Goal: Task Accomplishment & Management: Use online tool/utility

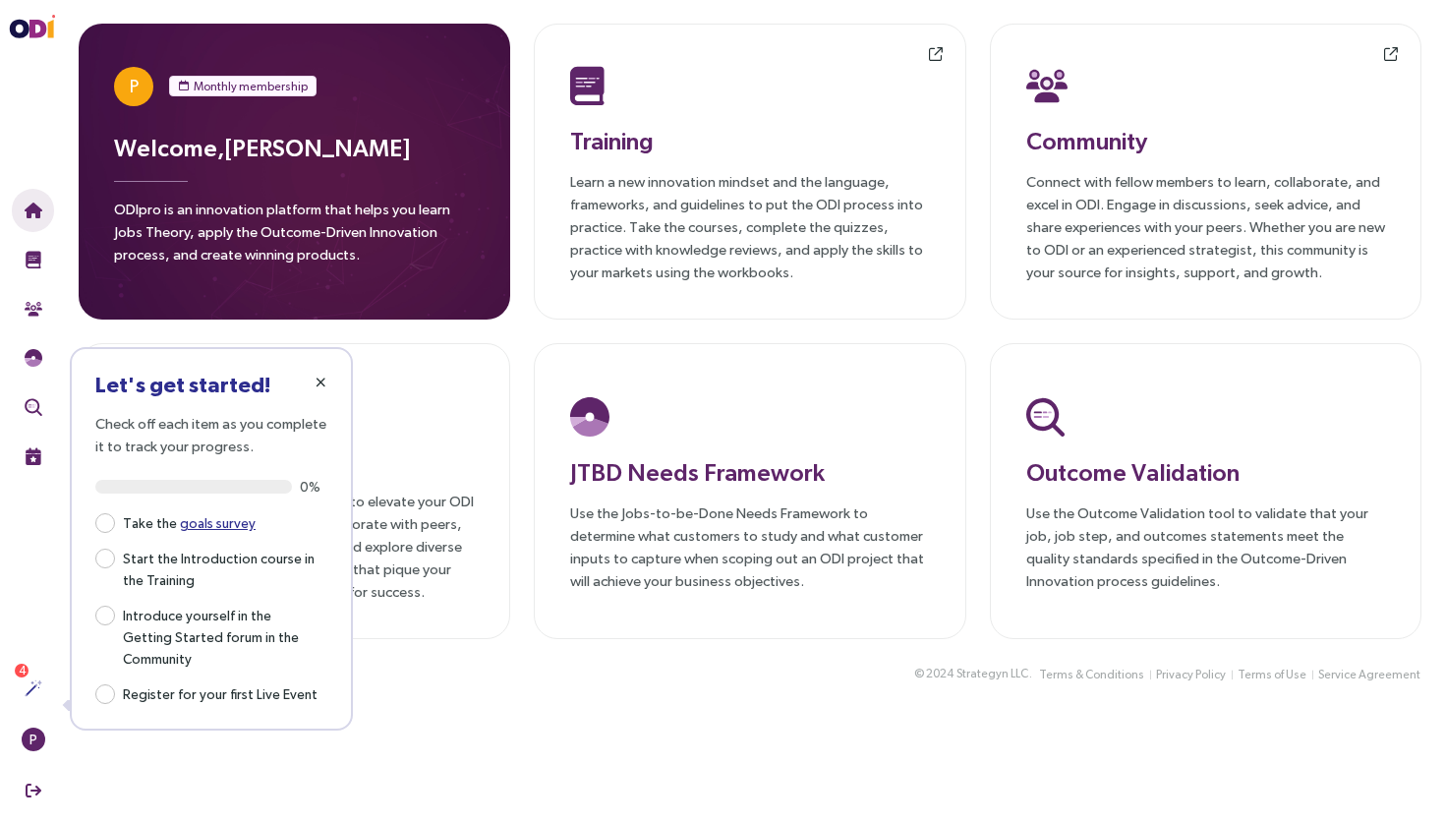
click at [314, 378] on span "button" at bounding box center [321, 382] width 16 height 16
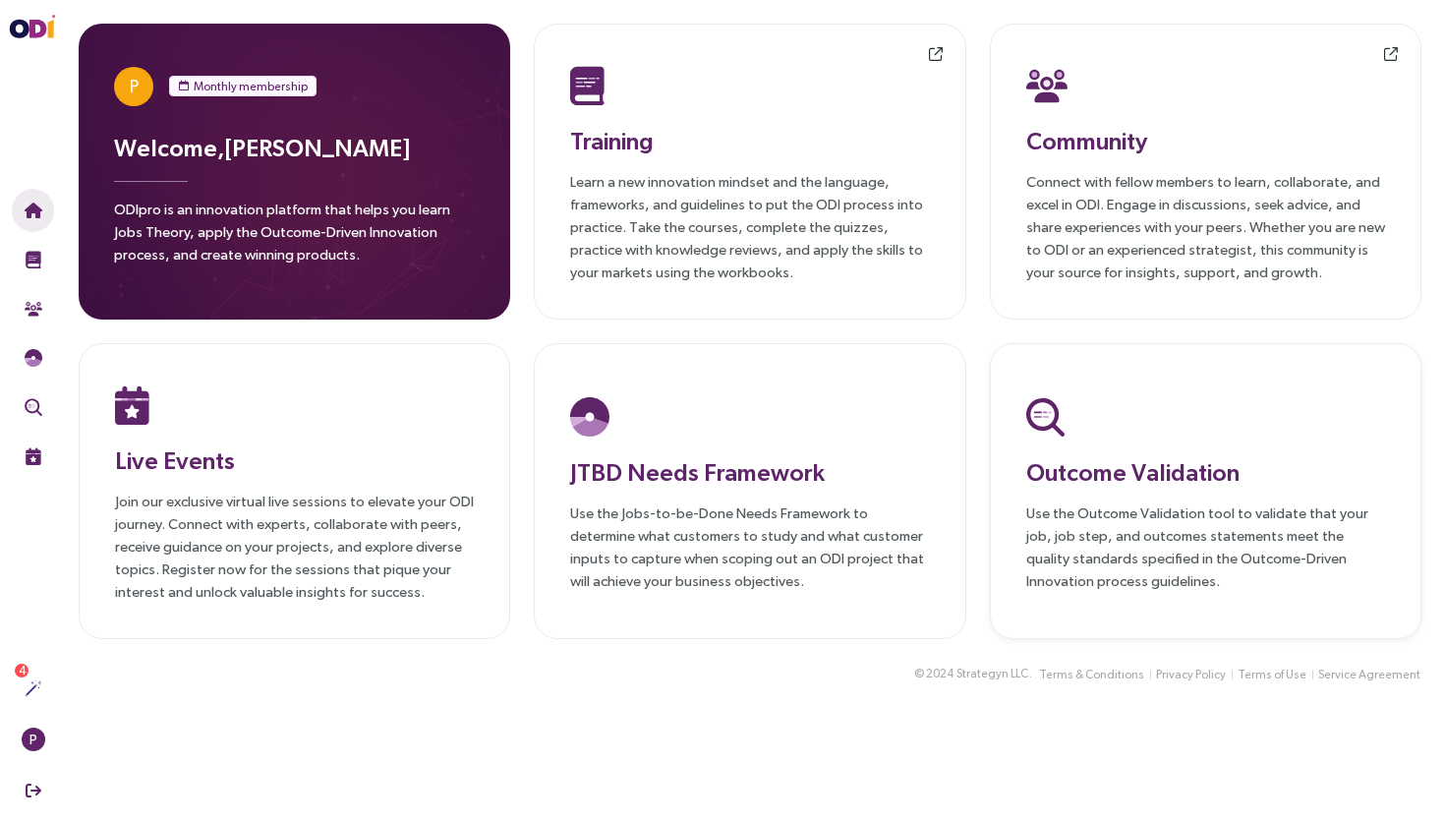
click at [1103, 491] on div "Outcome Validation Use the Outcome Validation tool to validate that your job, j…" at bounding box center [1205, 491] width 359 height 200
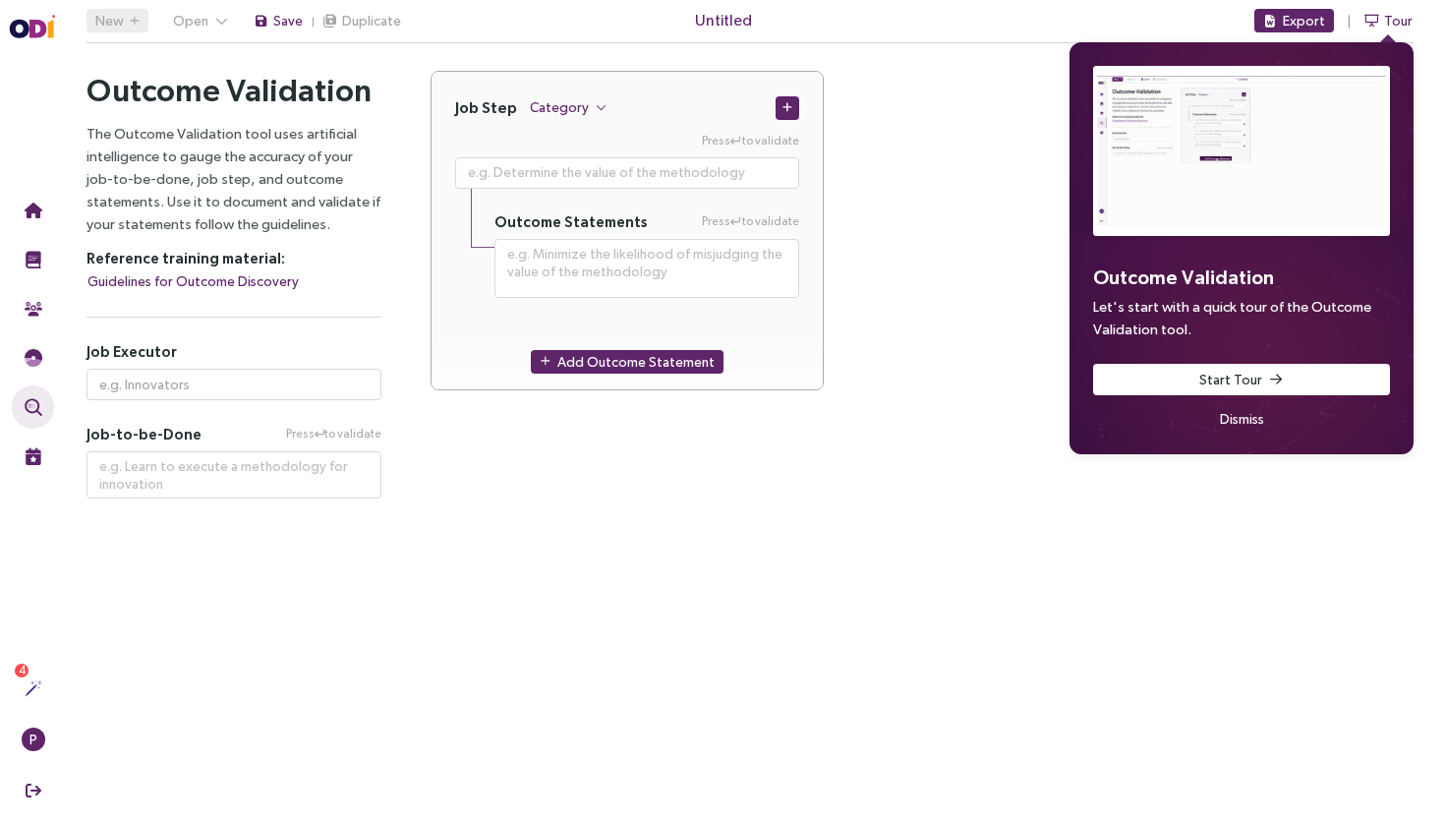
click at [1243, 424] on span "Dismiss" at bounding box center [1242, 419] width 44 height 22
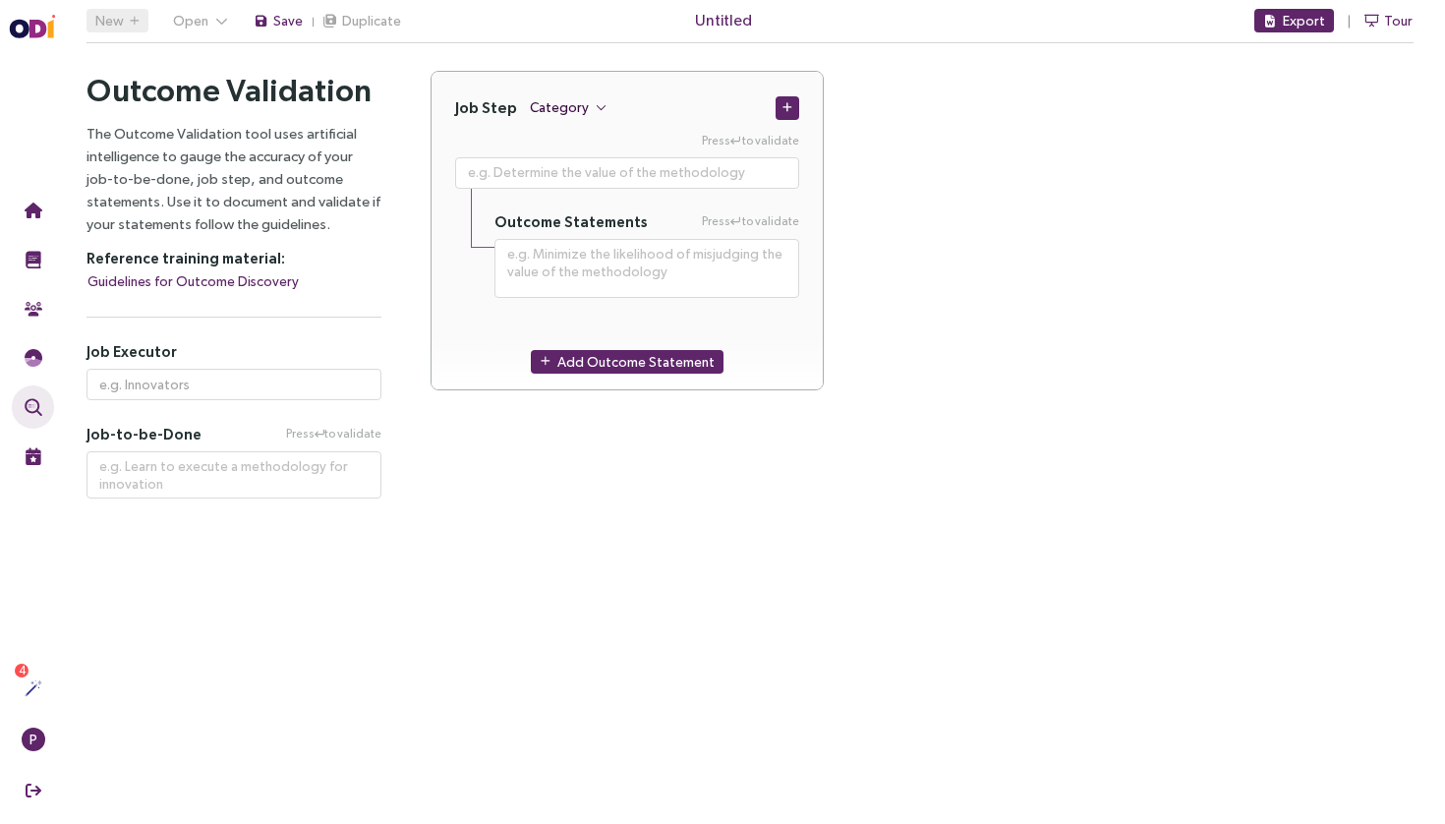
click at [571, 119] on button "Category" at bounding box center [568, 107] width 79 height 24
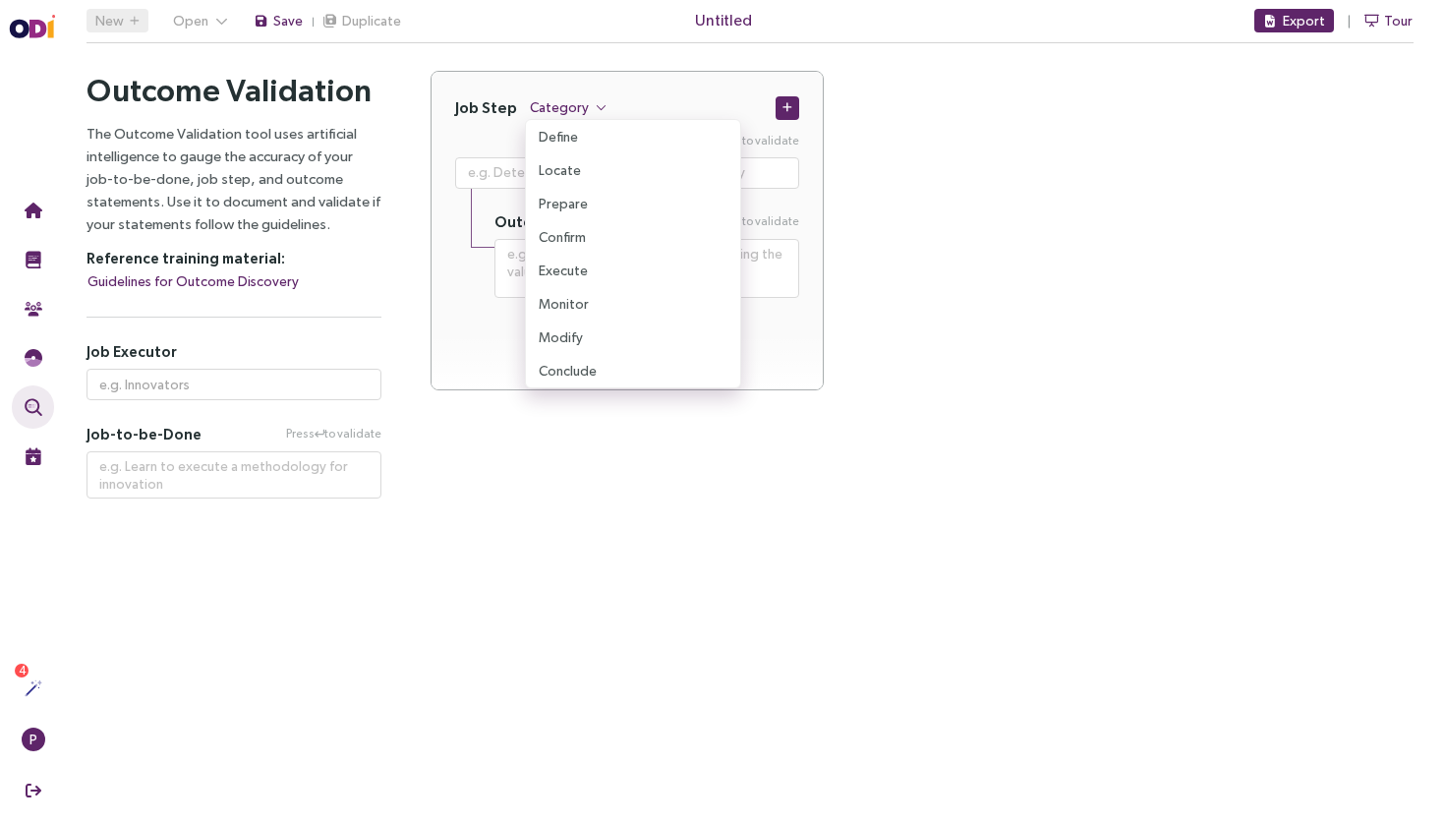
click at [587, 444] on div "Job Step Category Press to validate Outcome Statements Press to validate Add Ou…" at bounding box center [922, 285] width 1032 height 428
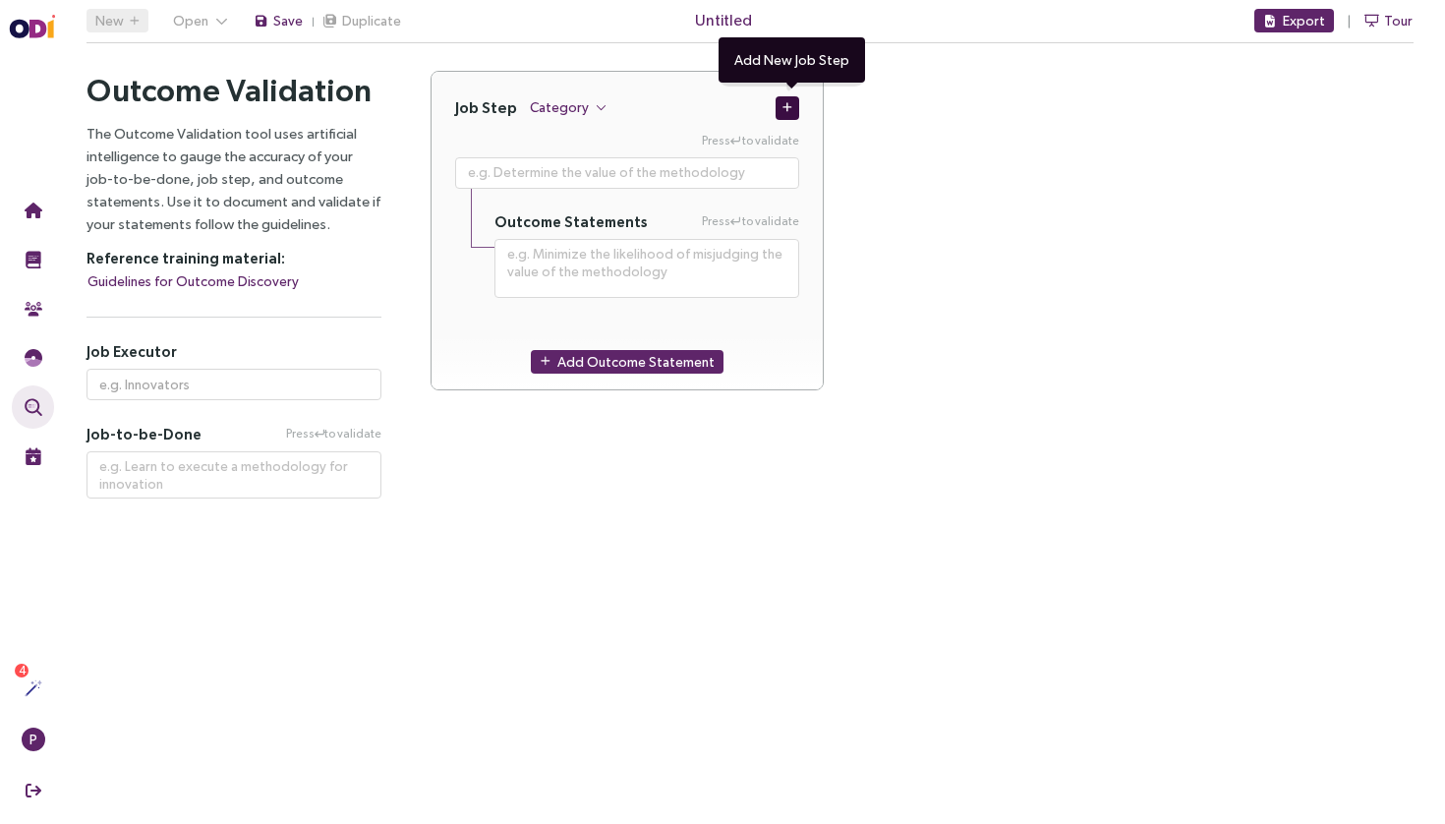
click at [790, 102] on icon "button" at bounding box center [787, 107] width 10 height 11
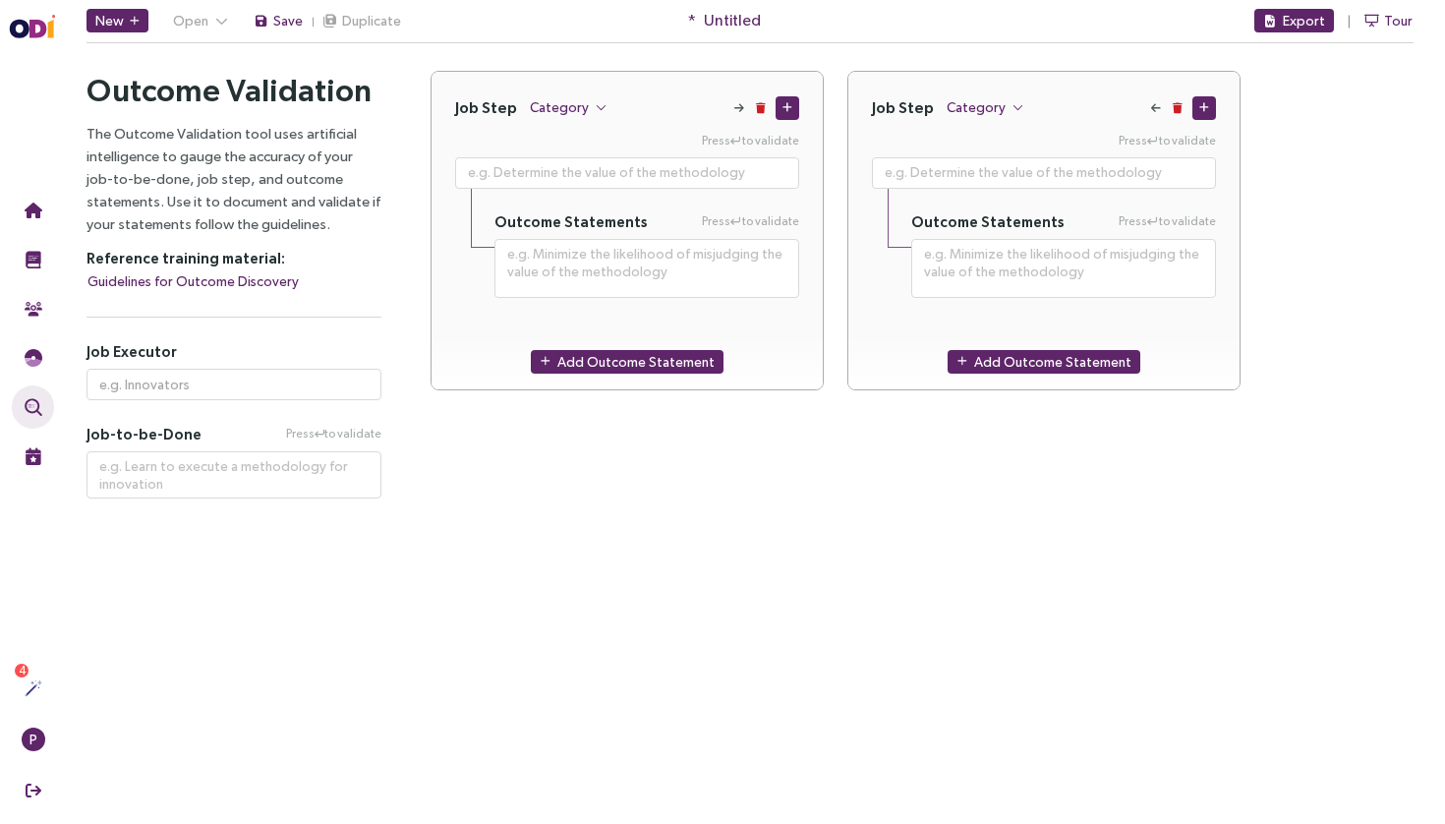
click at [1184, 115] on div at bounding box center [1182, 107] width 67 height 25
click at [1178, 109] on icon "button" at bounding box center [1177, 108] width 10 height 11
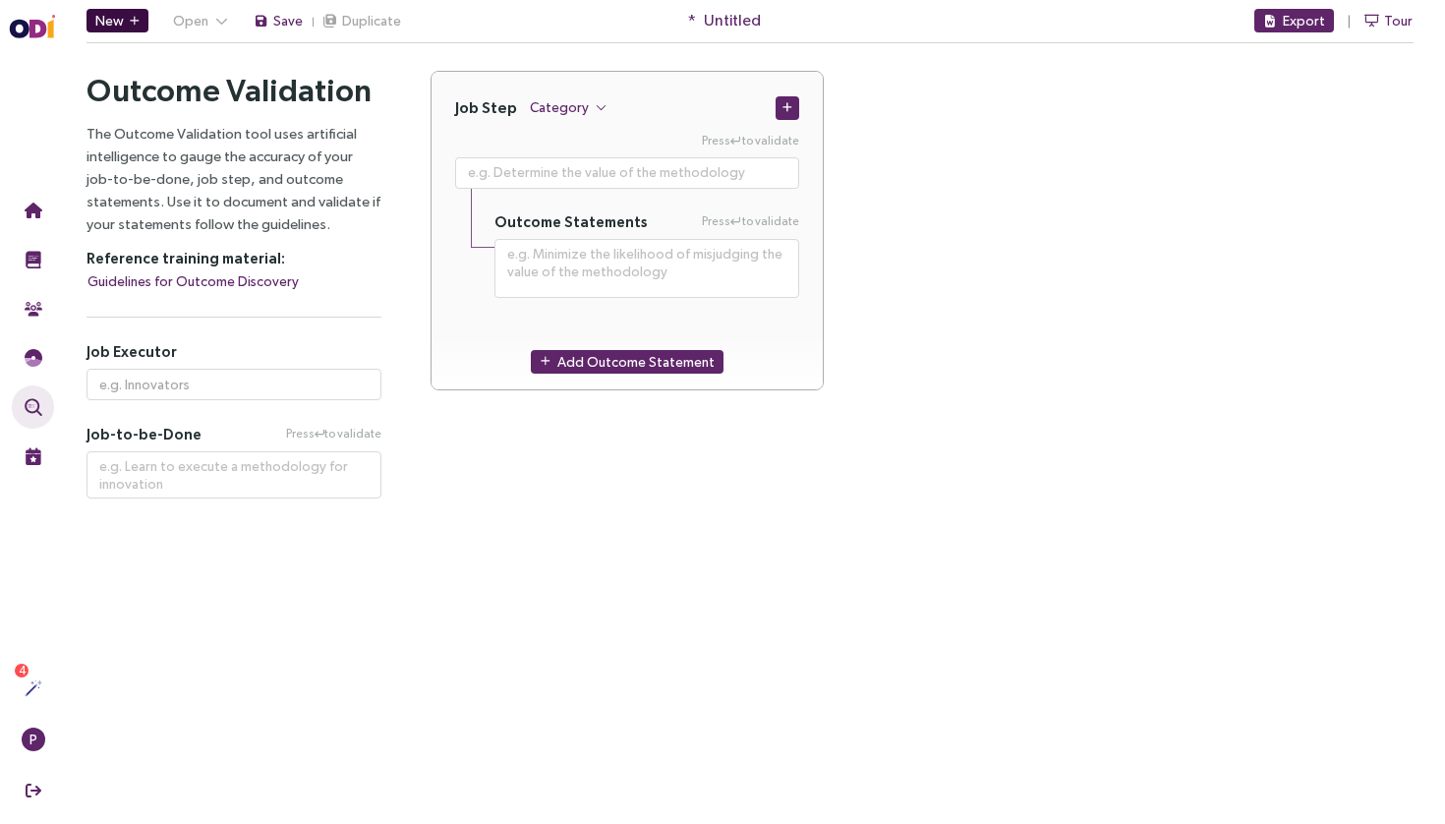
click at [119, 28] on span "New" at bounding box center [109, 21] width 29 height 22
click at [327, 253] on p "Reference training material:" at bounding box center [233, 258] width 295 height 23
click at [507, 166] on textarea at bounding box center [627, 172] width 344 height 31
click at [878, 242] on div "Job Step Category Press to validate Outcome Statements Press to validate Add Ou…" at bounding box center [921, 242] width 983 height 343
click at [611, 222] on h5 "Outcome Statements" at bounding box center [570, 221] width 153 height 19
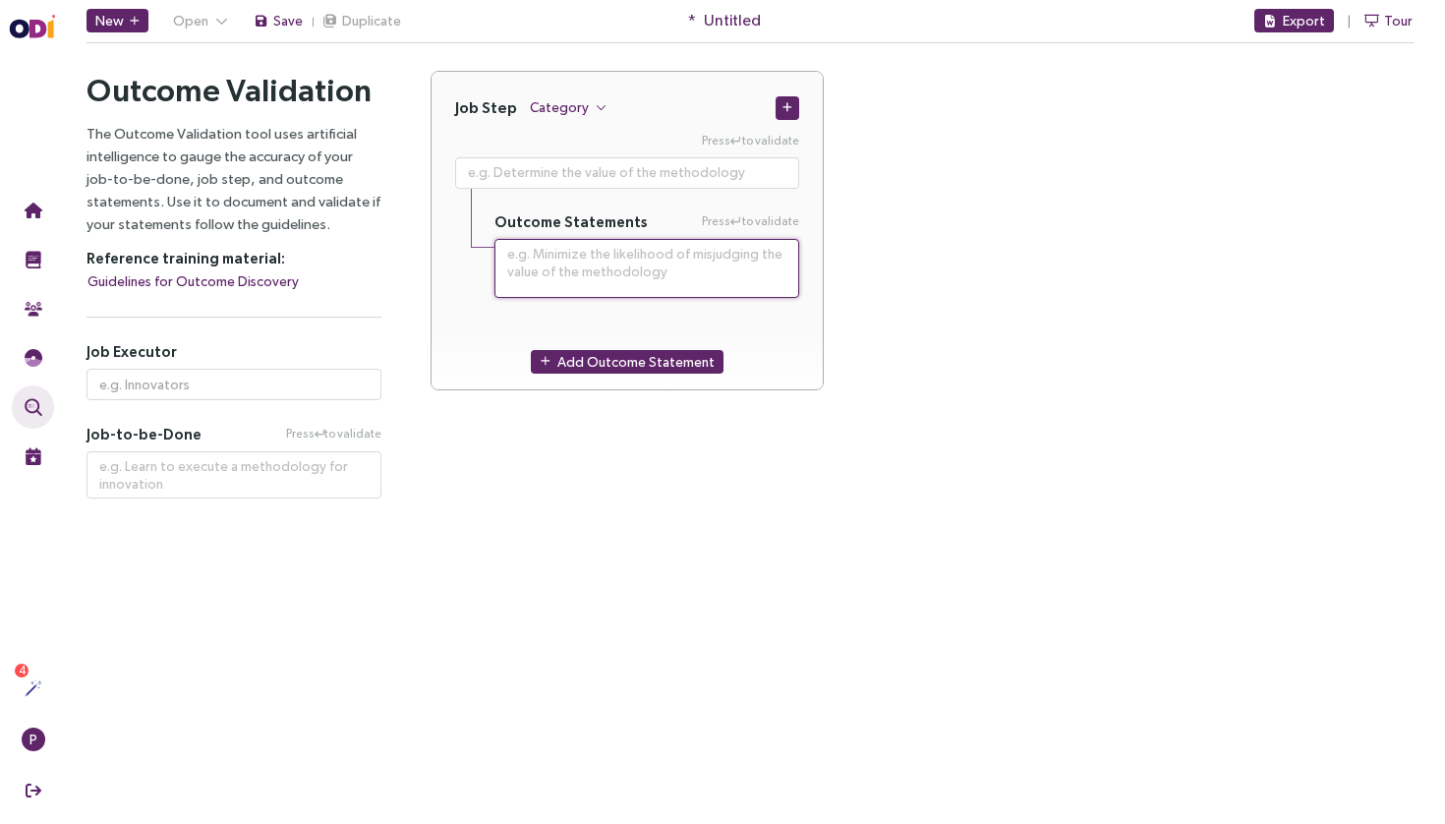
click at [604, 249] on textarea at bounding box center [646, 268] width 305 height 59
paste textarea "Minimize the time it takes to determine the conditions a system will operate in…"
type textarea "**********"
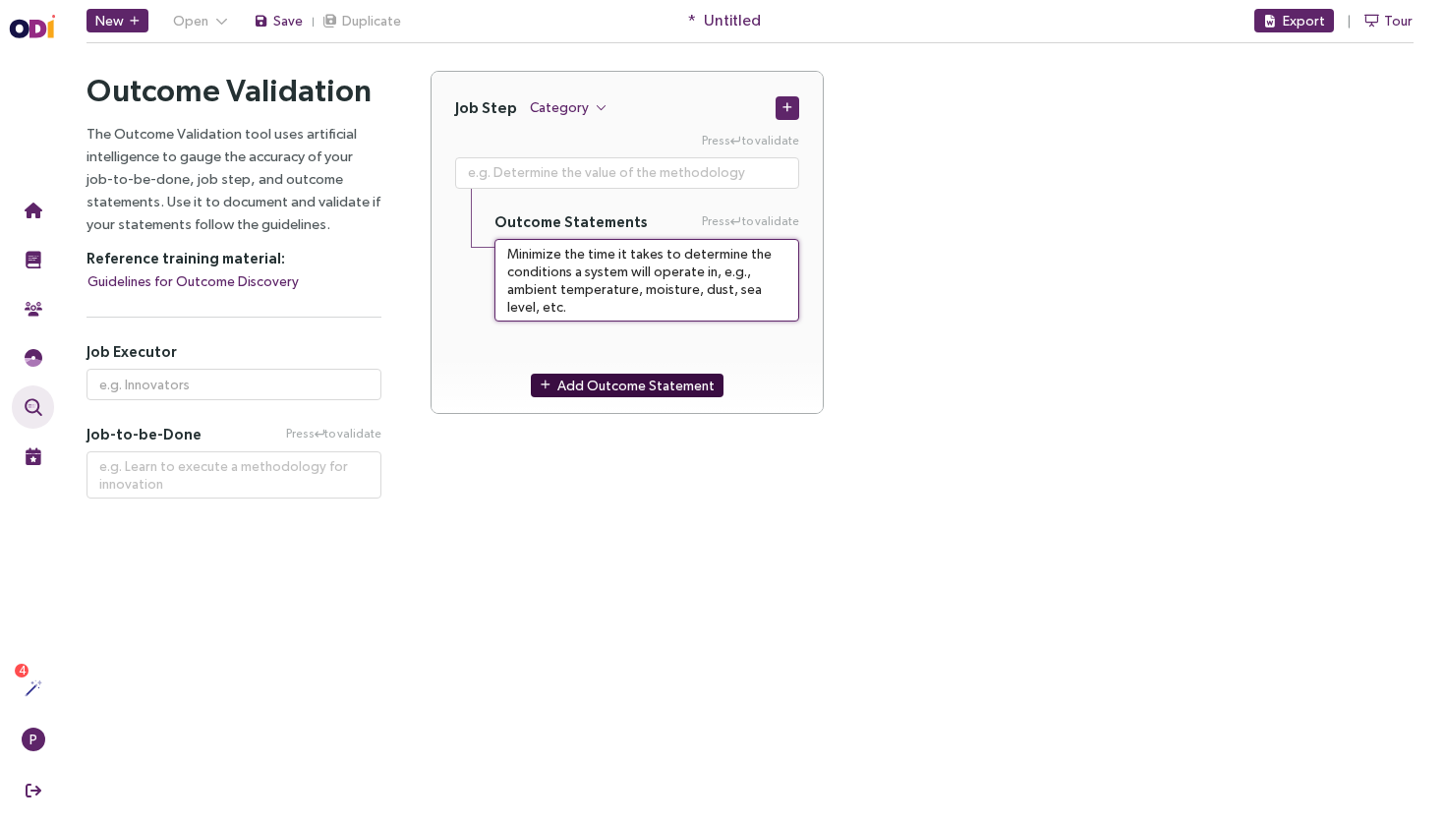
type textarea "Minimize the time it takes to determine the conditions a system will operate in…"
click at [621, 388] on span "Add Outcome Statement" at bounding box center [635, 385] width 157 height 22
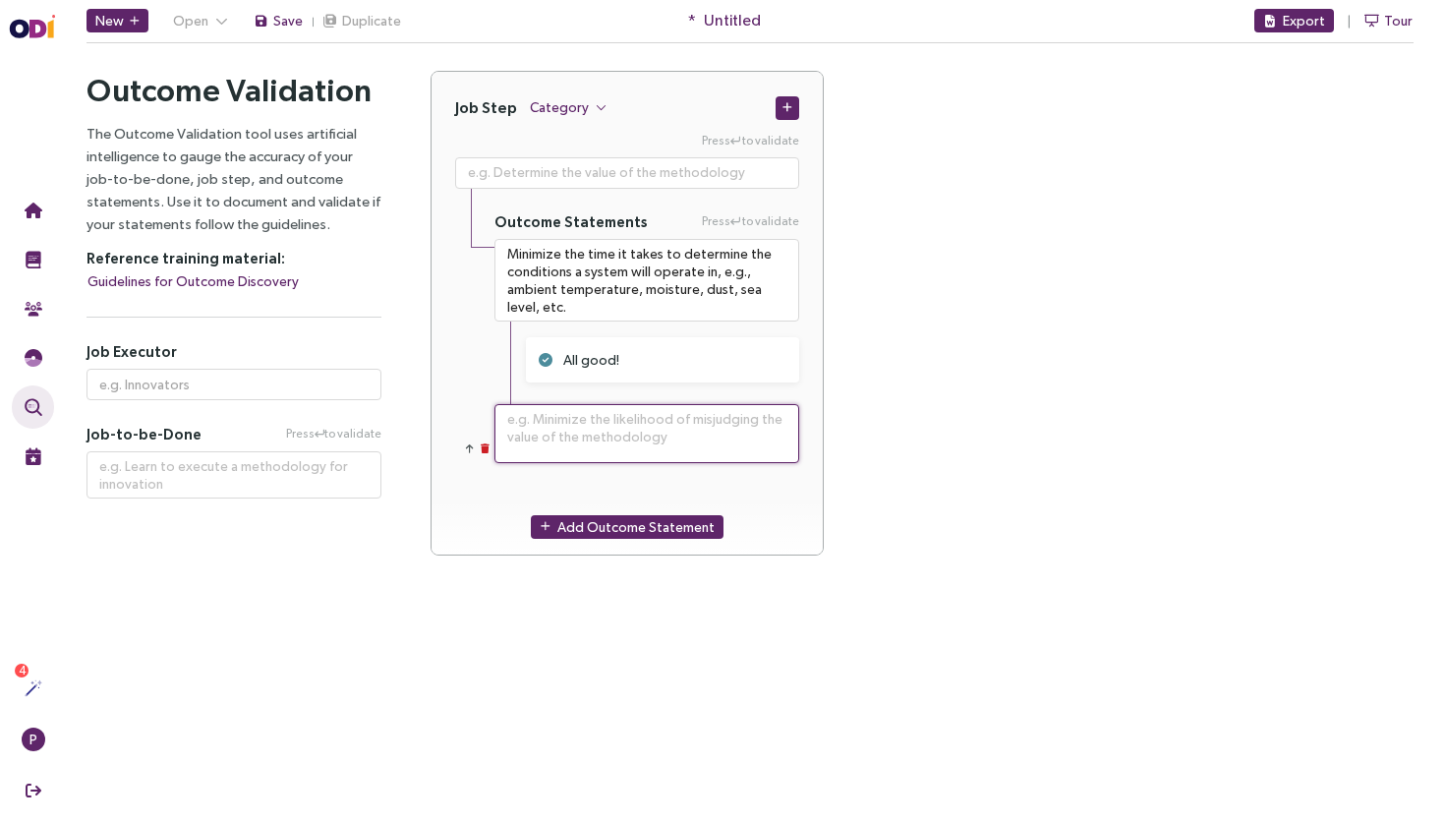
click at [603, 431] on textarea at bounding box center [646, 433] width 305 height 59
paste textarea "Minimize the time it takes to collect requirements related to an industrial pro…"
type textarea "**********"
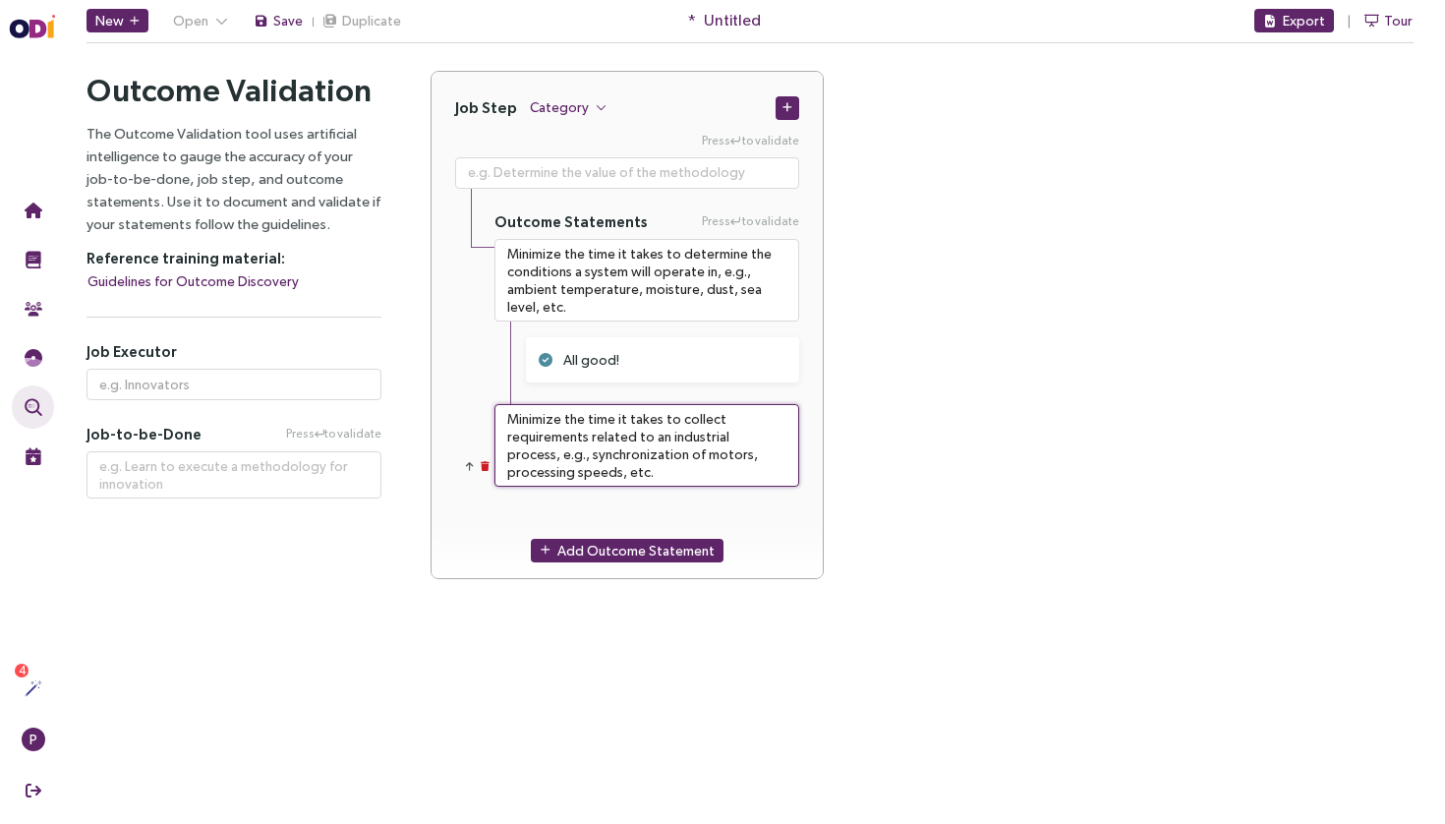
type textarea "Minimize the time it takes to collect requirements related to an industrial pro…"
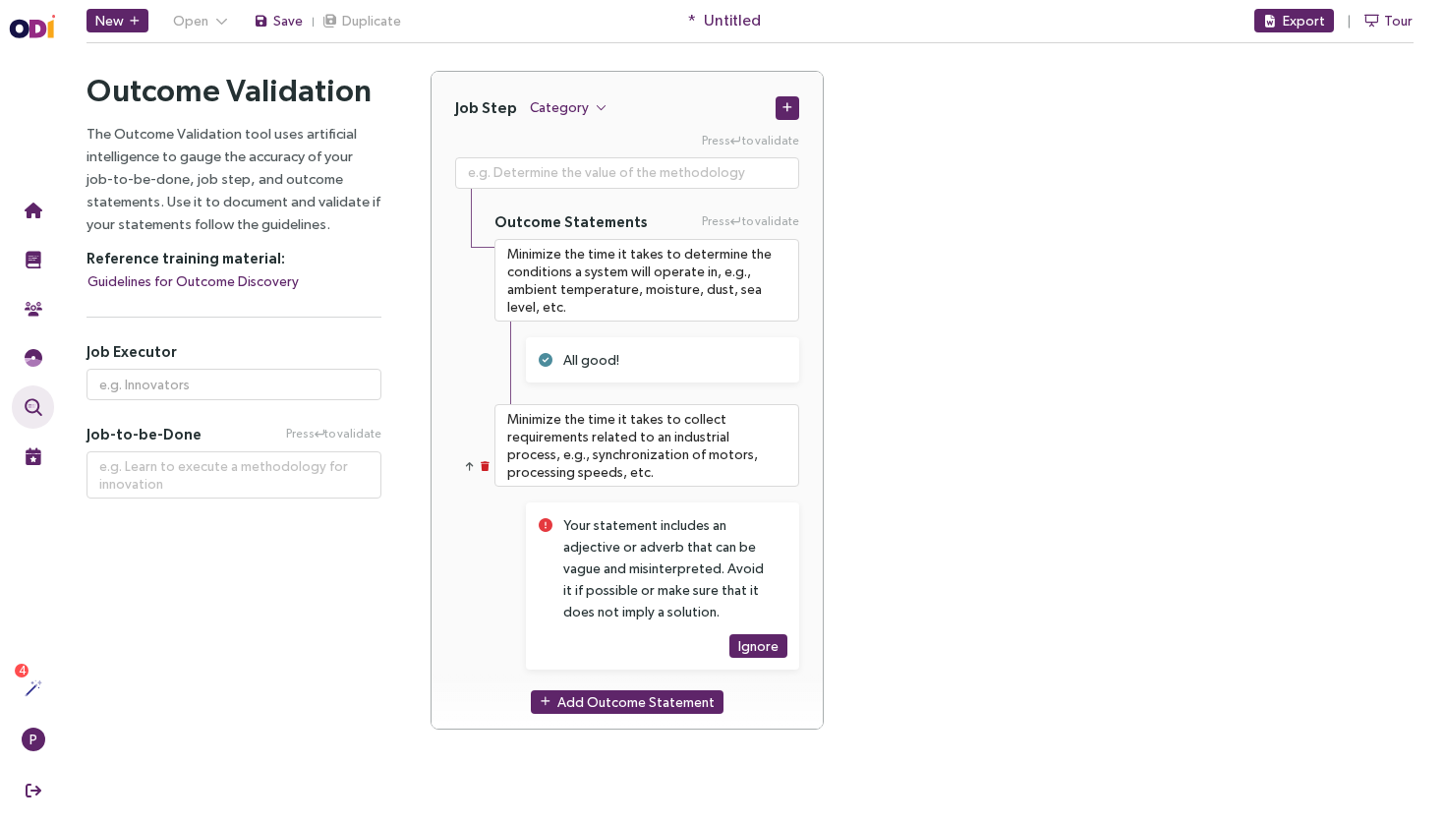
click at [641, 539] on div "Your statement includes an adjective or adverb that can be vague and misinterpr…" at bounding box center [663, 568] width 200 height 108
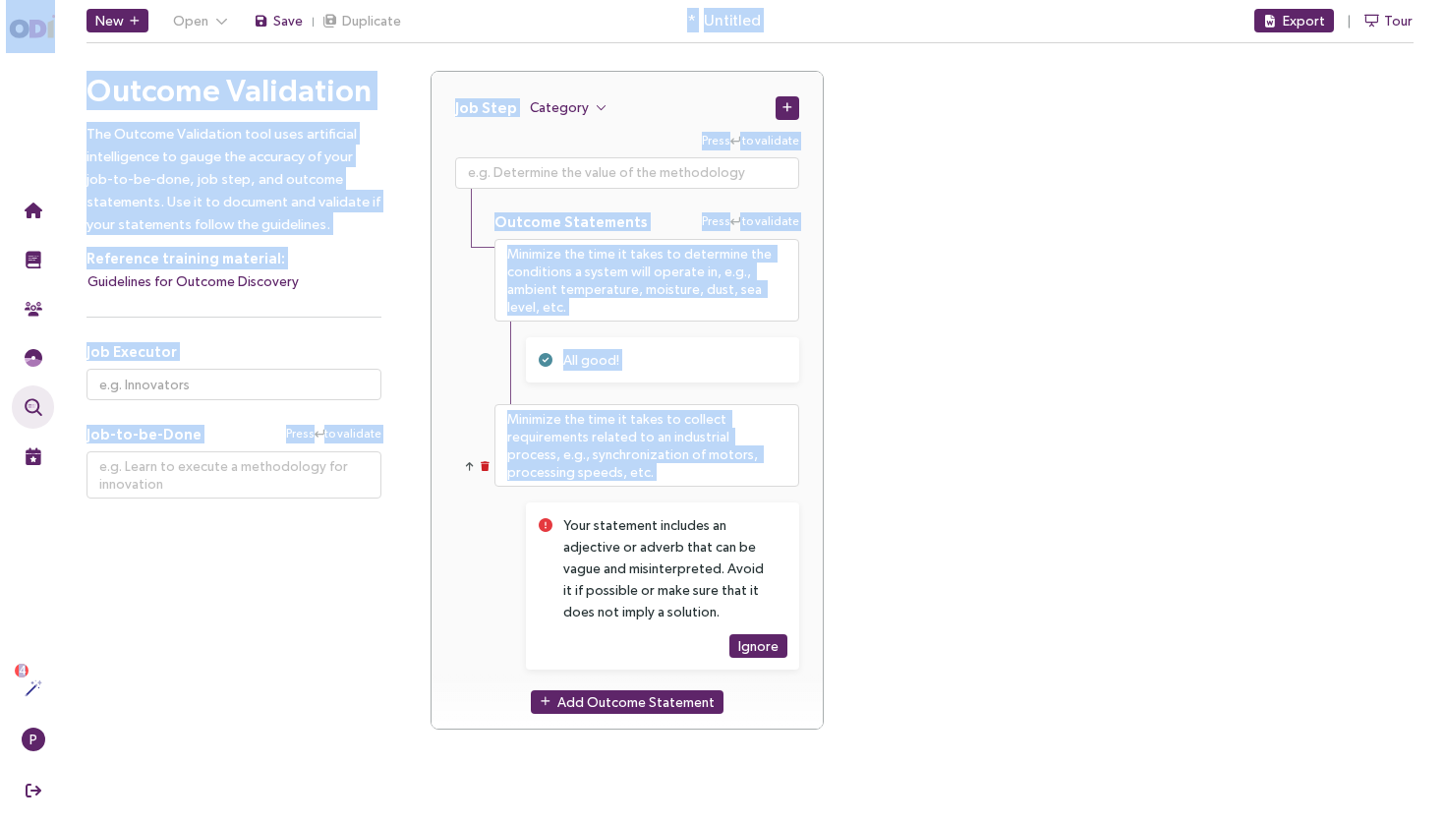
click at [747, 553] on div "Your statement includes an adjective or adverb that can be vague and misinterpr…" at bounding box center [663, 568] width 200 height 108
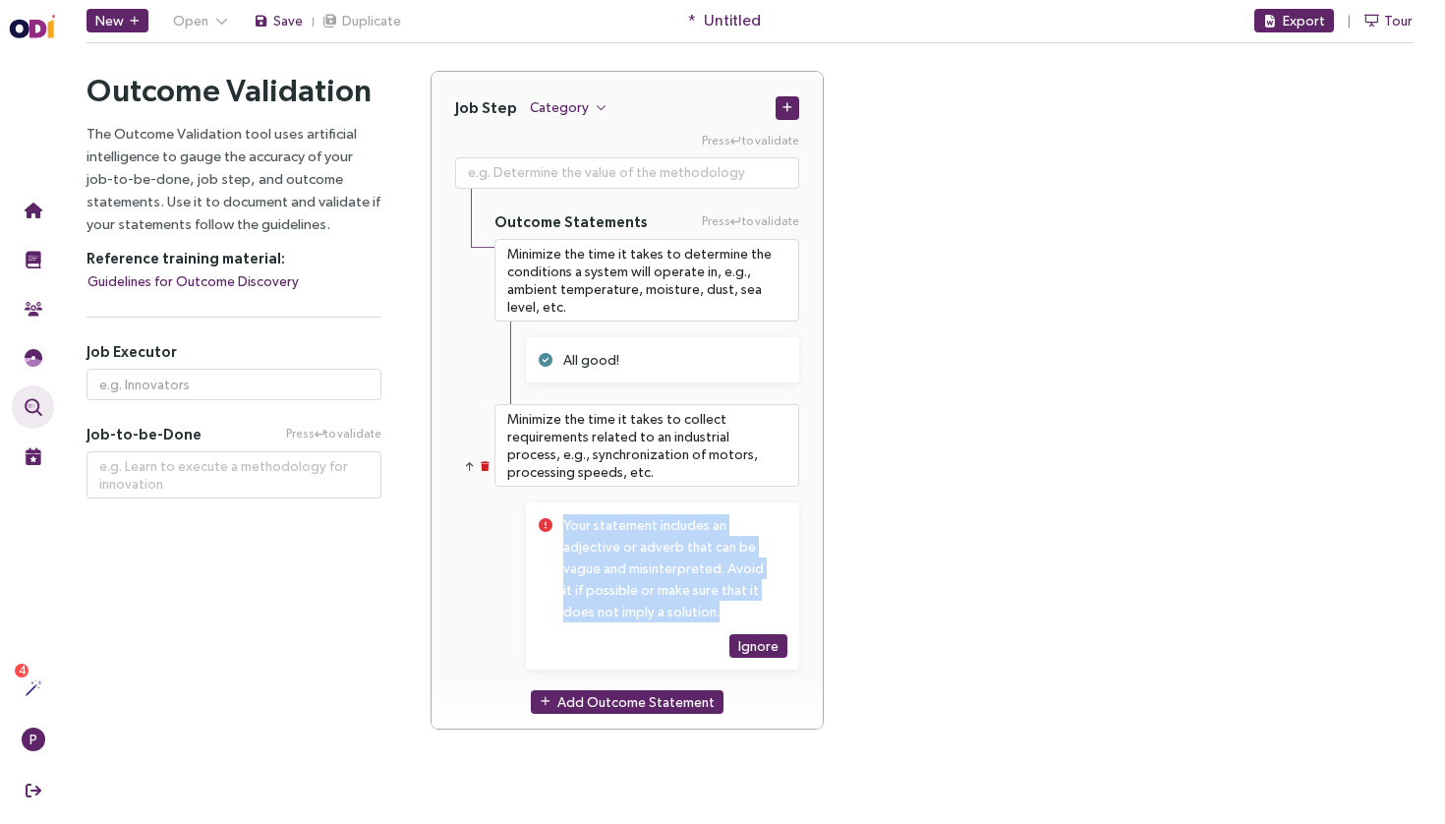
drag, startPoint x: 719, startPoint y: 618, endPoint x: 552, endPoint y: 520, distance: 193.8
click at [552, 520] on div "Your statement includes an adjective or adverb that can be vague and misinterpr…" at bounding box center [662, 585] width 273 height 167
click at [620, 539] on div "Your statement includes an adjective or adverb that can be vague and misinterpr…" at bounding box center [663, 568] width 200 height 108
drag, startPoint x: 715, startPoint y: 609, endPoint x: 562, endPoint y: 520, distance: 177.5
click at [562, 520] on div "Your statement includes an adjective or adverb that can be vague and misinterpr…" at bounding box center [662, 585] width 273 height 167
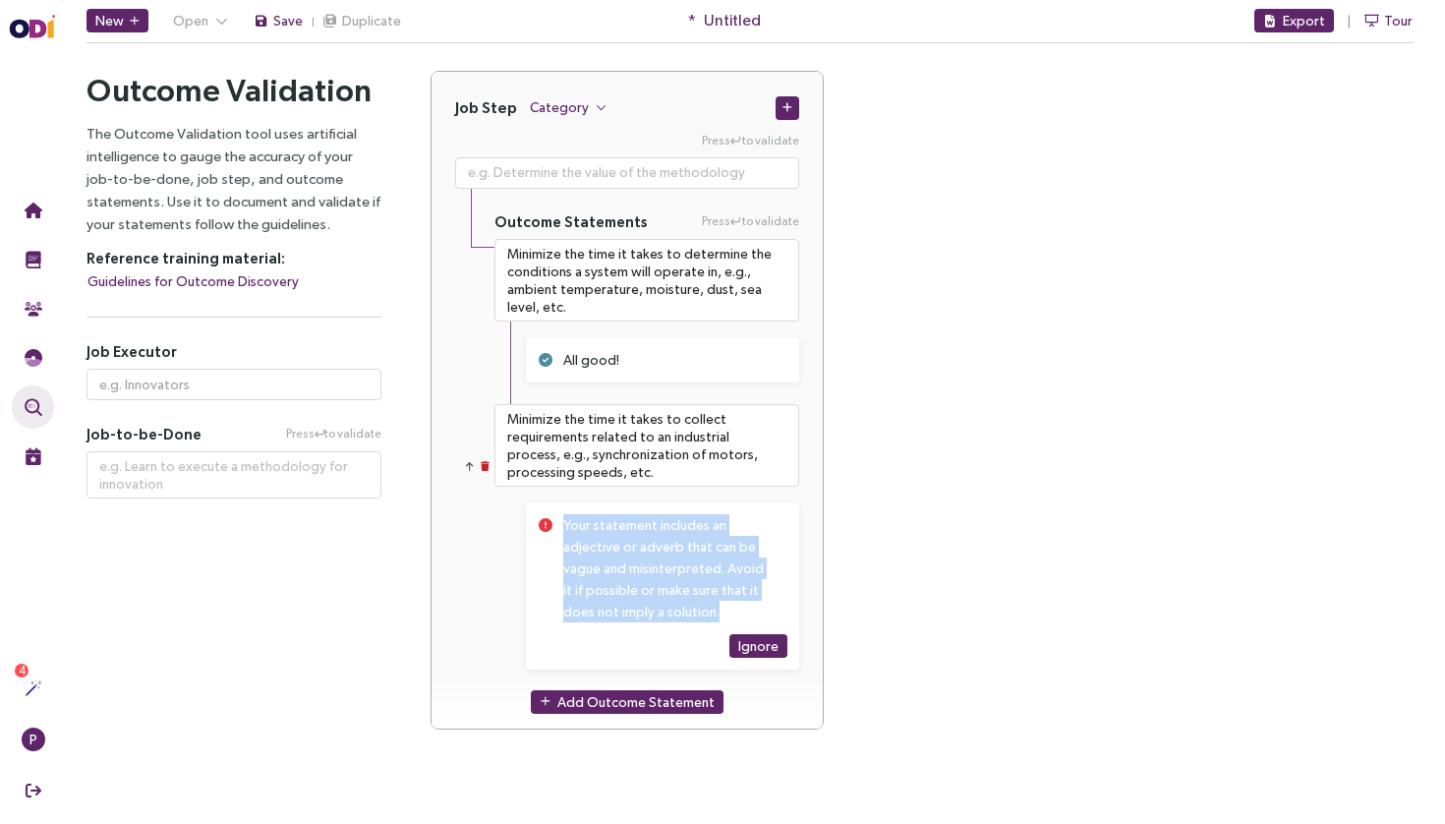
copy div "Your statement includes an adjective or adverb that can be vague and misinterpr…"
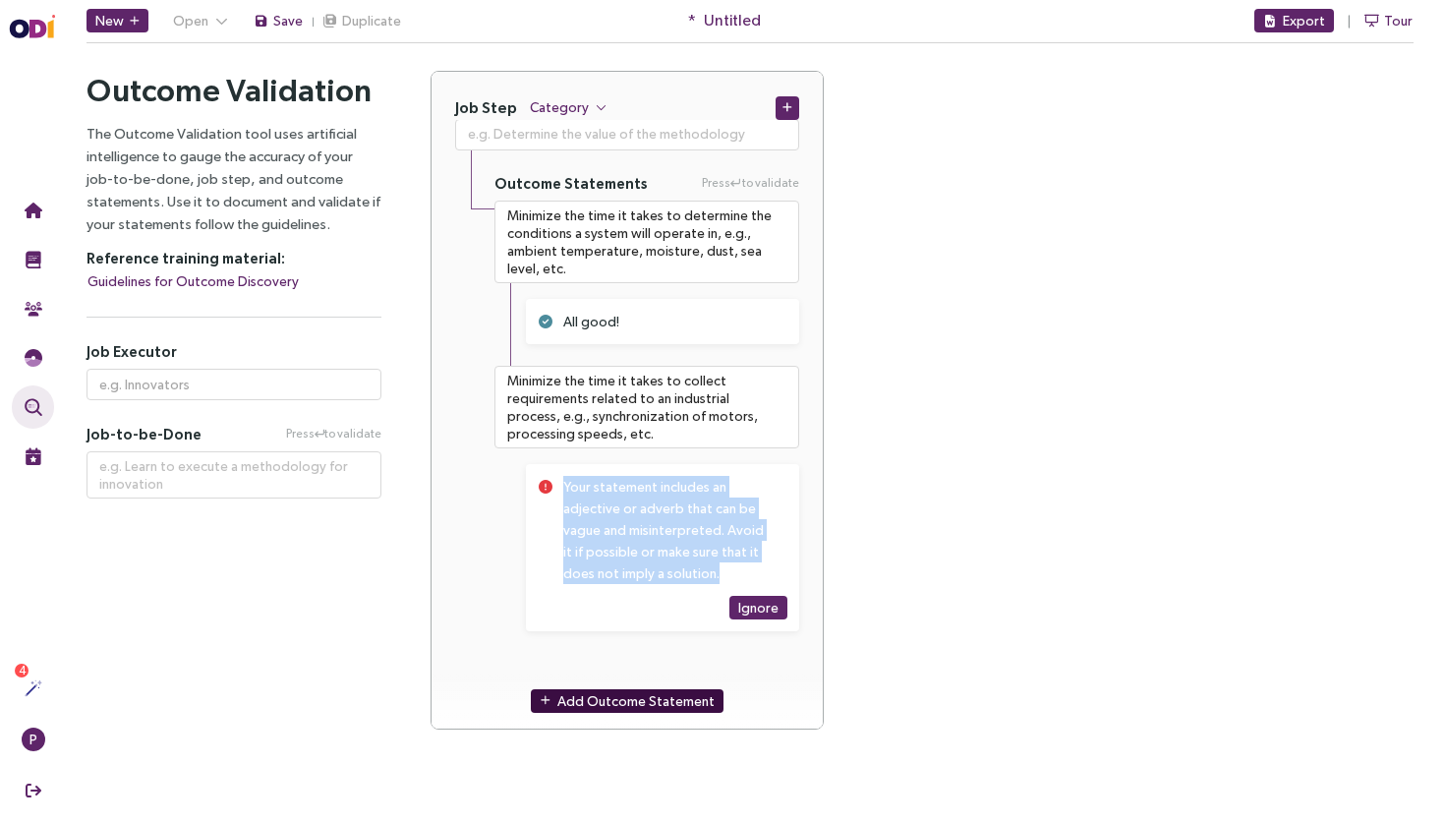
scroll to position [38, 0]
click at [645, 696] on span "Add Outcome Statement" at bounding box center [635, 701] width 157 height 22
click at [649, 665] on textarea at bounding box center [646, 682] width 305 height 59
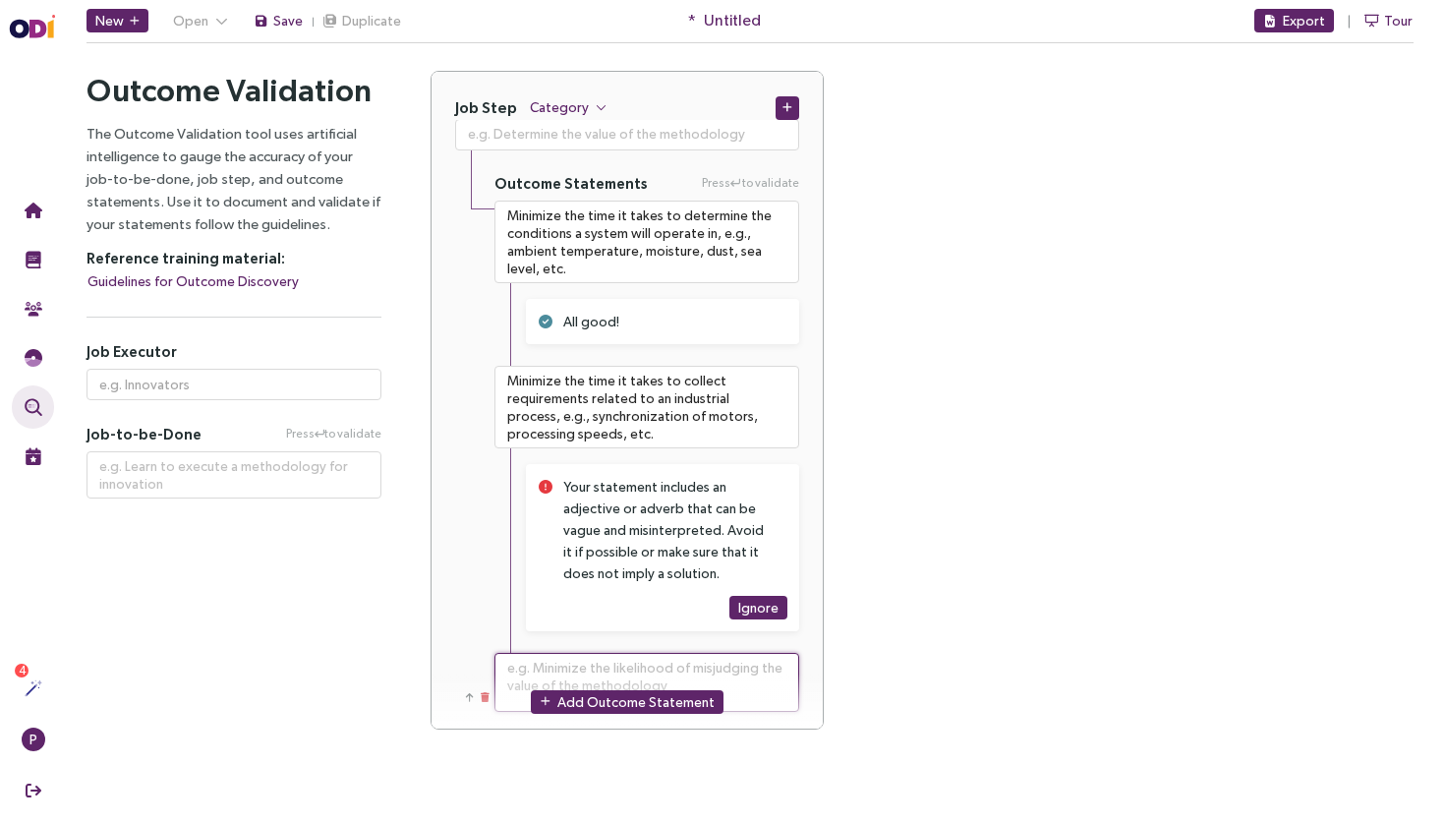
paste textarea "Minimize the time it takes to determine what regulatory requirements need to be…"
type textarea "**********"
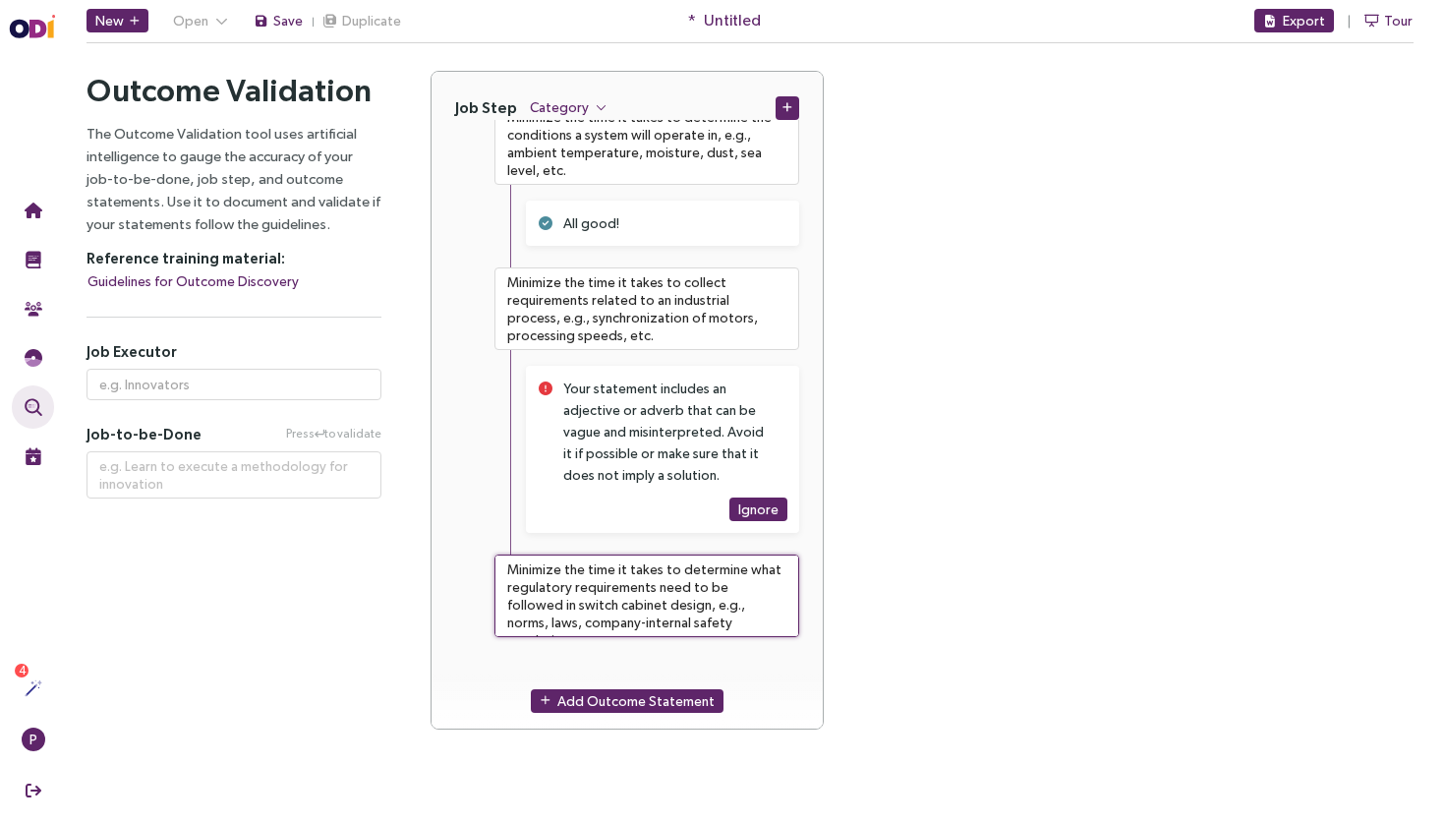
type textarea "Minimize the time it takes to determine what regulatory requirements need to be…"
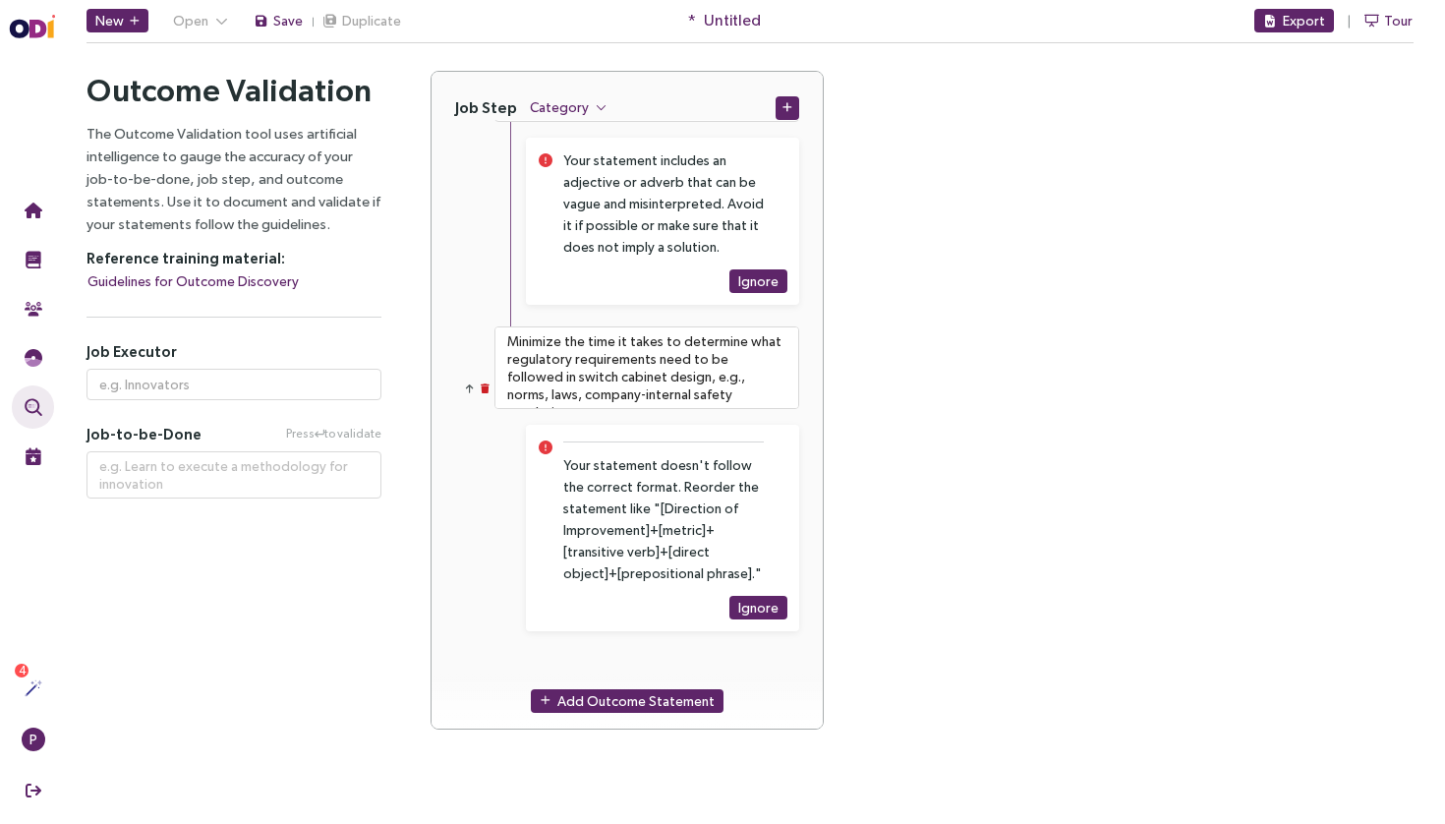
scroll to position [0, 0]
click at [593, 703] on span "Add Outcome Statement" at bounding box center [635, 701] width 157 height 22
click at [606, 659] on textarea at bounding box center [646, 682] width 305 height 59
paste textarea "Minimize the time it takes to collect requirements related to an industrial pro…"
type textarea "**********"
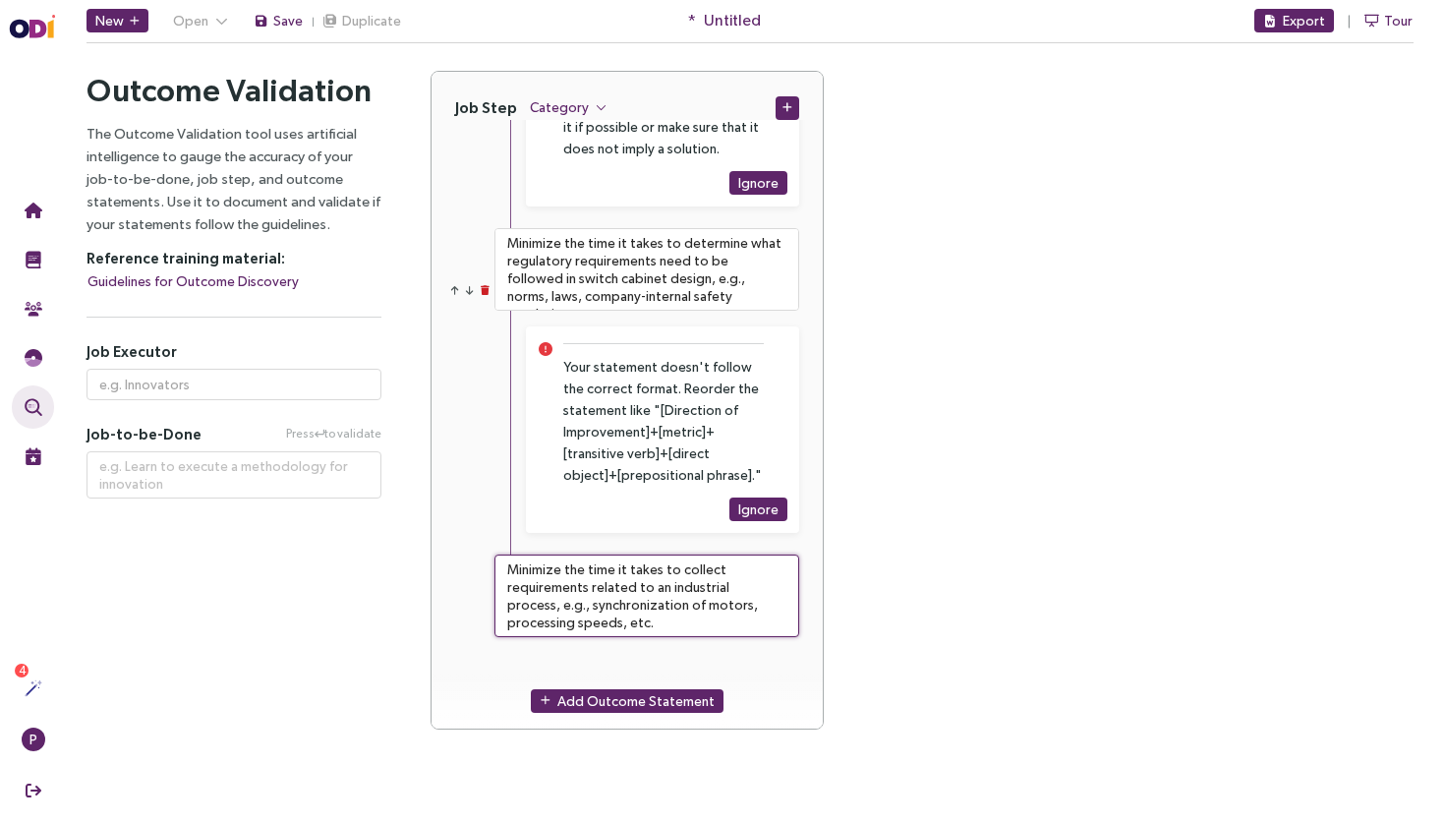
type textarea "Minimize the time it takes to collect requirements related to an industrial pro…"
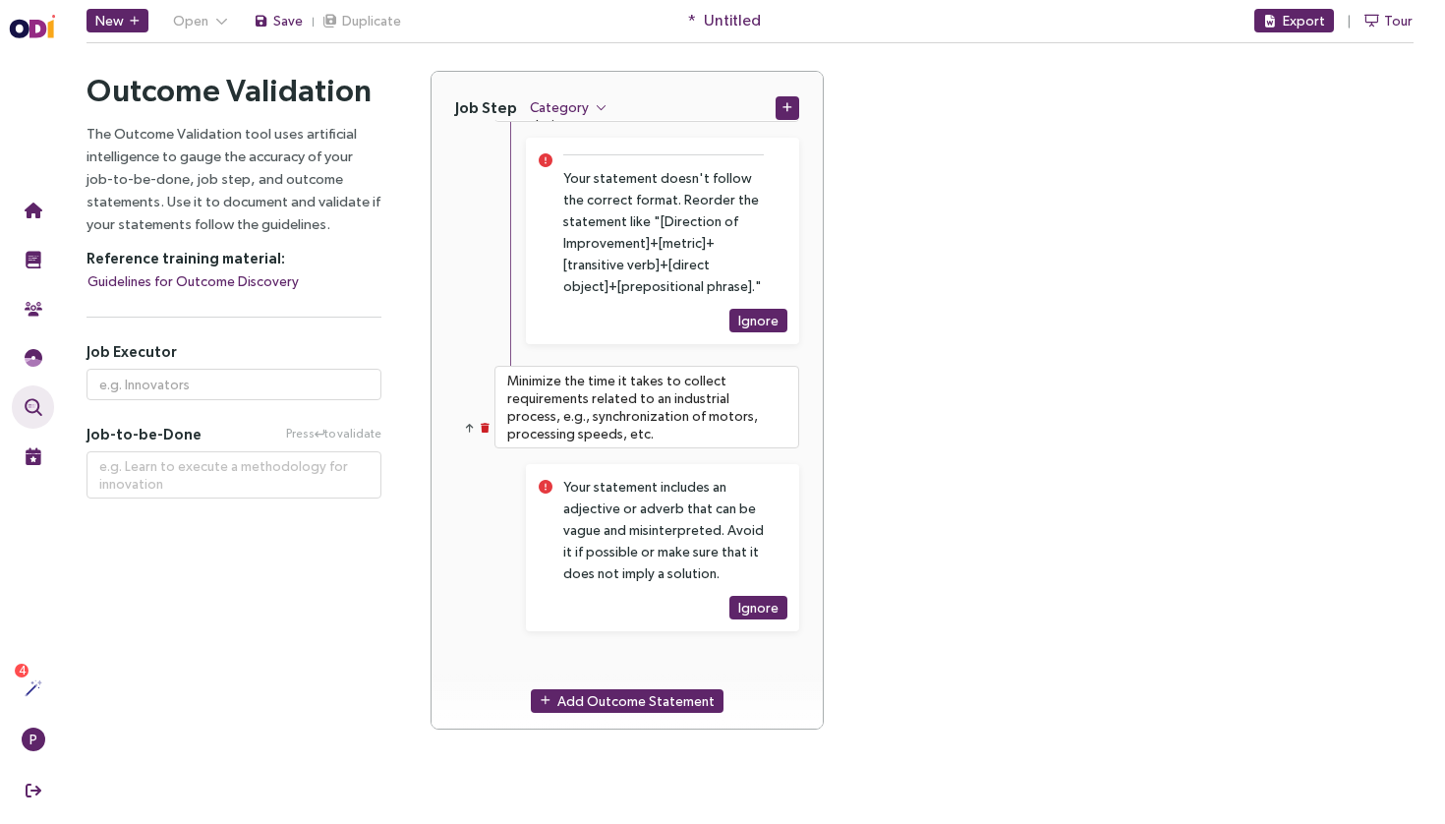
scroll to position [652, 0]
click at [609, 714] on div "Add Outcome Statement" at bounding box center [626, 700] width 391 height 56
click at [621, 694] on span "Add Outcome Statement" at bounding box center [635, 701] width 157 height 22
click at [629, 659] on textarea at bounding box center [646, 682] width 305 height 59
paste textarea "Minimize the time it takes to write custom-tailored programs for component cont…"
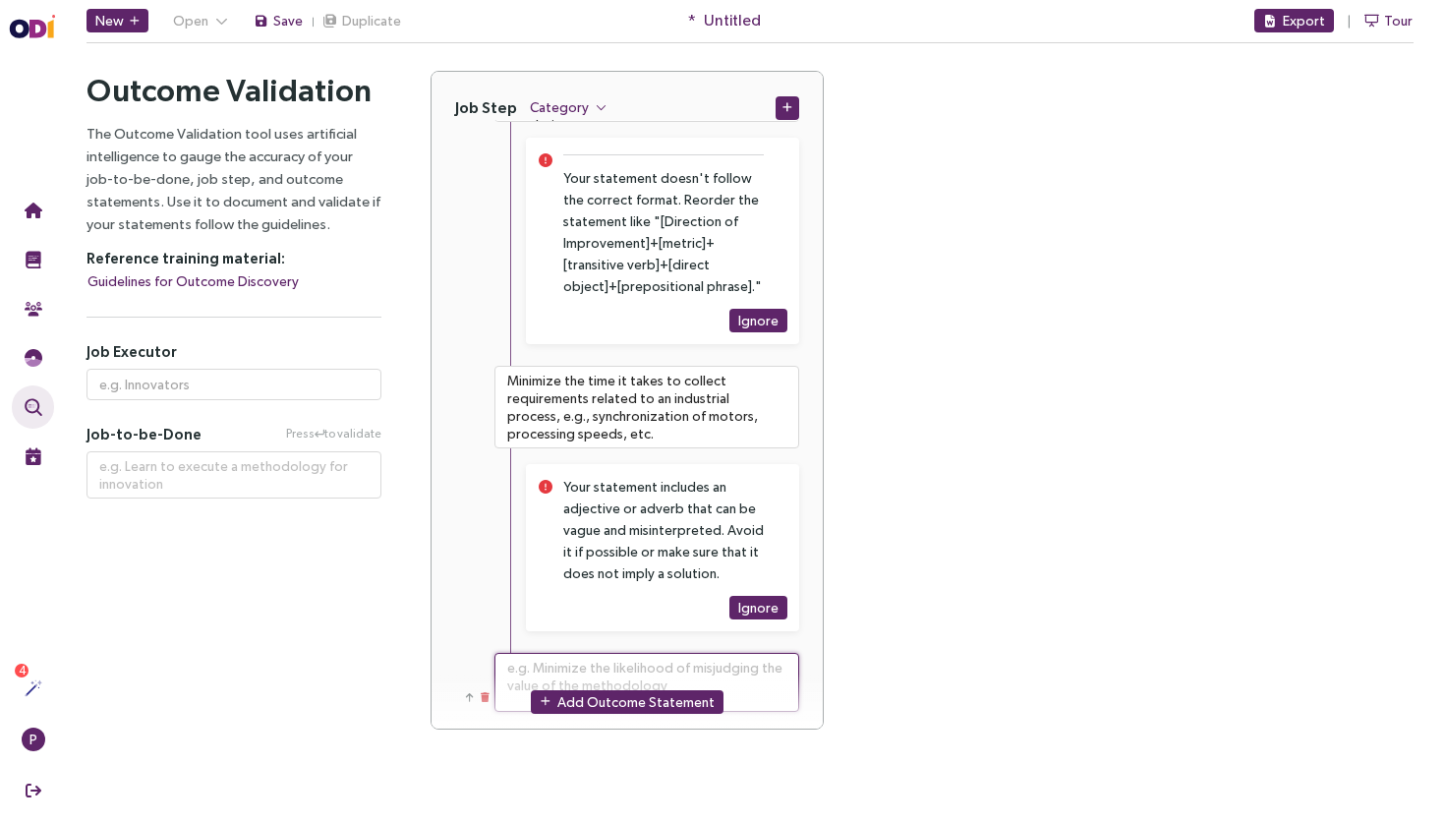
type textarea "**********"
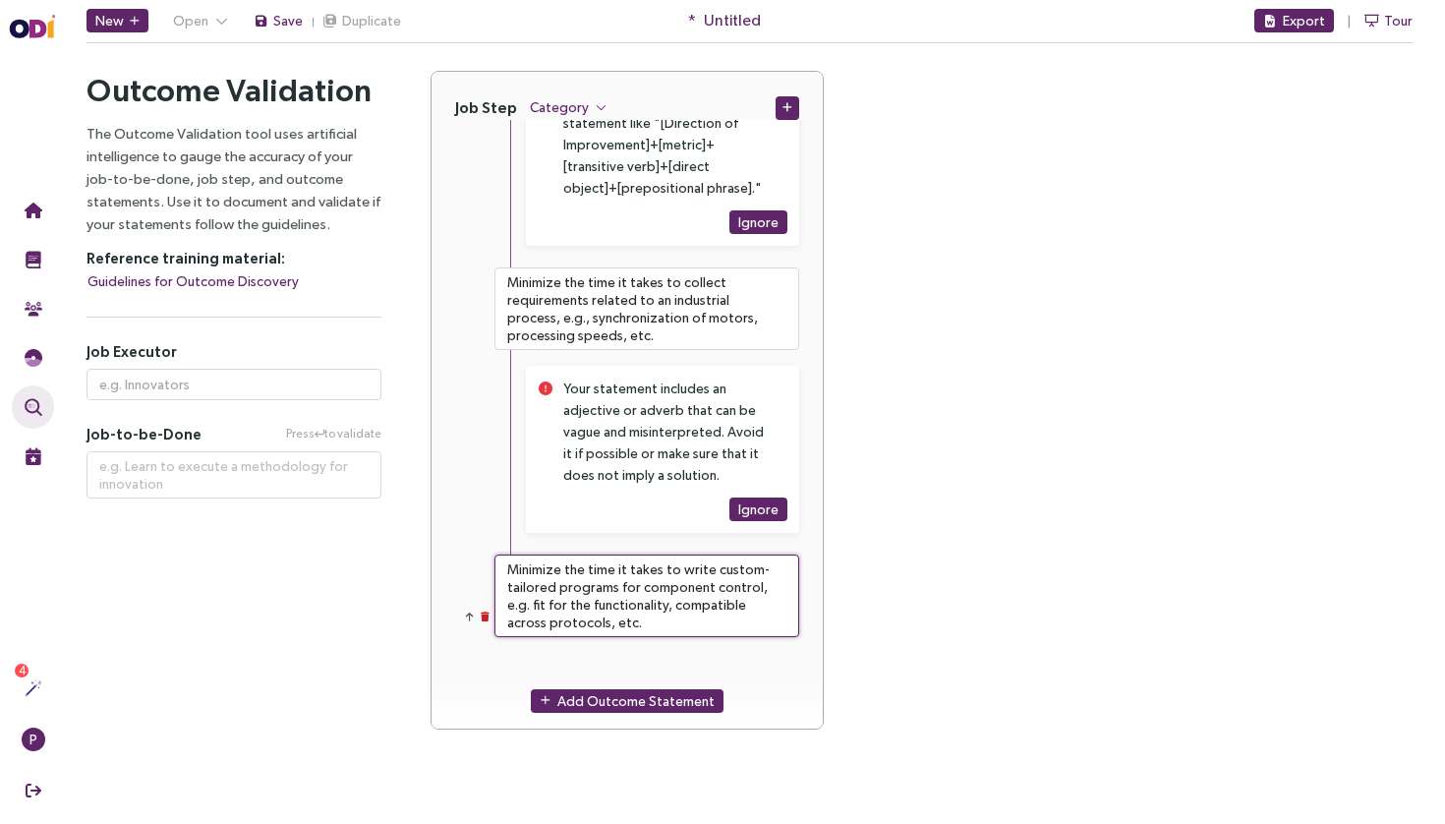
type textarea "Minimize the time it takes to write custom-tailored programs for component cont…"
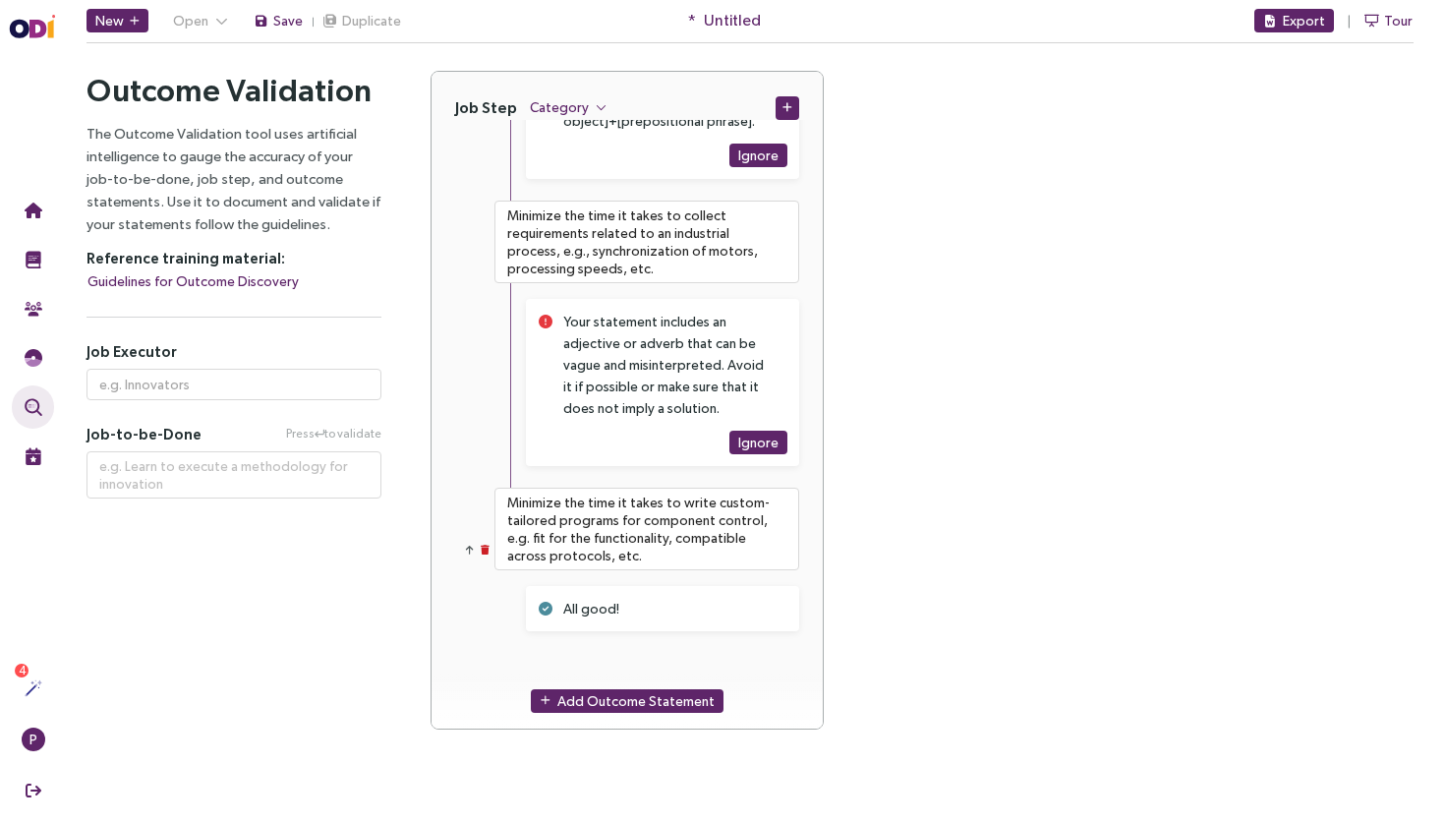
scroll to position [817, 0]
click at [627, 713] on div "Add Outcome Statement" at bounding box center [626, 700] width 391 height 56
click at [630, 709] on span "Add Outcome Statement" at bounding box center [635, 701] width 157 height 22
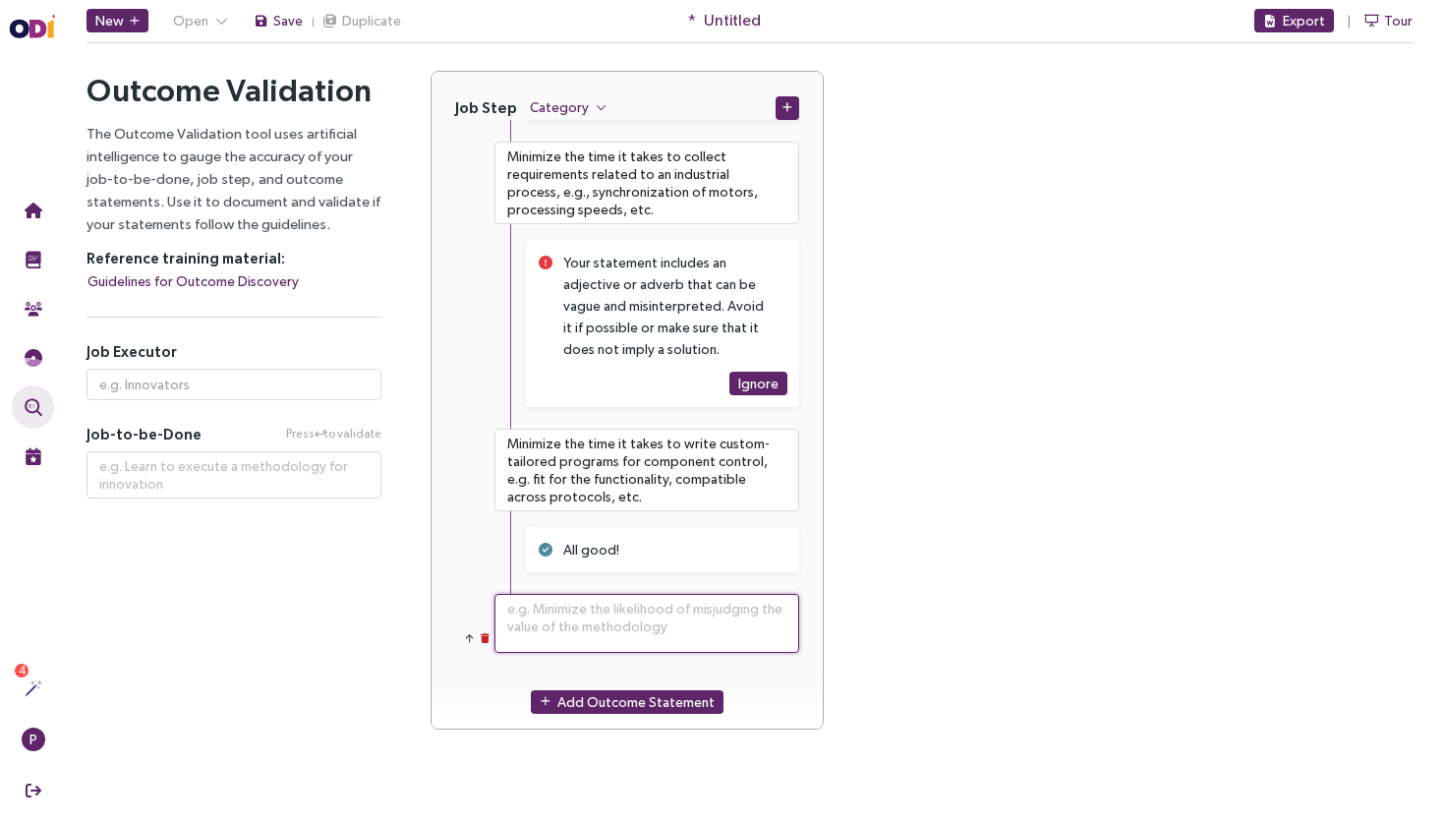
click at [634, 638] on textarea at bounding box center [646, 623] width 305 height 59
paste textarea "Minimize the time it takes to update planning tools with a new protection compo…"
type textarea "**********"
type textarea "Minimize the time it takes to update planning tools with a new protection compo…"
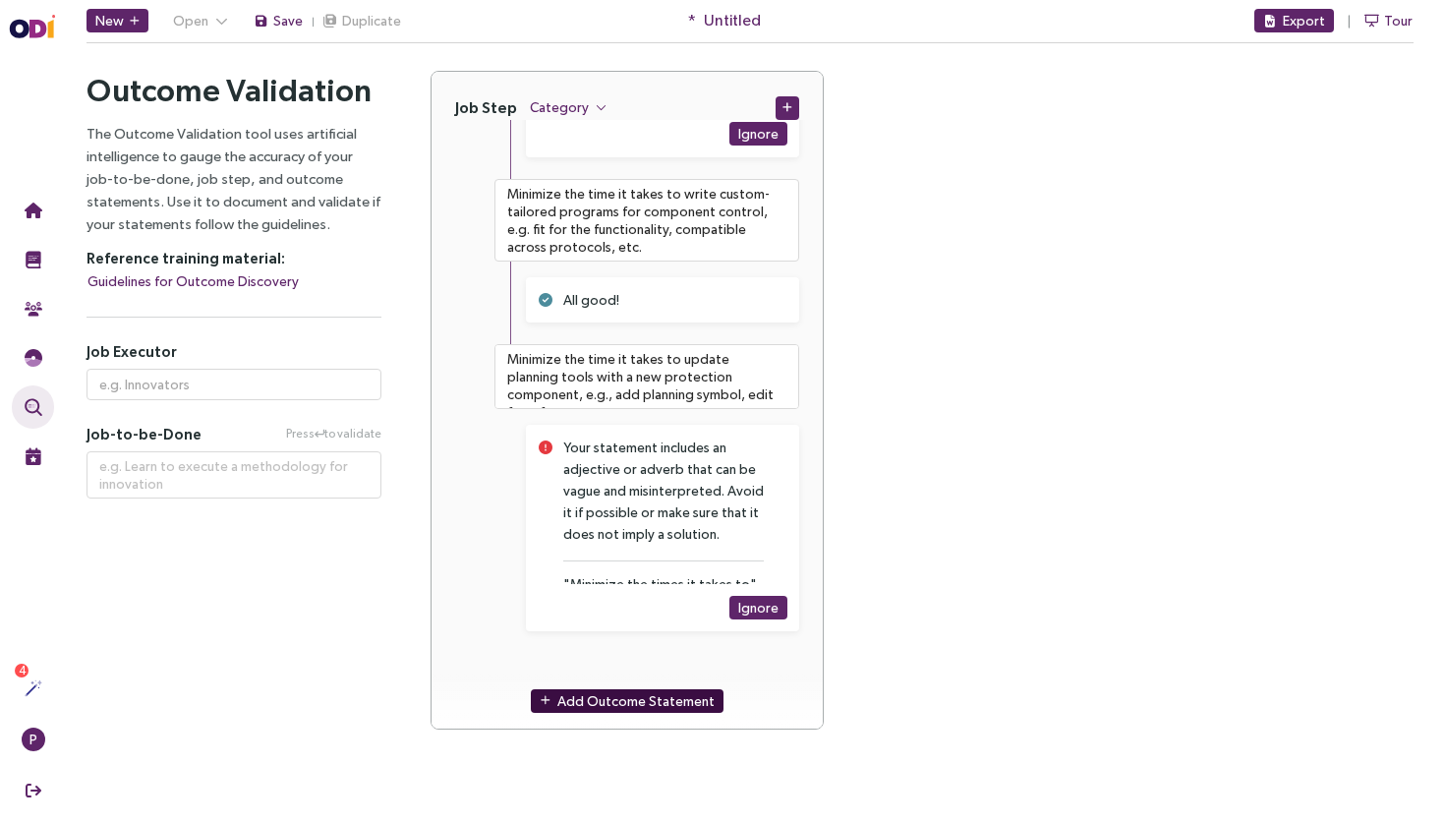
scroll to position [0, 0]
click at [594, 698] on span "Add Outcome Statement" at bounding box center [635, 701] width 157 height 22
click at [606, 674] on div "Add Outcome Statement" at bounding box center [626, 701] width 391 height 56
click at [624, 665] on textarea at bounding box center [646, 682] width 305 height 59
paste textarea "Minimize the time it takes to understand what functions a multi-functional prot…"
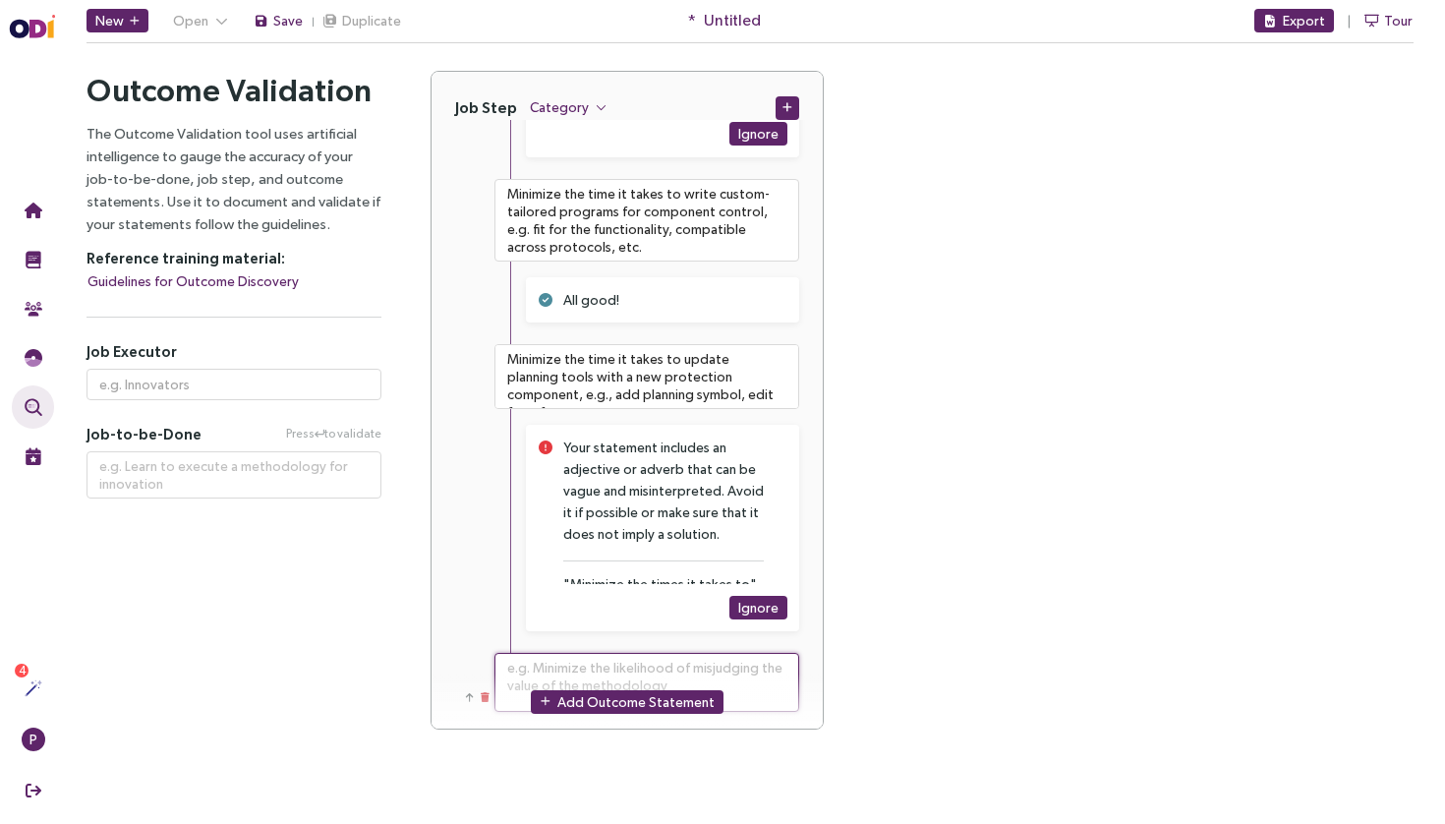
type textarea "**********"
type textarea "Minimize the time it takes to understand what functions a multi-functional prot…"
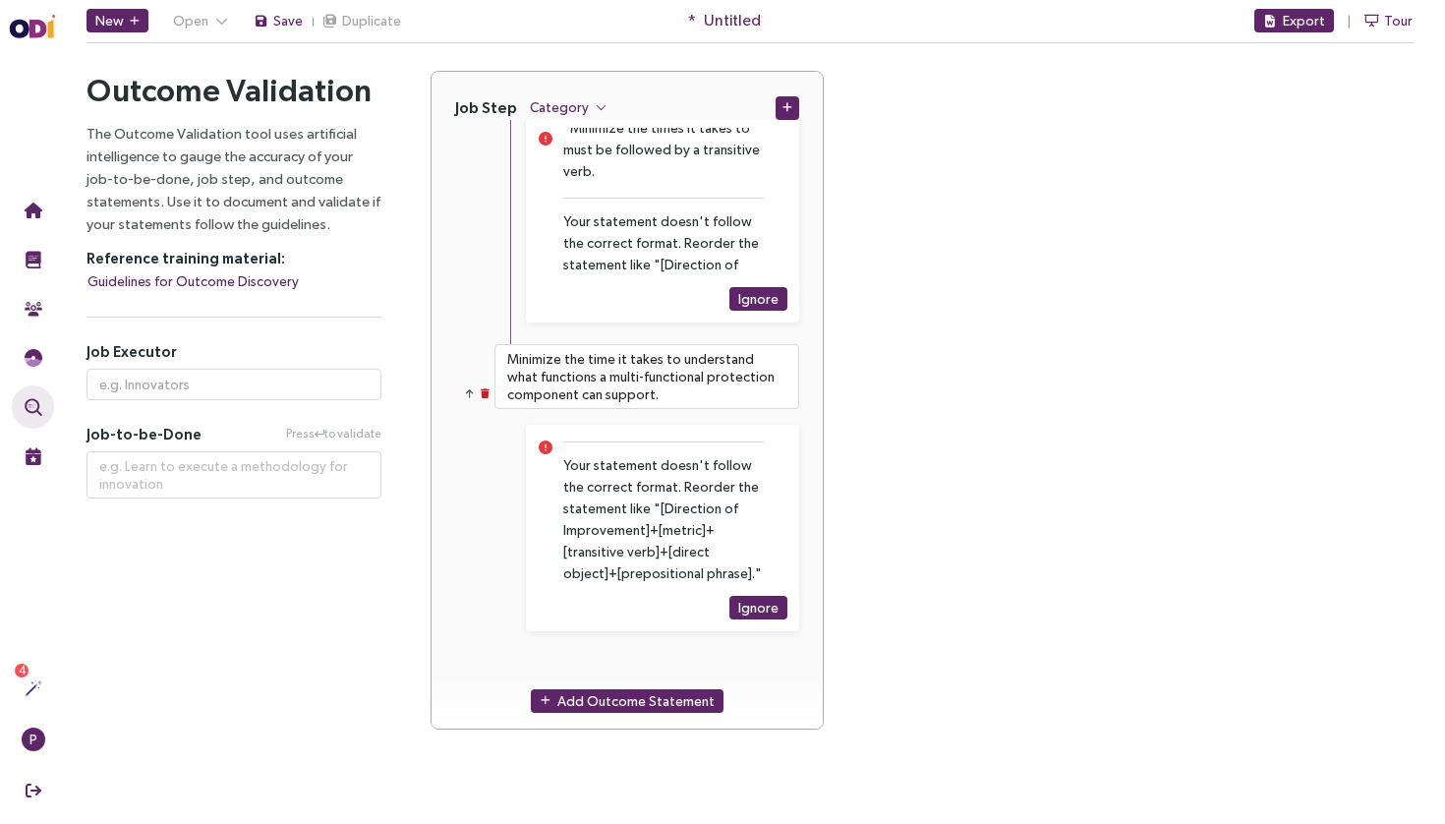
scroll to position [1434, 0]
click at [606, 712] on button "Add Outcome Statement" at bounding box center [627, 701] width 193 height 24
click at [618, 673] on div "Add Outcome Statement" at bounding box center [626, 701] width 391 height 56
click at [632, 660] on textarea at bounding box center [646, 682] width 305 height 59
paste textarea "Minimize the time it takes to understand what a customer wants to protect, e.g.…"
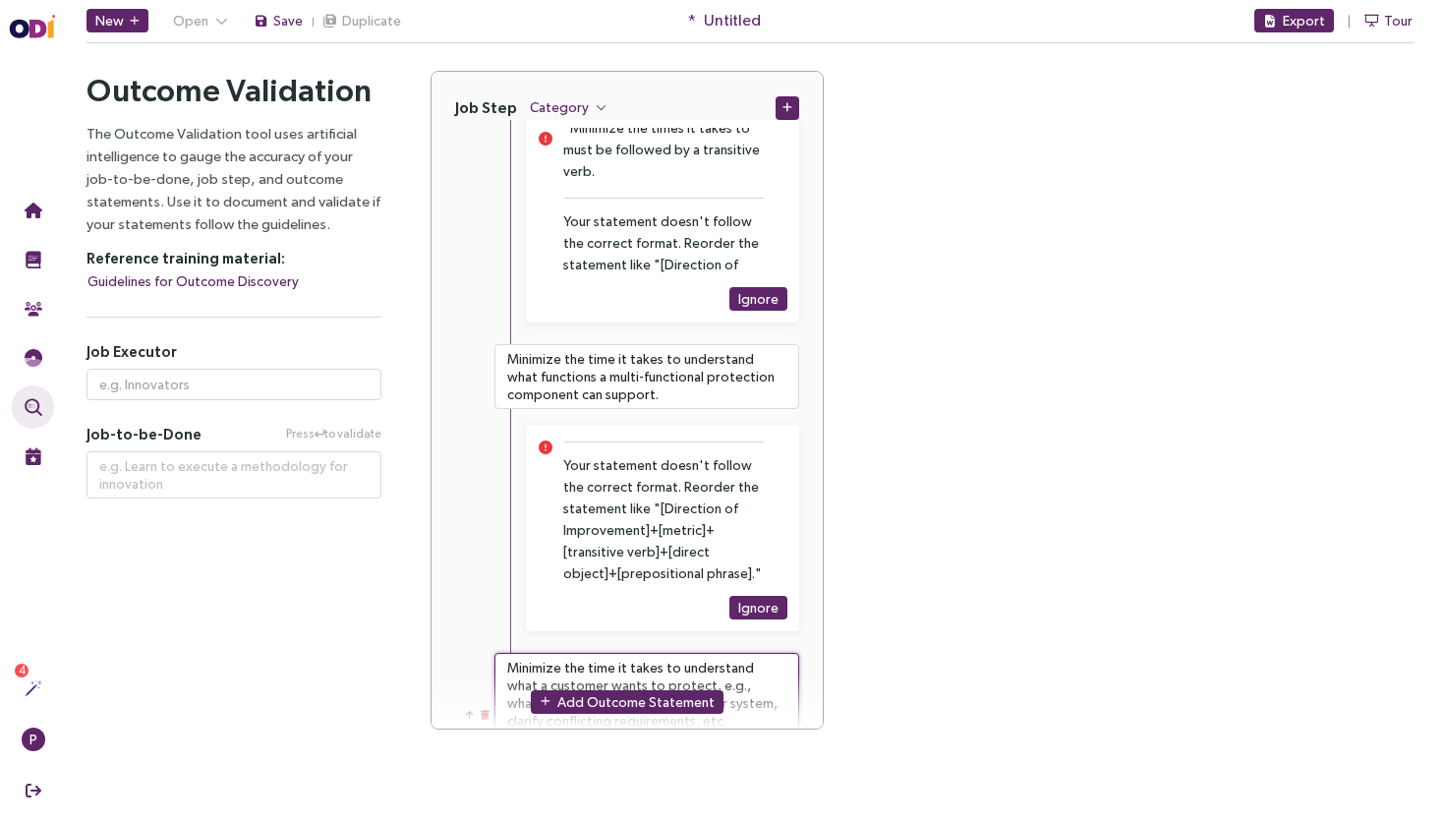
type textarea "**********"
type textarea "Minimize the time it takes to understand what a customer wants to protect, e.g.…"
type textarea "**********"
type textarea "Minimize the time it takes to understand what a customer wants to protect, e.g.…"
type textarea "**********"
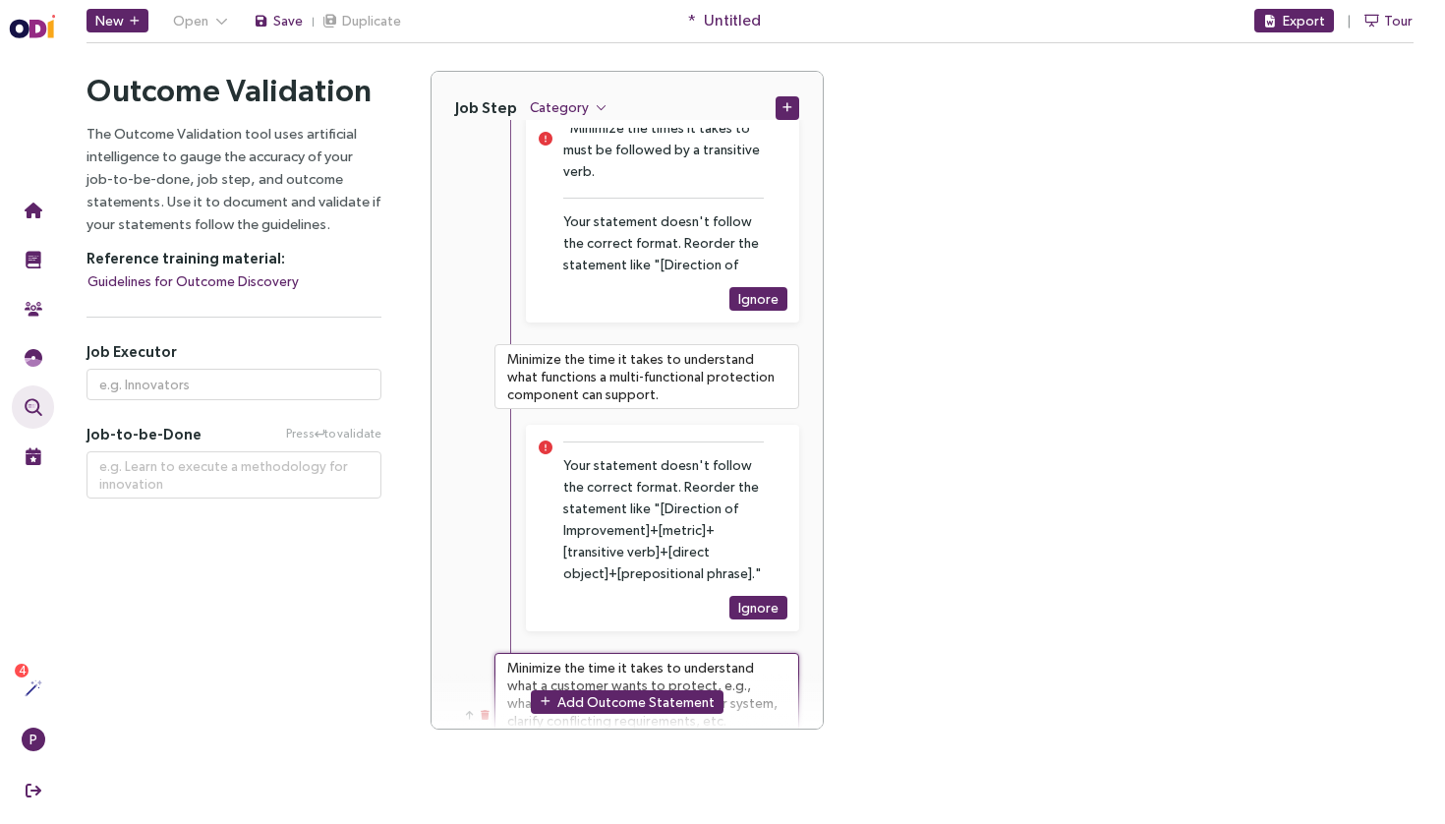
type textarea "Minimize the time it takes to understand what a customer wants to protect, e.g.…"
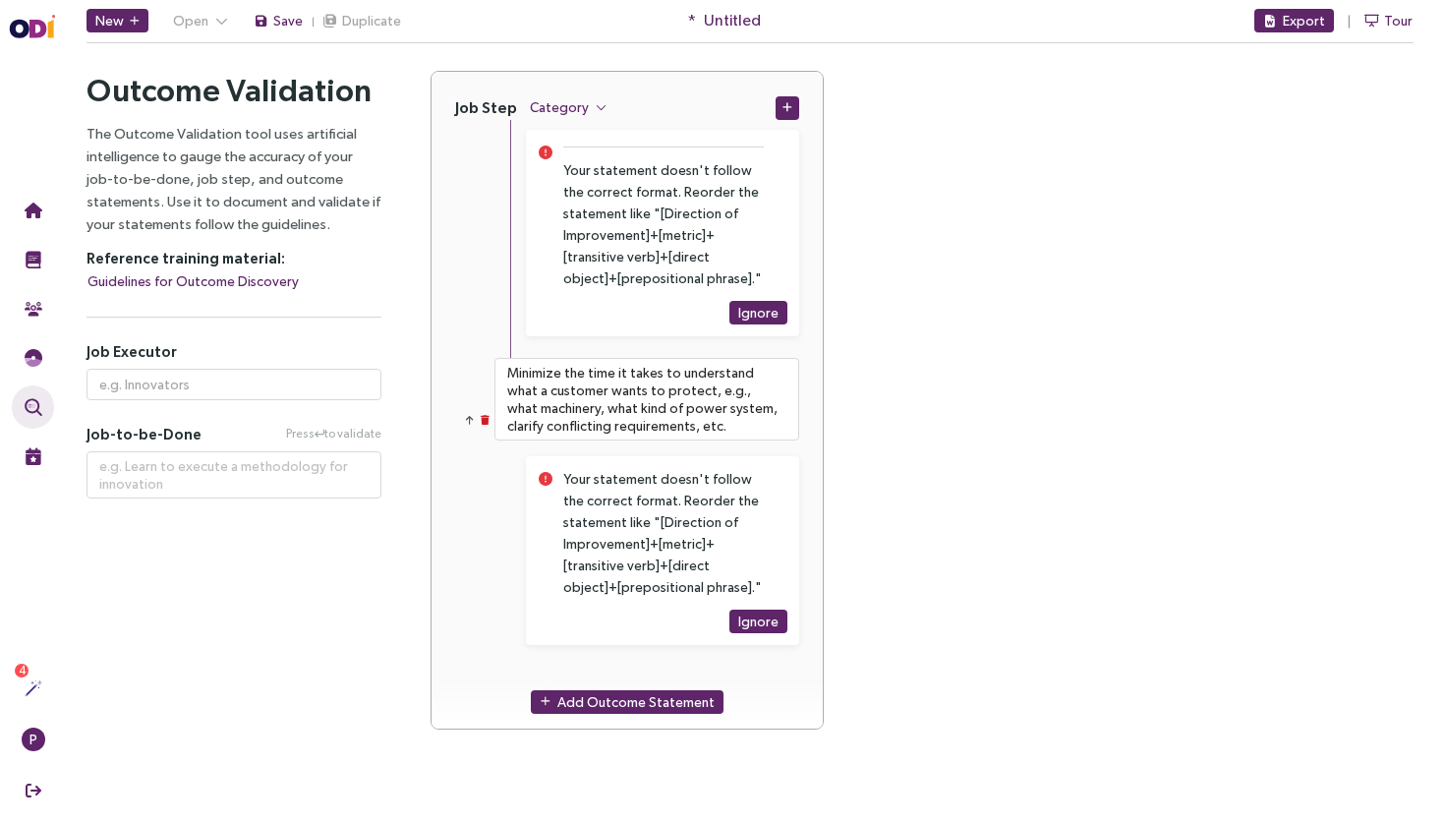
scroll to position [1731, 0]
click at [610, 695] on span "Add Outcome Statement" at bounding box center [635, 701] width 157 height 22
click at [644, 665] on textarea at bounding box center [646, 693] width 305 height 59
paste textarea "Minimize the time it takes to understand how an existing switch cabinet works w…"
type textarea "**********"
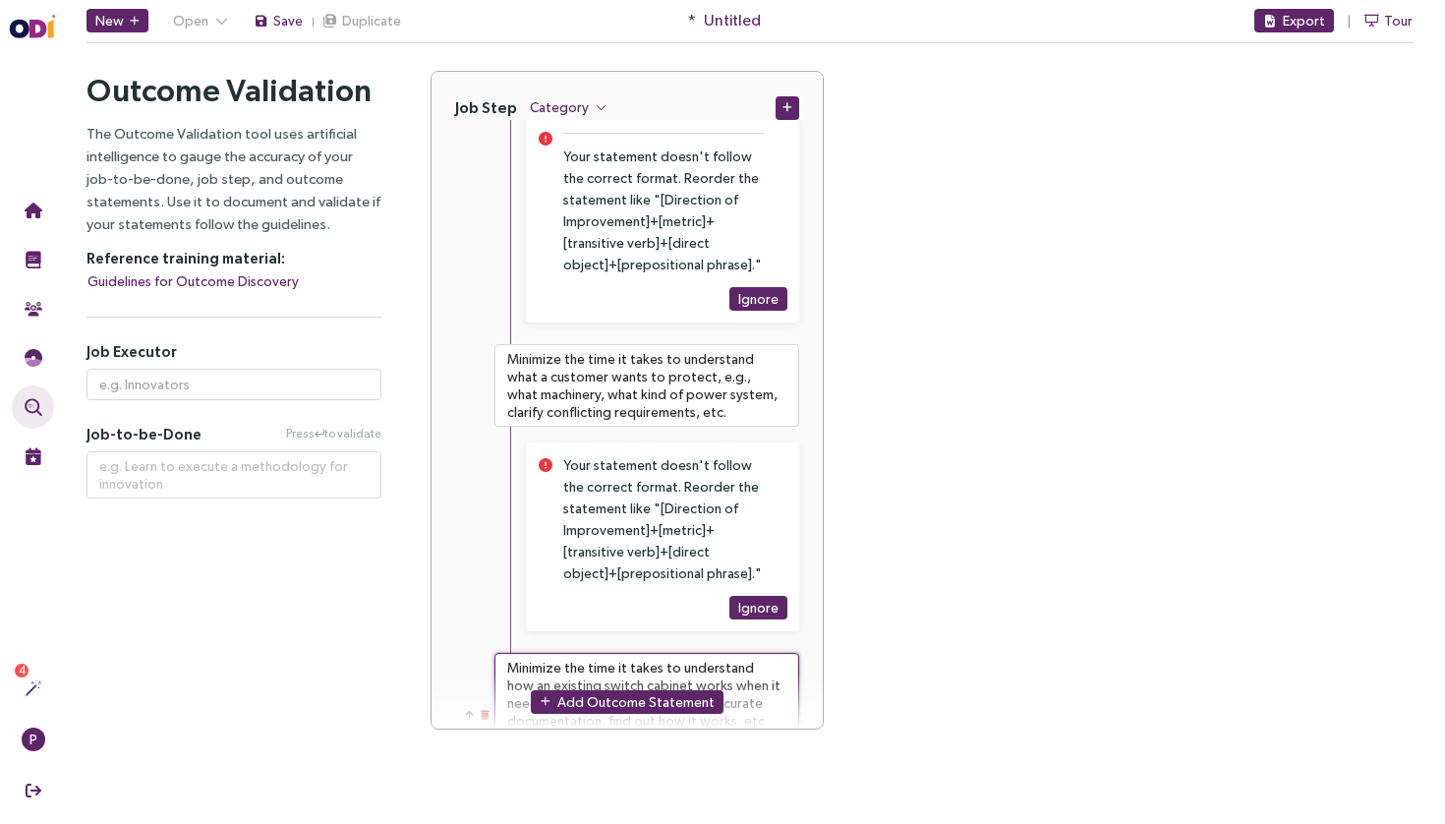
type textarea "Minimize the time it takes to understand how an existing switch cabinet works w…"
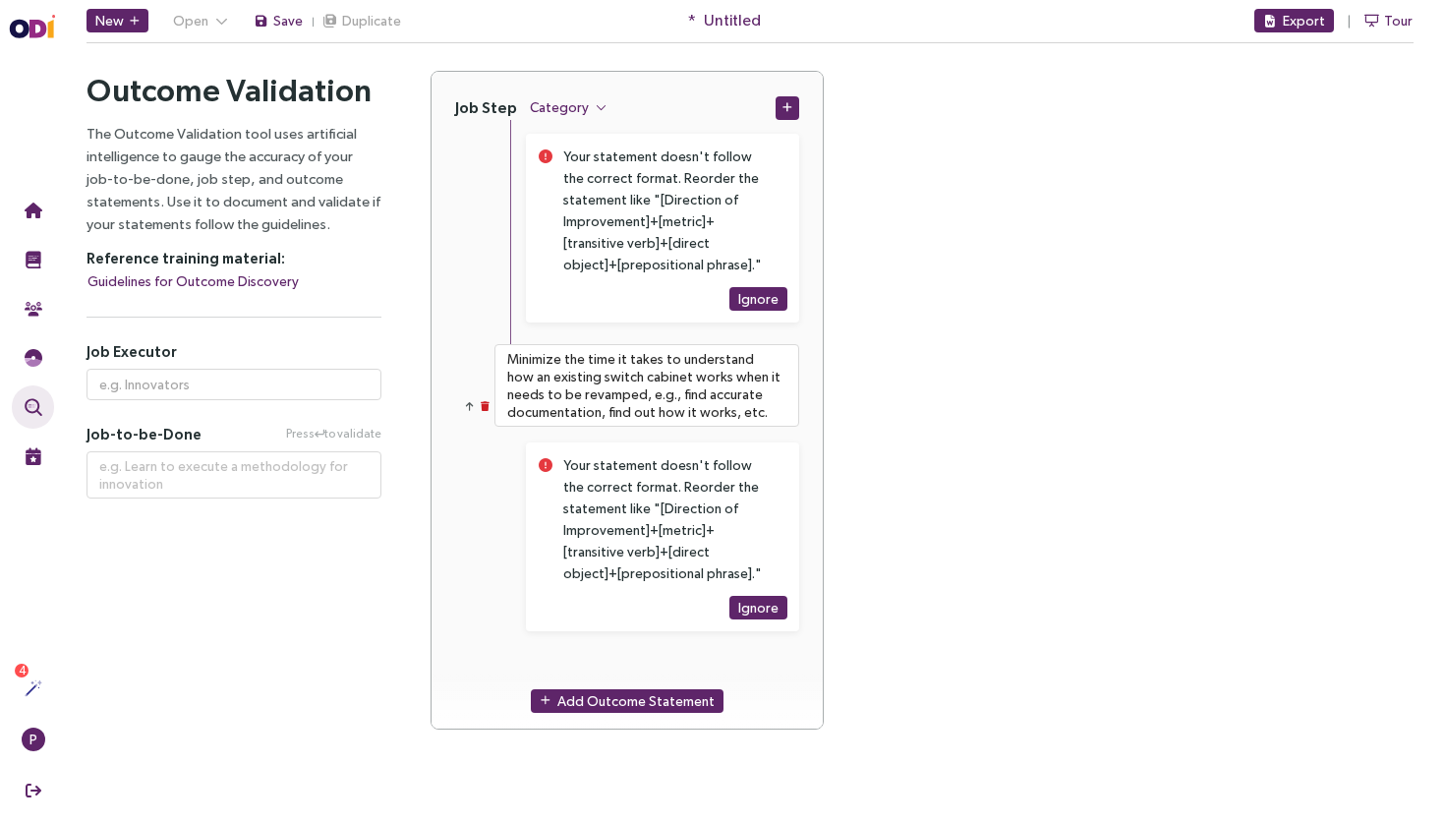
scroll to position [2051, 0]
click at [577, 696] on span "Add Outcome Statement" at bounding box center [635, 701] width 157 height 22
click at [588, 670] on textarea at bounding box center [646, 682] width 305 height 59
paste textarea "Minimize the time it takes to to find a switch cabinet design that minimizes th…"
type textarea "**********"
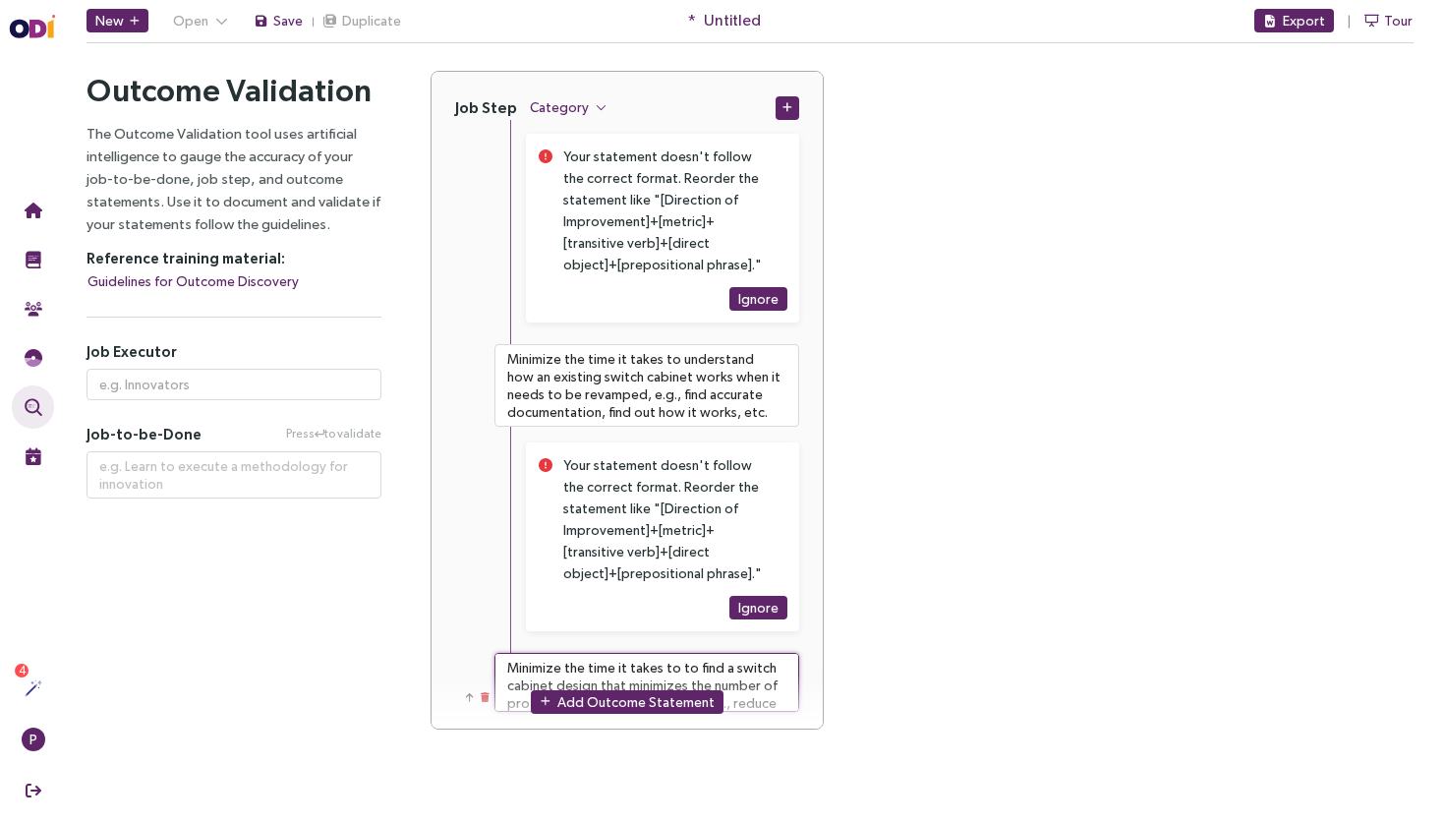
scroll to position [2069, 0]
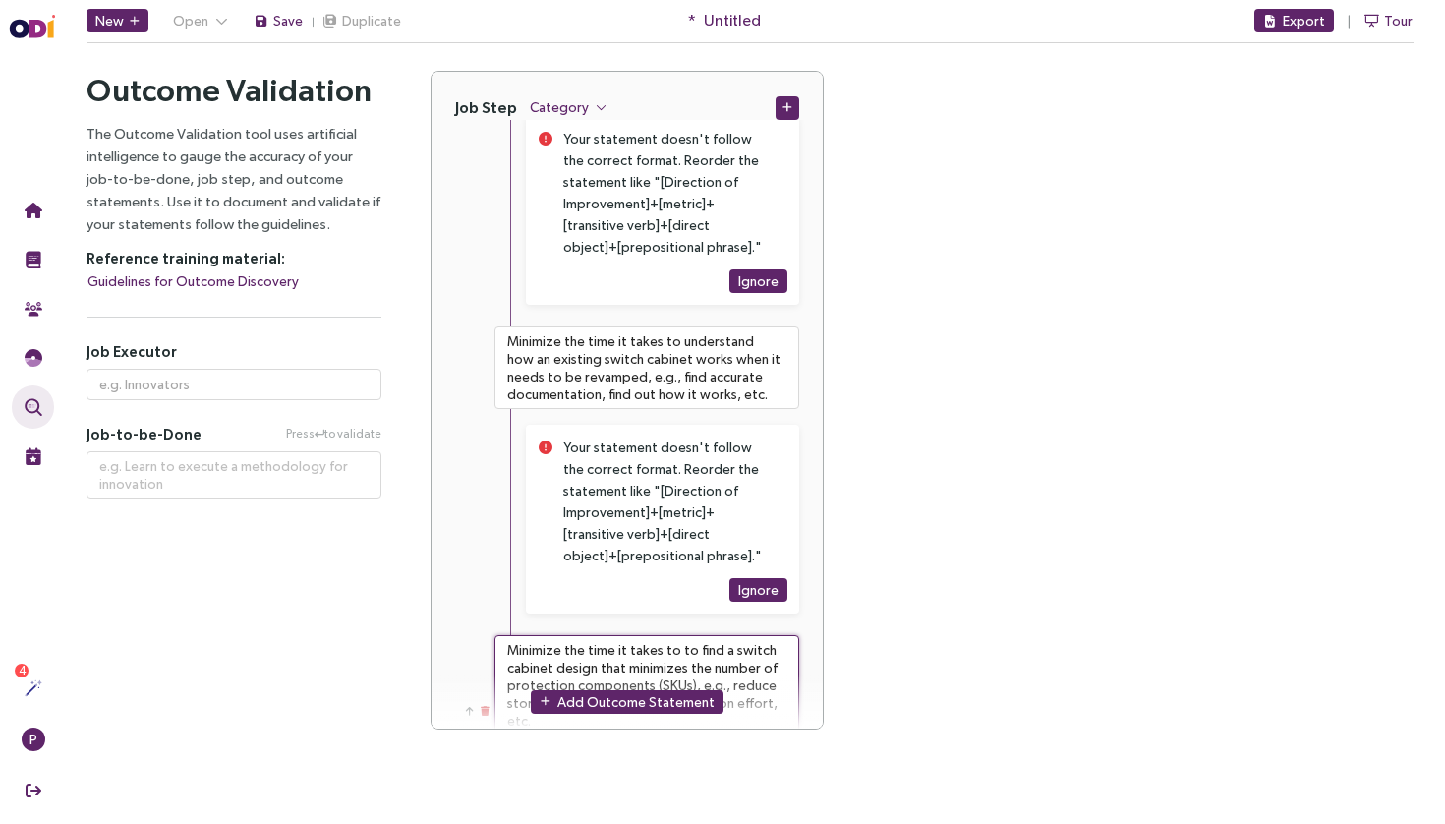
type textarea "Minimize the time it takes to to find a switch cabinet design that minimizes th…"
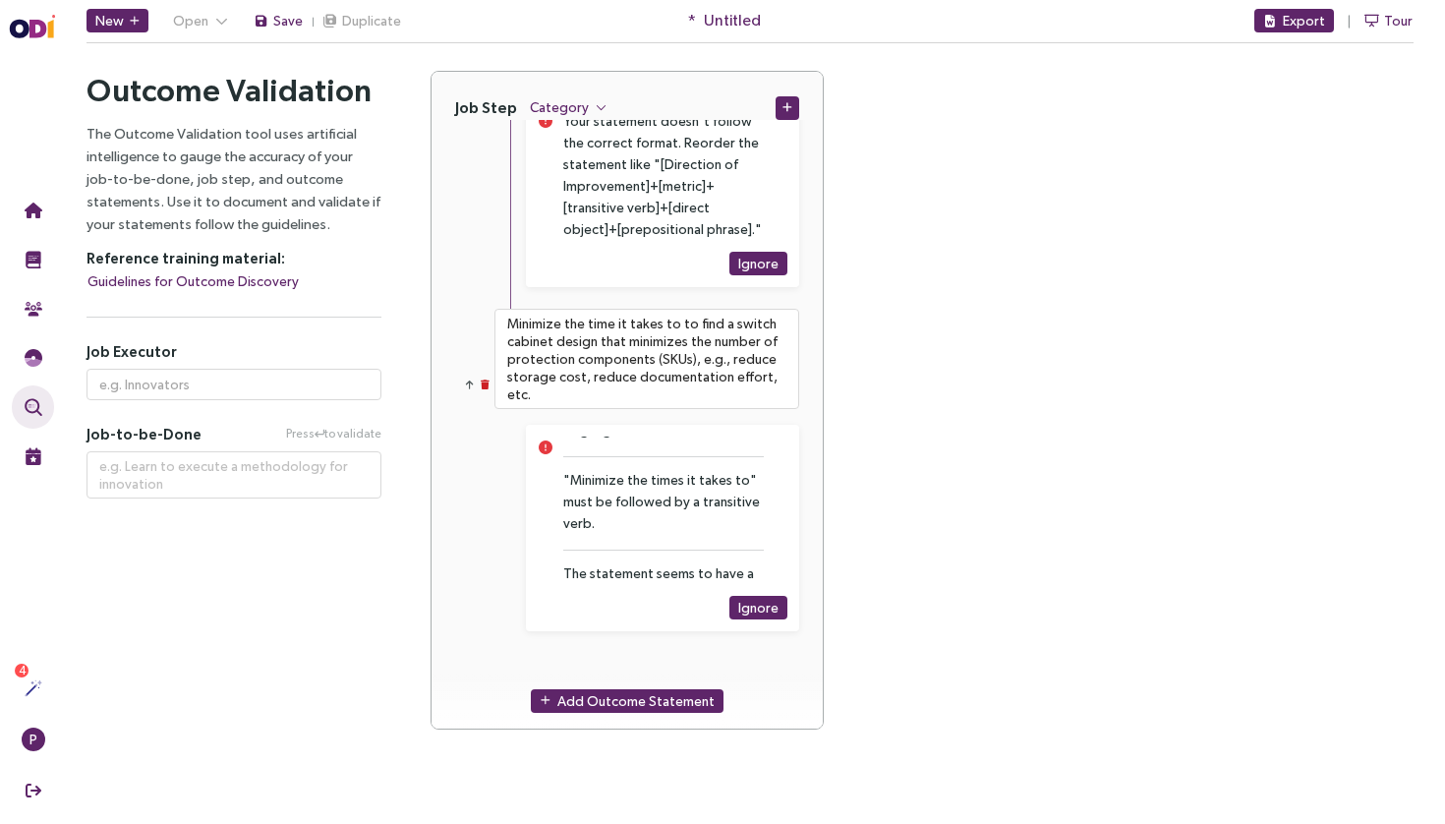
scroll to position [0, 0]
click at [618, 712] on button "Add Outcome Statement" at bounding box center [627, 701] width 193 height 24
click at [653, 675] on div "Add Outcome Statement" at bounding box center [626, 701] width 391 height 56
click at [659, 669] on textarea at bounding box center [646, 682] width 305 height 59
paste textarea "Minimize the time it takes to redesign a delivered switch cabinet due to change…"
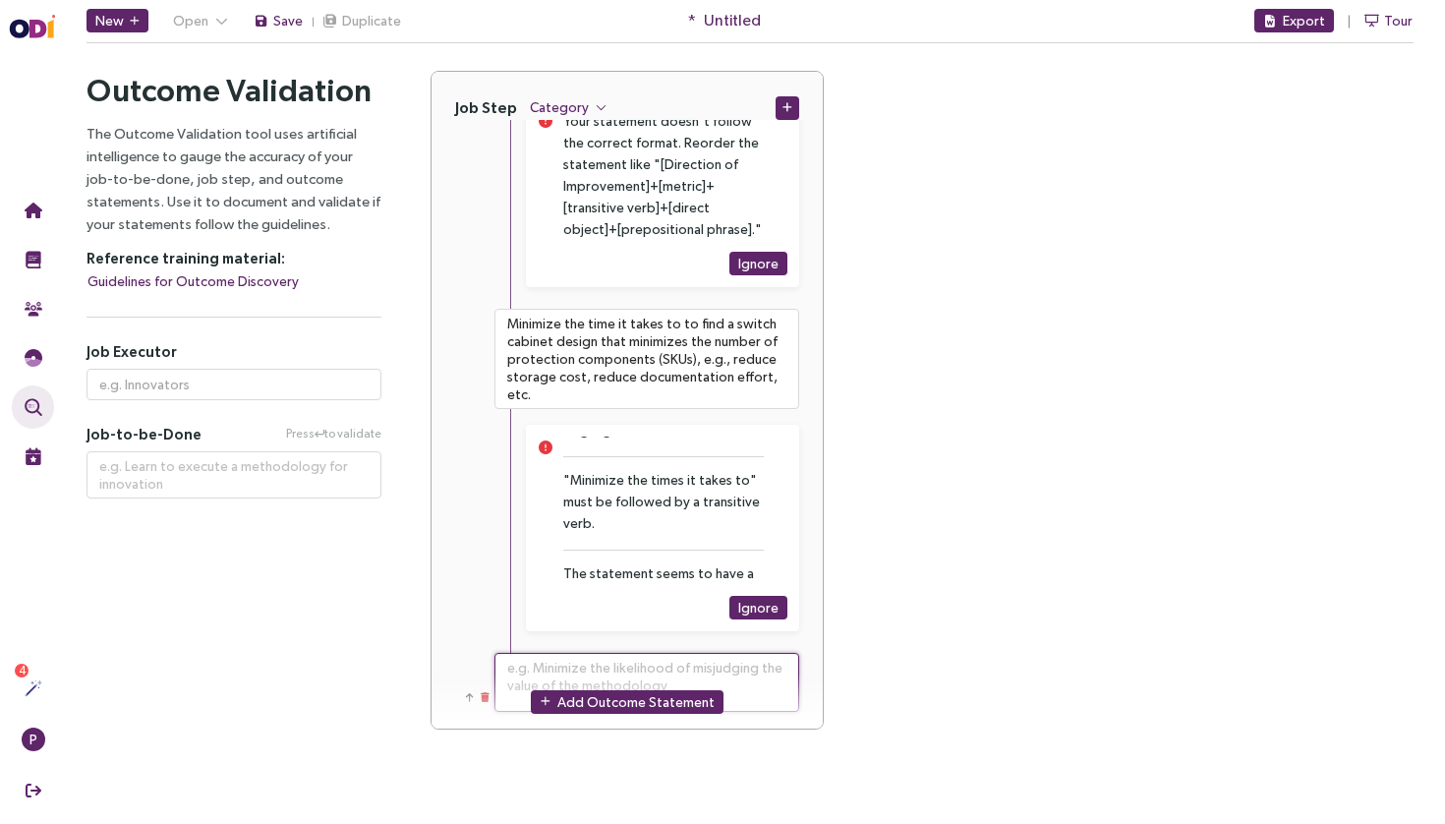
type textarea "**********"
type textarea "Minimize the time it takes to redesign a delivered switch cabinet due to change…"
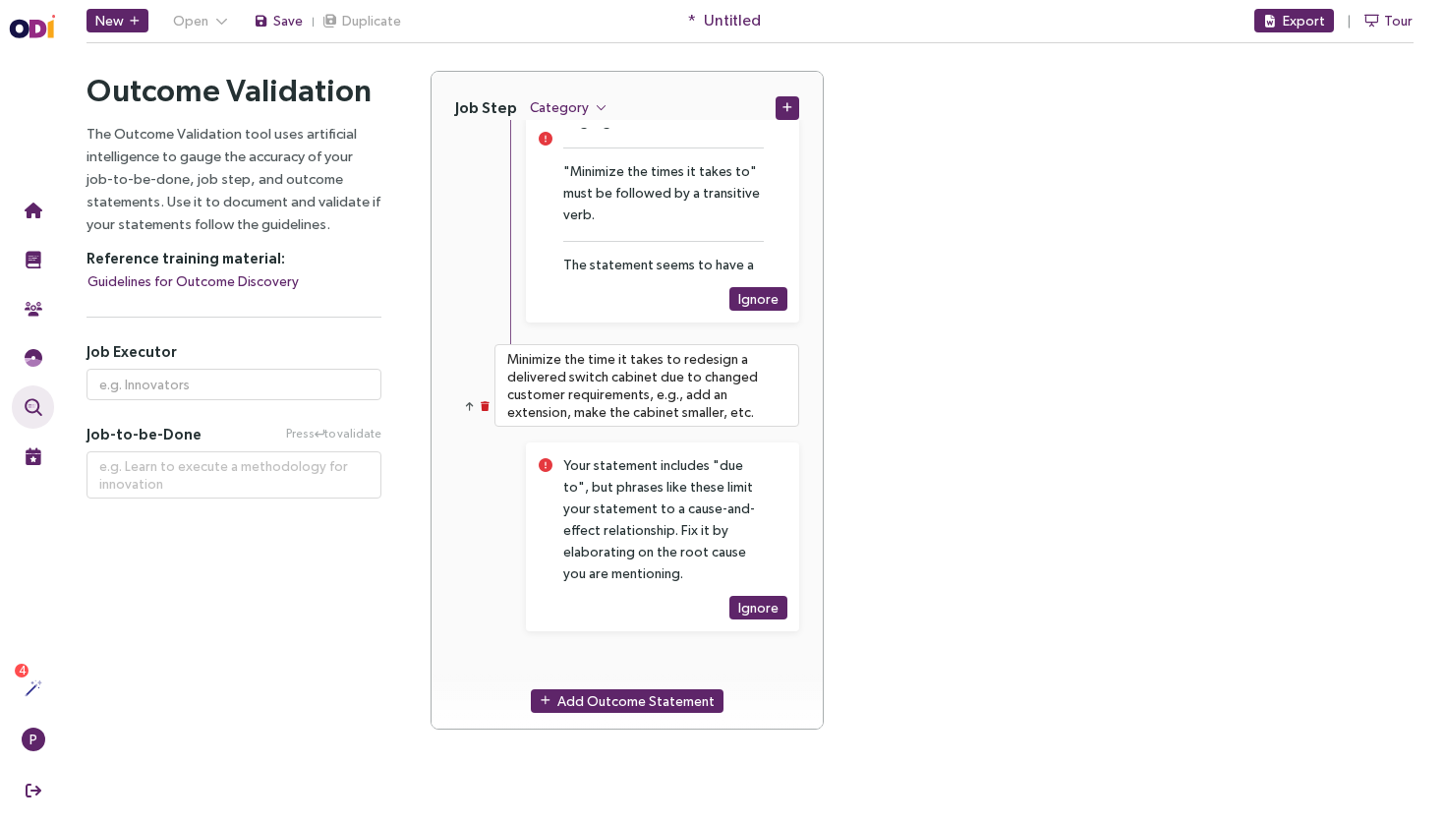
scroll to position [2704, 0]
click at [618, 689] on button "Add Outcome Statement" at bounding box center [627, 701] width 193 height 24
click at [624, 669] on textarea at bounding box center [646, 682] width 305 height 59
paste textarea "Minimize the time it takes to receive technical support, e.g., with technical k…"
type textarea "**********"
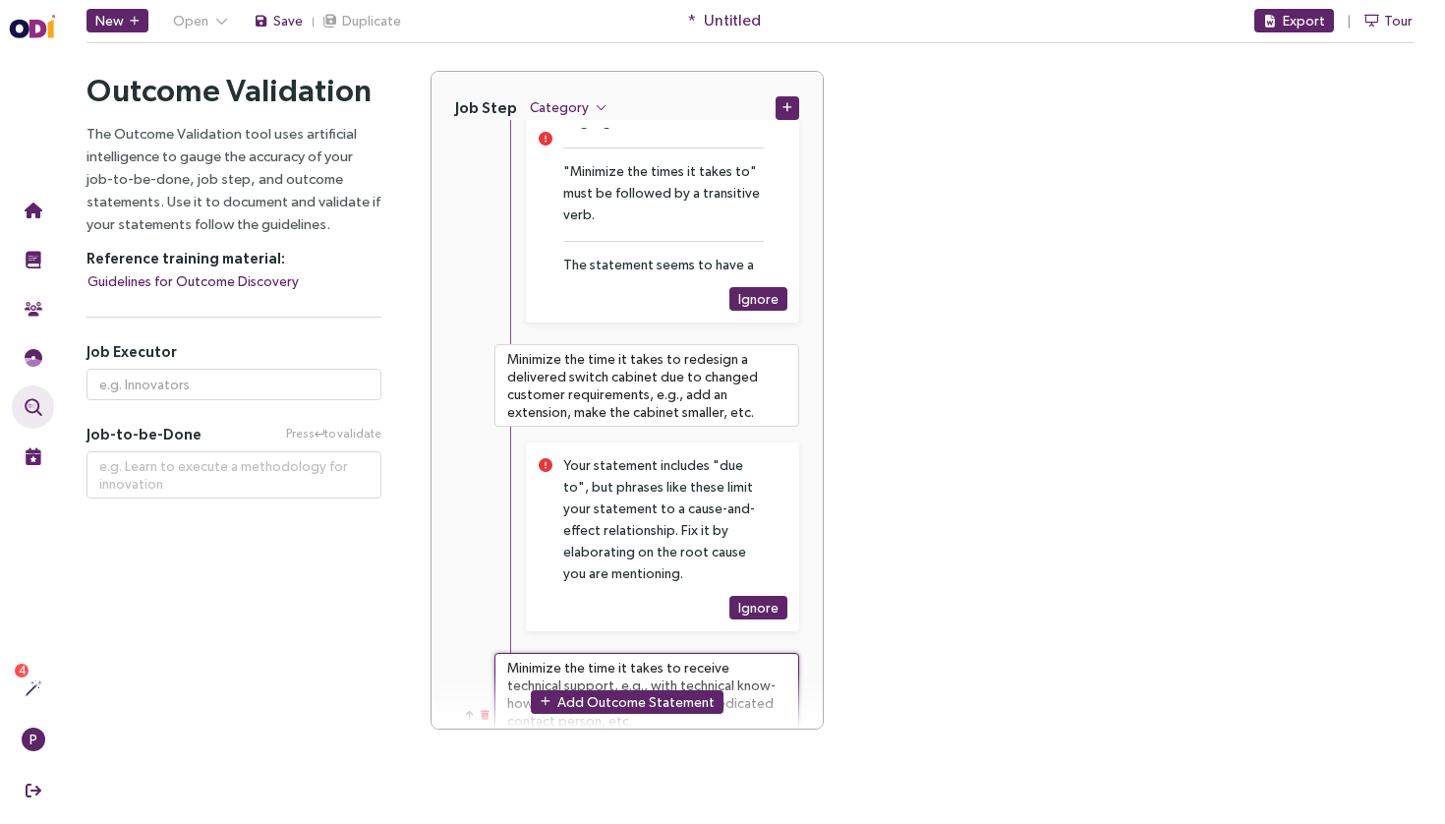
type textarea "Minimize the time it takes to receive technical support, e.g., with technical k…"
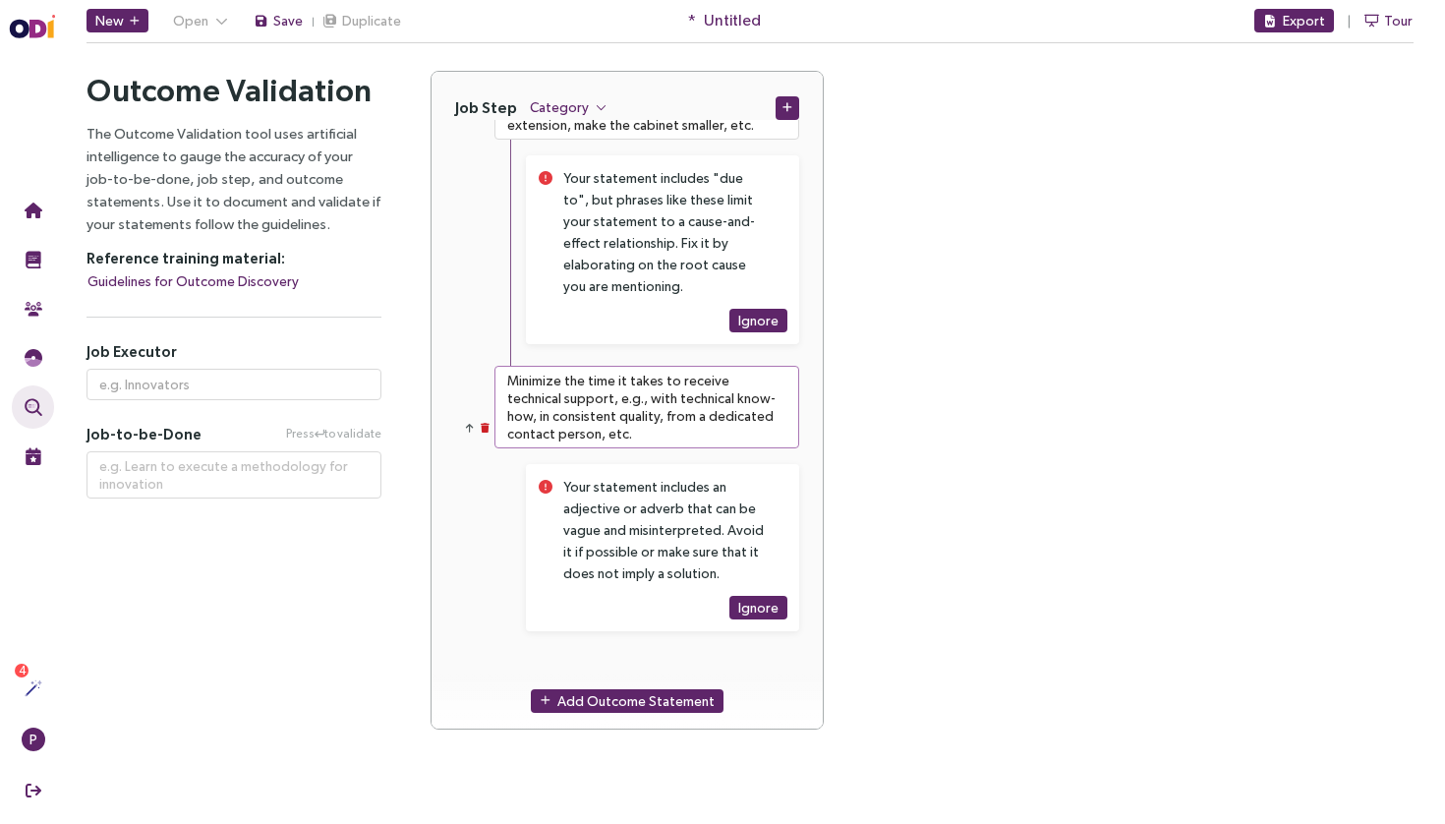
scroll to position [2991, 0]
click at [618, 698] on span "Add Outcome Statement" at bounding box center [635, 701] width 157 height 22
click at [637, 668] on textarea at bounding box center [646, 682] width 305 height 59
paste textarea "Minimize the time it takes to predict the future capacity demand of a system, e…"
type textarea "**********"
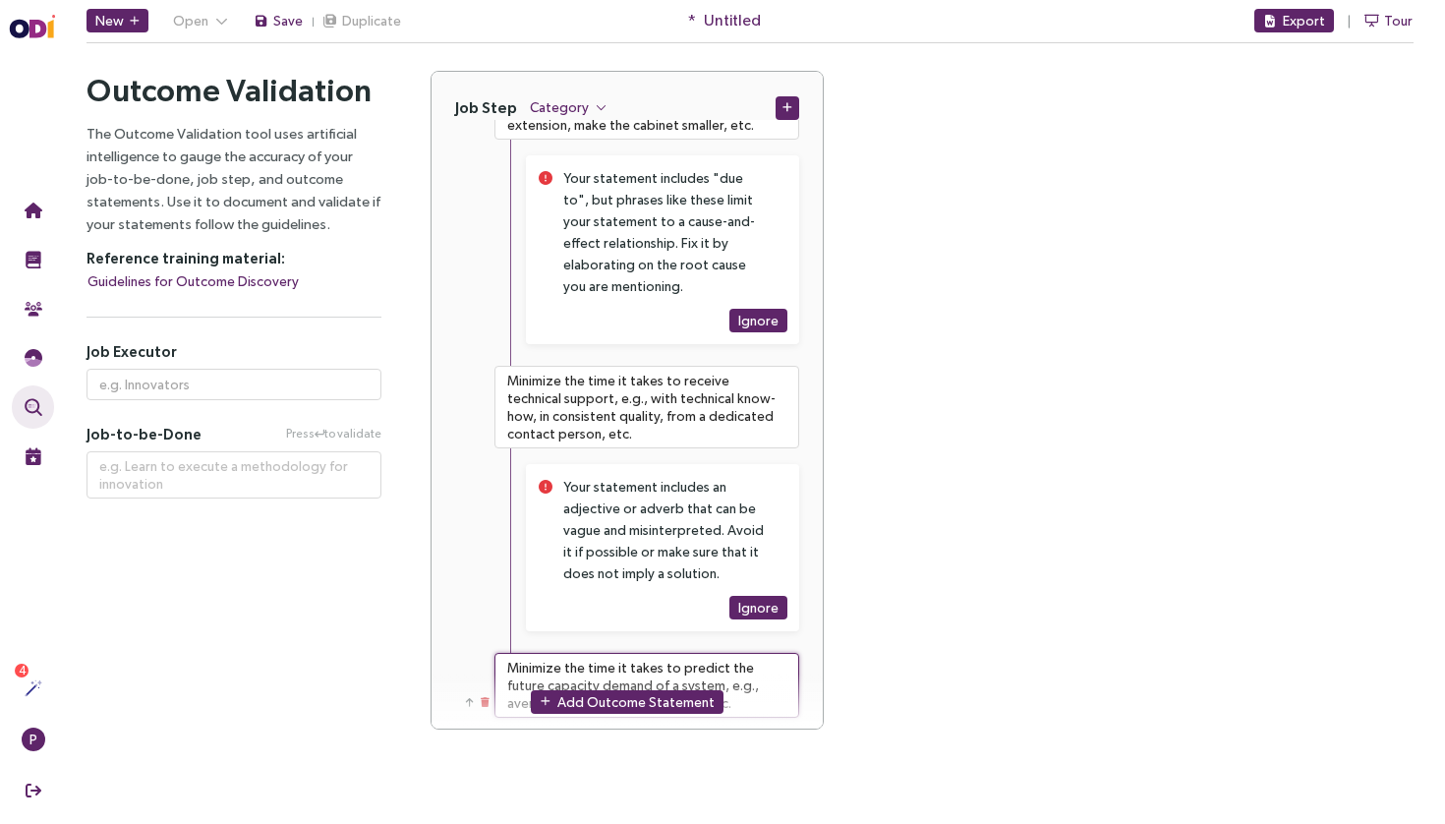
type textarea "Minimize the time it takes to predict the future capacity demand of a system, e…"
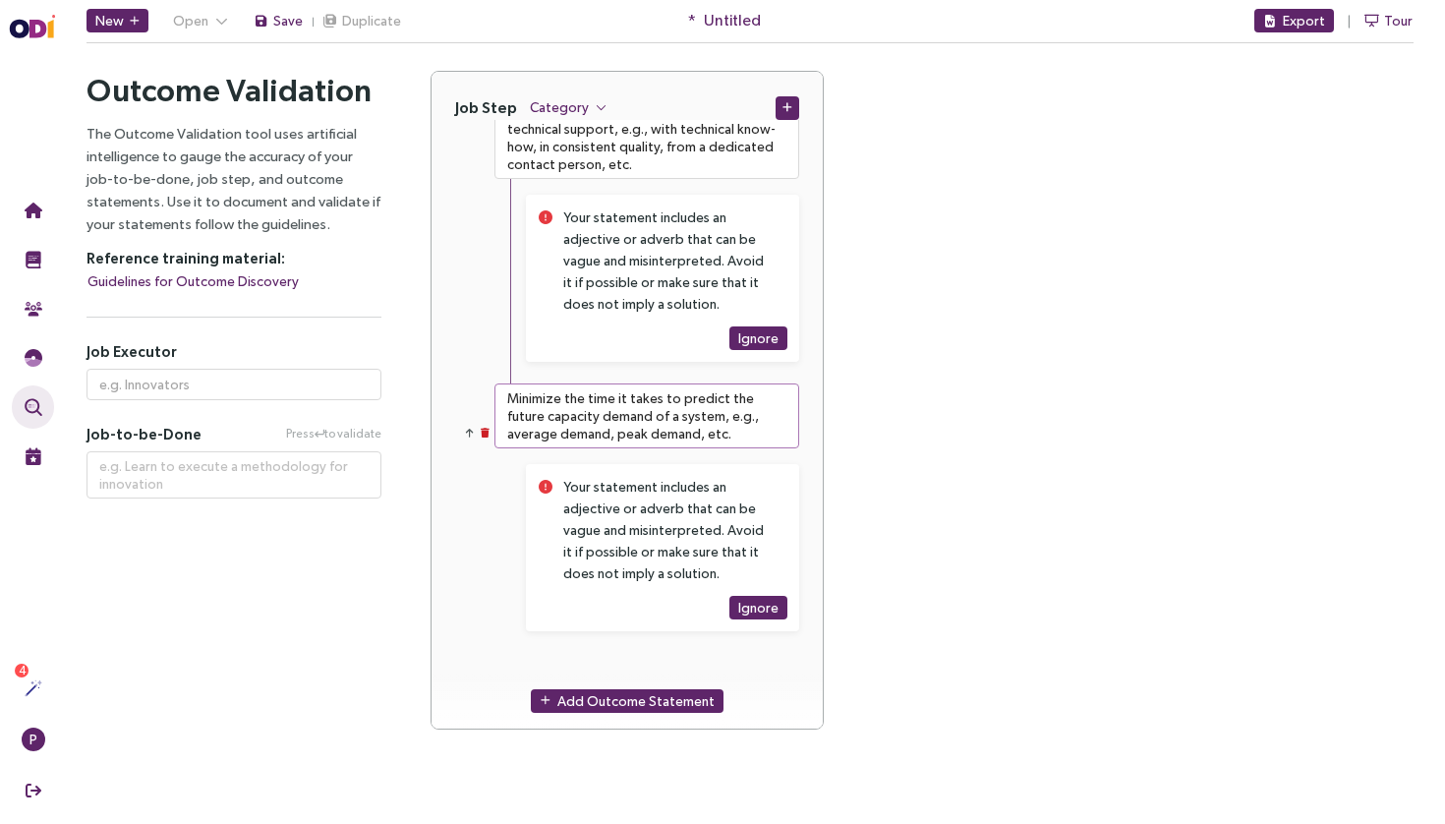
scroll to position [0, 0]
click at [631, 698] on span "Add Outcome Statement" at bounding box center [635, 701] width 157 height 22
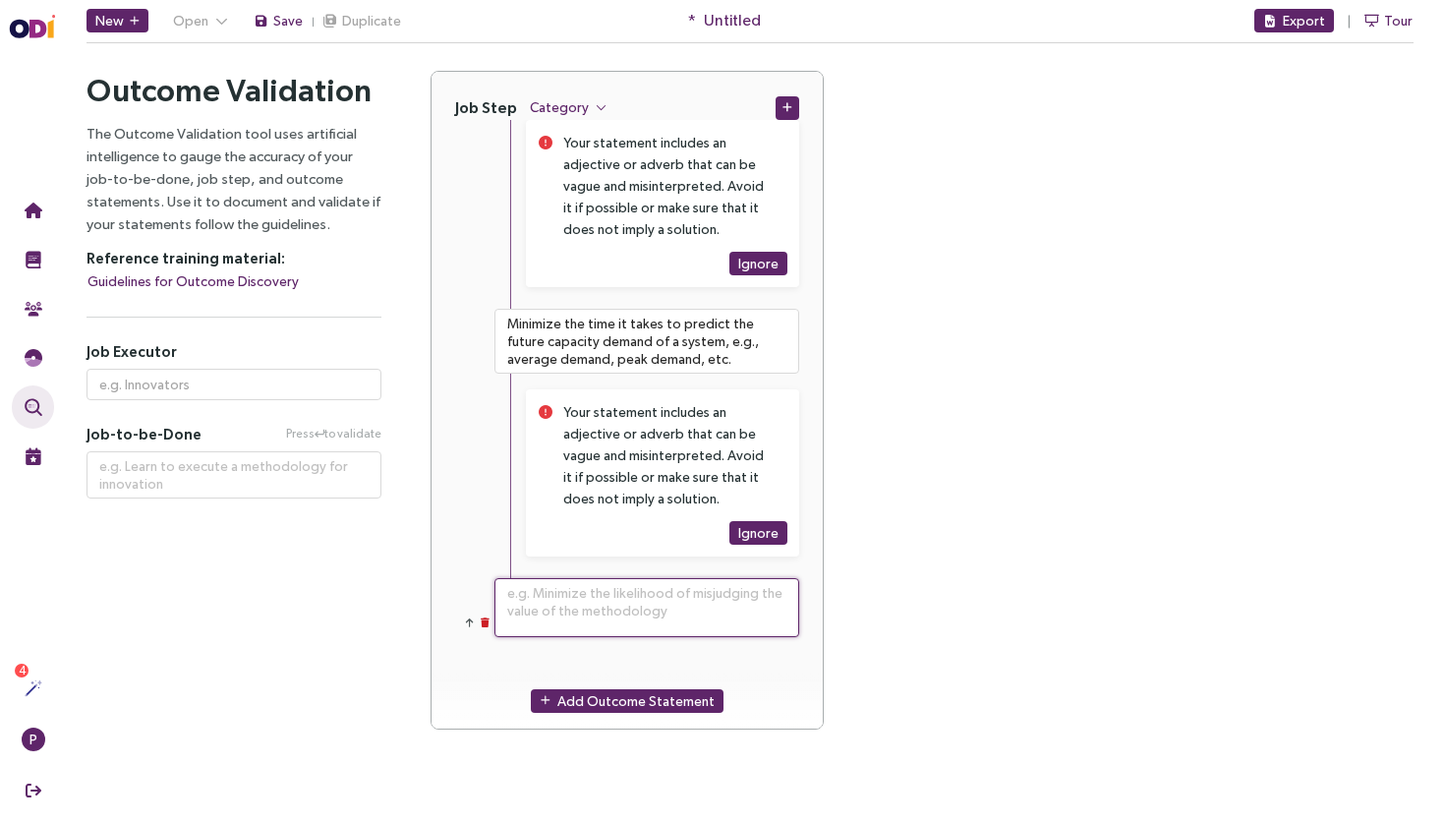
click at [628, 614] on textarea at bounding box center [646, 607] width 305 height 59
paste textarea "Minimize the time it takes to predict how an electrical system will be operated…"
type textarea "**********"
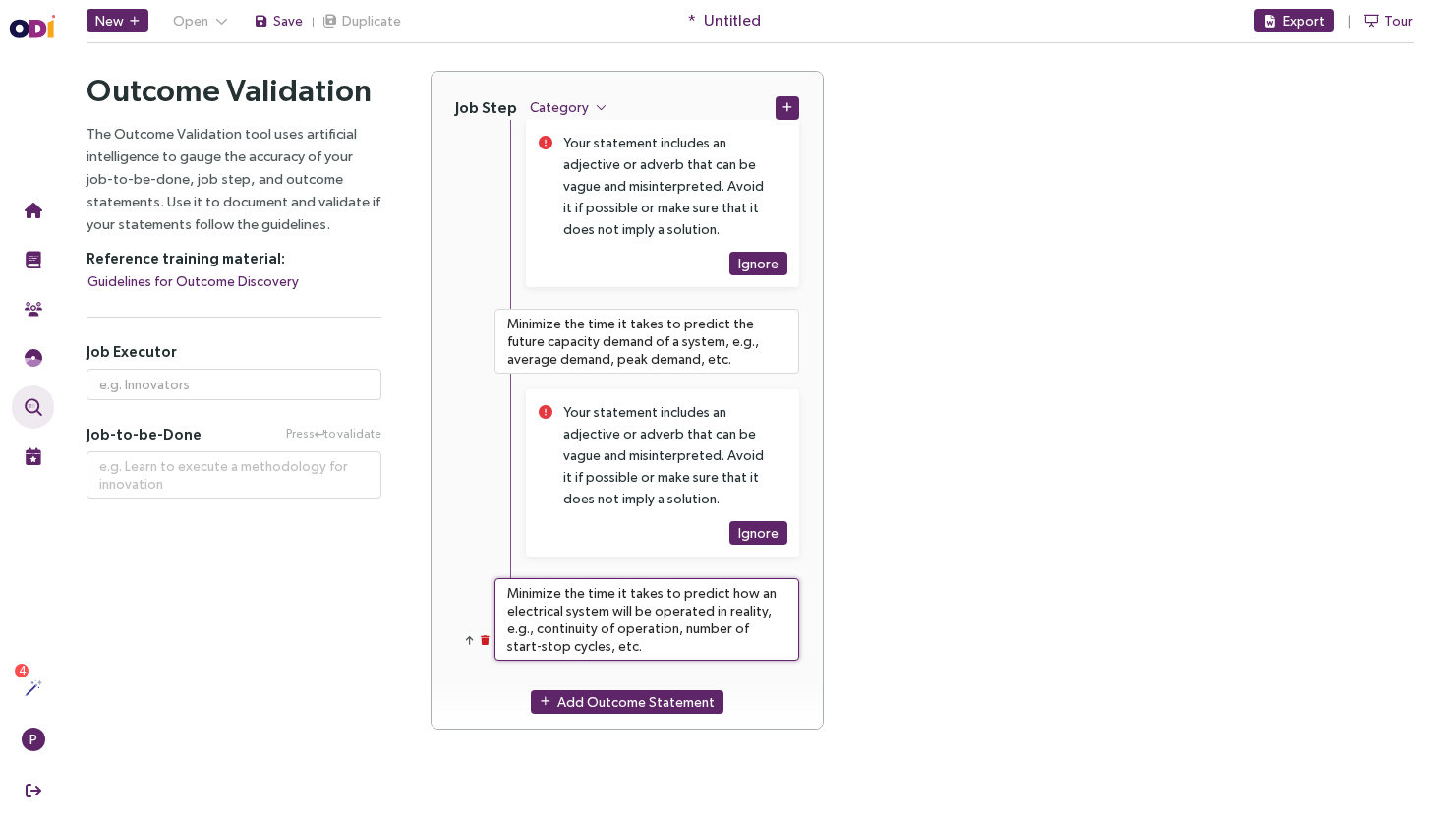
type textarea "Minimize the time it takes to predict how an electrical system will be operated…"
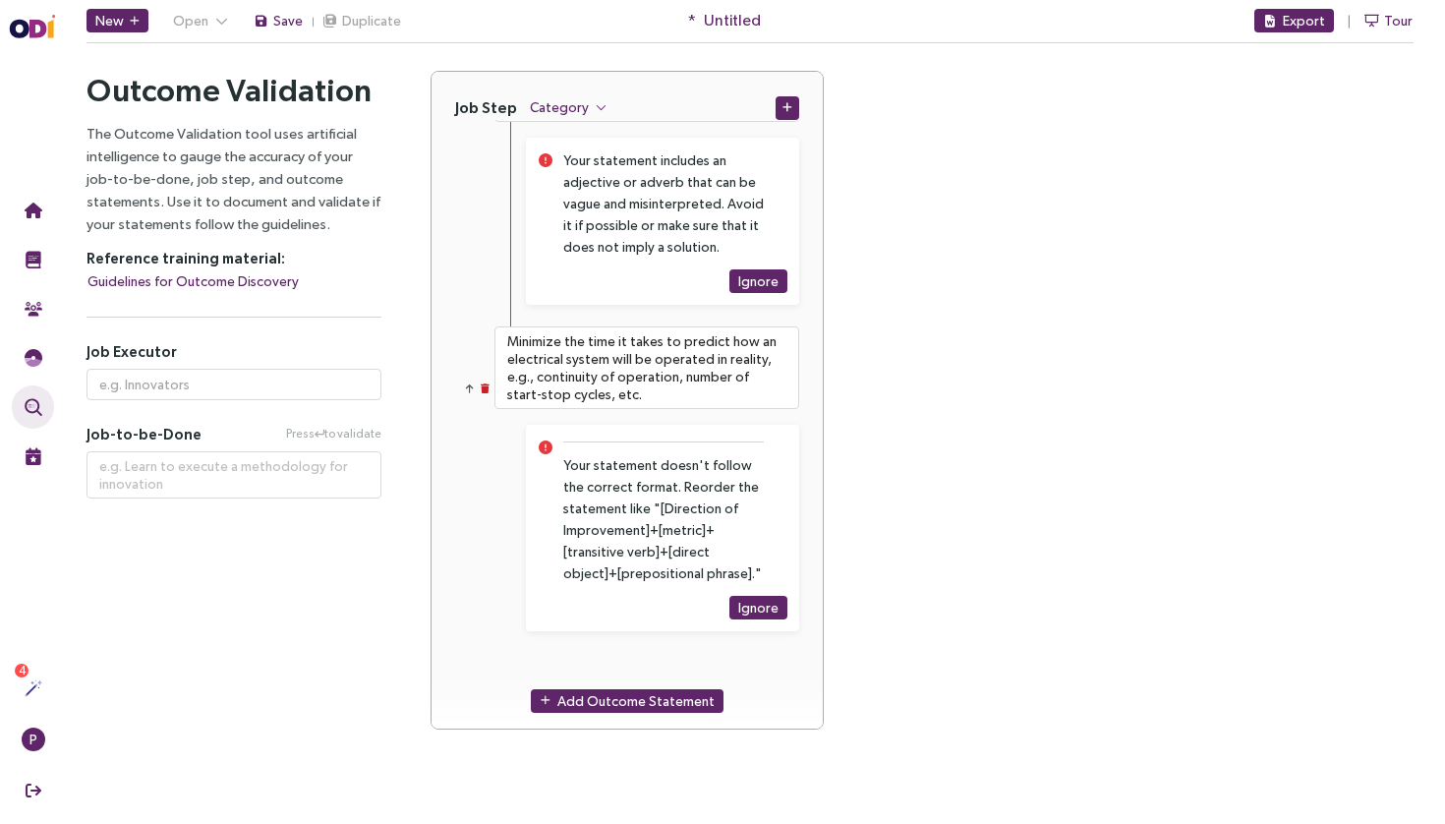
scroll to position [212, 0]
click at [599, 710] on span "Add Outcome Statement" at bounding box center [635, 701] width 157 height 22
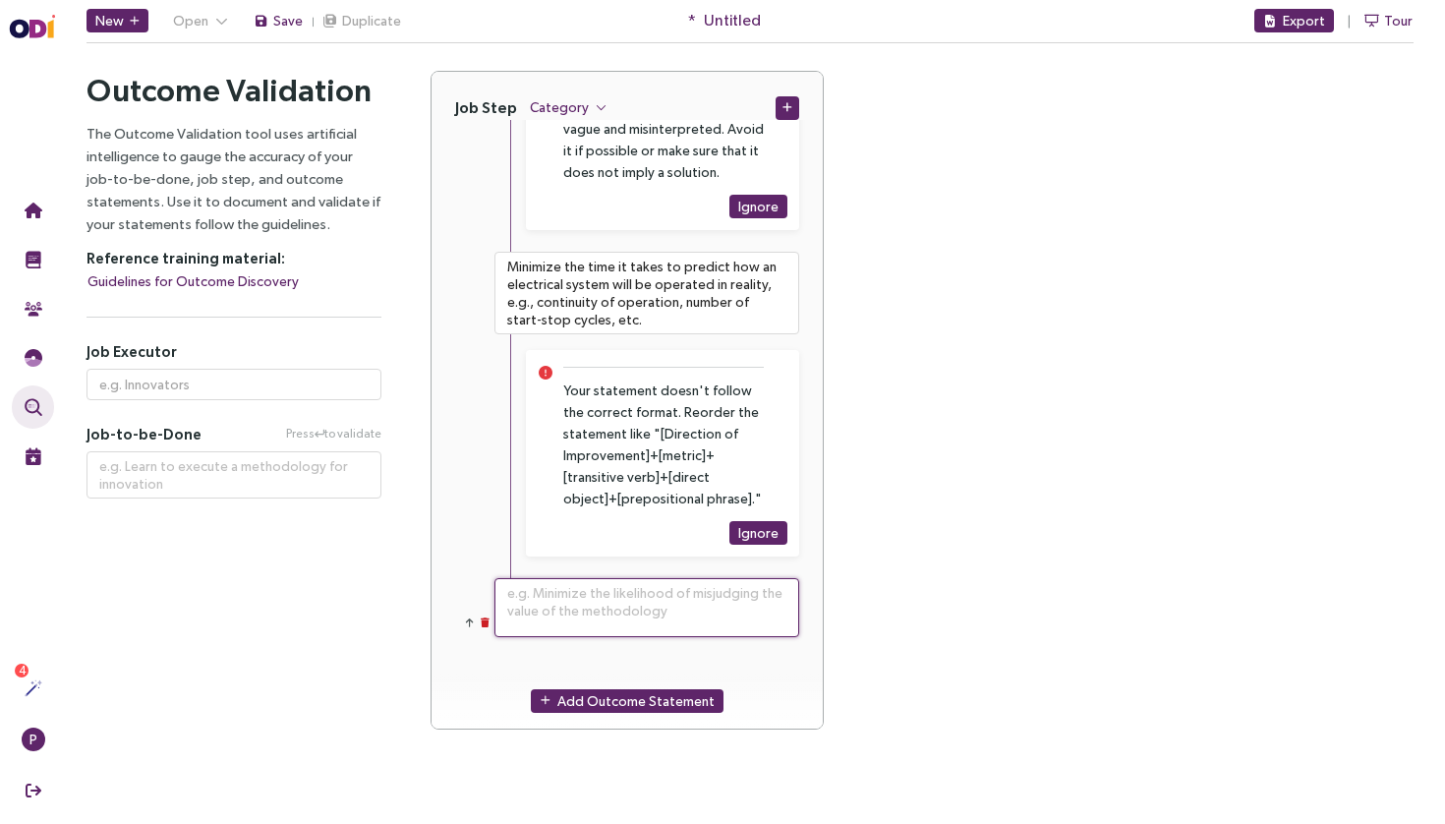
click at [593, 617] on textarea at bounding box center [646, 607] width 305 height 59
paste textarea "Minimize the time it takes to obtain component documentation for planning from …"
type textarea "**********"
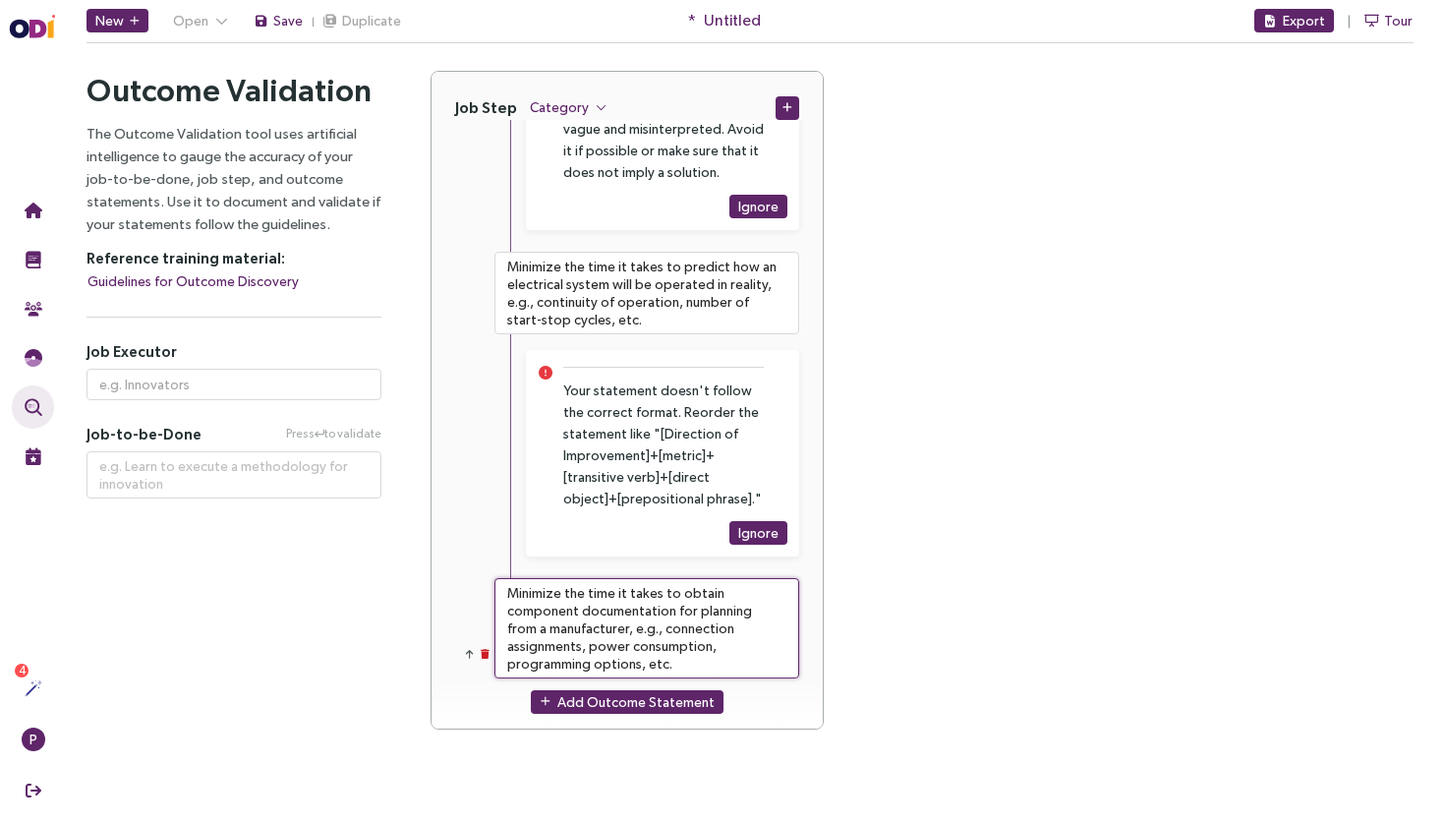
type textarea "Minimize the time it takes to obtain component documentation for planning from …"
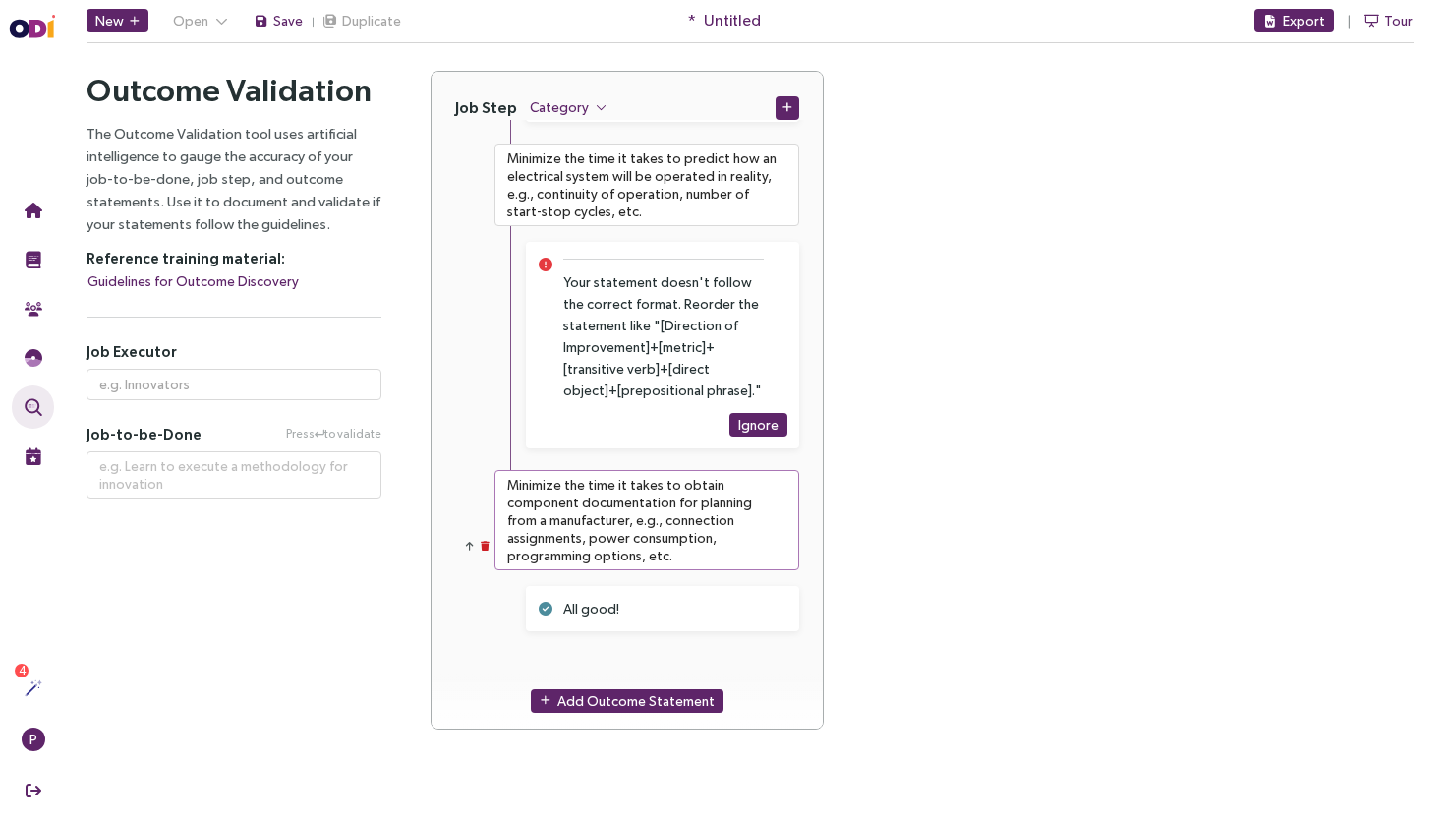
scroll to position [3769, 0]
click at [619, 707] on span "Add Outcome Statement" at bounding box center [635, 701] width 157 height 22
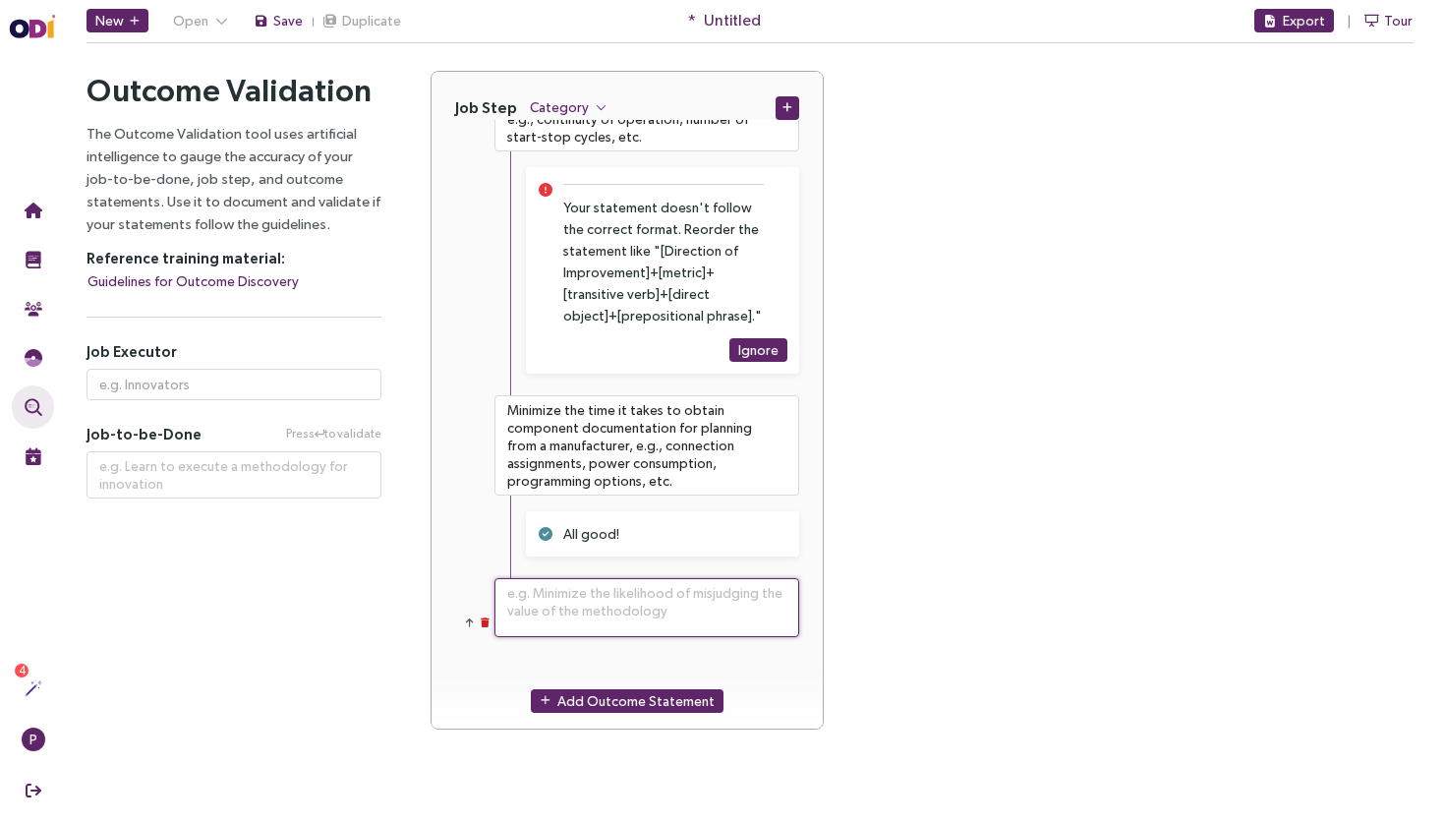
click at [626, 619] on textarea at bounding box center [646, 607] width 305 height 59
paste textarea "Minimize the time it takes to obtain availability information about a protectio…"
type textarea "**********"
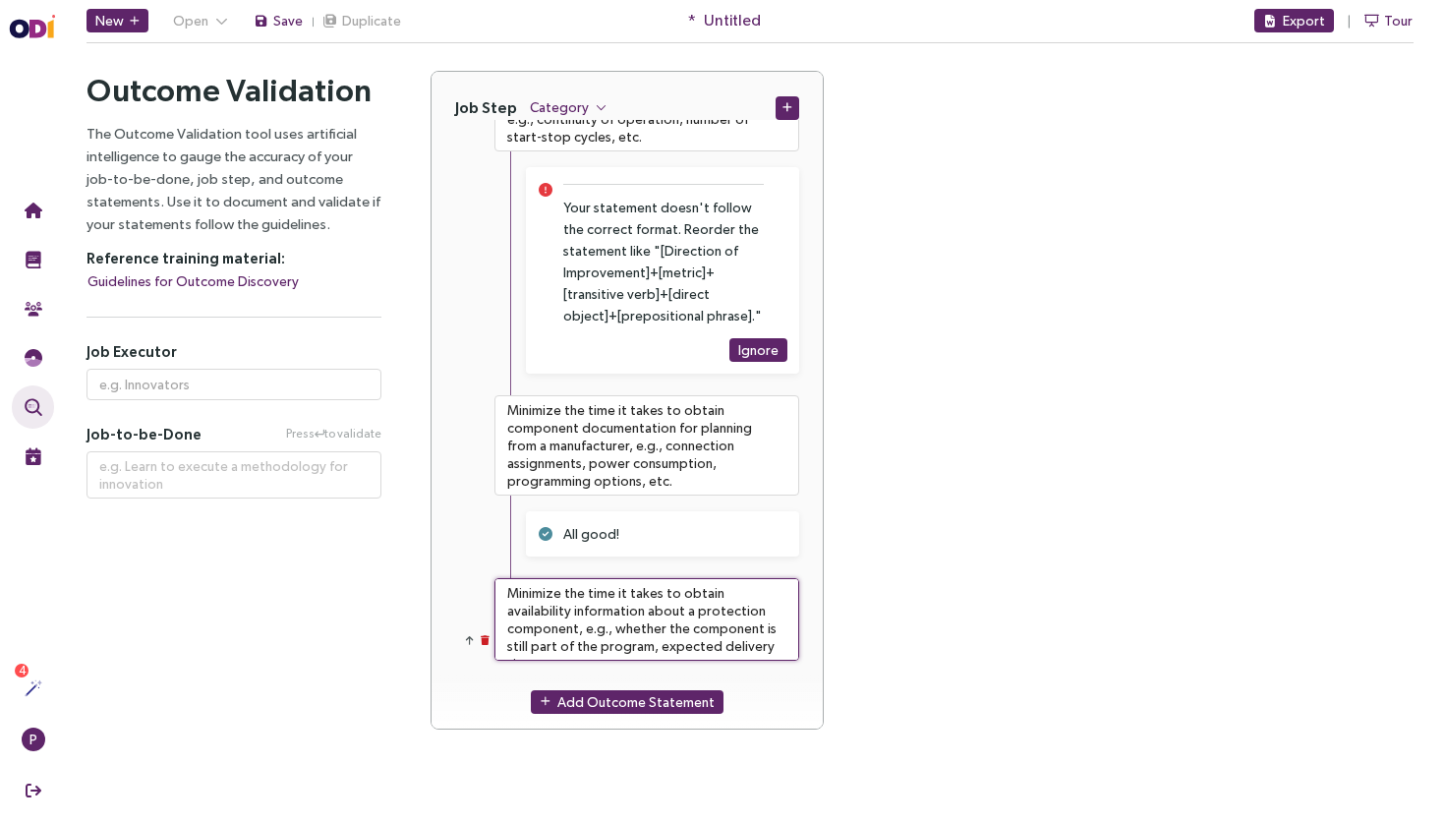
type textarea "Minimize the time it takes to obtain availability information about a protectio…"
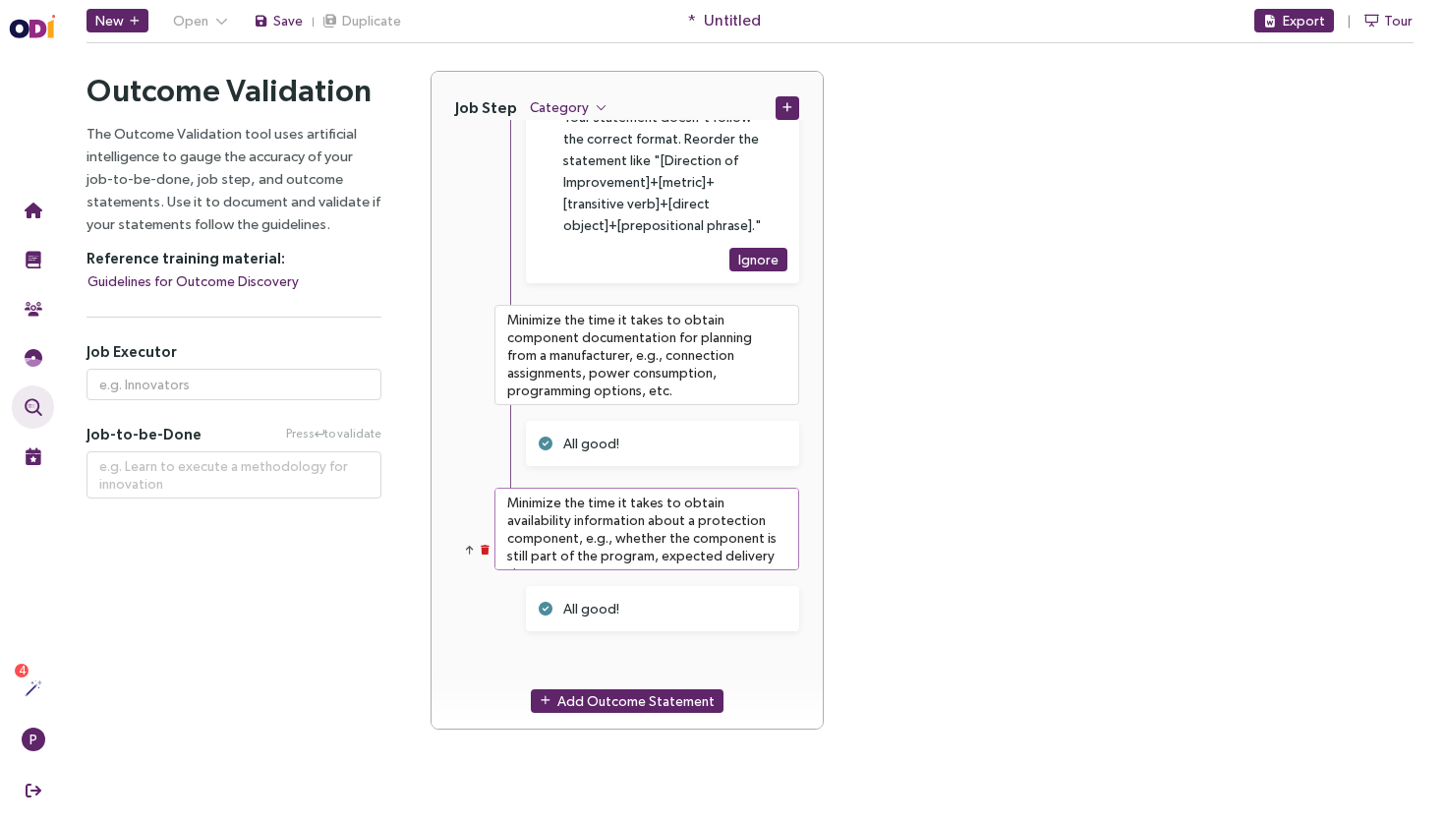
scroll to position [3934, 0]
click at [597, 690] on span "Add Outcome Statement" at bounding box center [635, 701] width 157 height 22
click at [632, 676] on div "Add Outcome Statement" at bounding box center [626, 701] width 391 height 56
click at [648, 665] on textarea at bounding box center [646, 682] width 305 height 59
paste textarea "Minimize the time it takes to obtain approvals from official bodies, e.g., wate…"
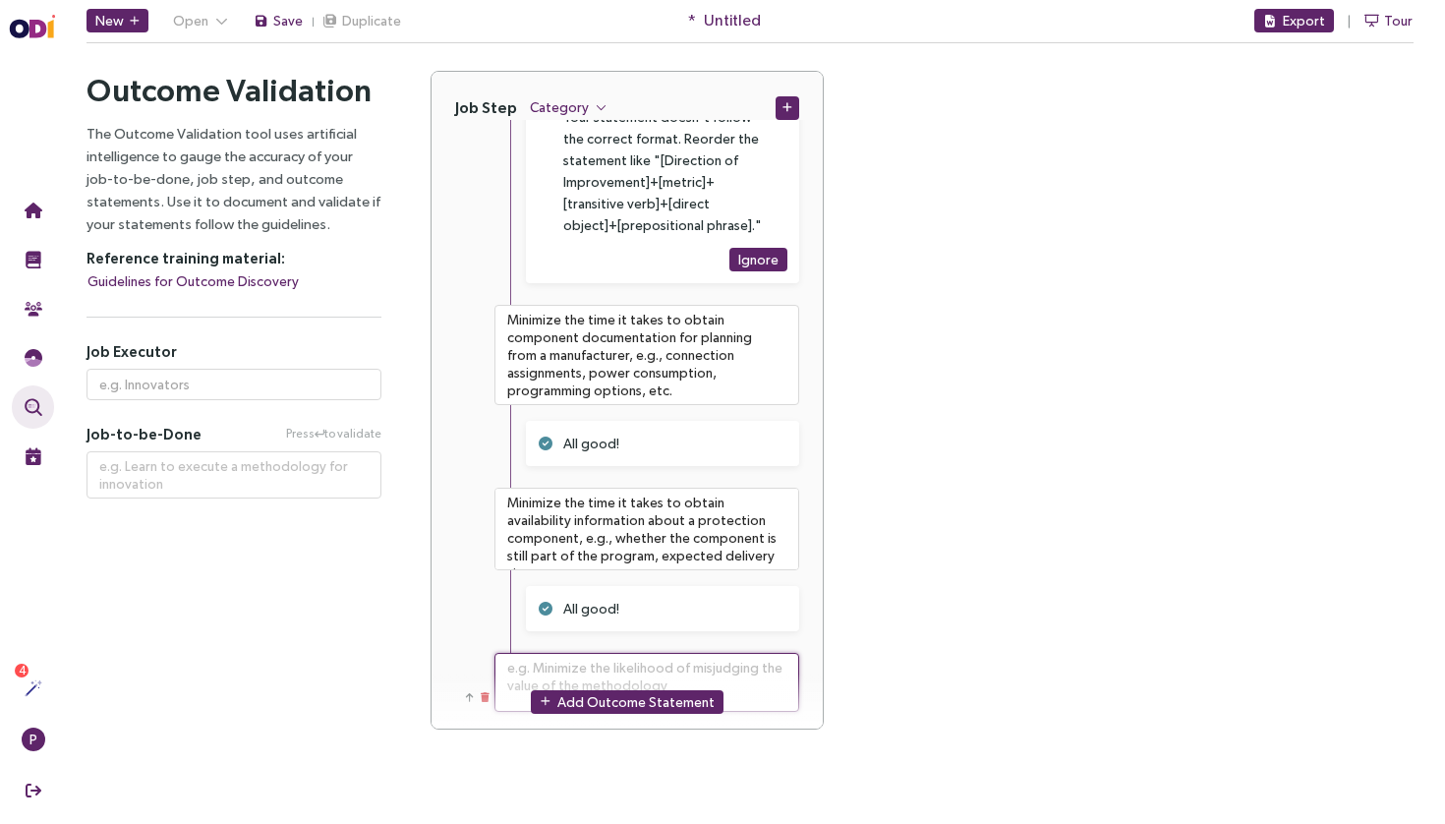
type textarea "**********"
type textarea "Minimize the time it takes to obtain approvals from official bodies, e.g., wate…"
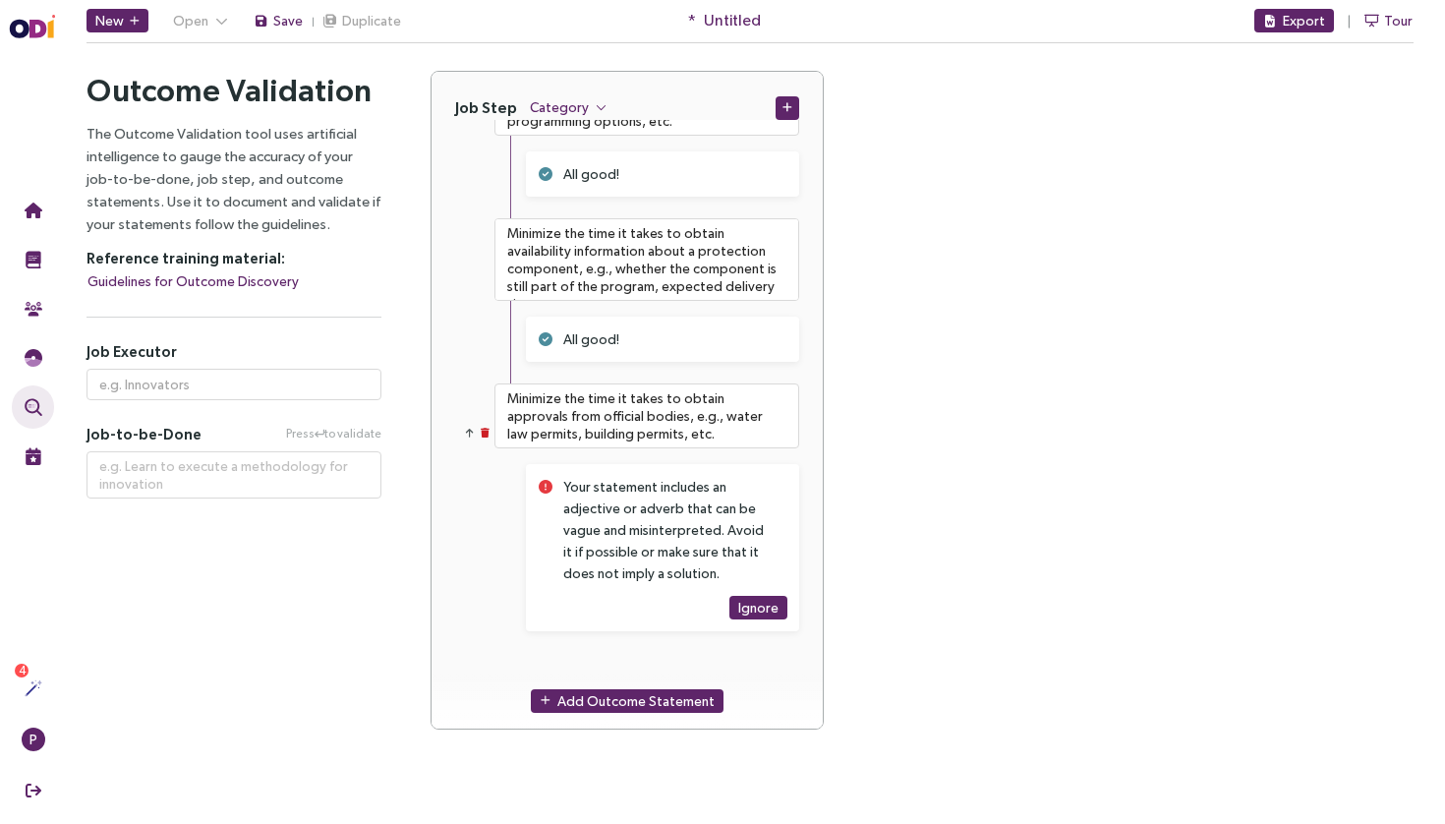
scroll to position [4203, 0]
click at [576, 690] on span "Add Outcome Statement" at bounding box center [635, 701] width 157 height 22
click at [615, 654] on textarea at bounding box center [646, 682] width 305 height 59
paste textarea "Minimize the time it takes to locate technical documentation of components that…"
type textarea "**********"
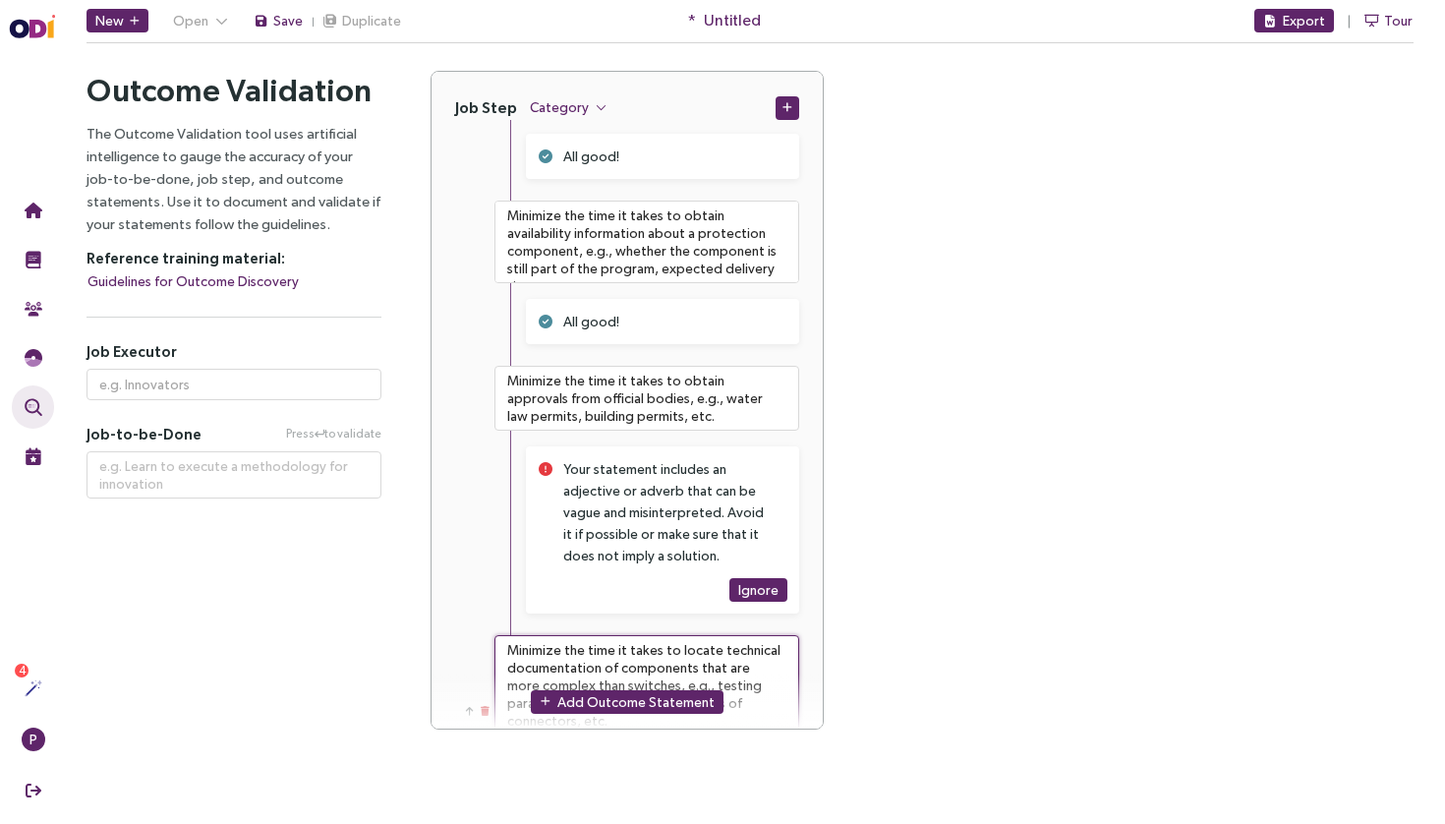
type textarea "Minimize the time it takes to locate technical documentation of components that…"
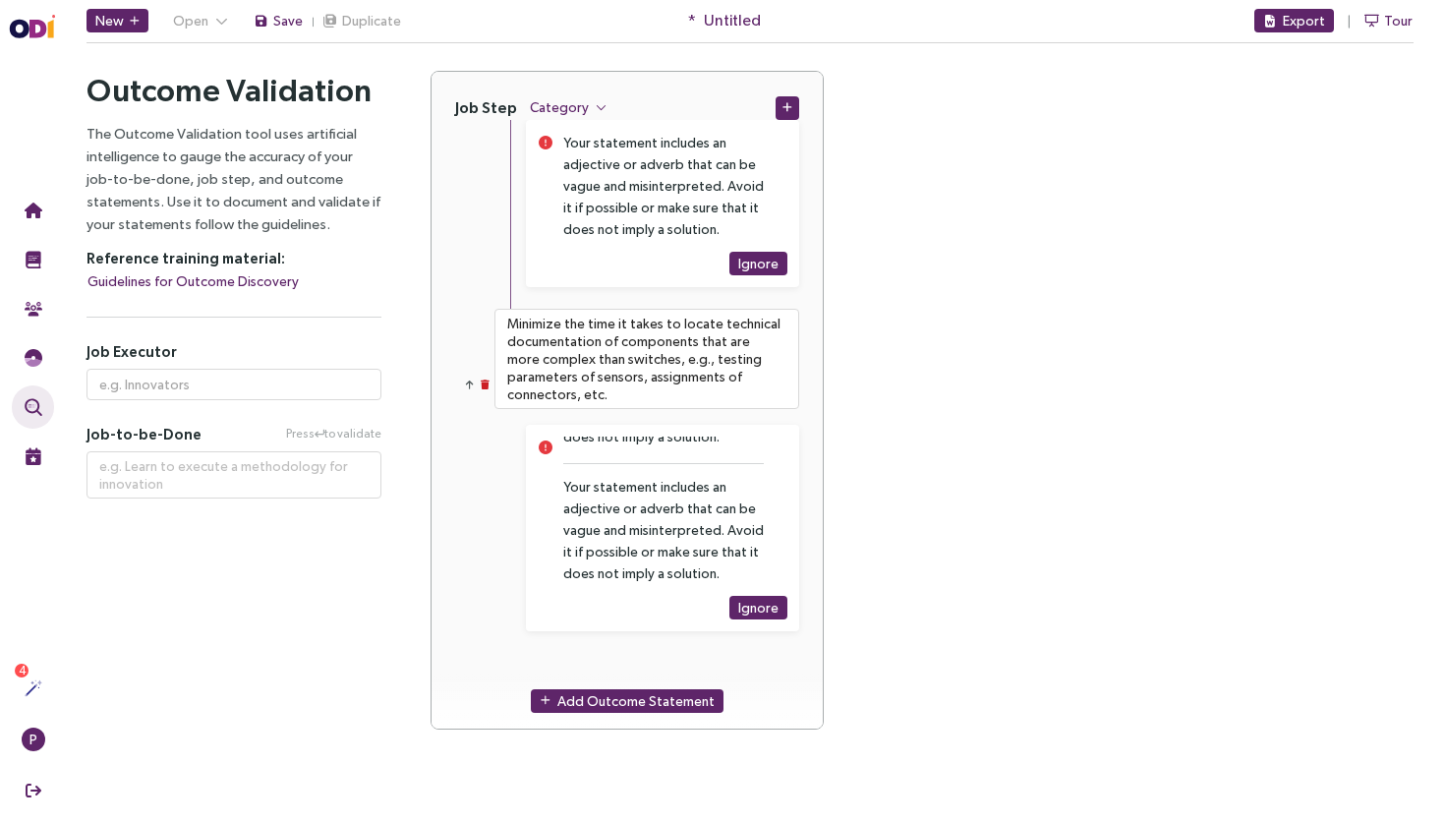
scroll to position [4547, 0]
click at [619, 701] on span "Add Outcome Statement" at bounding box center [635, 701] width 157 height 22
click at [636, 659] on textarea at bounding box center [646, 682] width 305 height 59
paste textarea "Minimize the time it takes to integrate a new protection component into own tec…"
type textarea "**********"
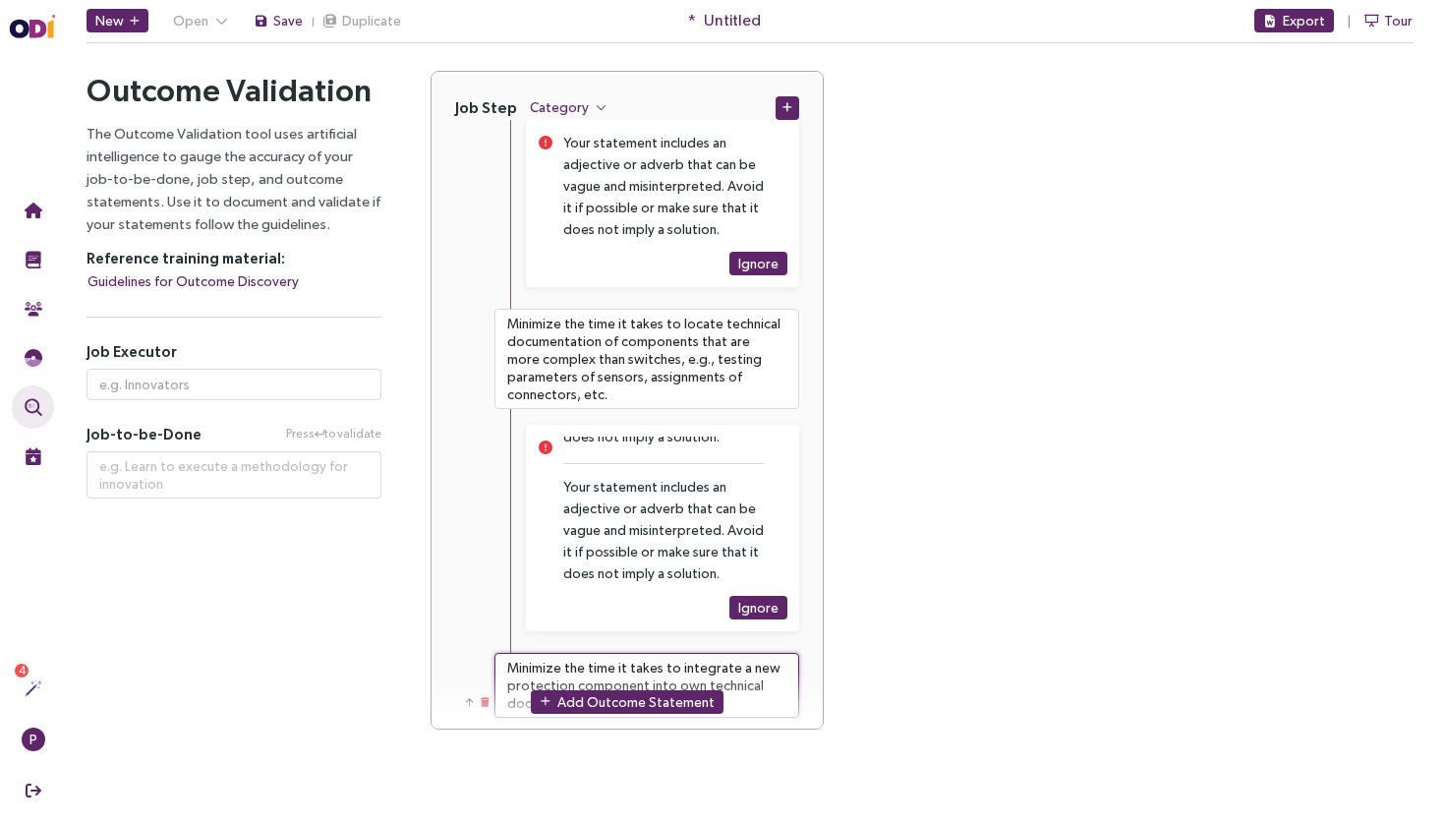
type textarea "Minimize the time it takes to integrate a new protection component into own tec…"
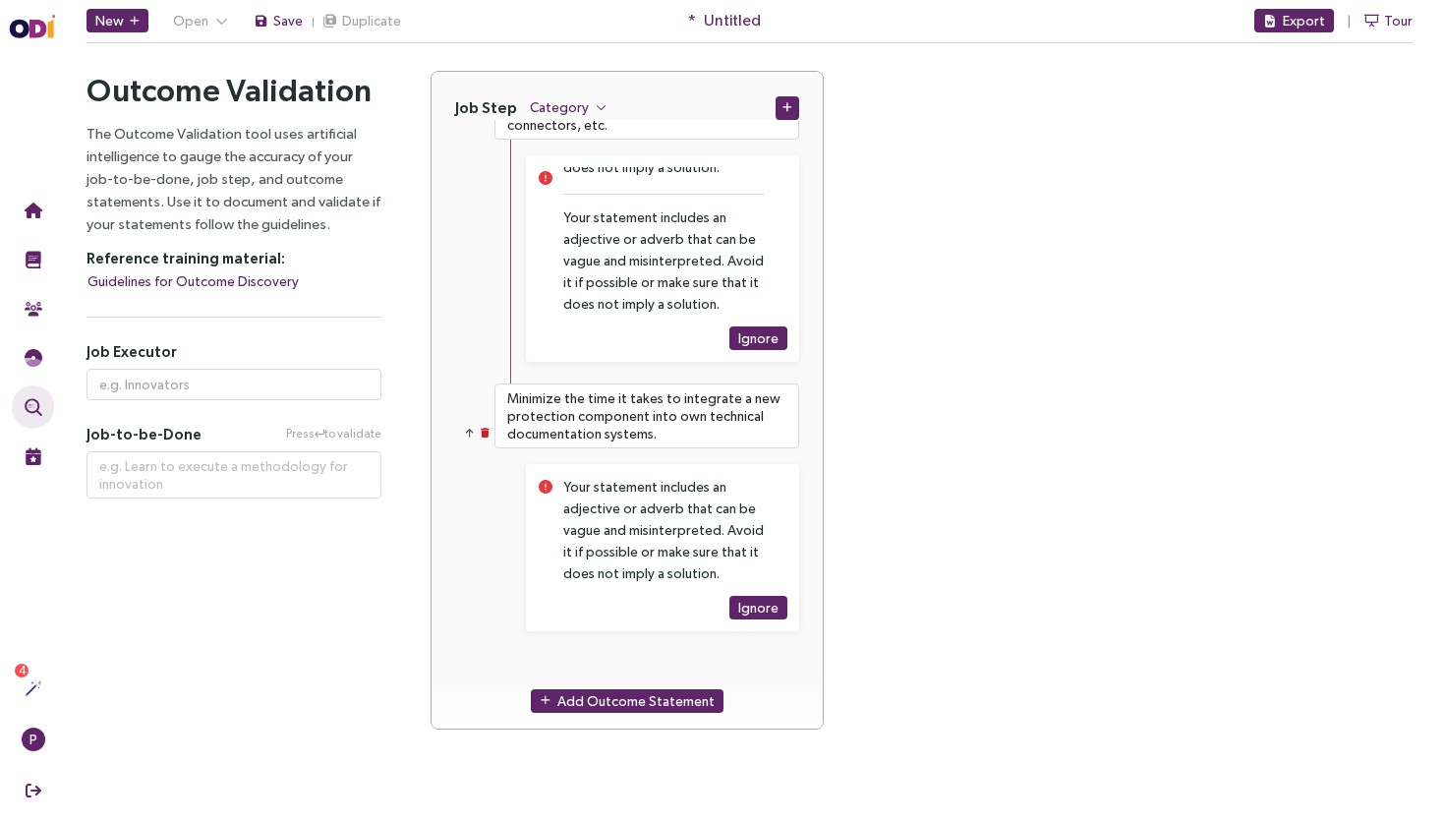
scroll to position [4817, 0]
click at [619, 699] on span "Add Outcome Statement" at bounding box center [635, 701] width 157 height 22
click at [629, 657] on textarea at bounding box center [646, 682] width 305 height 59
paste textarea "Minimize the time it takes to integrate a new protection component into own mat…"
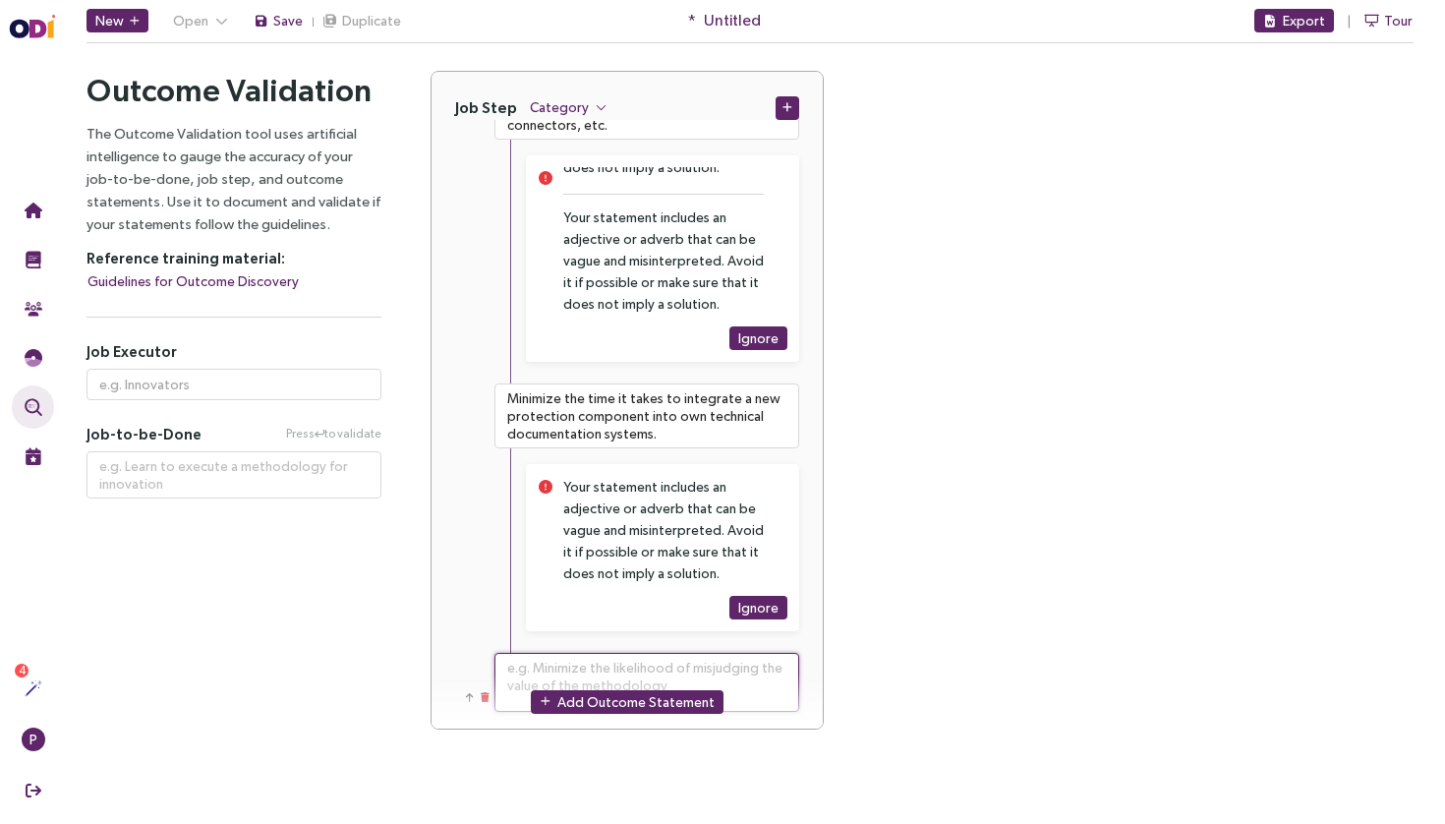
type textarea "**********"
type textarea "Minimize the time it takes to integrate a new protection component into own mat…"
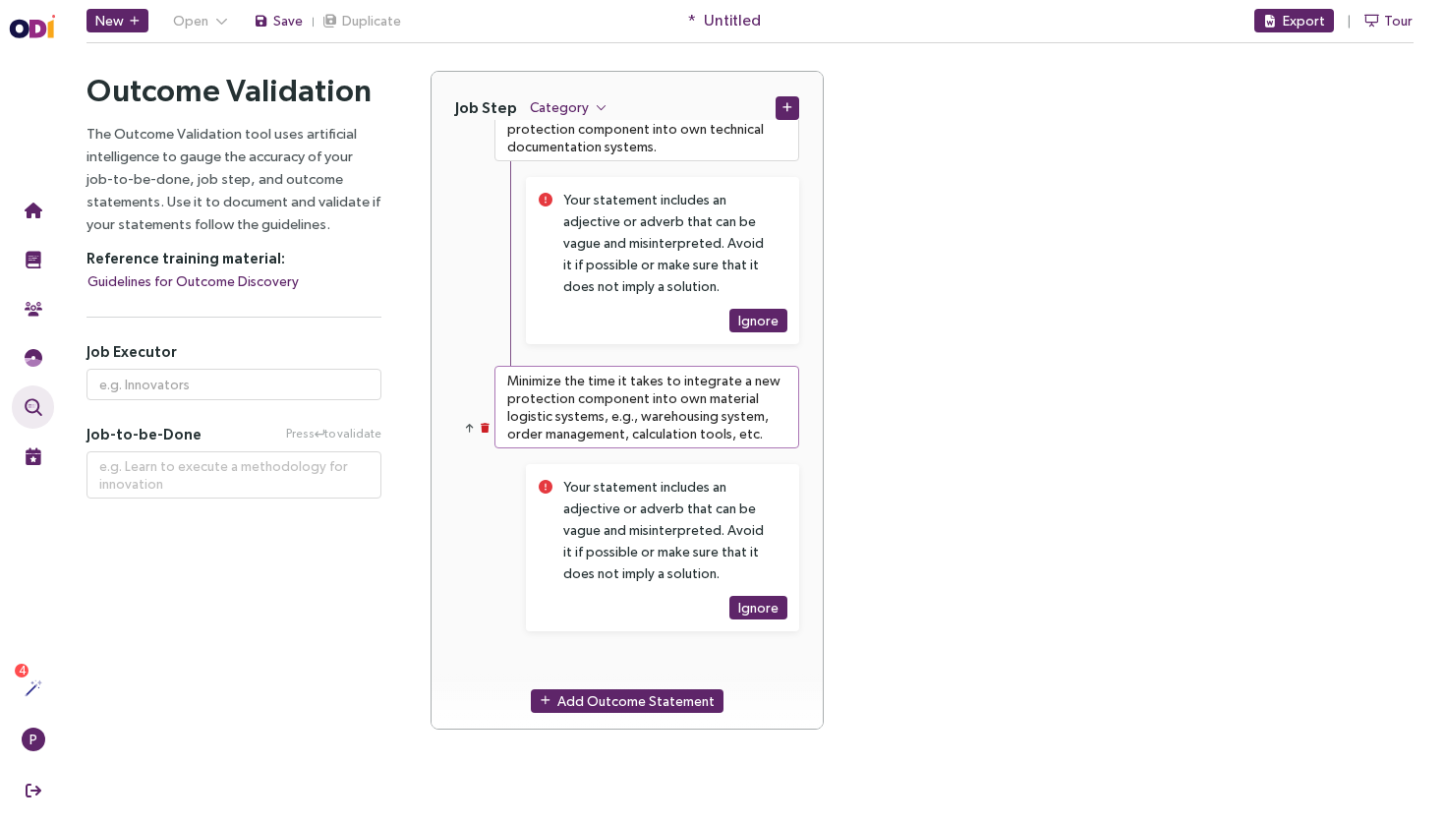
scroll to position [5104, 0]
click at [588, 700] on span "Add Outcome Statement" at bounding box center [635, 701] width 157 height 22
type textarea "**********"
click at [617, 673] on div "Add Outcome Statement" at bounding box center [626, 701] width 391 height 56
click at [634, 671] on textarea at bounding box center [646, 682] width 305 height 59
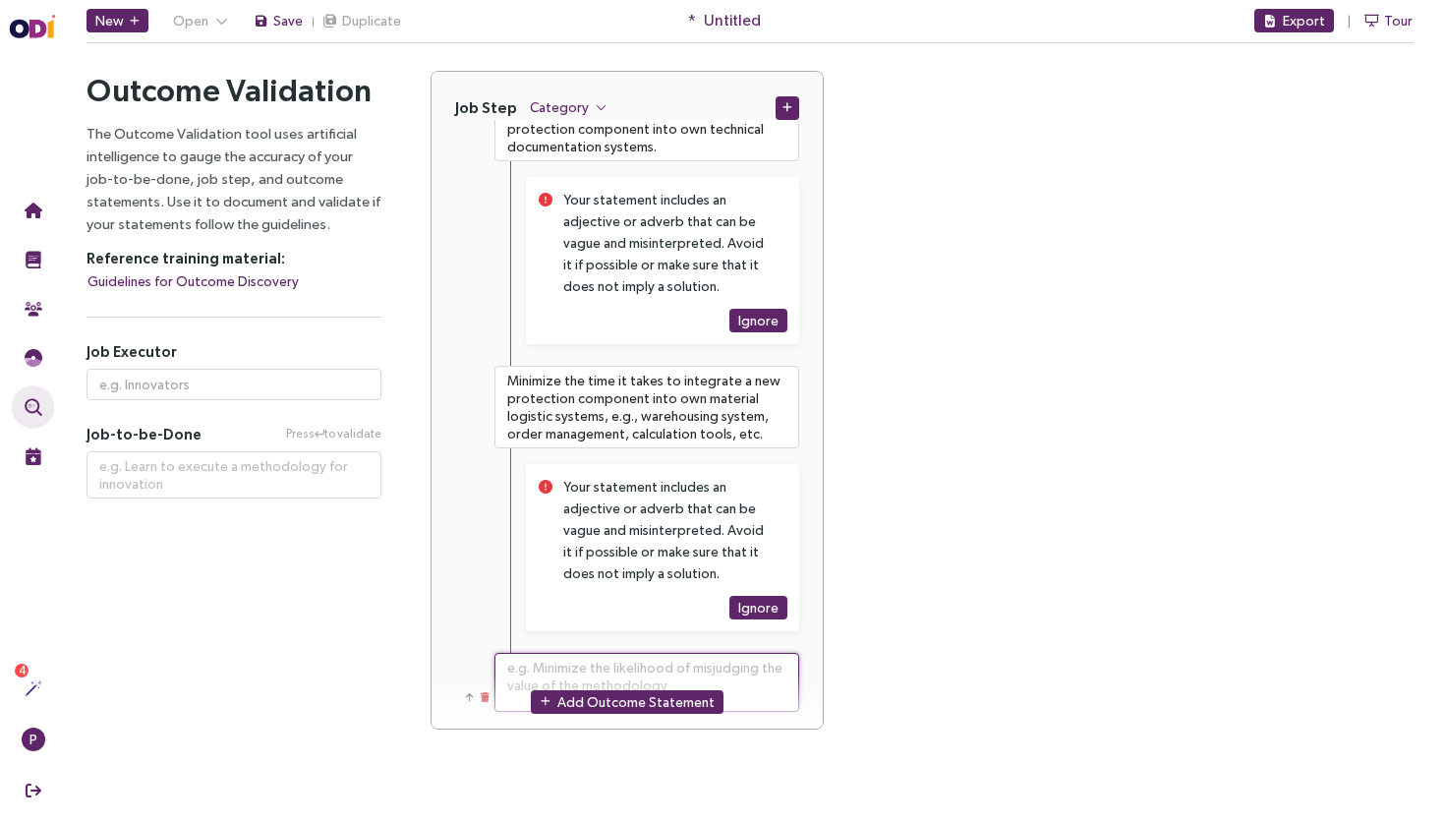
paste textarea "Minimize the time it takes to integrate a new component with existing systems, …"
type textarea "Minimize the time it takes to integrate a new component with existing systems, …"
type textarea "**********"
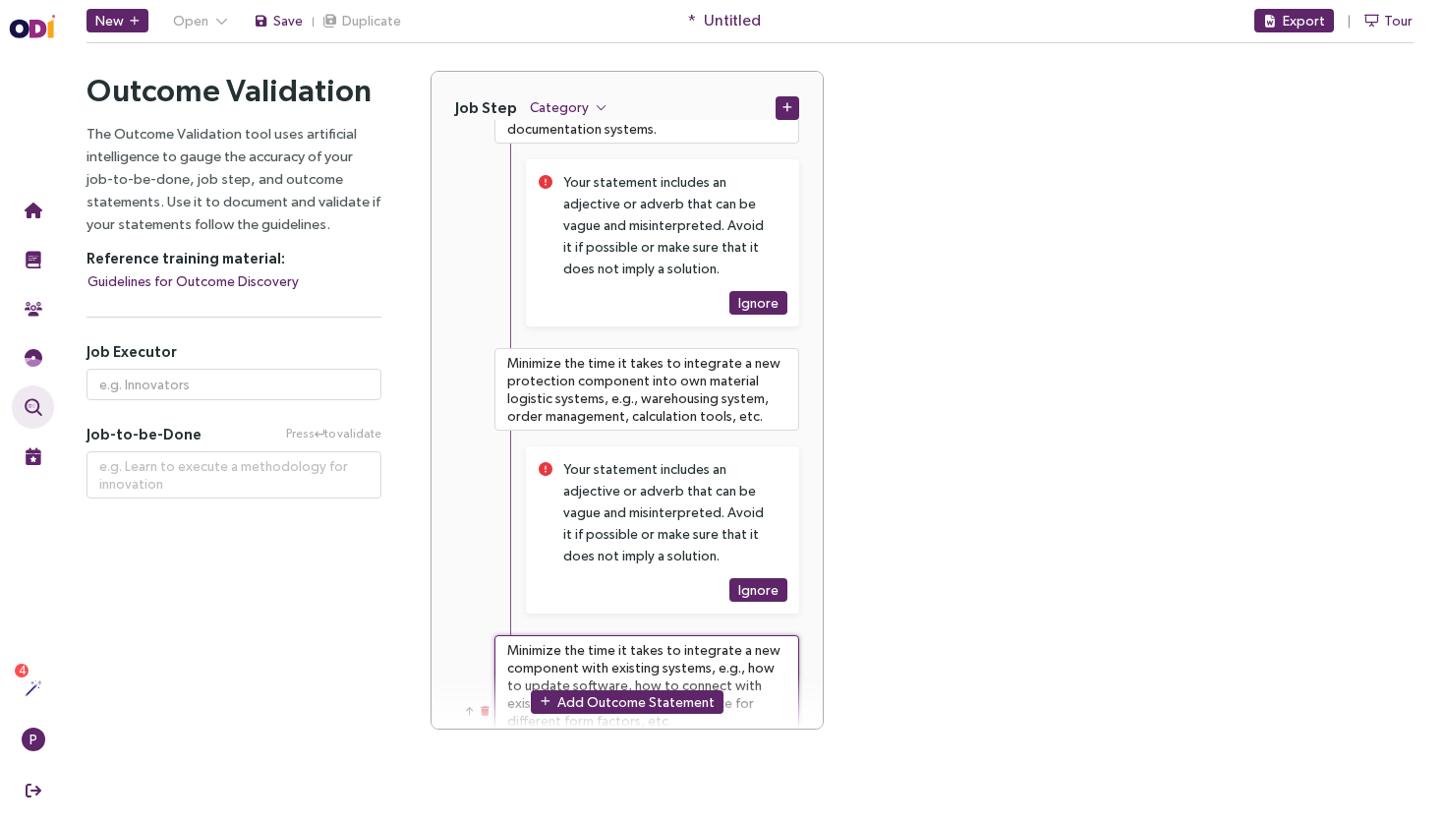
type textarea "Minimize the time it takes to integrate a new component with existing systems, …"
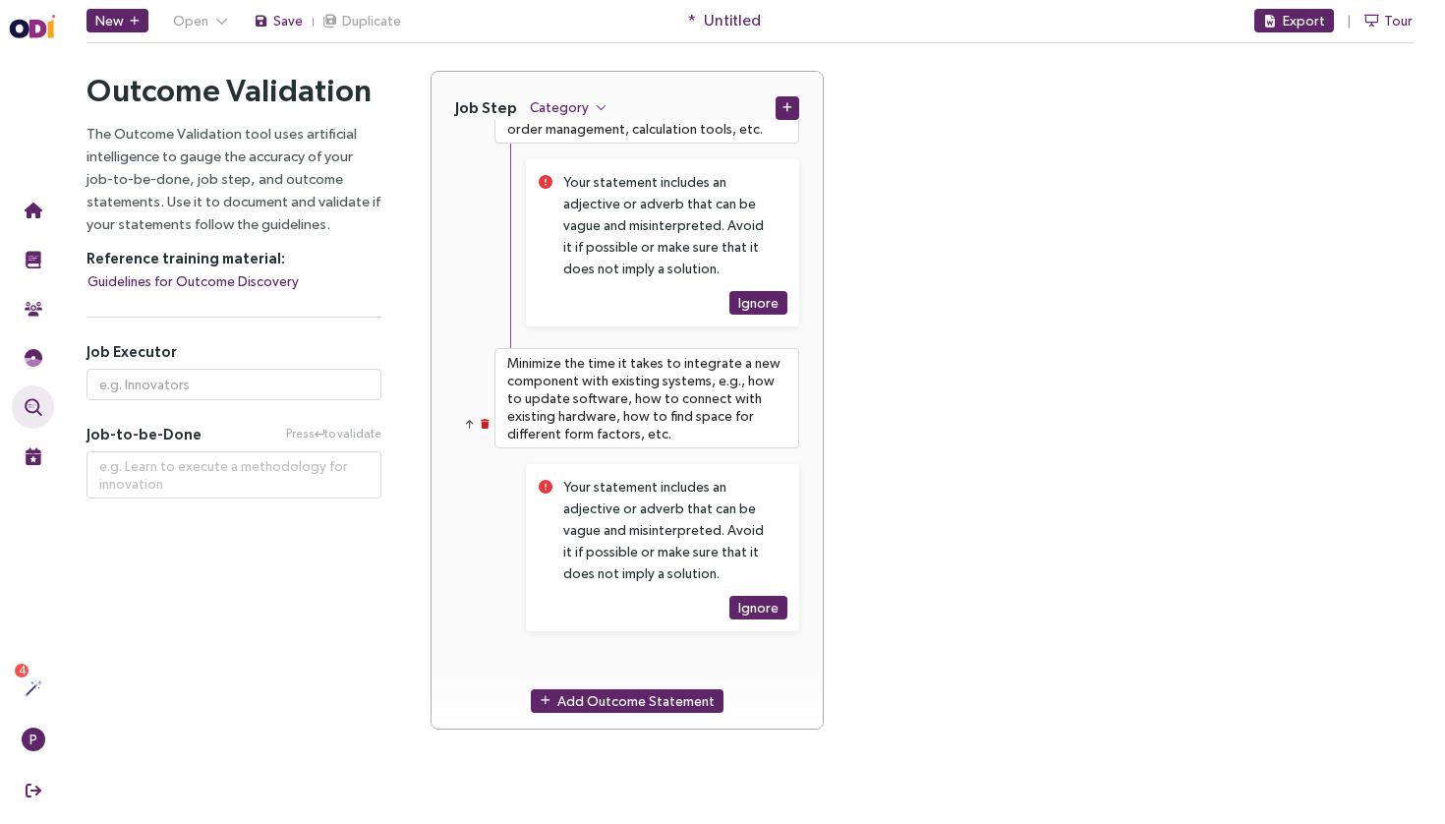
scroll to position [5408, 0]
click at [603, 692] on span "Add Outcome Statement" at bounding box center [635, 701] width 157 height 22
click at [625, 670] on textarea at bounding box center [646, 682] width 305 height 59
paste textarea "Minimize the time it takes to find ways to minimize the outer dimensions of a s…"
type textarea "**********"
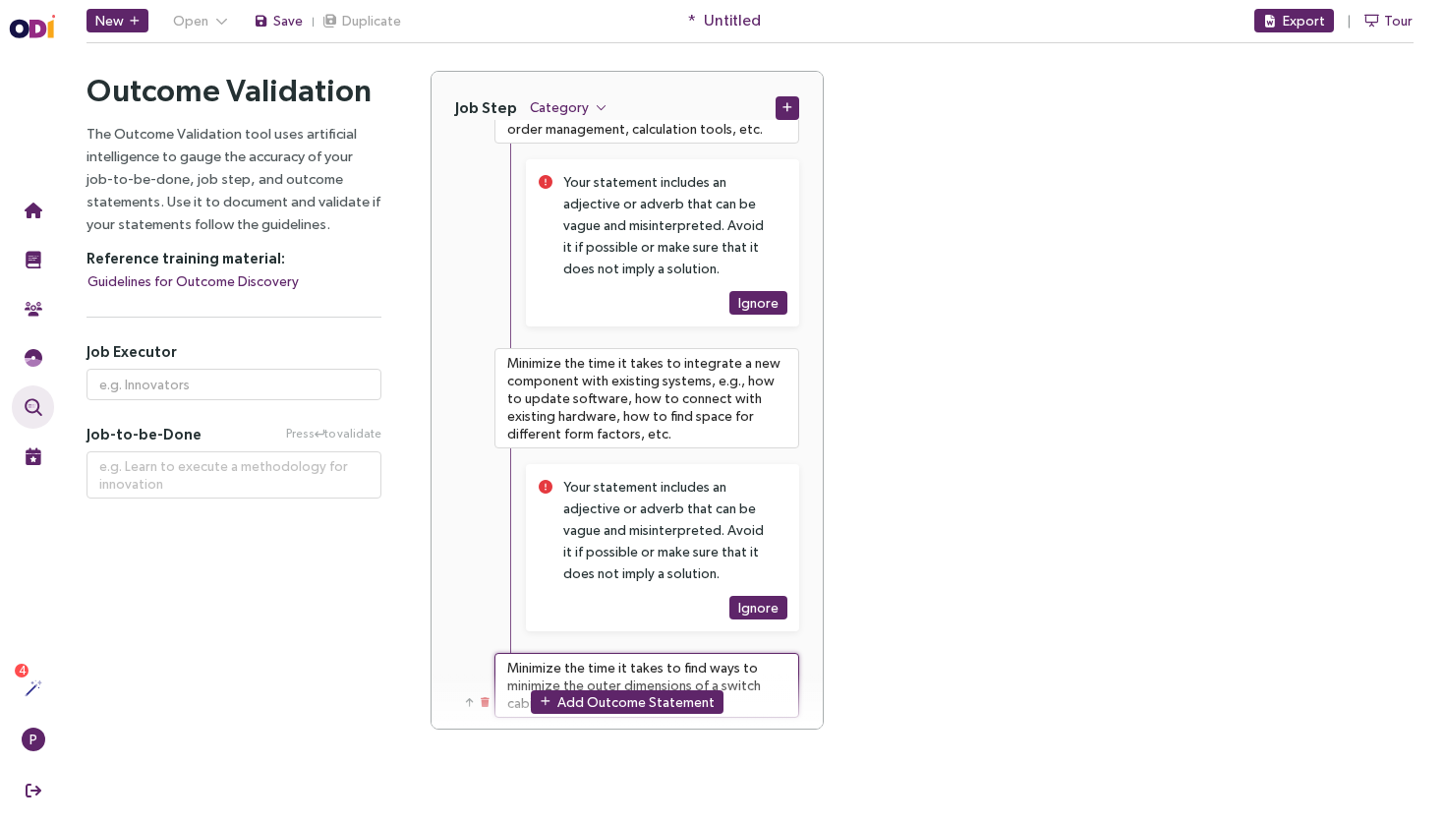
type textarea "Minimize the time it takes to find ways to minimize the outer dimensions of a s…"
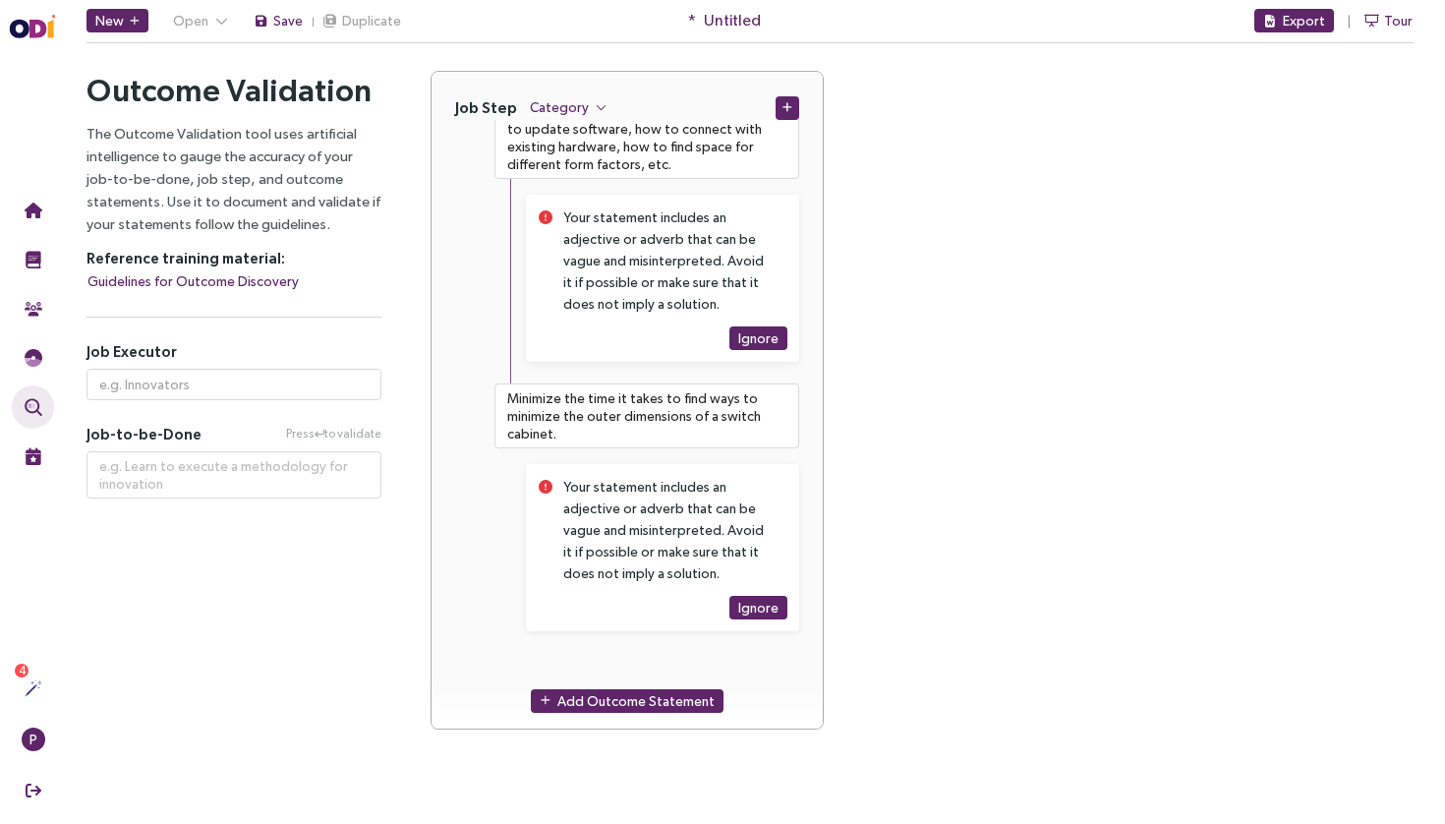
scroll to position [5677, 0]
click at [619, 686] on div "Add Outcome Statement" at bounding box center [626, 700] width 391 height 56
click at [627, 695] on span "Add Outcome Statement" at bounding box center [635, 701] width 157 height 22
click at [633, 678] on div "Add Outcome Statement" at bounding box center [626, 701] width 391 height 56
click at [651, 662] on textarea at bounding box center [646, 682] width 305 height 59
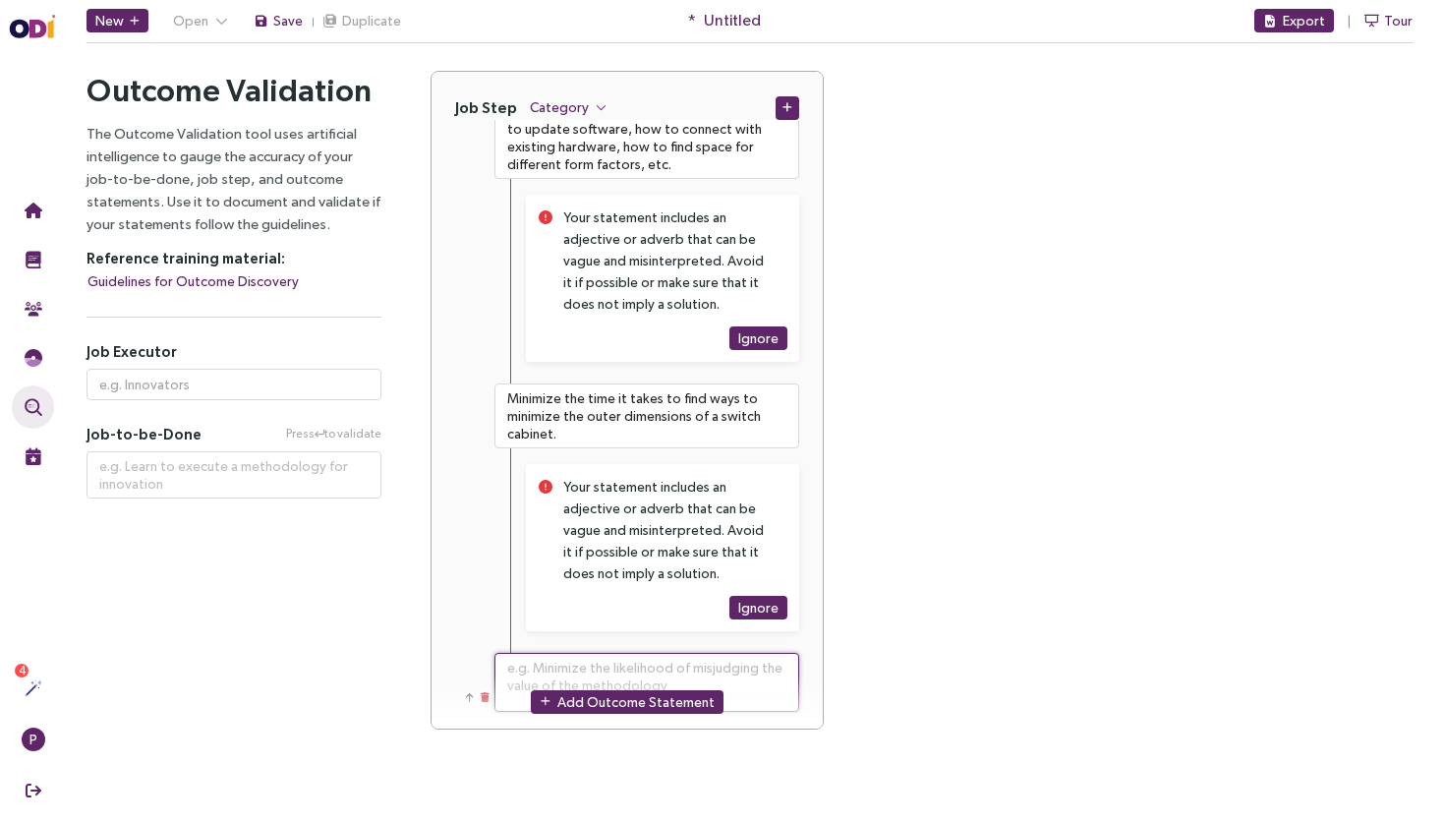
paste textarea "Minimize the time it takes to find suitable accessories for a protection compon…"
type textarea "**********"
type textarea "Minimize the time it takes to find suitable accessories for a protection compon…"
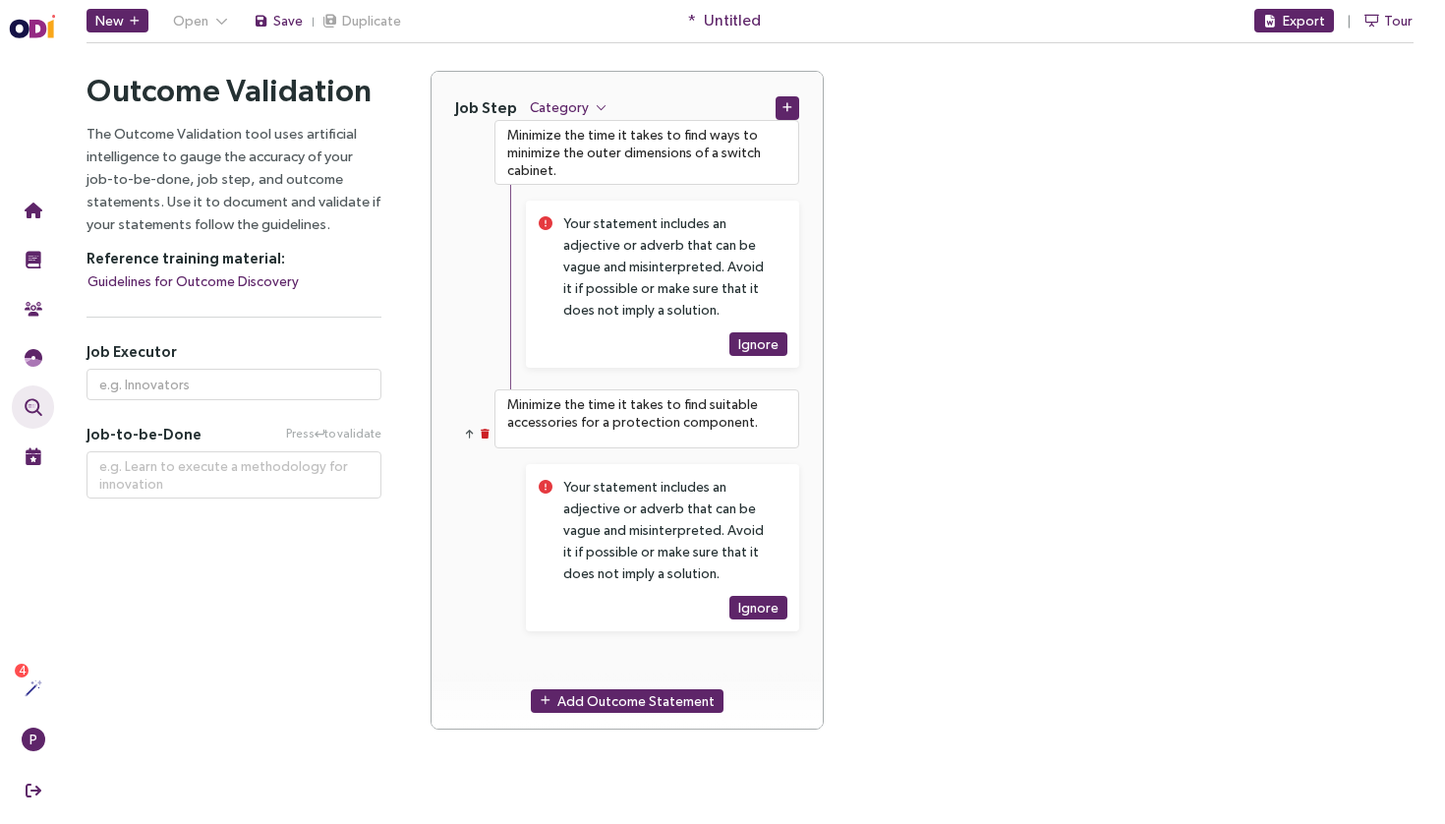
scroll to position [5941, 0]
click at [647, 692] on span "Add Outcome Statement" at bounding box center [635, 701] width 157 height 22
click at [663, 677] on div "Add Outcome Statement" at bounding box center [626, 701] width 391 height 56
click at [677, 666] on textarea at bounding box center [646, 682] width 305 height 59
paste textarea "Minimize the time it takes to find a technically suitable protection component,…"
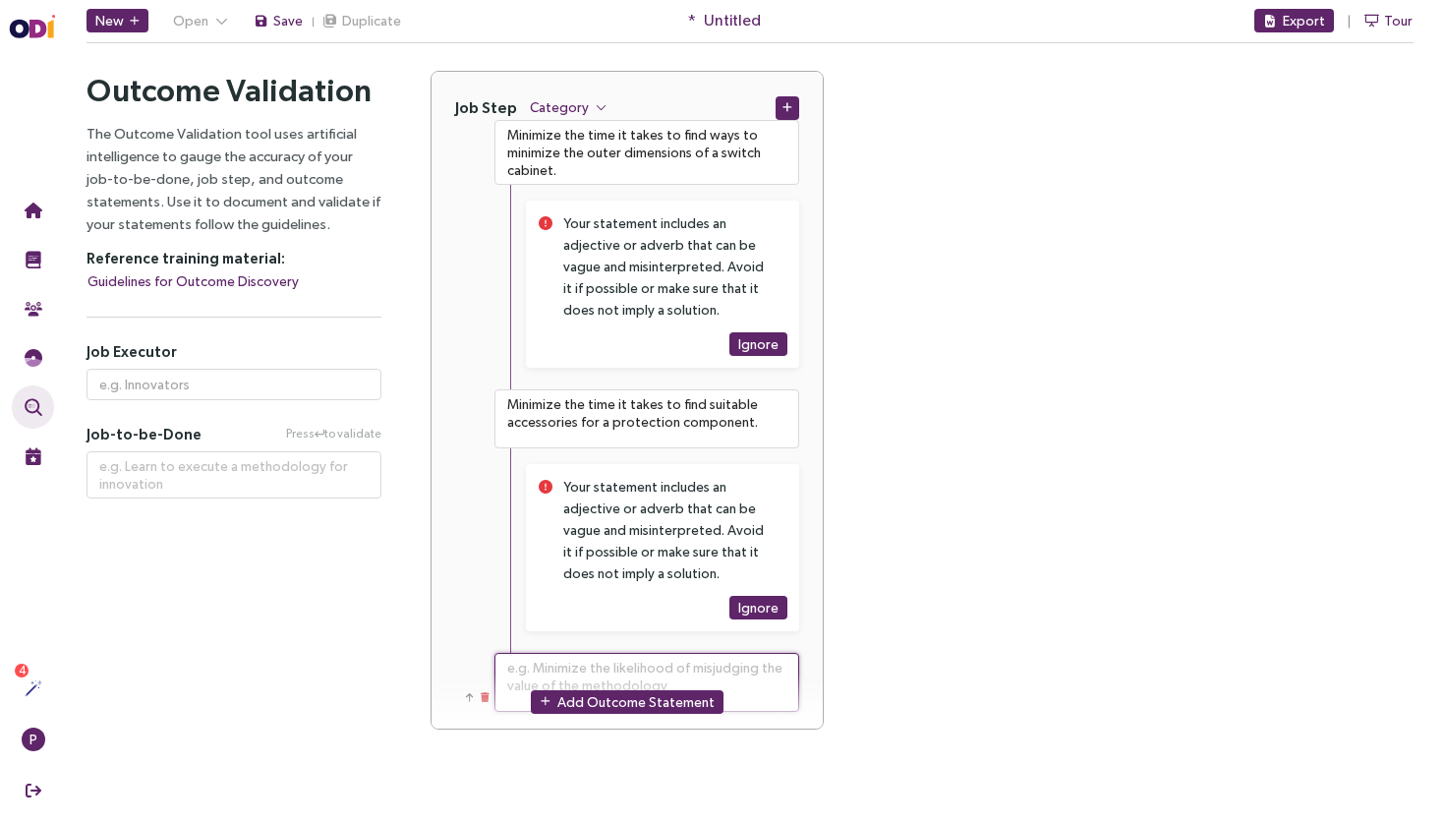
type textarea "**********"
type textarea "Minimize the time it takes to find a technically suitable protection component,…"
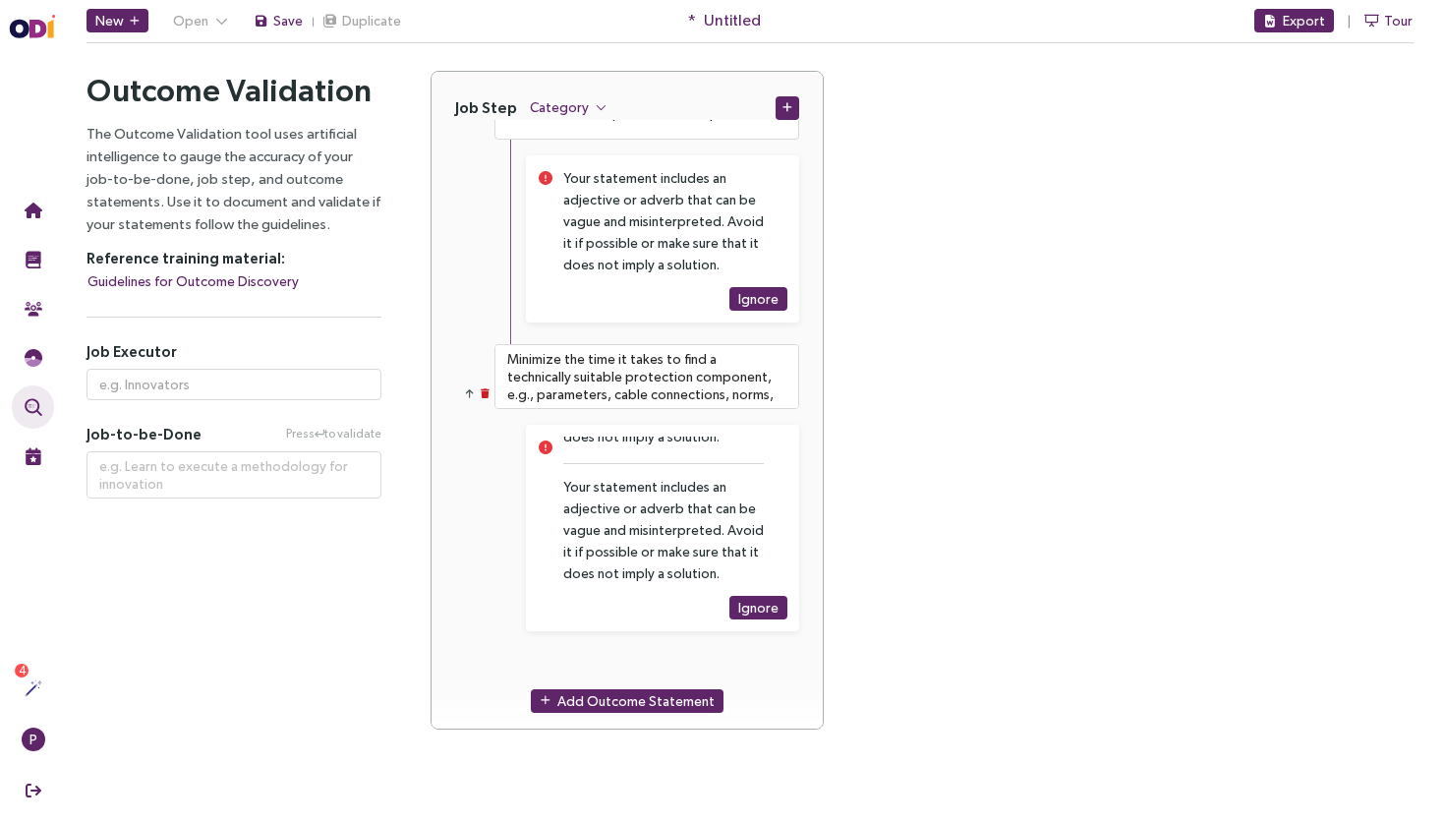
scroll to position [6249, 0]
click at [622, 692] on span "Add Outcome Statement" at bounding box center [635, 701] width 157 height 22
click at [627, 667] on textarea at bounding box center [646, 682] width 305 height 59
paste textarea "Minimize the time it takes to find a switch cabinet design that overshoots norm…"
type textarea "**********"
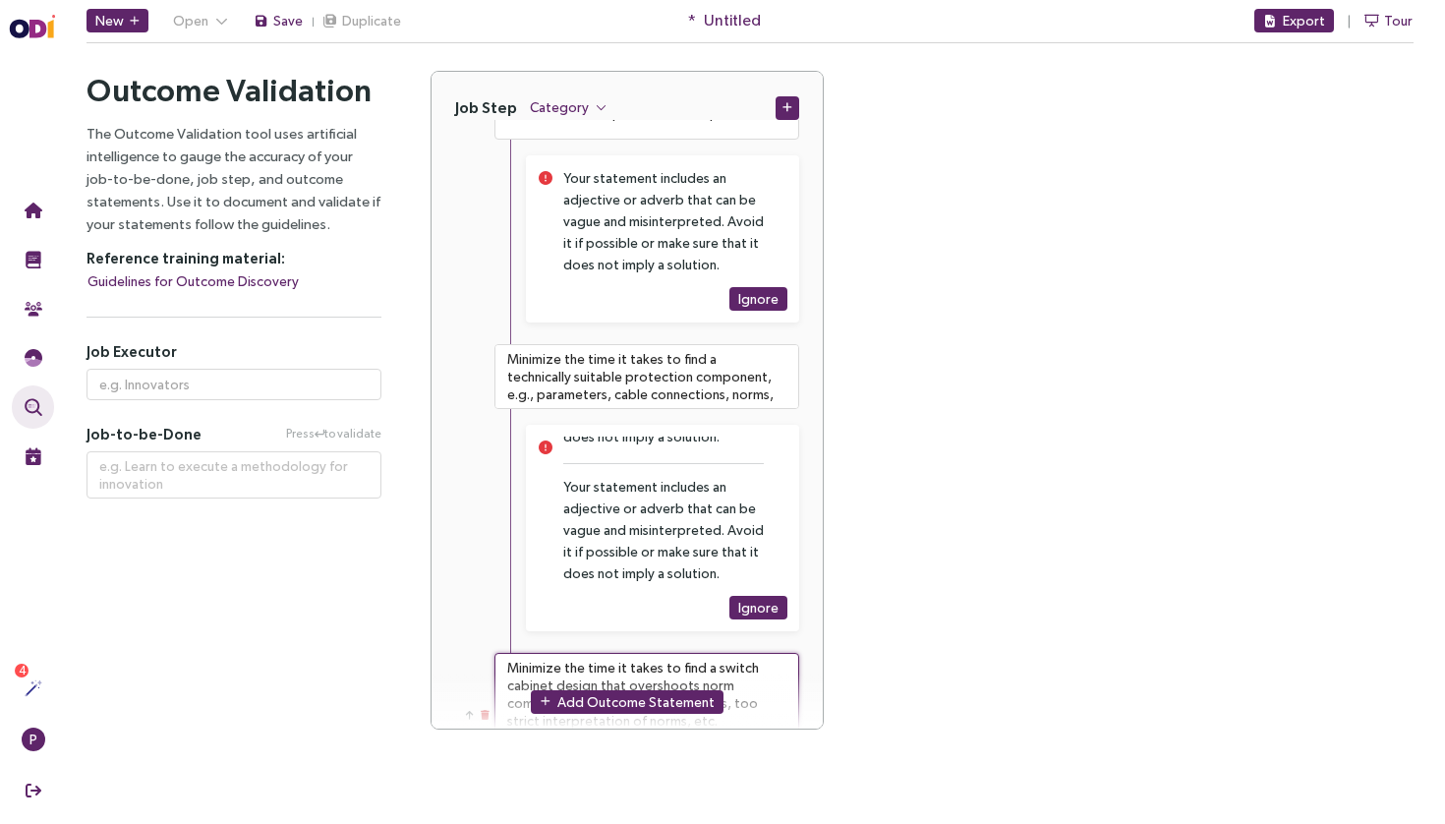
type textarea "Minimize the time it takes to find a switch cabinet design that overshoots norm…"
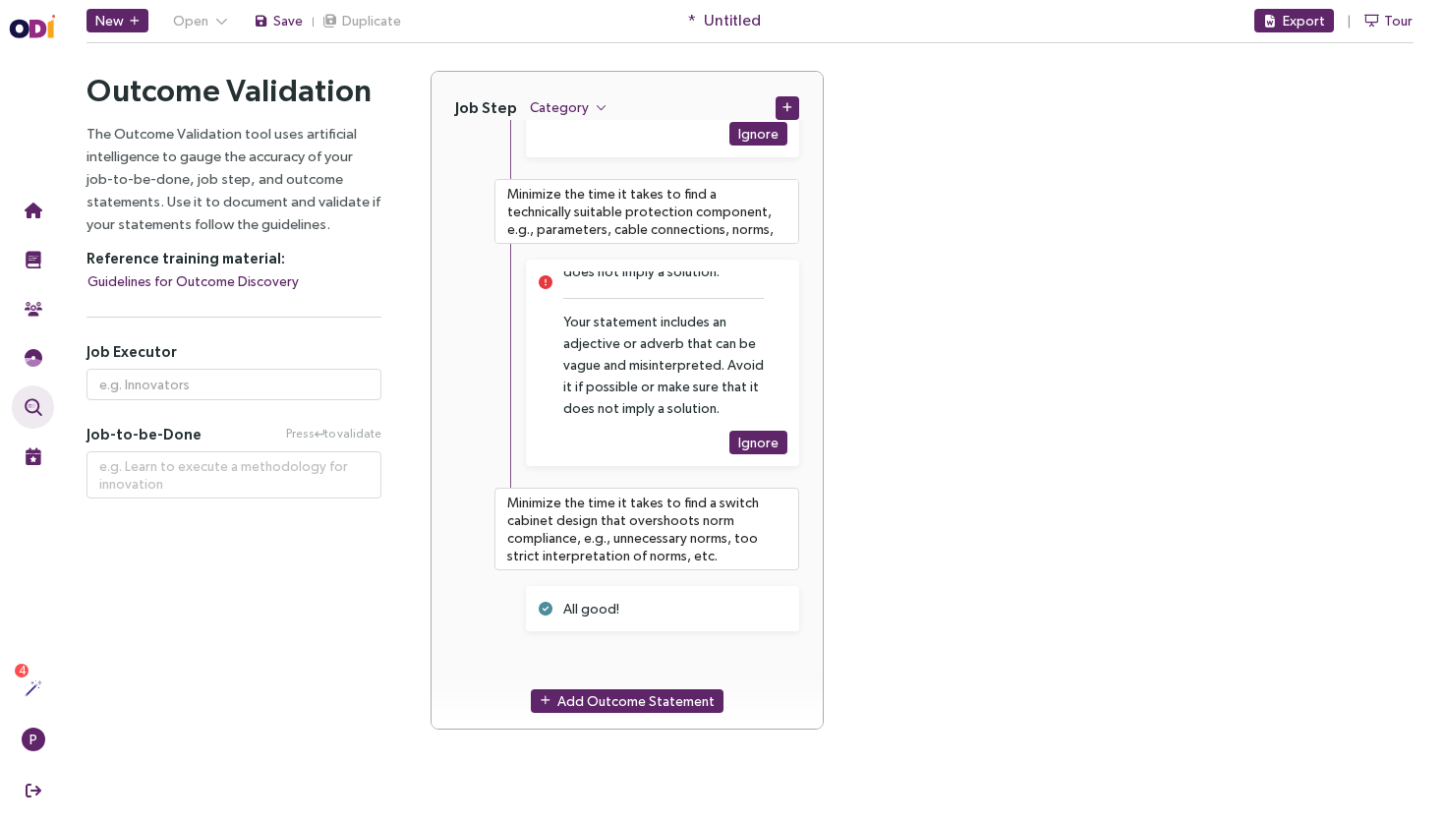
scroll to position [6415, 0]
click at [591, 697] on span "Add Outcome Statement" at bounding box center [635, 701] width 157 height 22
click at [620, 658] on textarea at bounding box center [646, 682] width 305 height 59
paste textarea "Minimize the time it takes to find a switch cabinet design that minimizes unuse…"
type textarea "**********"
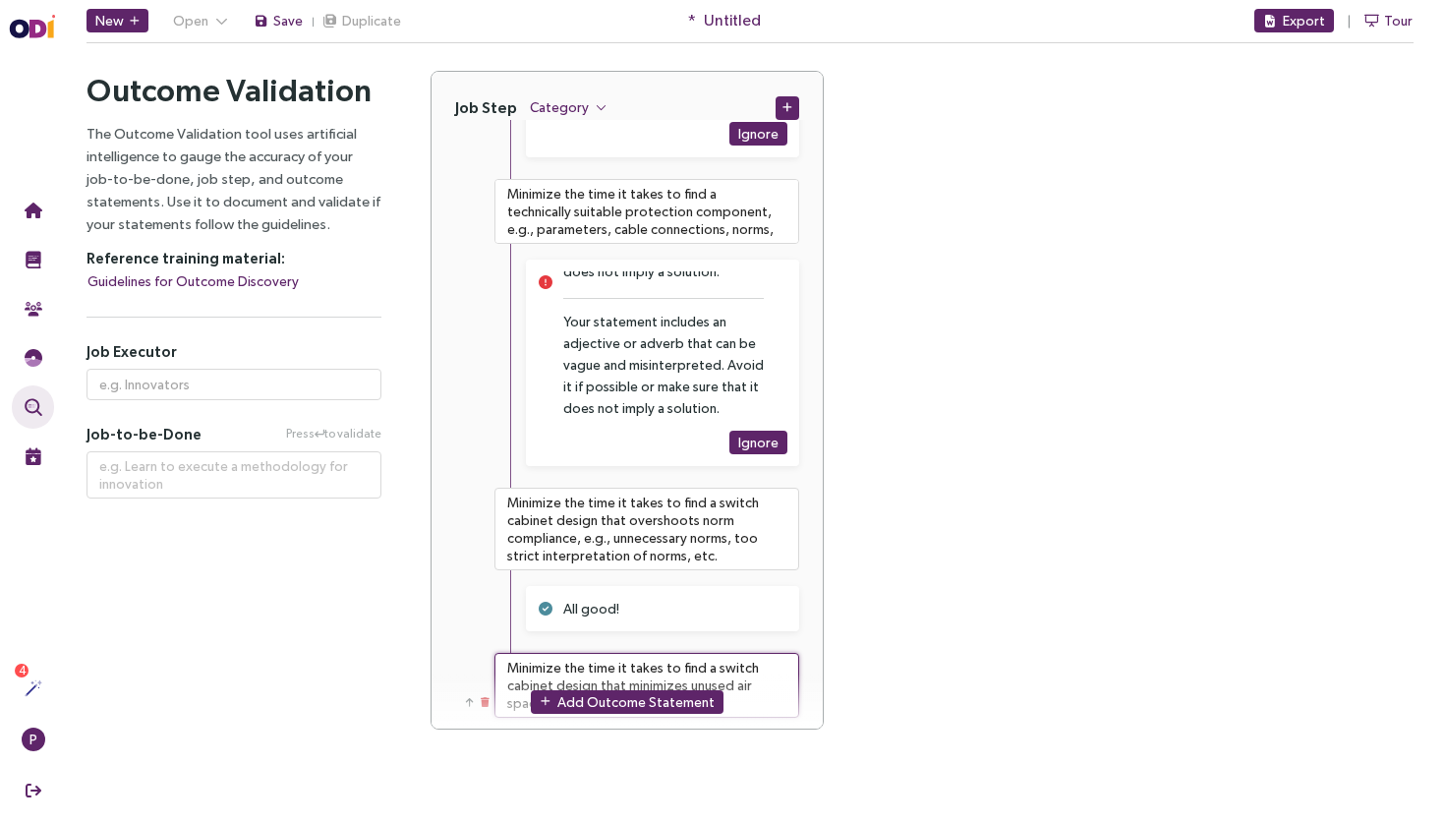
type textarea "Minimize the time it takes to find a switch cabinet design that minimizes unuse…"
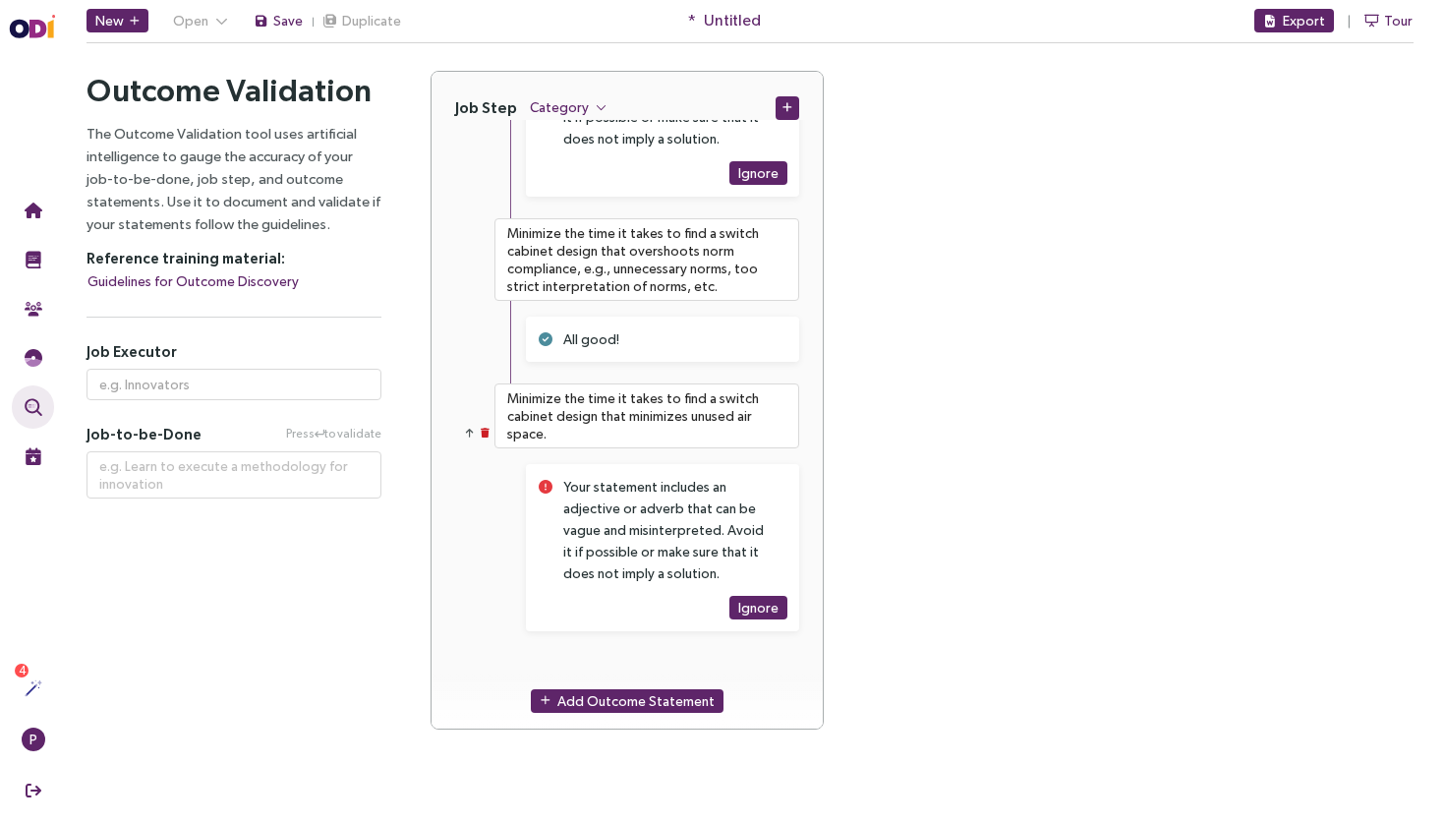
scroll to position [6684, 0]
click at [674, 707] on span "Add Outcome Statement" at bounding box center [635, 701] width 157 height 22
click at [680, 666] on textarea at bounding box center [646, 682] width 305 height 59
paste textarea "Minimize the time it takes to find a switch cabinet design that minimizes therm…"
type textarea "**********"
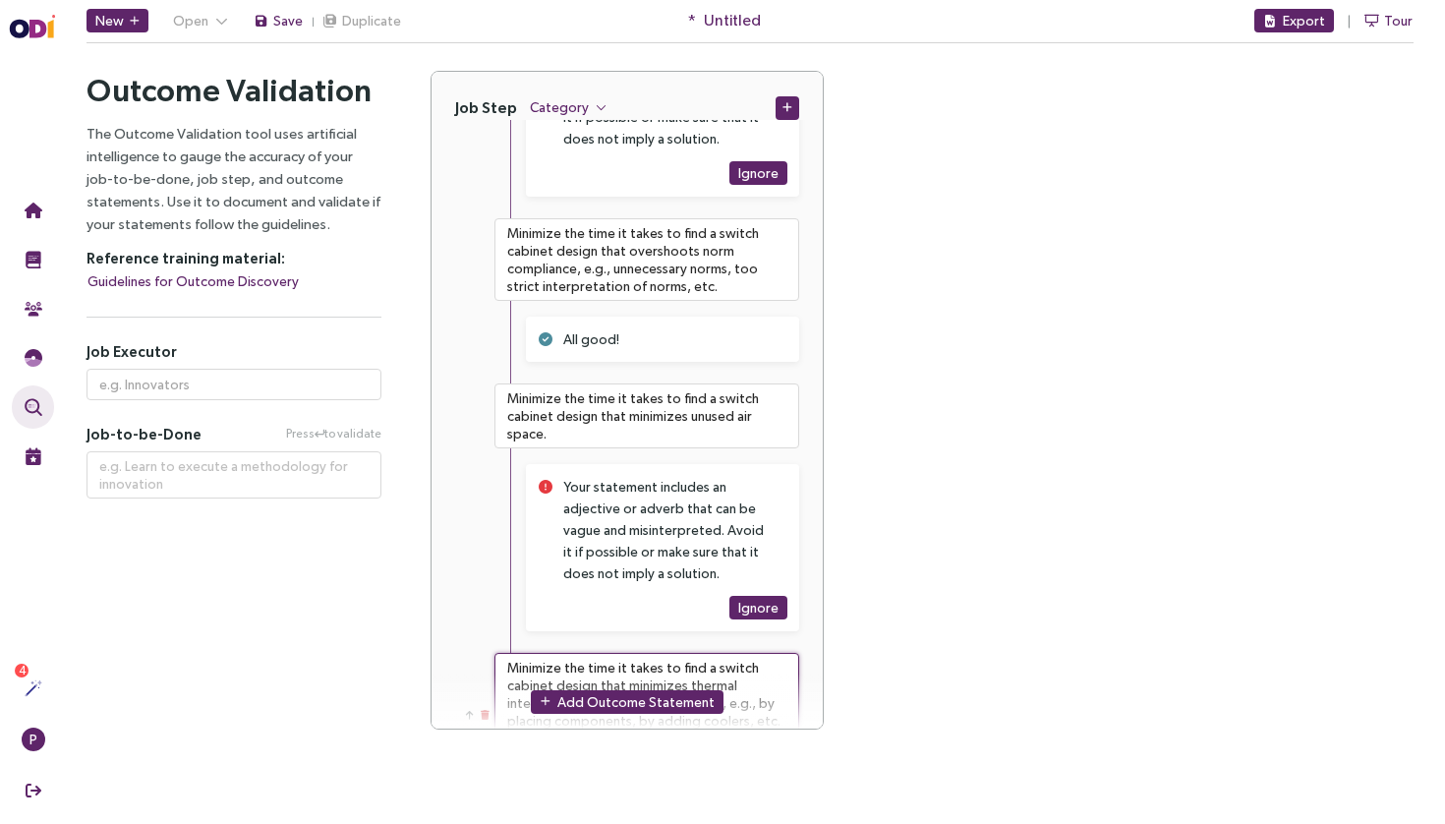
type textarea "Minimize the time it takes to find a switch cabinet design that minimizes therm…"
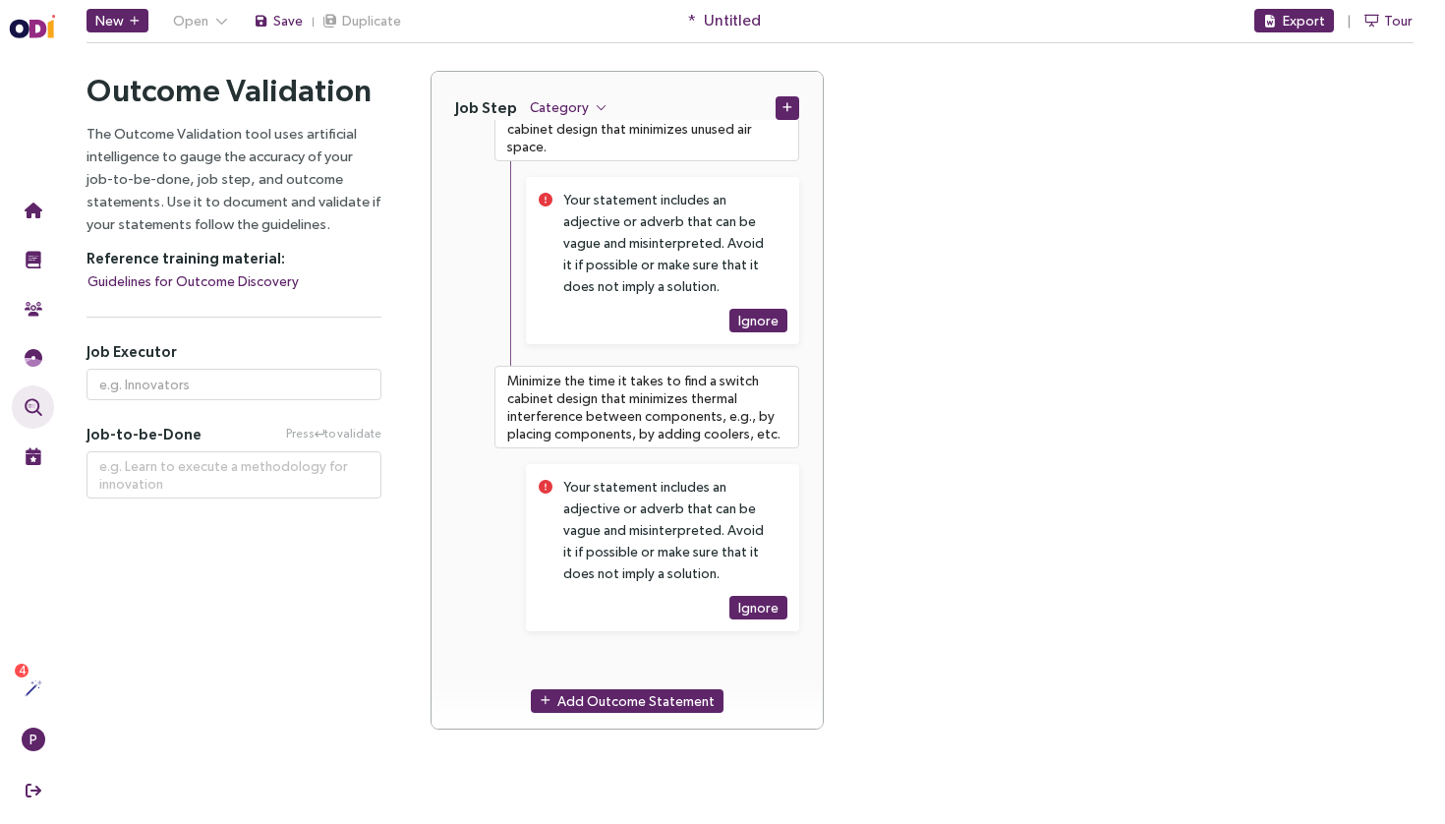
scroll to position [6971, 0]
click at [602, 699] on span "Add Outcome Statement" at bounding box center [635, 701] width 157 height 22
click at [656, 660] on textarea at bounding box center [646, 682] width 305 height 59
paste textarea "Minimize the time it takes to find a switch cabinet design that is sabotage-pro…"
type textarea "**********"
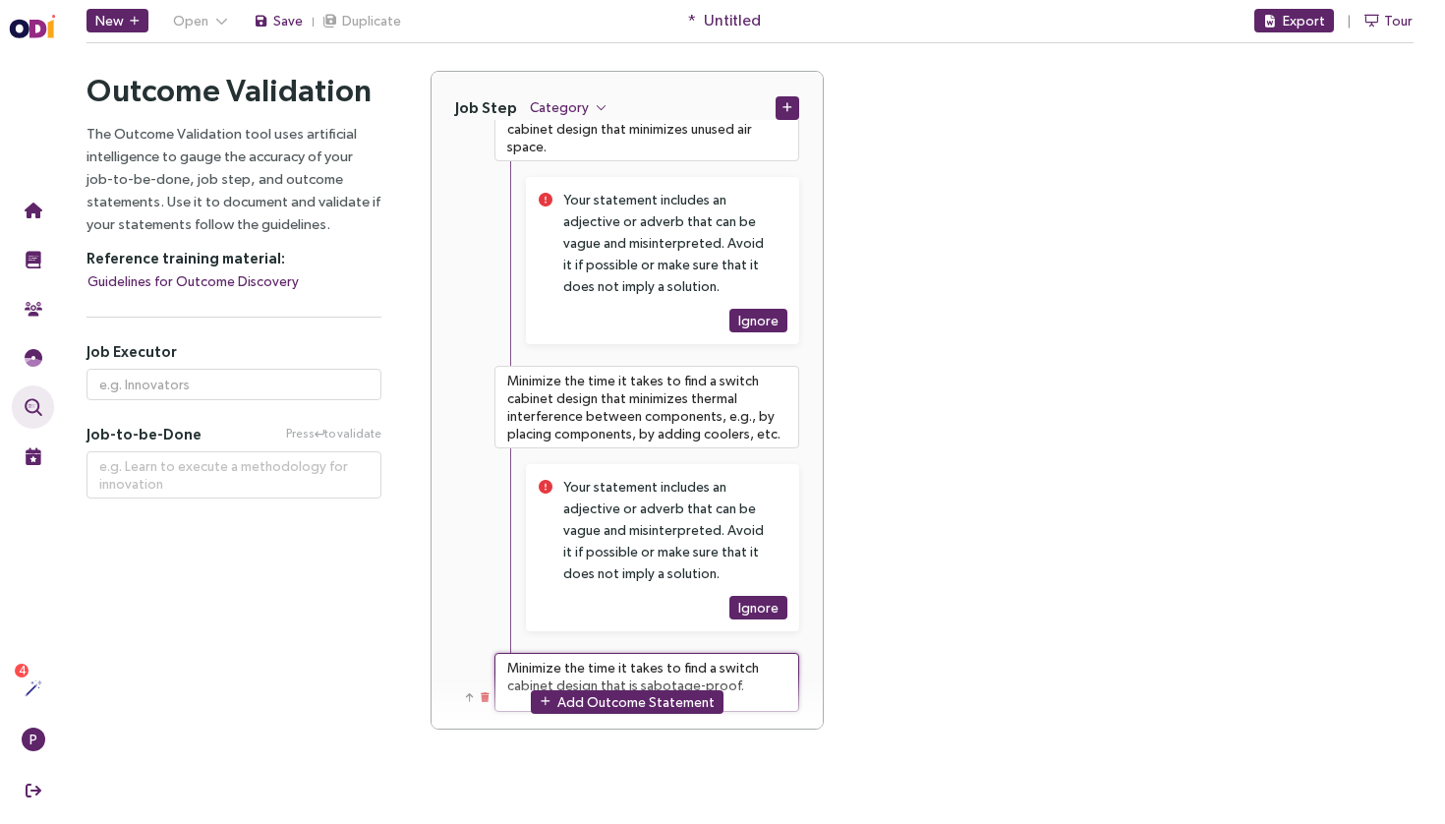
type textarea "Minimize the time it takes to find a switch cabinet design that is sabotage-pro…"
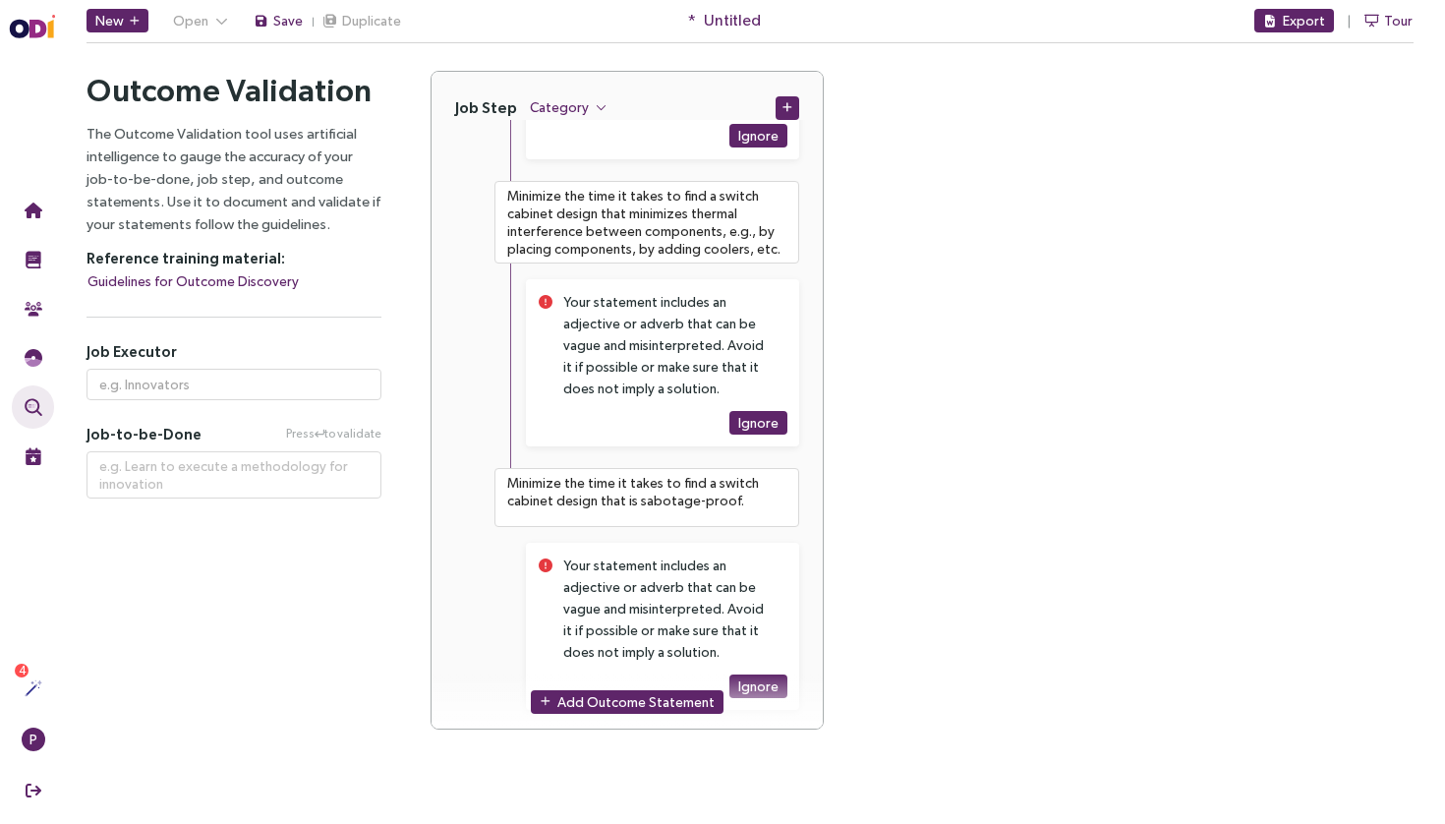
scroll to position [7176, 0]
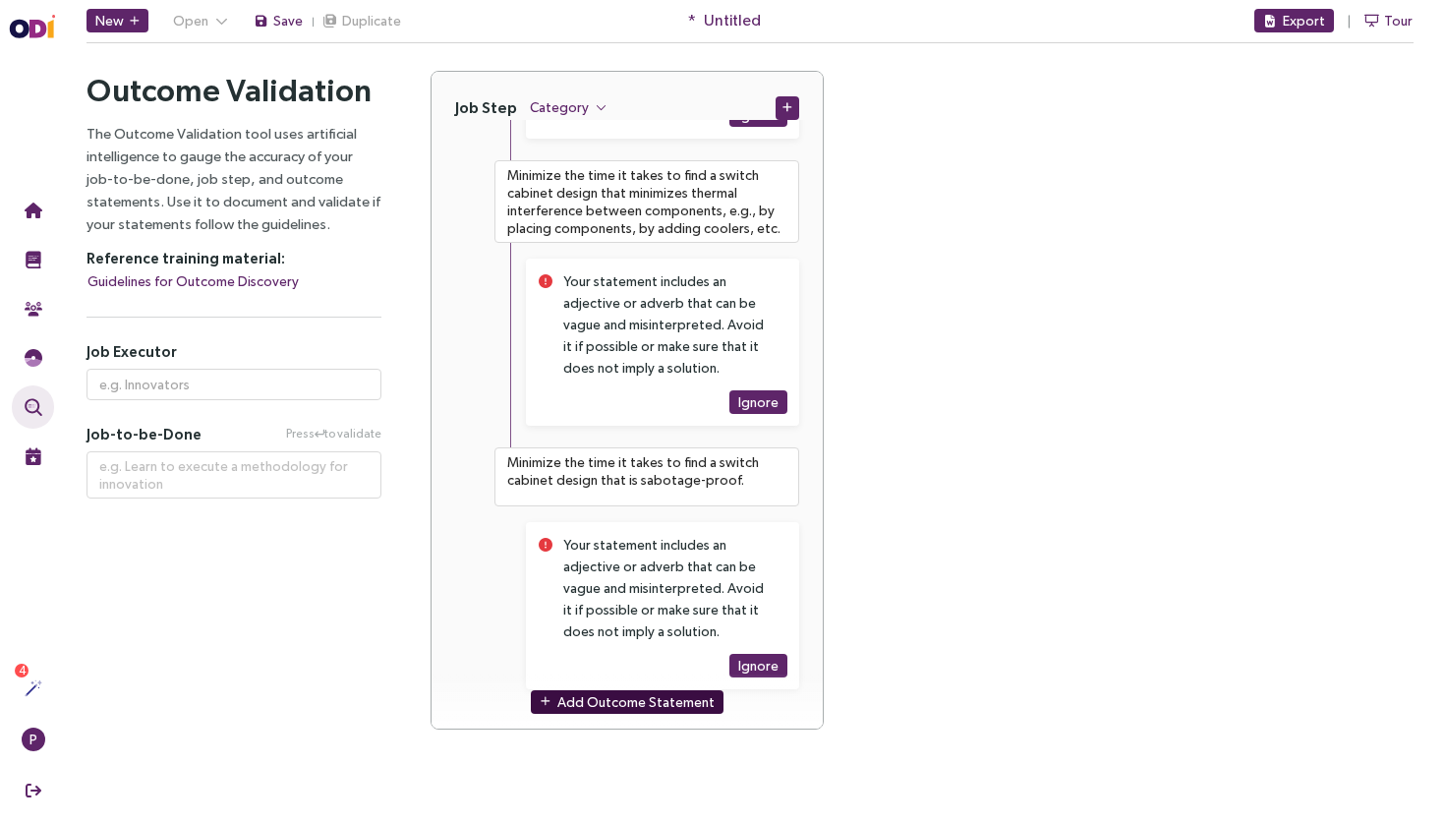
click at [647, 707] on span "Add Outcome Statement" at bounding box center [635, 701] width 157 height 22
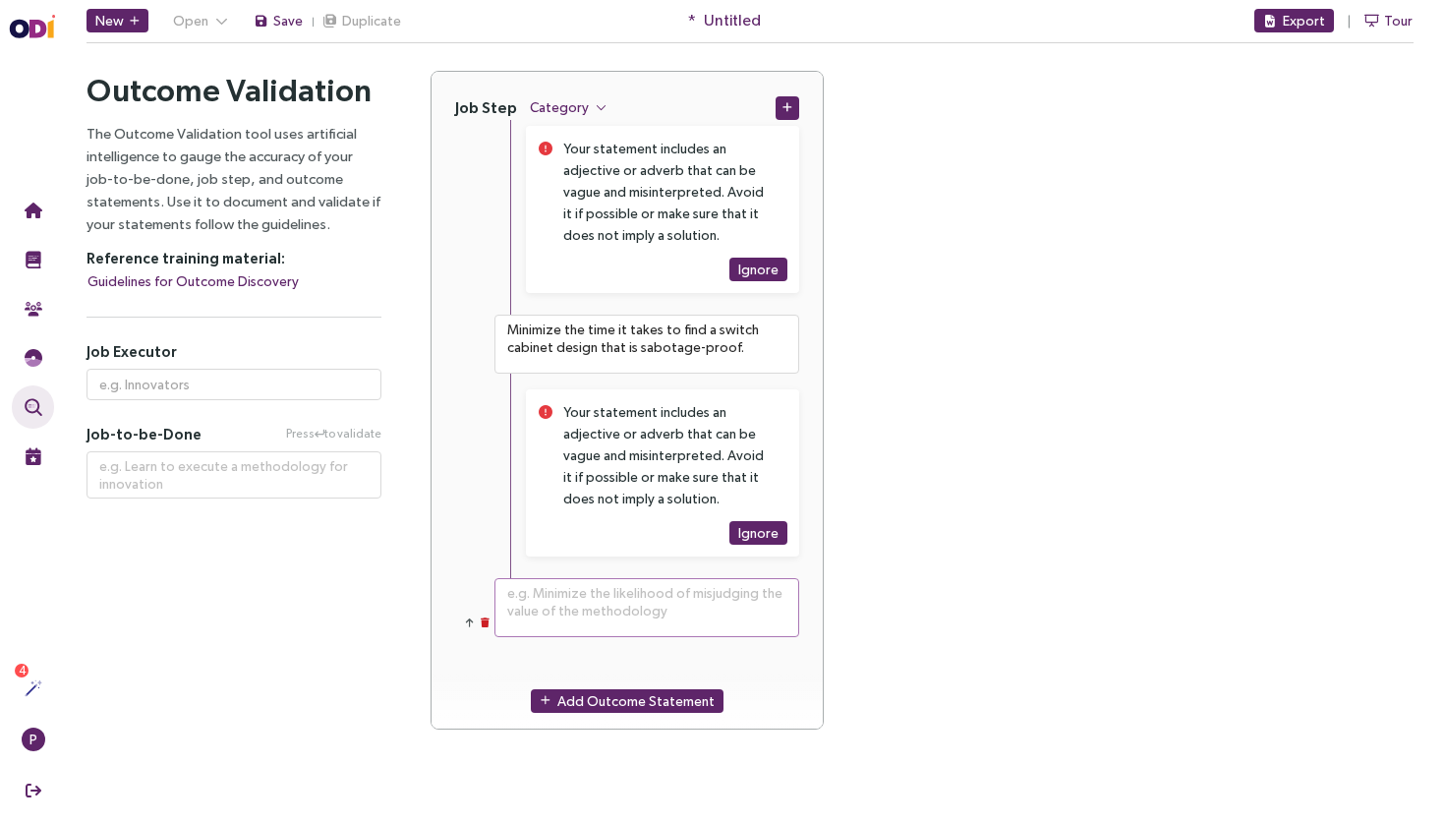
scroll to position [7309, 0]
click at [659, 609] on textarea at bounding box center [646, 607] width 305 height 59
paste textarea "Minimize the time it takes to find a switch cabinet design that allows for exte…"
type textarea "**********"
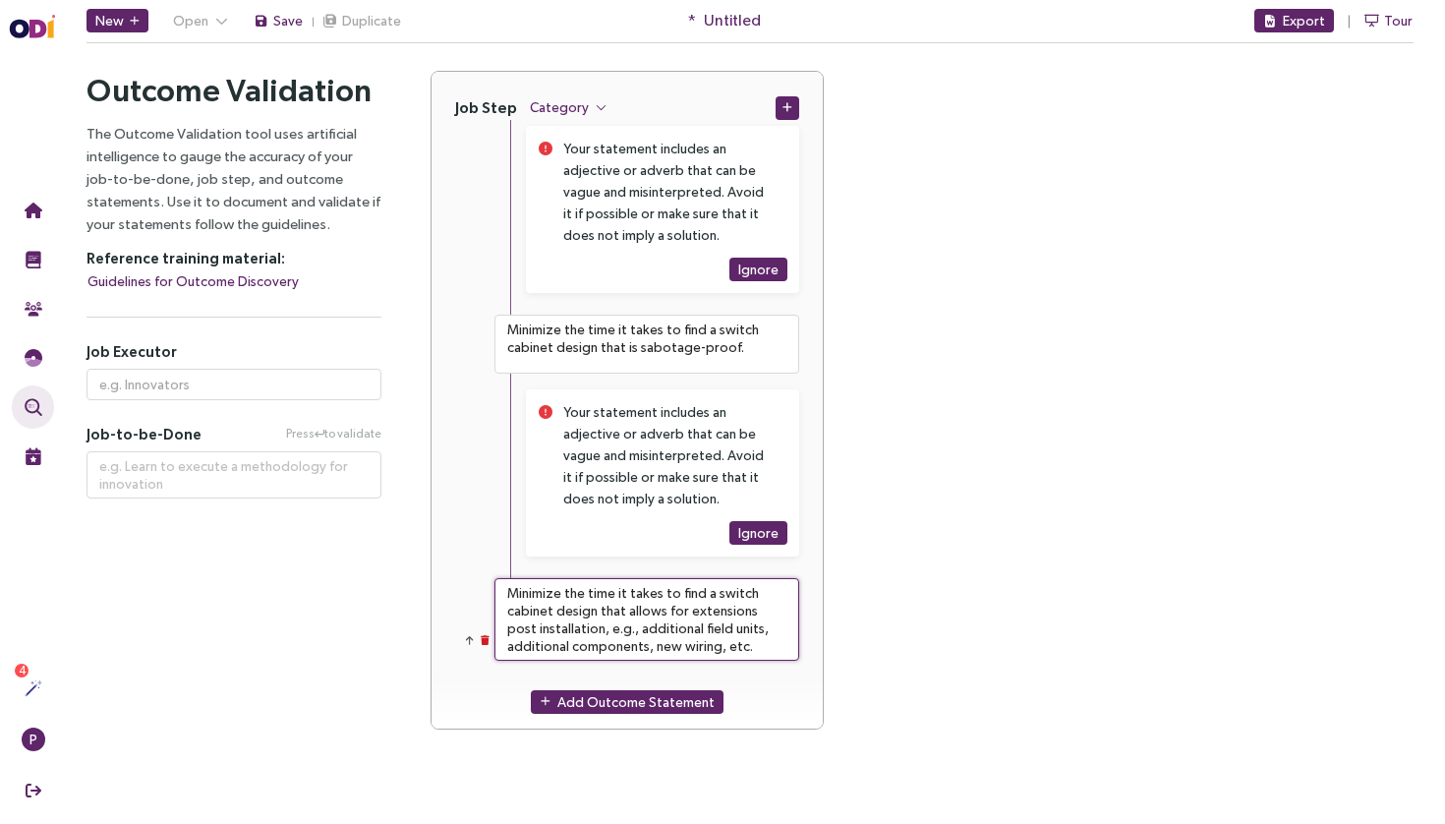
type textarea "Minimize the time it takes to find a switch cabinet design that allows for exte…"
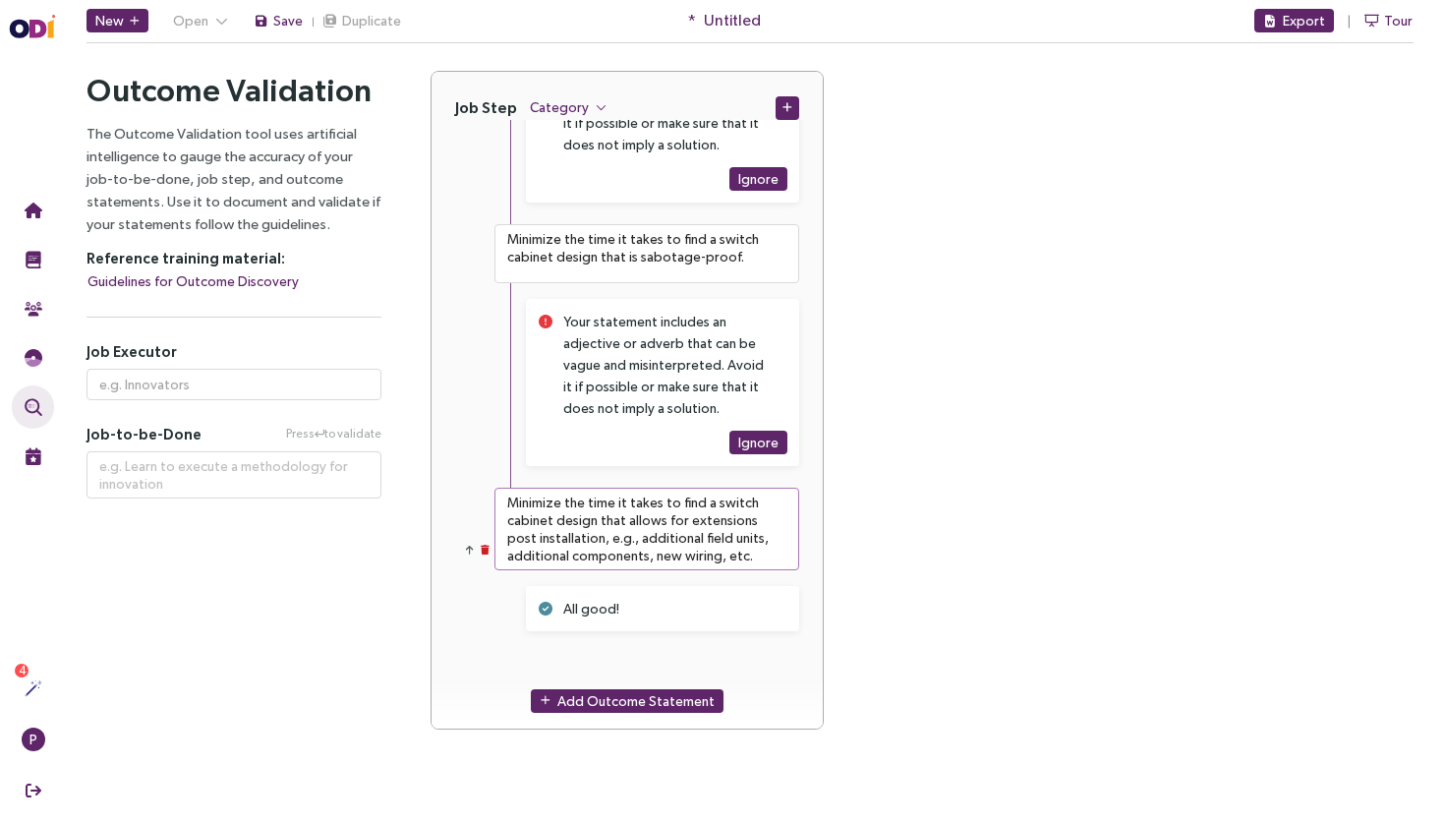
scroll to position [7399, 0]
click at [686, 628] on div "All good!" at bounding box center [662, 608] width 273 height 45
click at [649, 697] on span "Add Outcome Statement" at bounding box center [635, 701] width 157 height 22
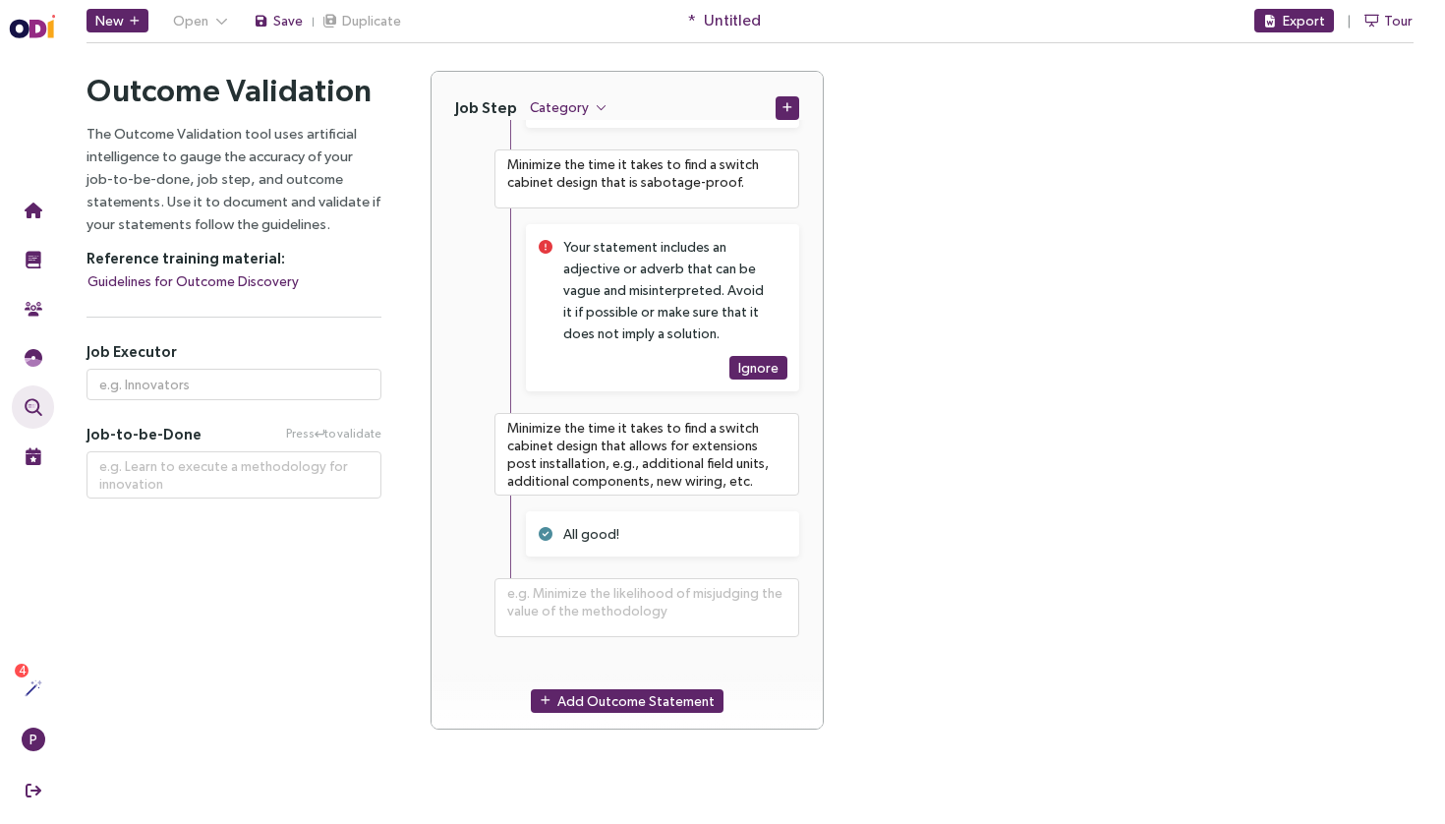
click at [678, 610] on textarea at bounding box center [646, 607] width 305 height 59
paste textarea "Minimize the time it takes to find a switch cabinet design for flawless maintai…"
type textarea "**********"
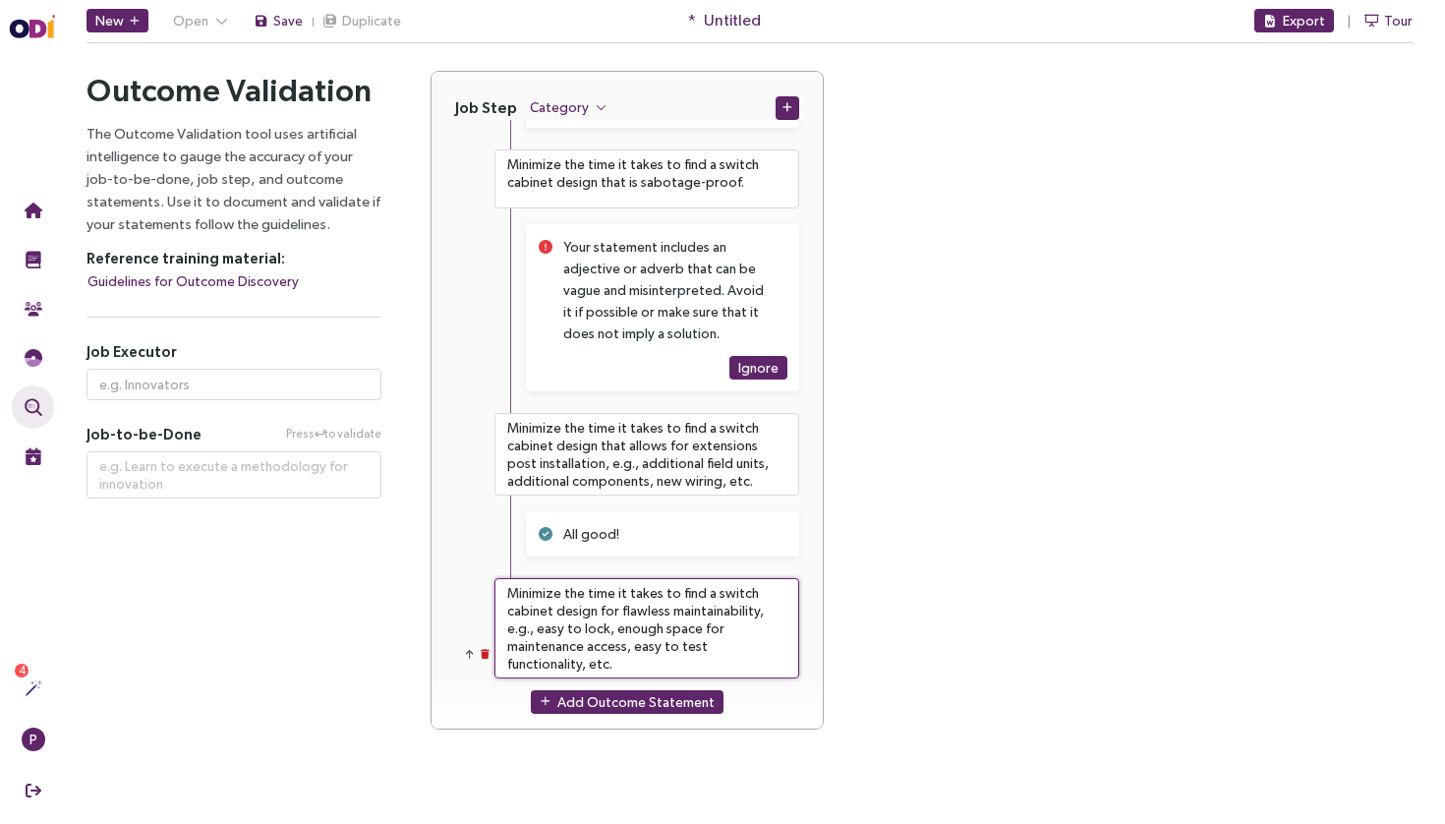
type textarea "Minimize the time it takes to find a switch cabinet design for flawless maintai…"
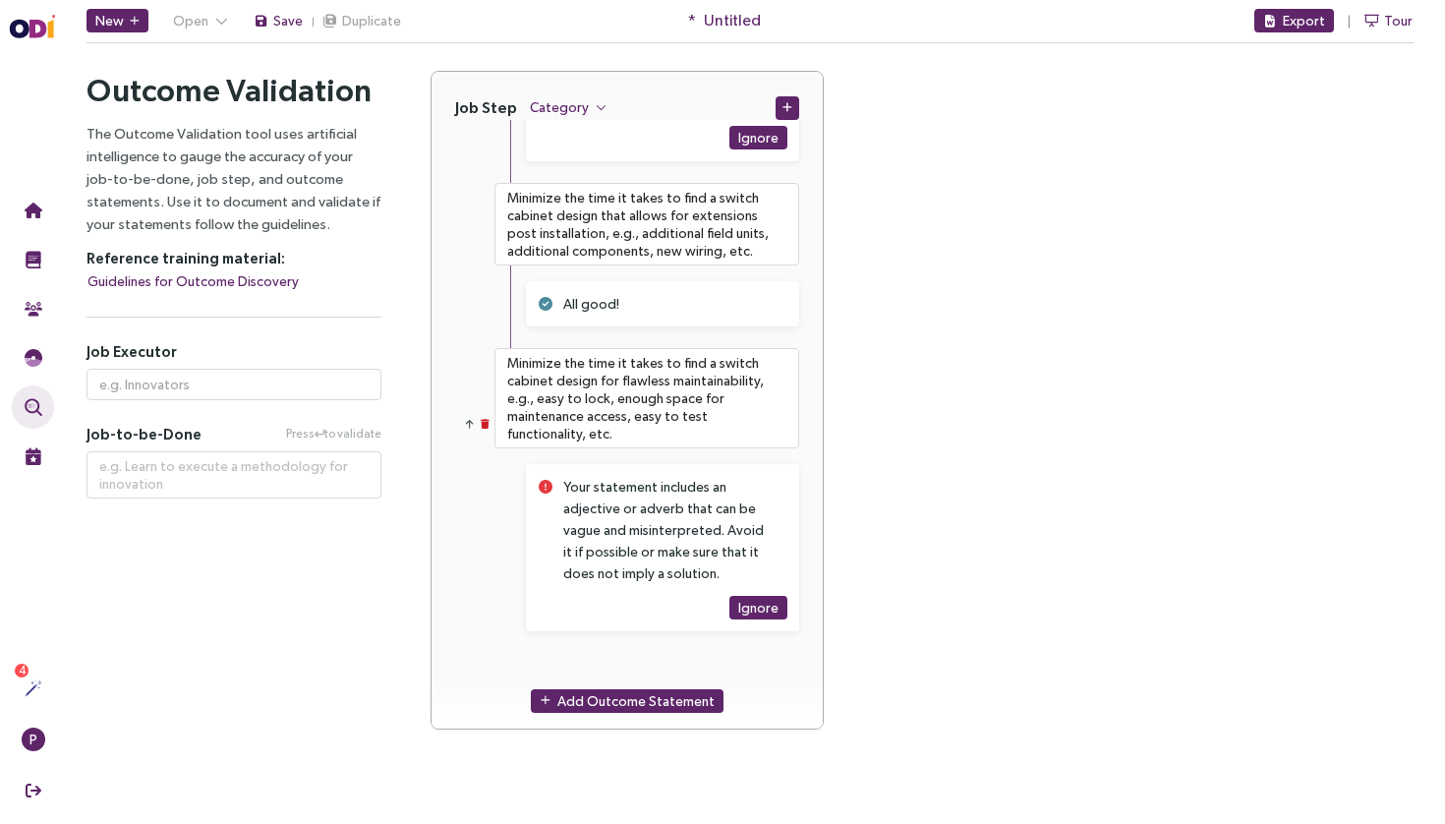
scroll to position [7704, 0]
click at [643, 677] on div "Add Outcome Statement" at bounding box center [626, 700] width 391 height 56
click at [638, 685] on div "Add Outcome Statement" at bounding box center [626, 700] width 391 height 56
click at [639, 709] on span "Add Outcome Statement" at bounding box center [635, 701] width 157 height 22
click at [664, 673] on div "Add Outcome Statement" at bounding box center [626, 701] width 391 height 56
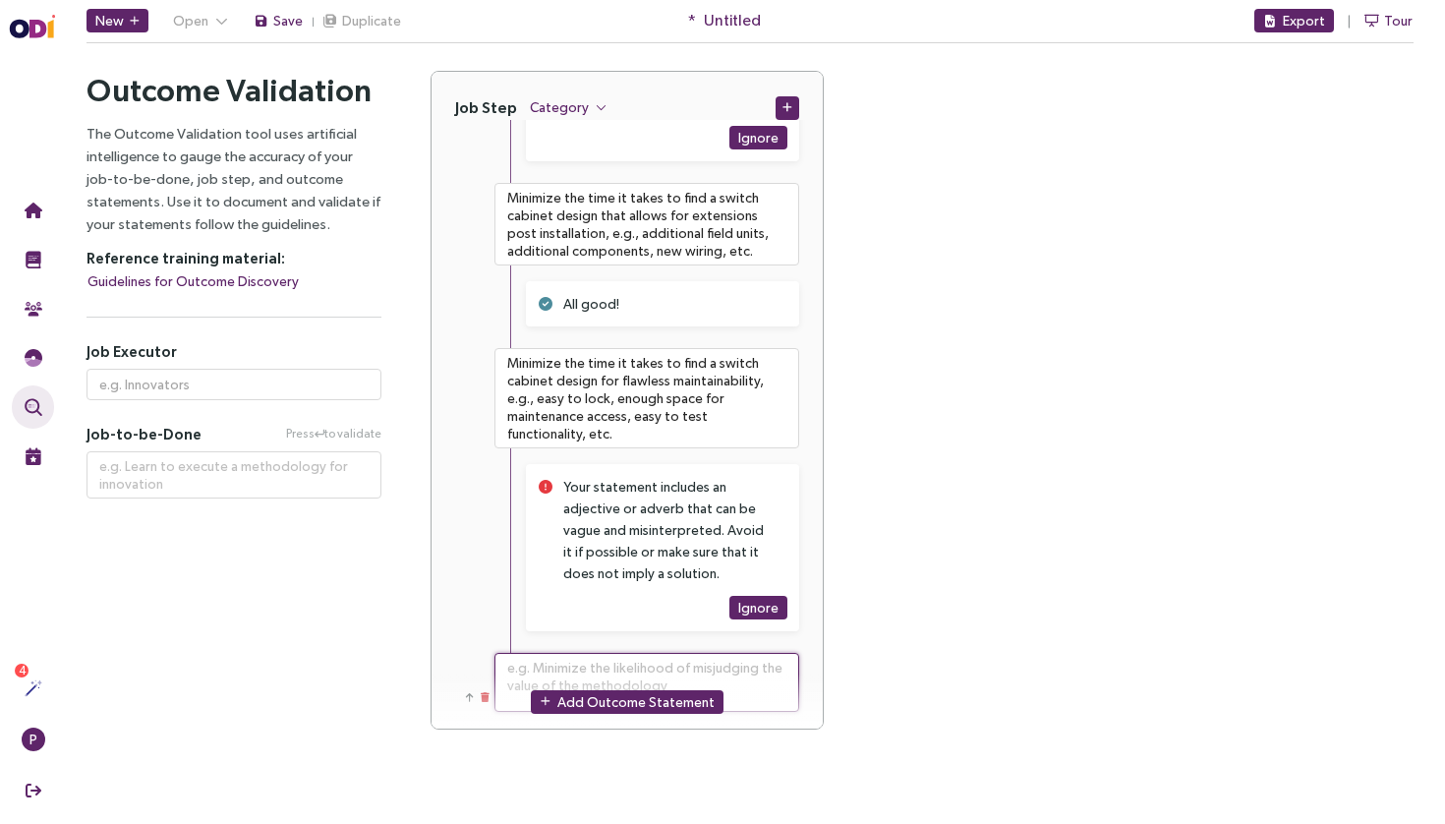
click at [675, 655] on textarea at bounding box center [646, 682] width 305 height 59
paste textarea "Minimize the time it takes to find a replacement for unavailable protection com…"
type textarea "**********"
type textarea "Minimize the time it takes to find a replacement for unavailable protection com…"
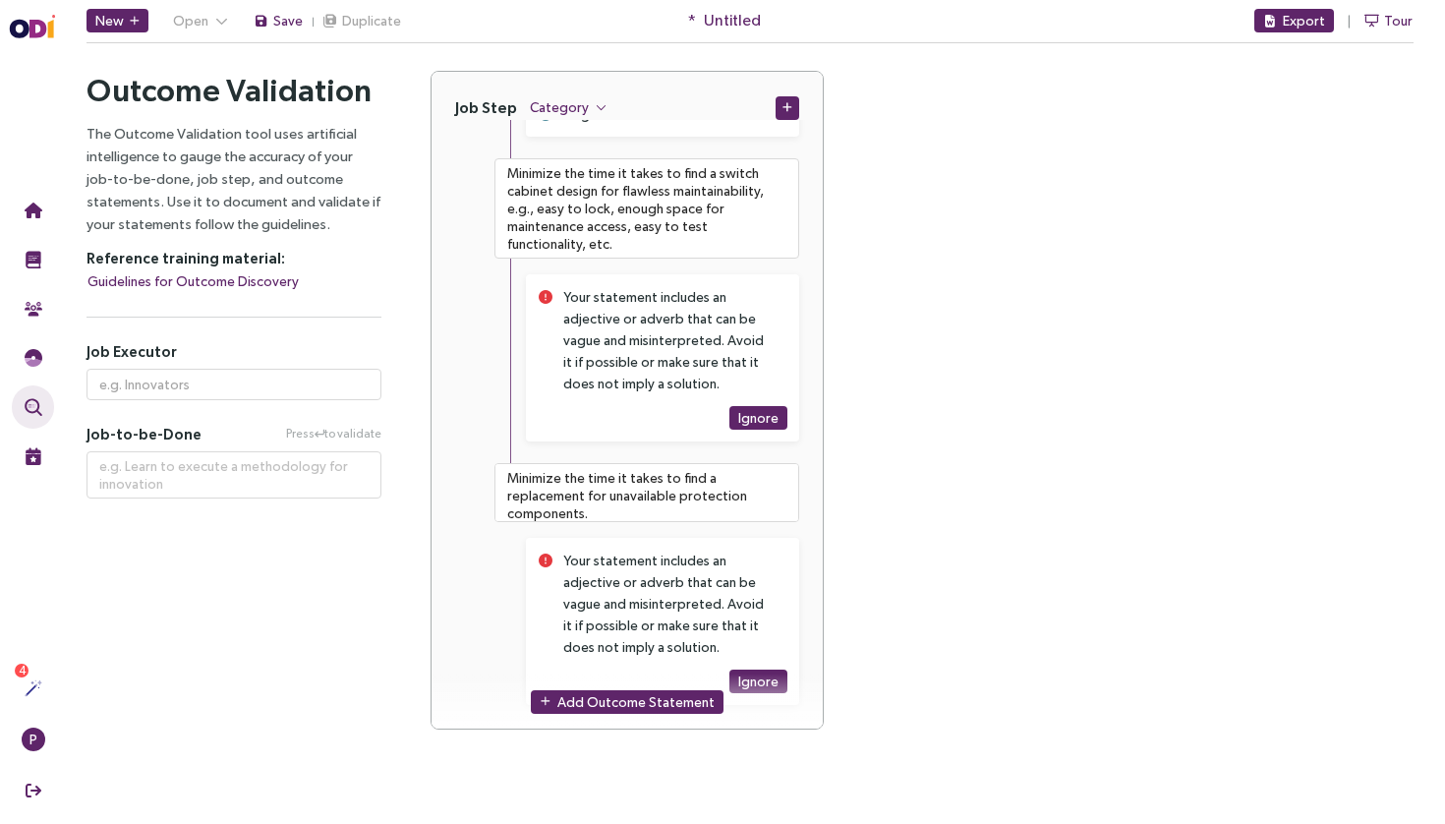
scroll to position [7928, 0]
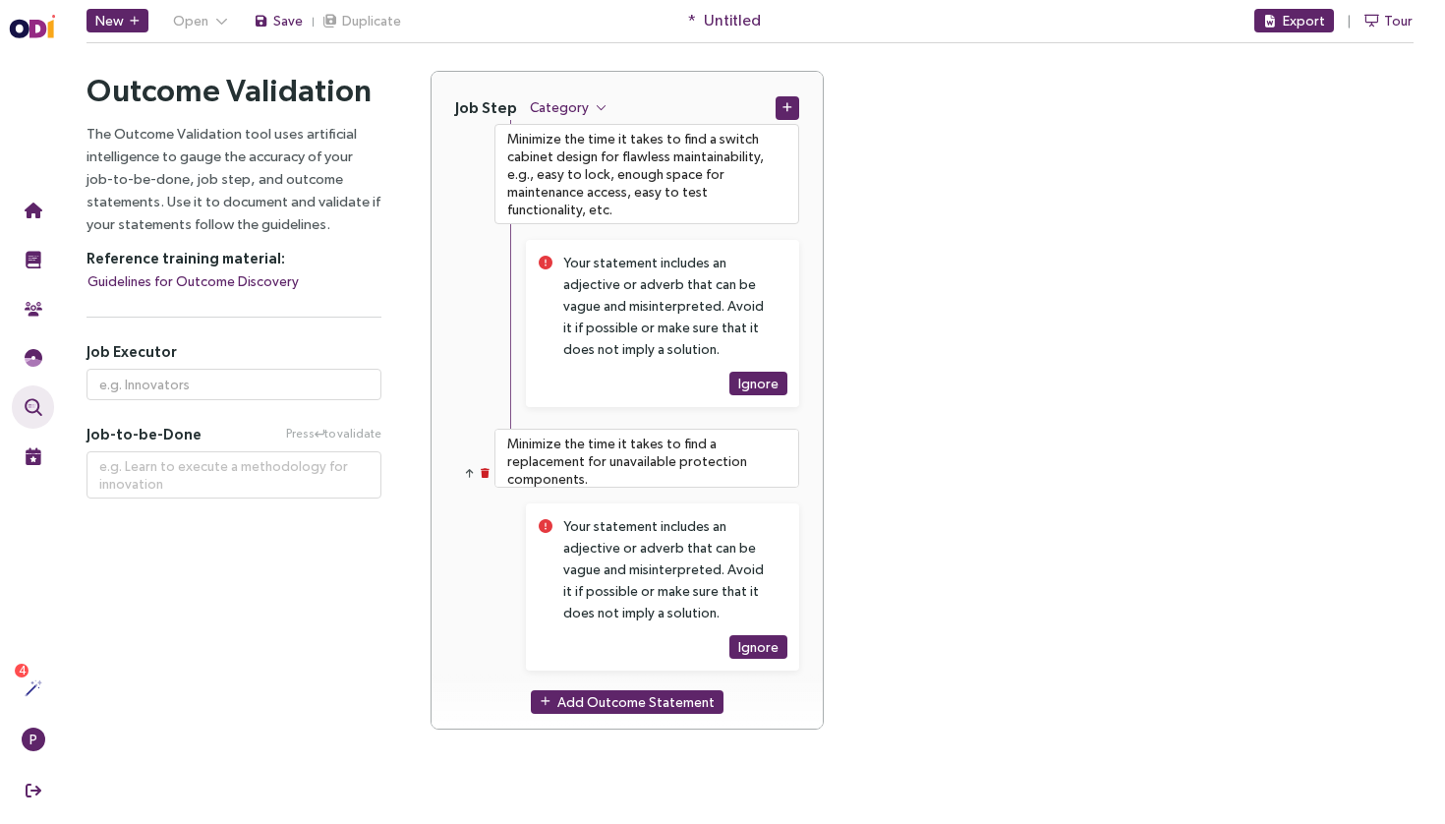
click at [616, 639] on div "Ignore" at bounding box center [675, 647] width 224 height 24
click at [613, 704] on span "Add Outcome Statement" at bounding box center [635, 701] width 157 height 22
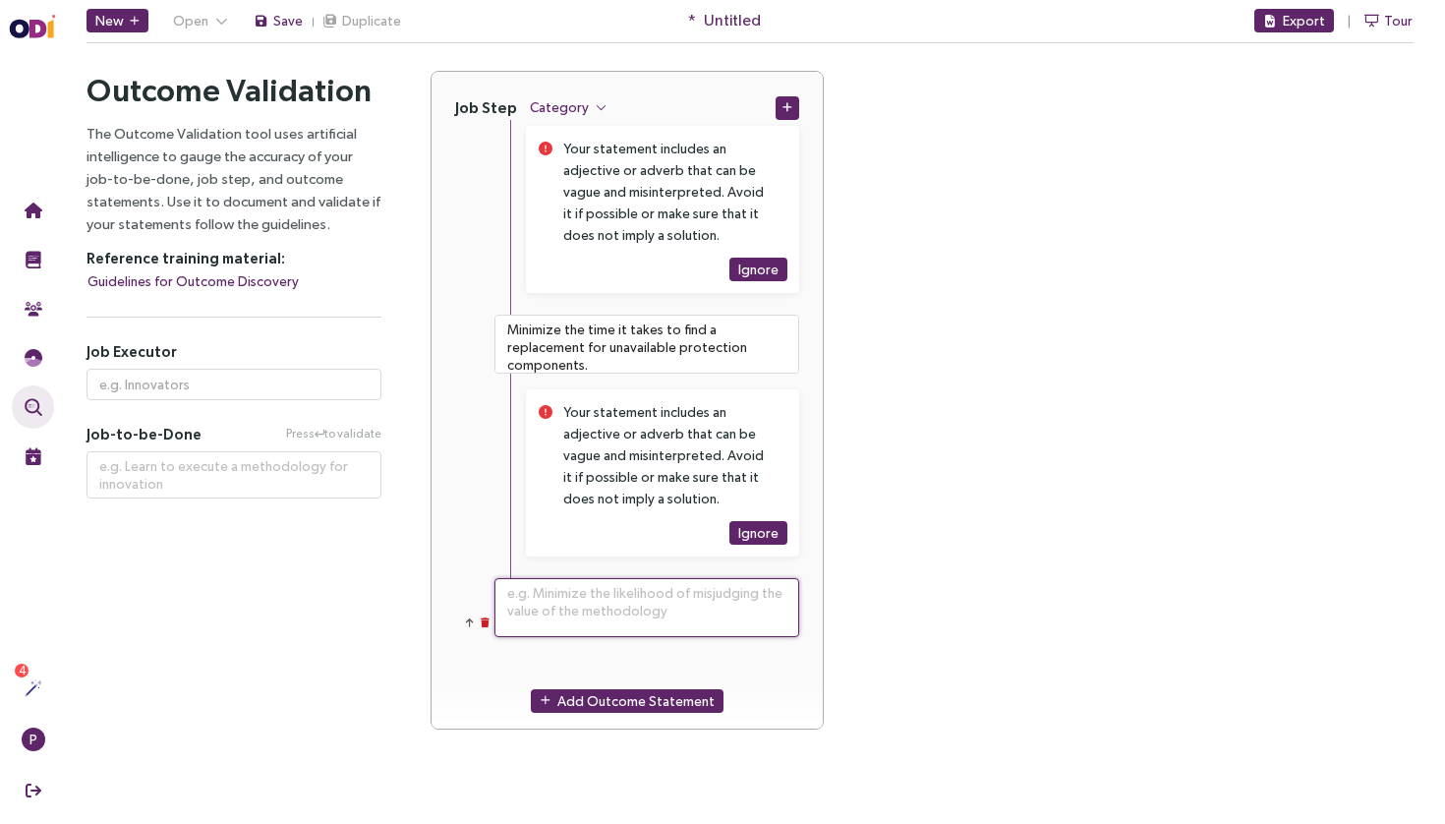
click at [641, 606] on textarea at bounding box center [646, 607] width 305 height 59
paste textarea "Minimize the time it takes to find a protection component with suitable dimensi…"
type textarea "**********"
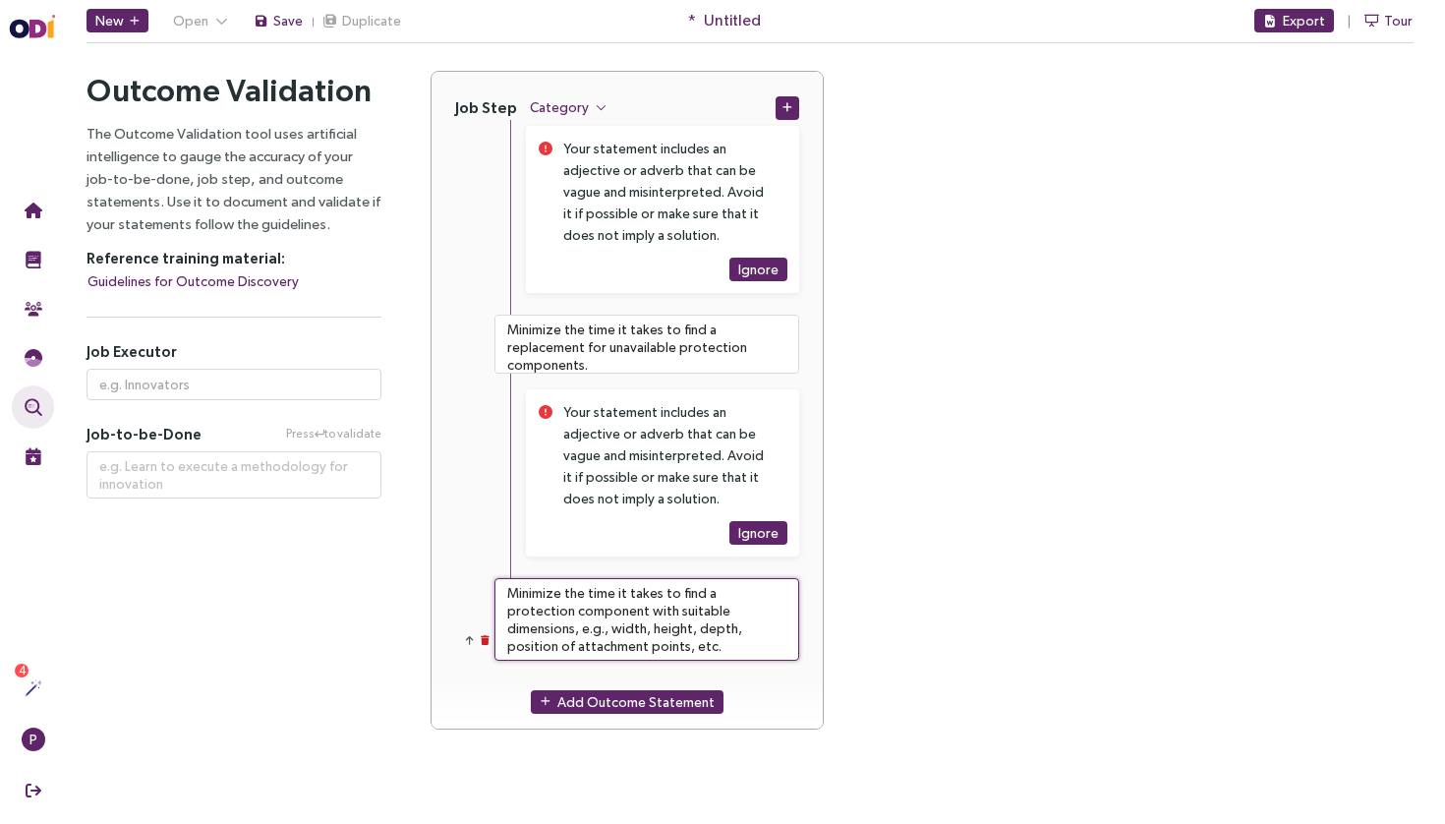
type textarea "Minimize the time it takes to find a protection component with suitable dimensi…"
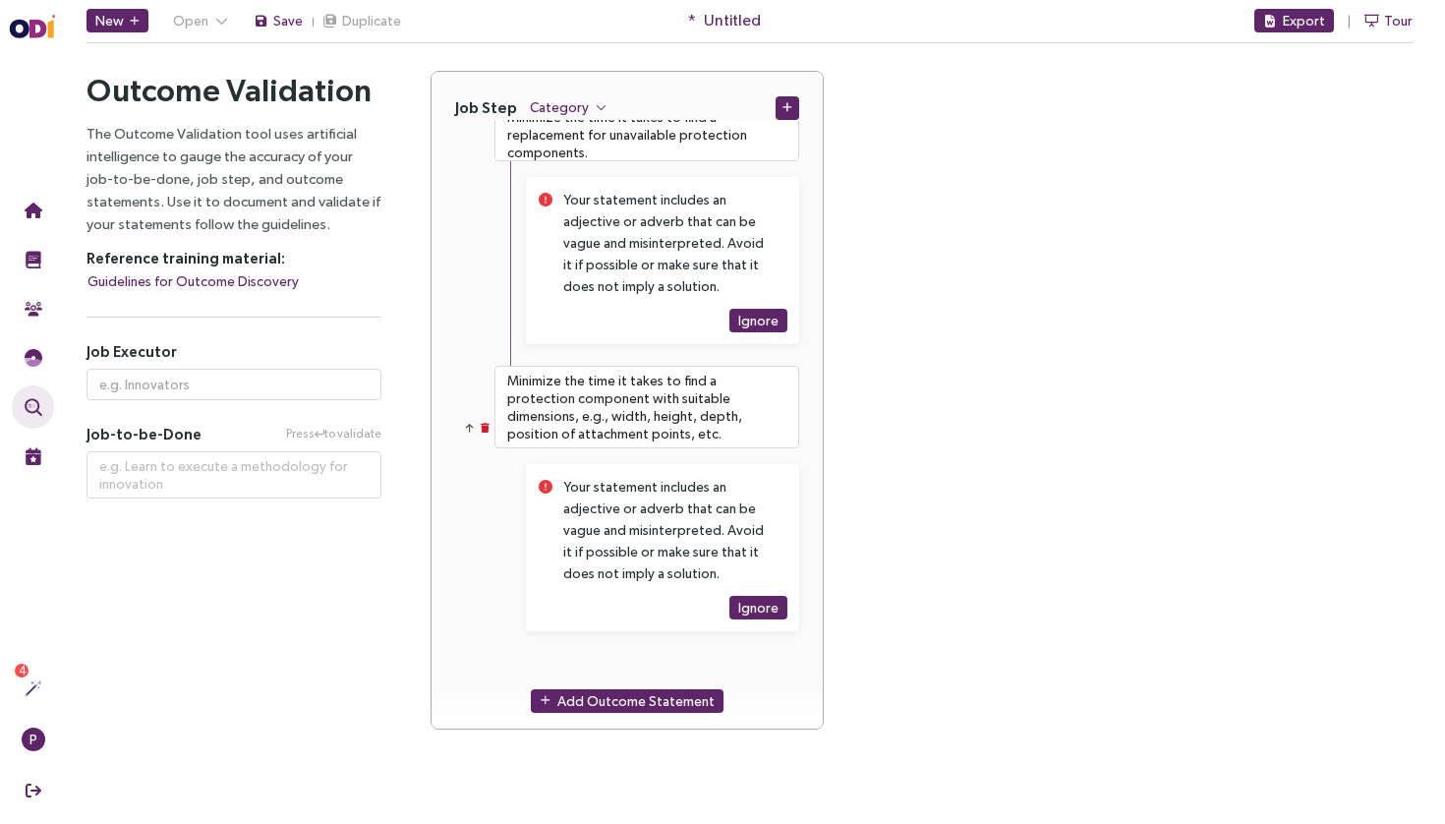
scroll to position [8254, 0]
click at [609, 696] on span "Add Outcome Statement" at bounding box center [635, 701] width 157 height 22
click at [652, 657] on textarea at bounding box center [646, 682] width 305 height 59
paste textarea "Minimize the time it takes to find a combination of components that supports al…"
type textarea "**********"
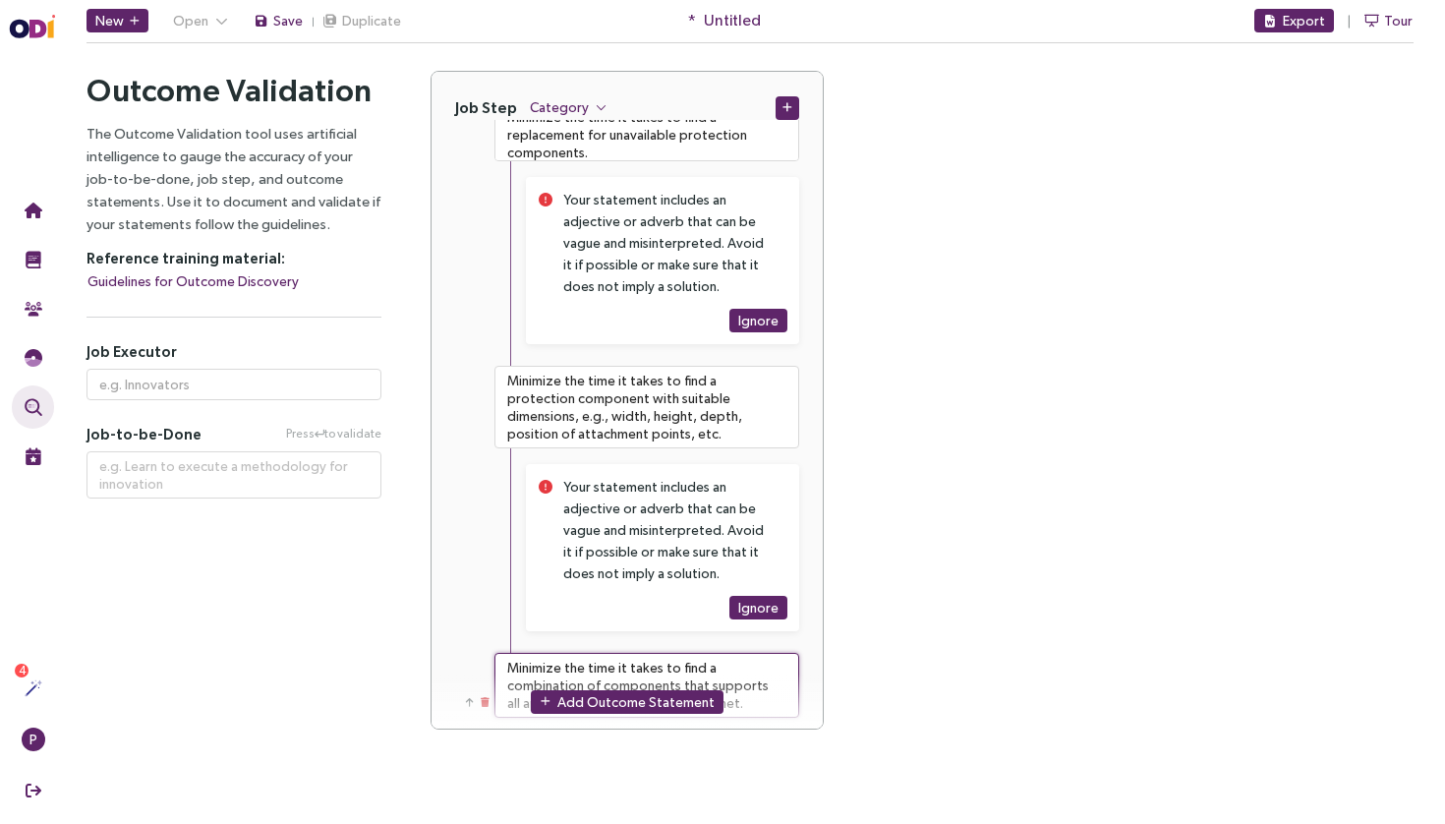
type textarea "Minimize the time it takes to find a combination of components that supports al…"
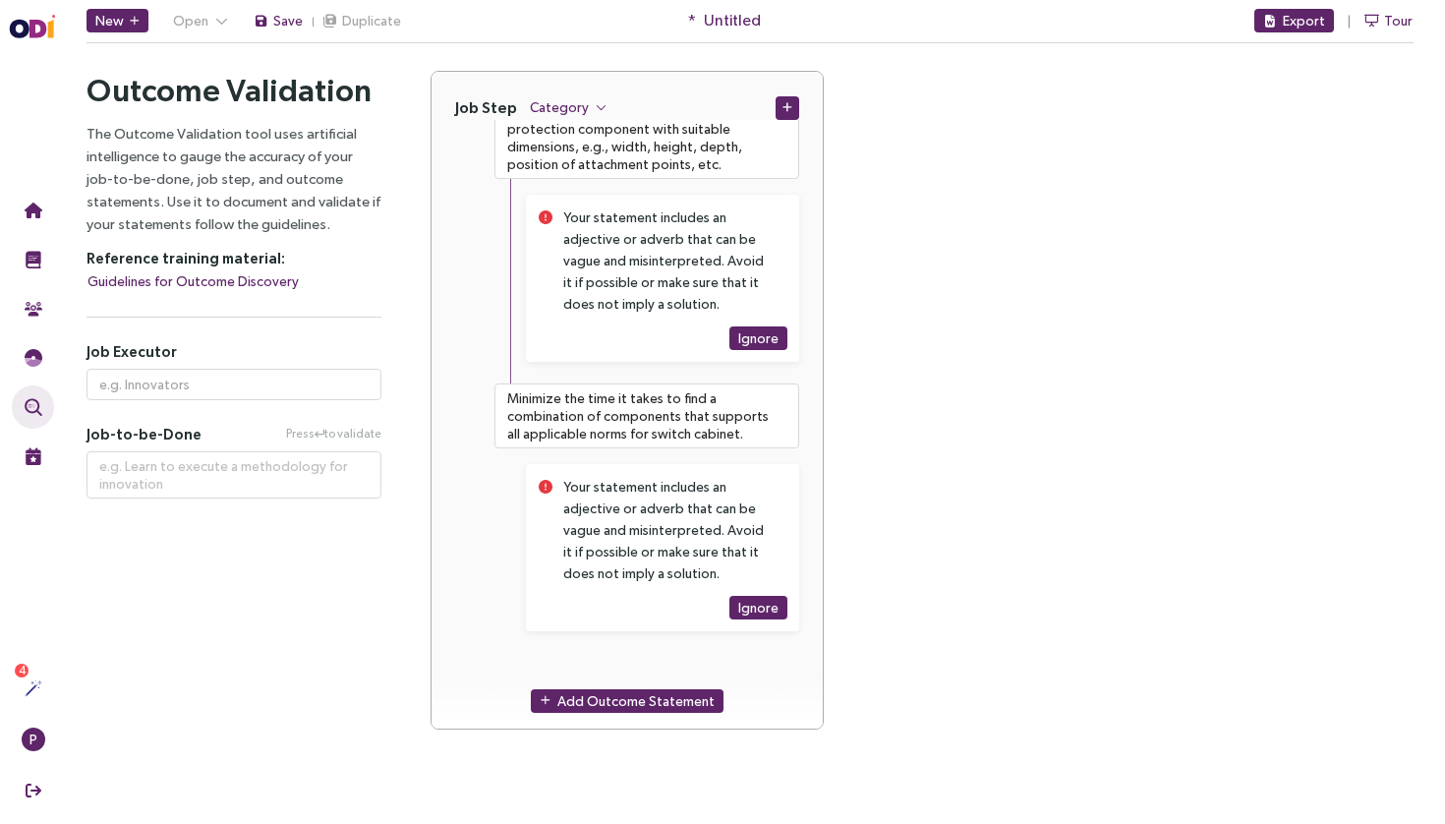
scroll to position [8524, 0]
click at [615, 679] on div "Add Outcome Statement" at bounding box center [626, 700] width 391 height 56
click at [616, 688] on span "Add Outcome Statement" at bounding box center [627, 700] width 193 height 25
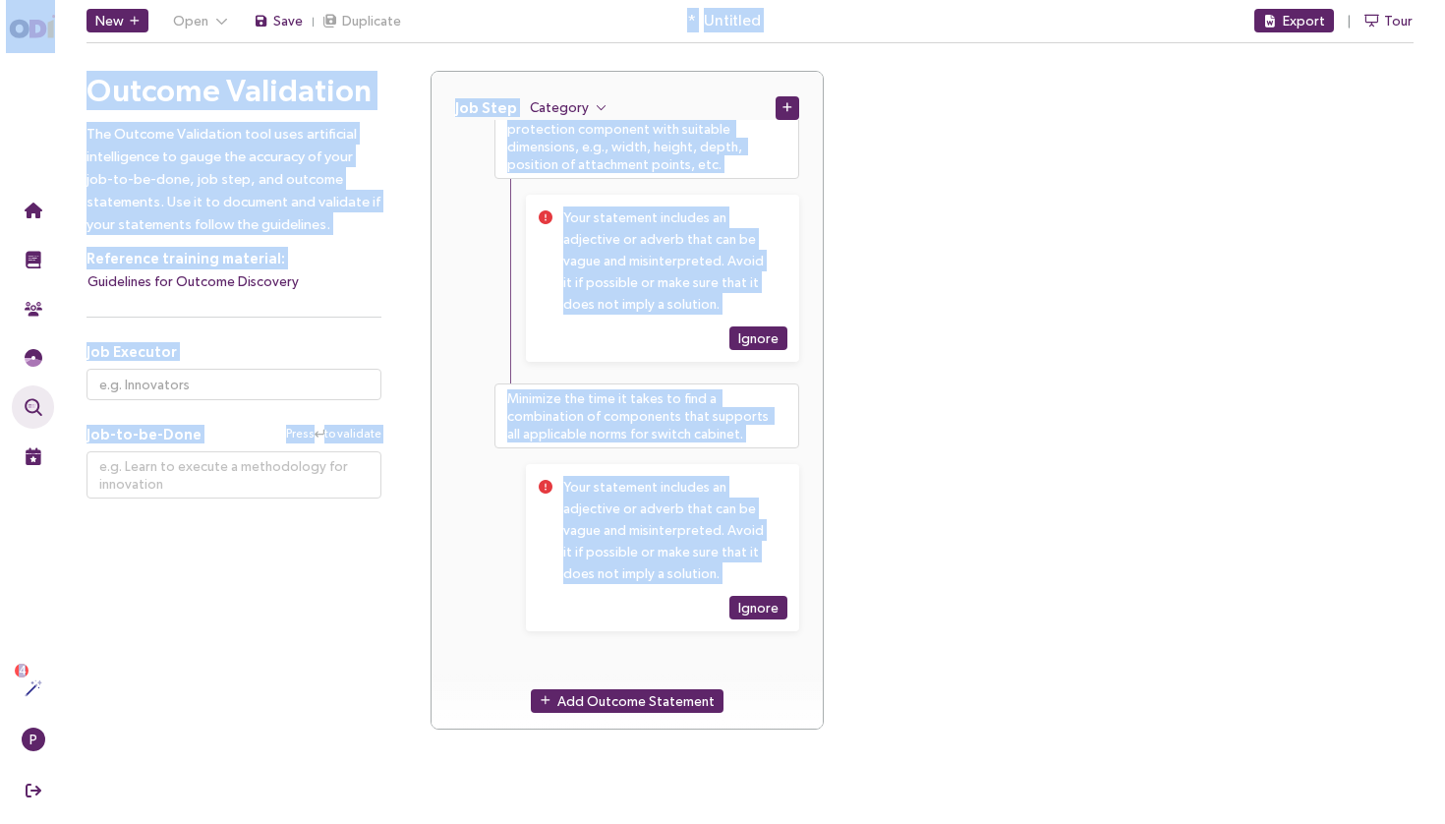
click at [632, 686] on div "Add Outcome Statement" at bounding box center [626, 700] width 391 height 56
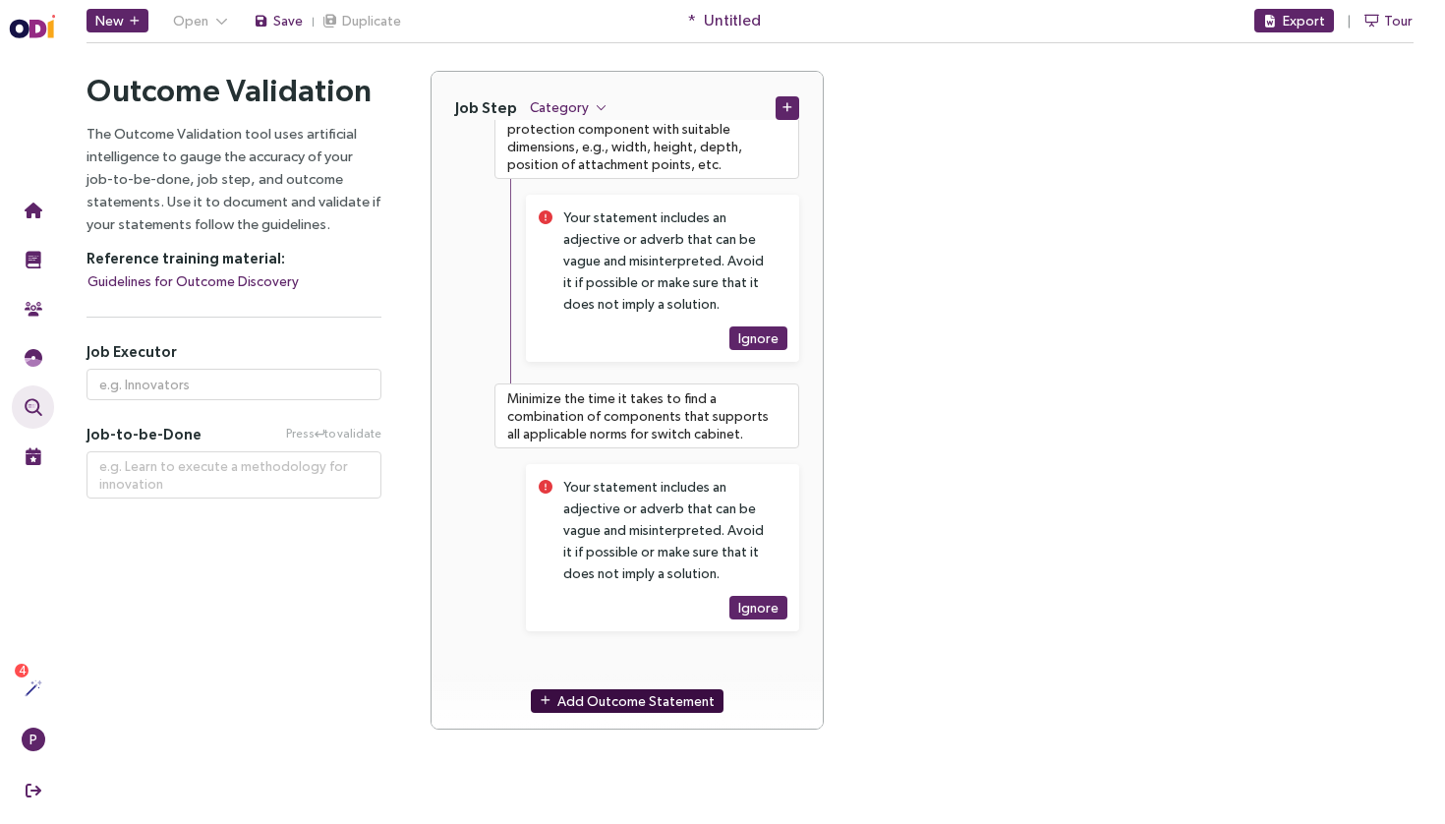
click at [632, 694] on span "Add Outcome Statement" at bounding box center [635, 701] width 157 height 22
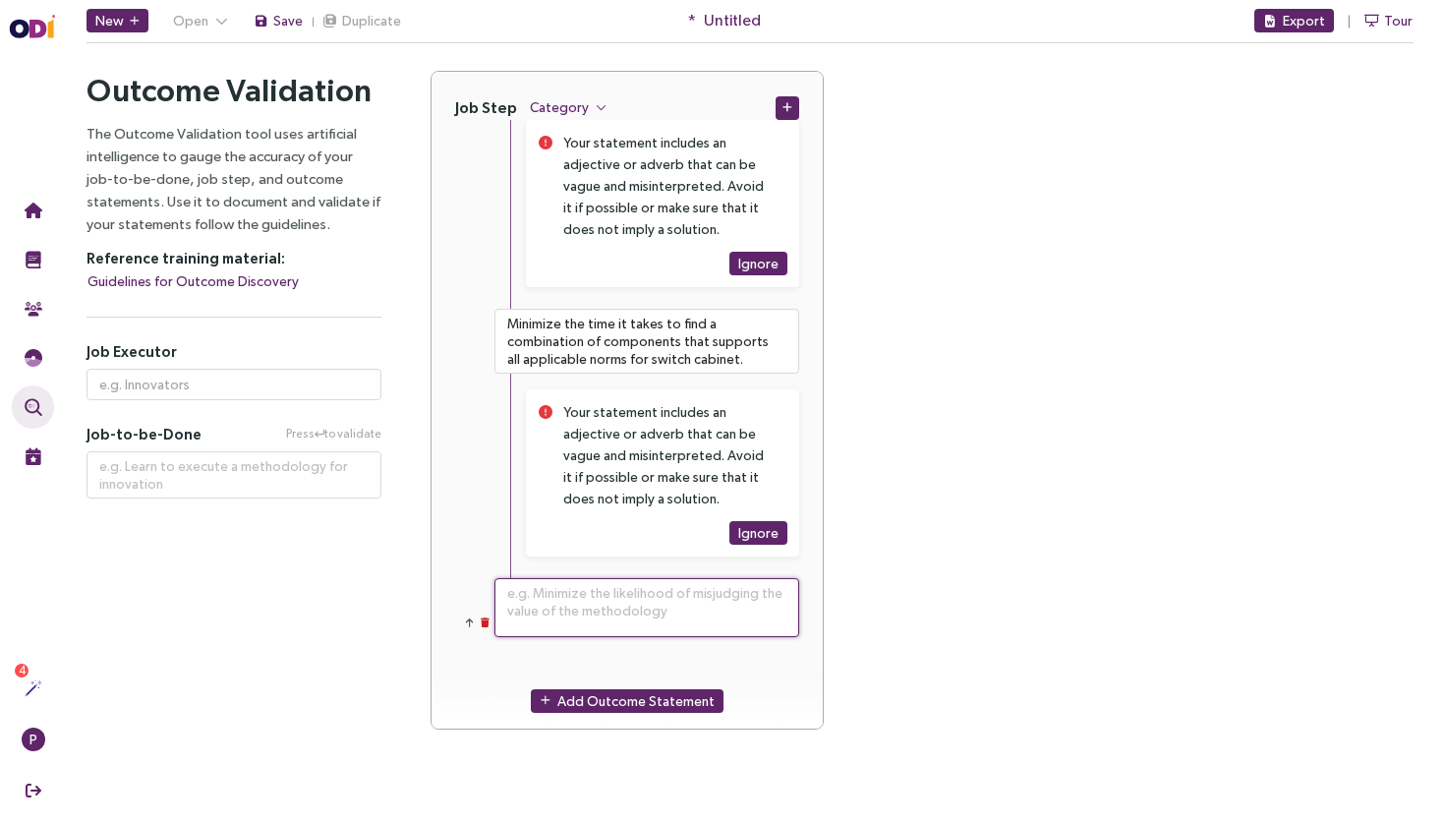
click at [597, 624] on textarea at bounding box center [646, 607] width 305 height 59
paste textarea "Minimize the time it takes to evaluate what aspects of a new protection compone…"
type textarea "**********"
type textarea "Minimize the time it takes to evaluate what aspects of a new protection compone…"
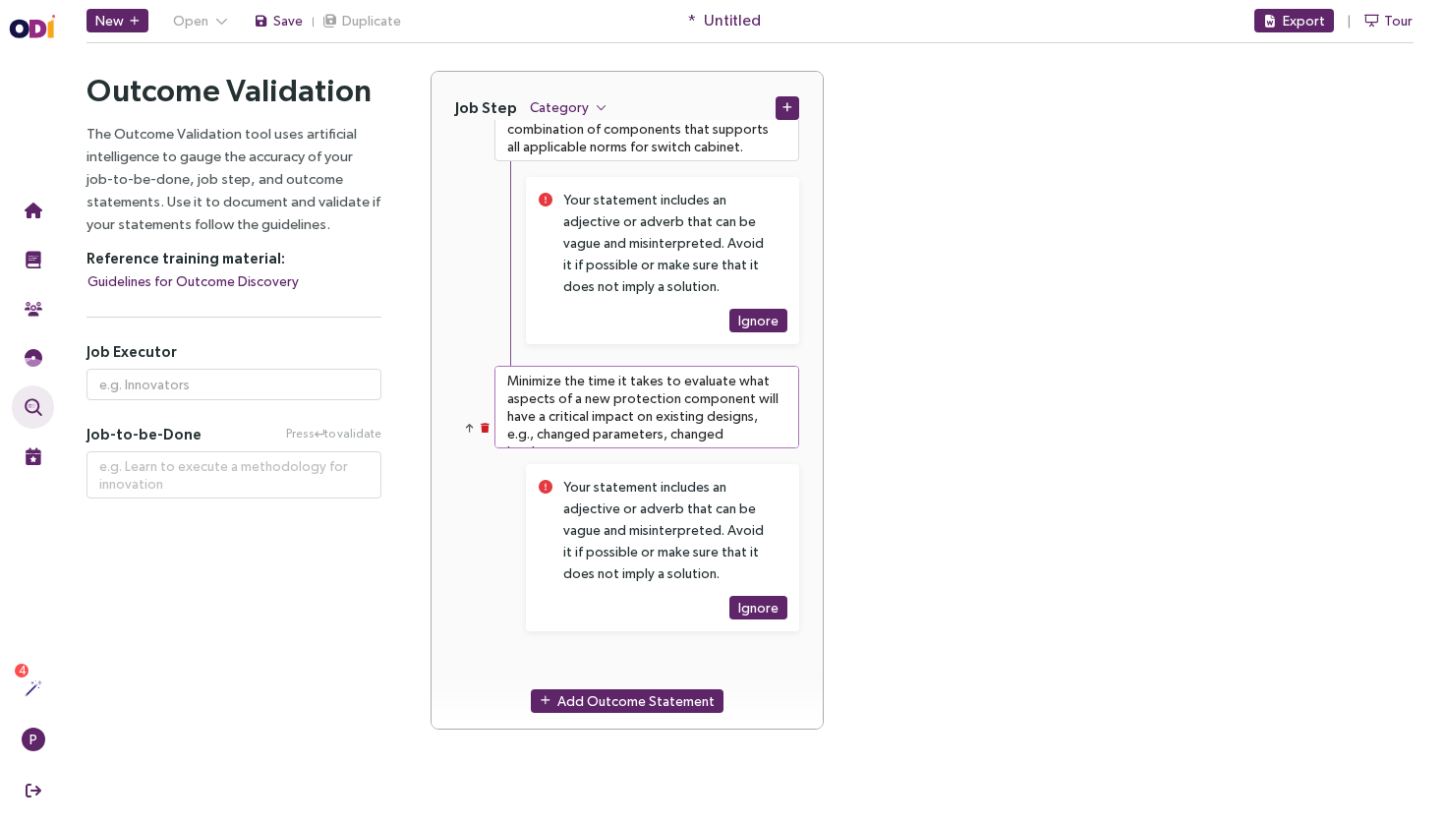
scroll to position [8811, 0]
click at [598, 708] on span "Add Outcome Statement" at bounding box center [635, 701] width 157 height 22
click at [642, 687] on div "Add Outcome Statement" at bounding box center [626, 701] width 391 height 56
click at [657, 666] on textarea at bounding box center [646, 682] width 305 height 59
paste textarea "Minimize the time it takes to determine whether a switch cabinet design meets a…"
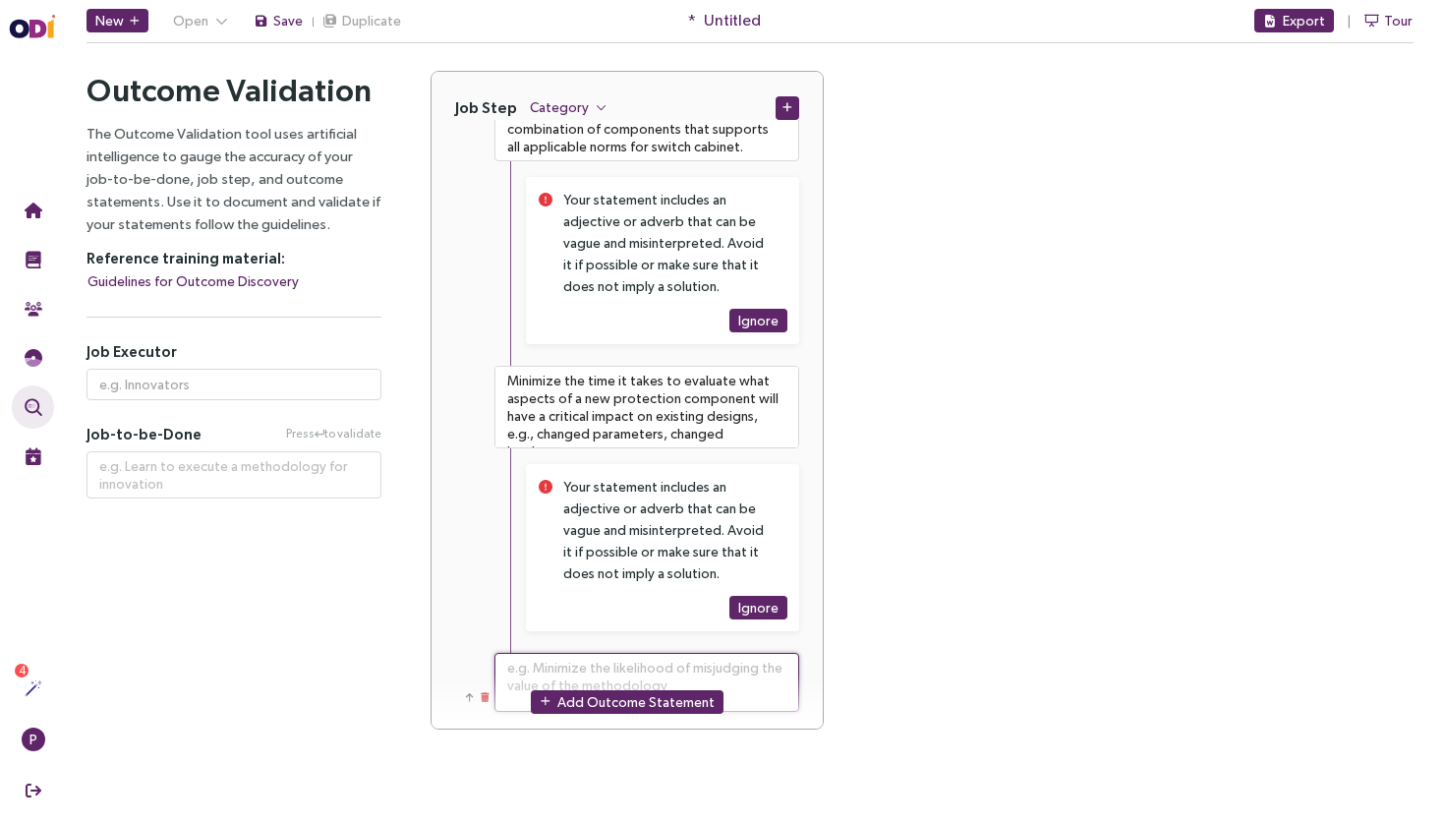
type textarea "**********"
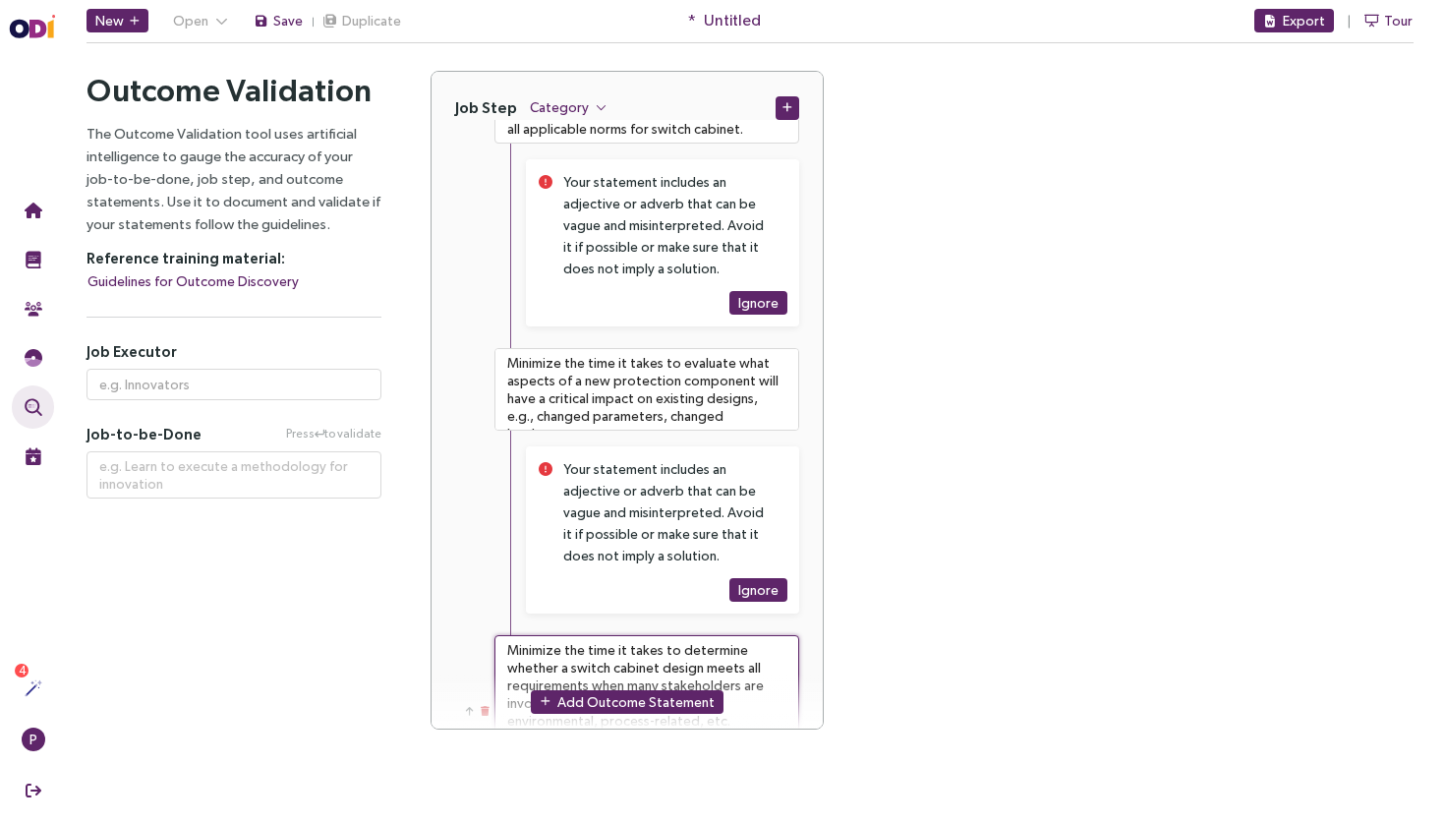
type textarea "Minimize the time it takes to determine whether a switch cabinet design meets a…"
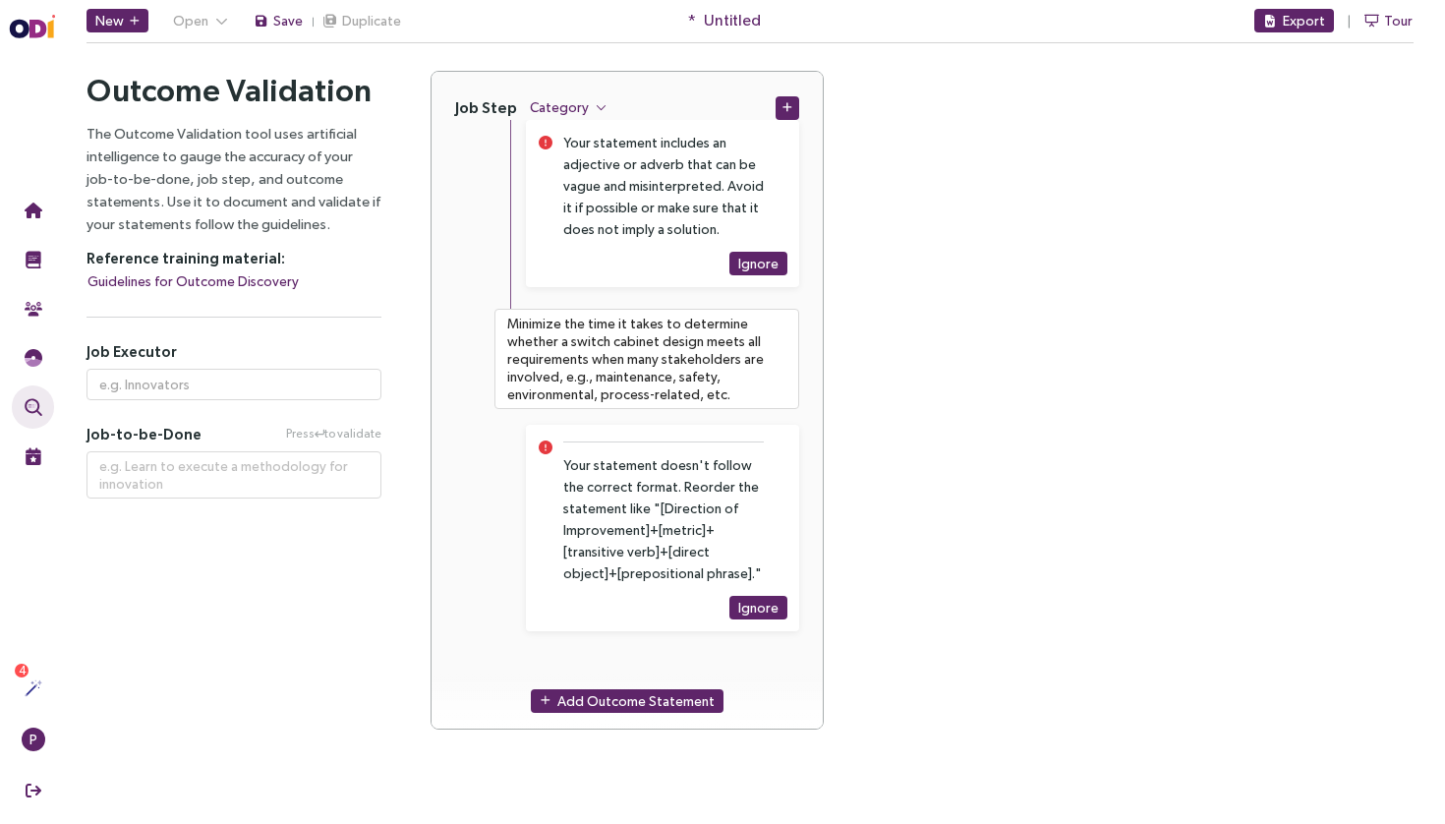
scroll to position [0, 0]
click at [650, 702] on span "Add Outcome Statement" at bounding box center [635, 701] width 157 height 22
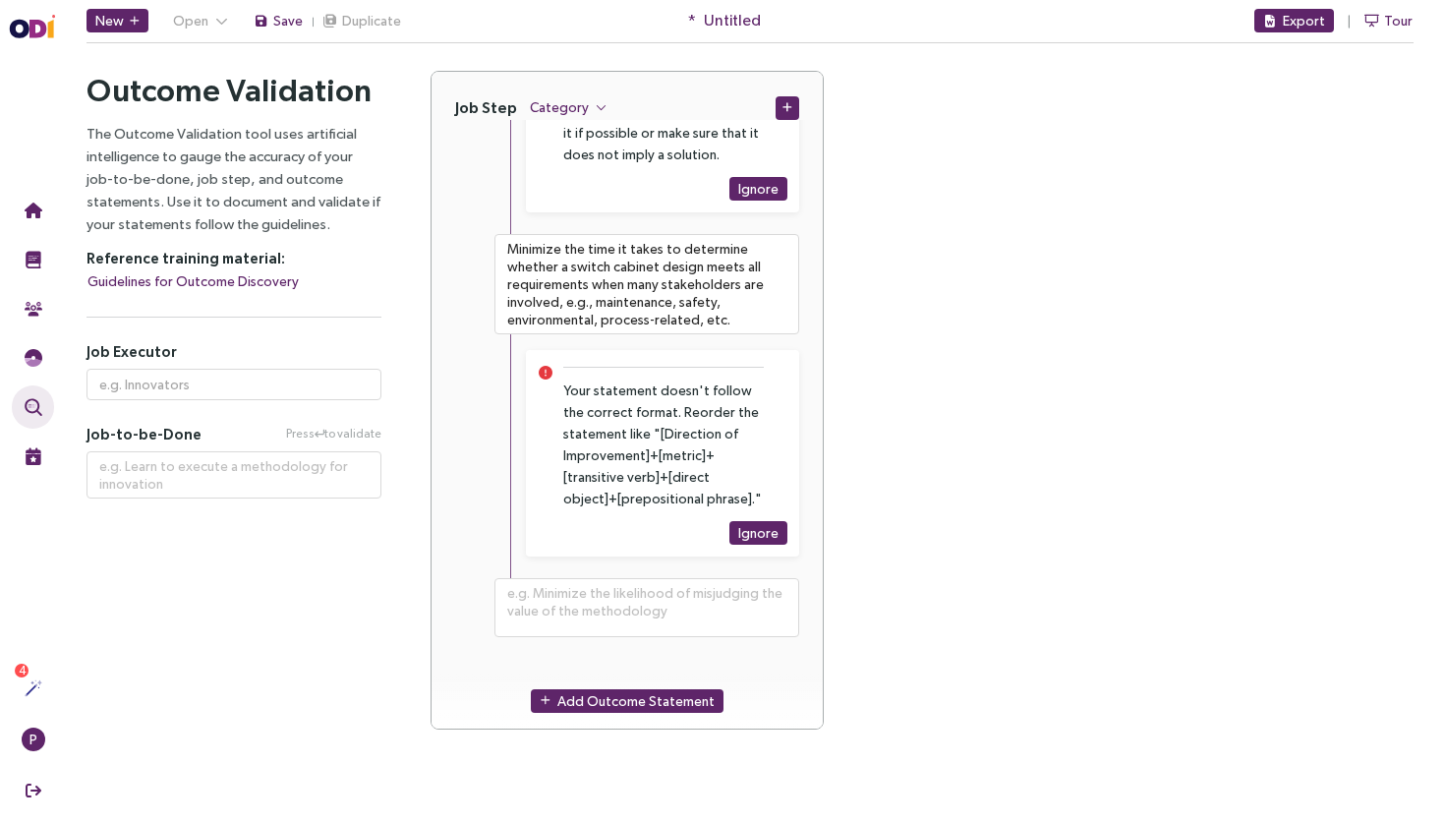
click at [628, 608] on textarea at bounding box center [646, 607] width 305 height 59
paste textarea "Minimize the time it takes to determine what regulatory requirements need to be…"
type textarea "**********"
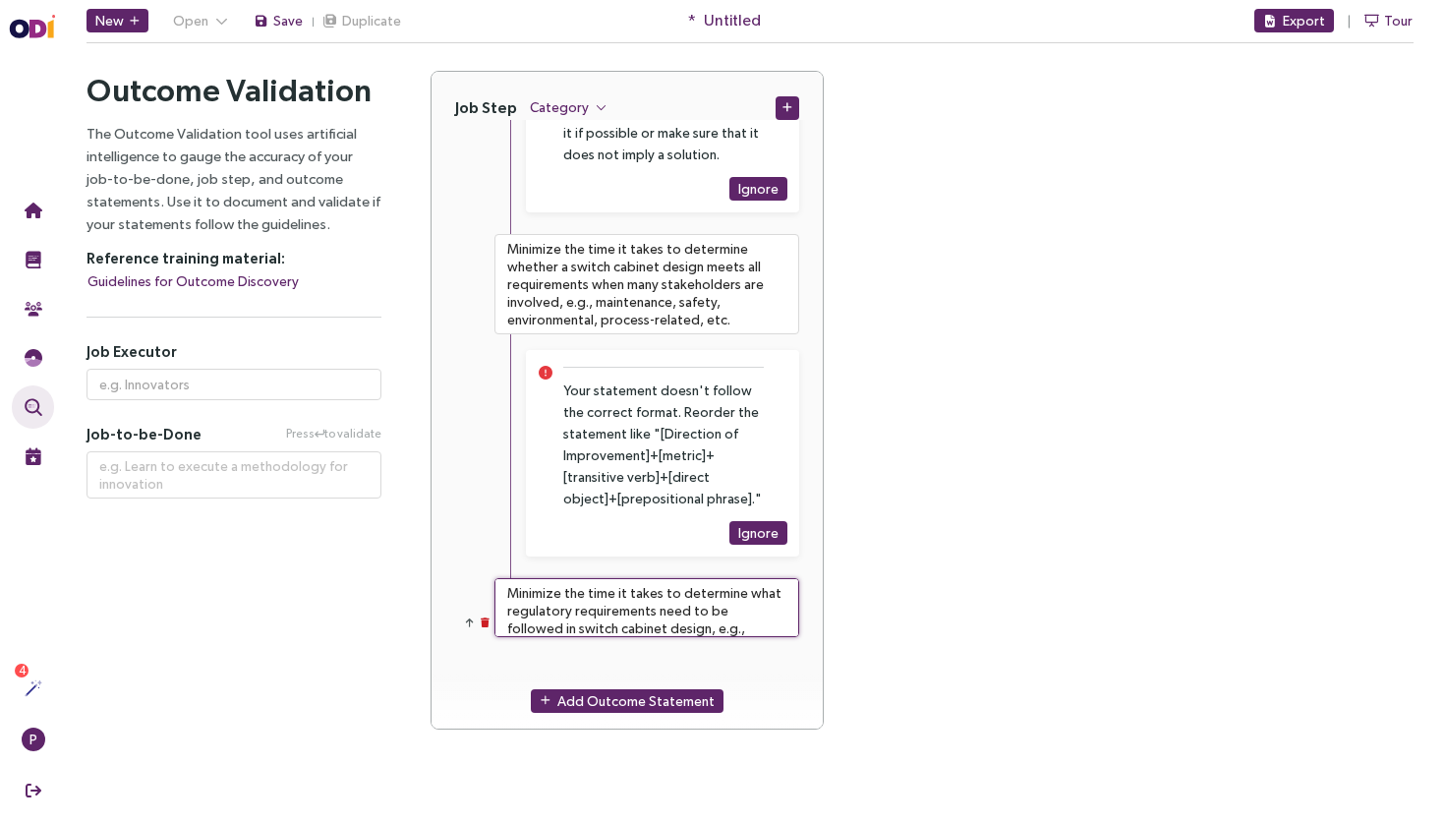
type textarea "Minimize the time it takes to determine what regulatory requirements need to be…"
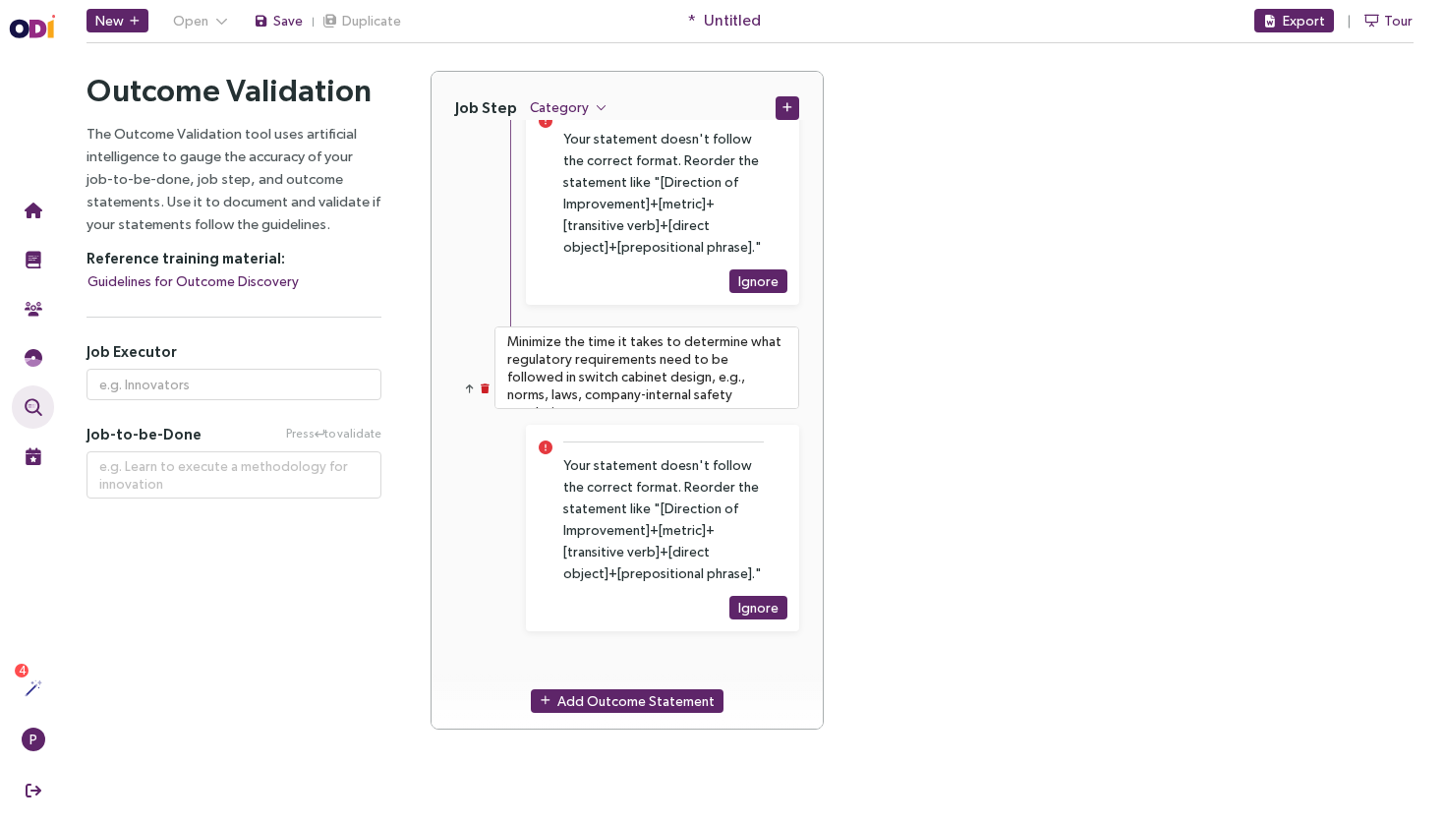
scroll to position [0, 0]
click at [602, 696] on span "Add Outcome Statement" at bounding box center [635, 701] width 157 height 22
click at [624, 673] on div "Add Outcome Statement" at bounding box center [626, 701] width 391 height 56
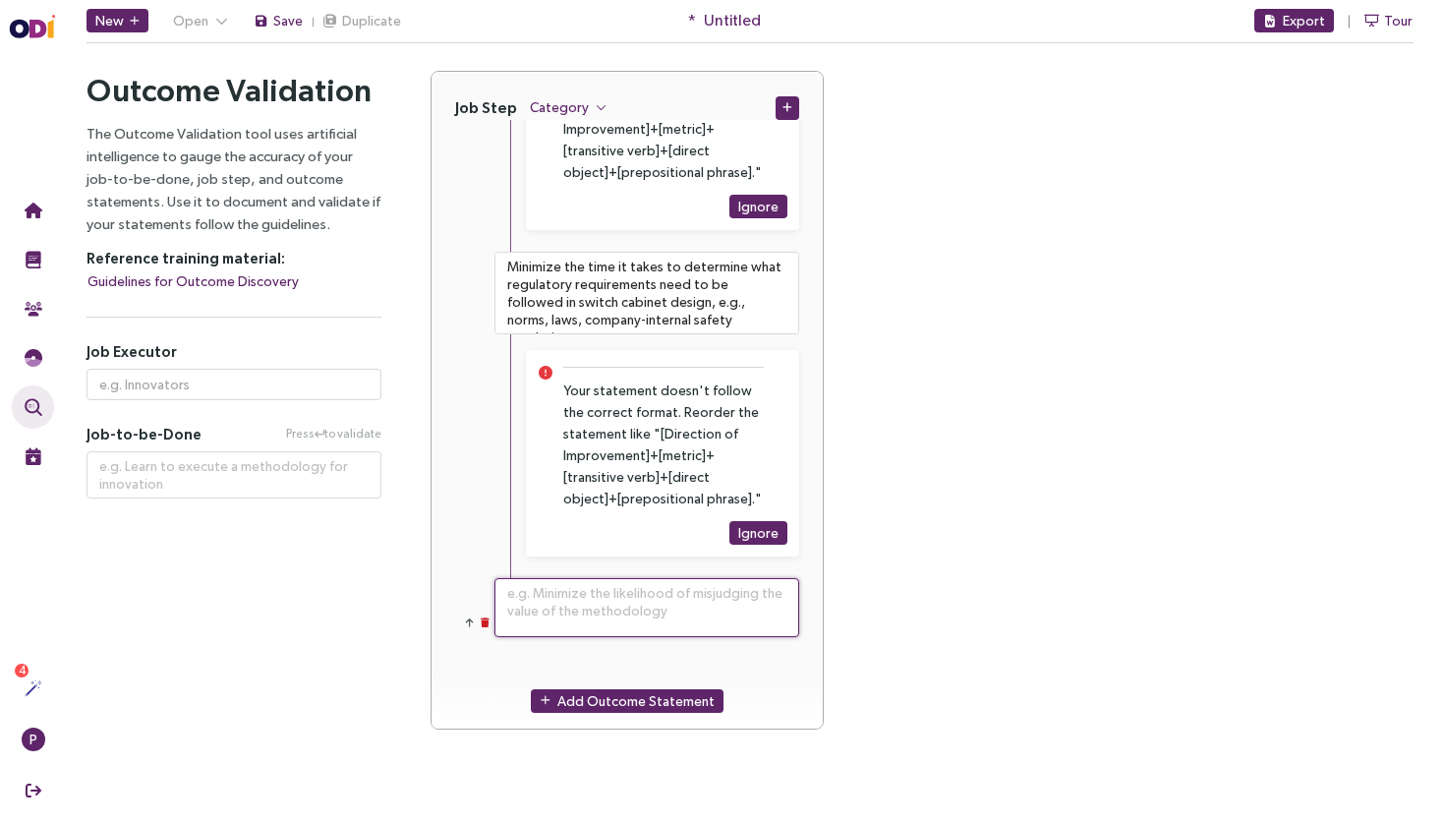
click at [647, 606] on textarea at bounding box center [646, 607] width 305 height 59
paste textarea "Minimize the time it takes to determine the thermal input of all components in …"
type textarea "**********"
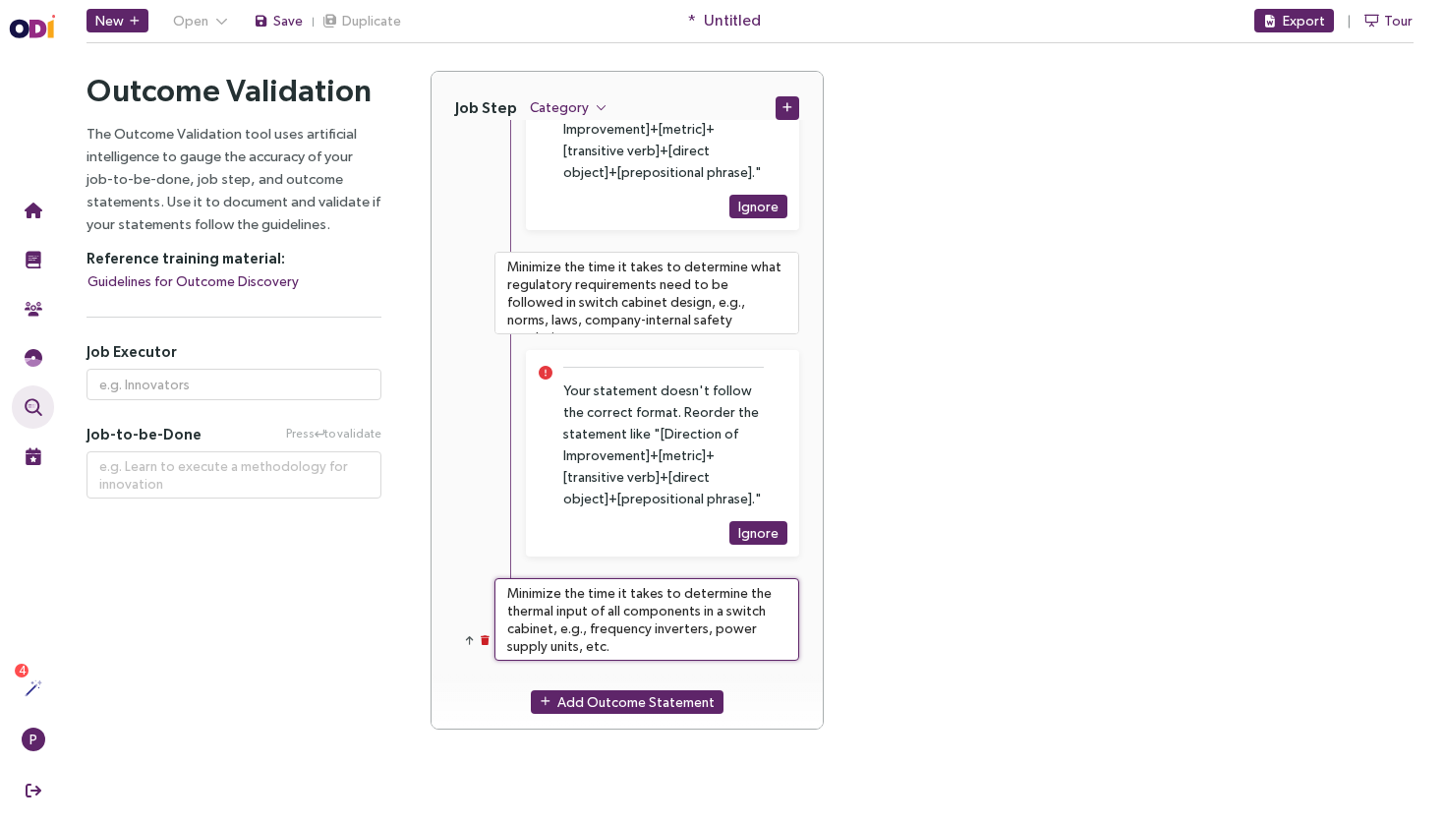
type textarea "Minimize the time it takes to determine the thermal input of all components in …"
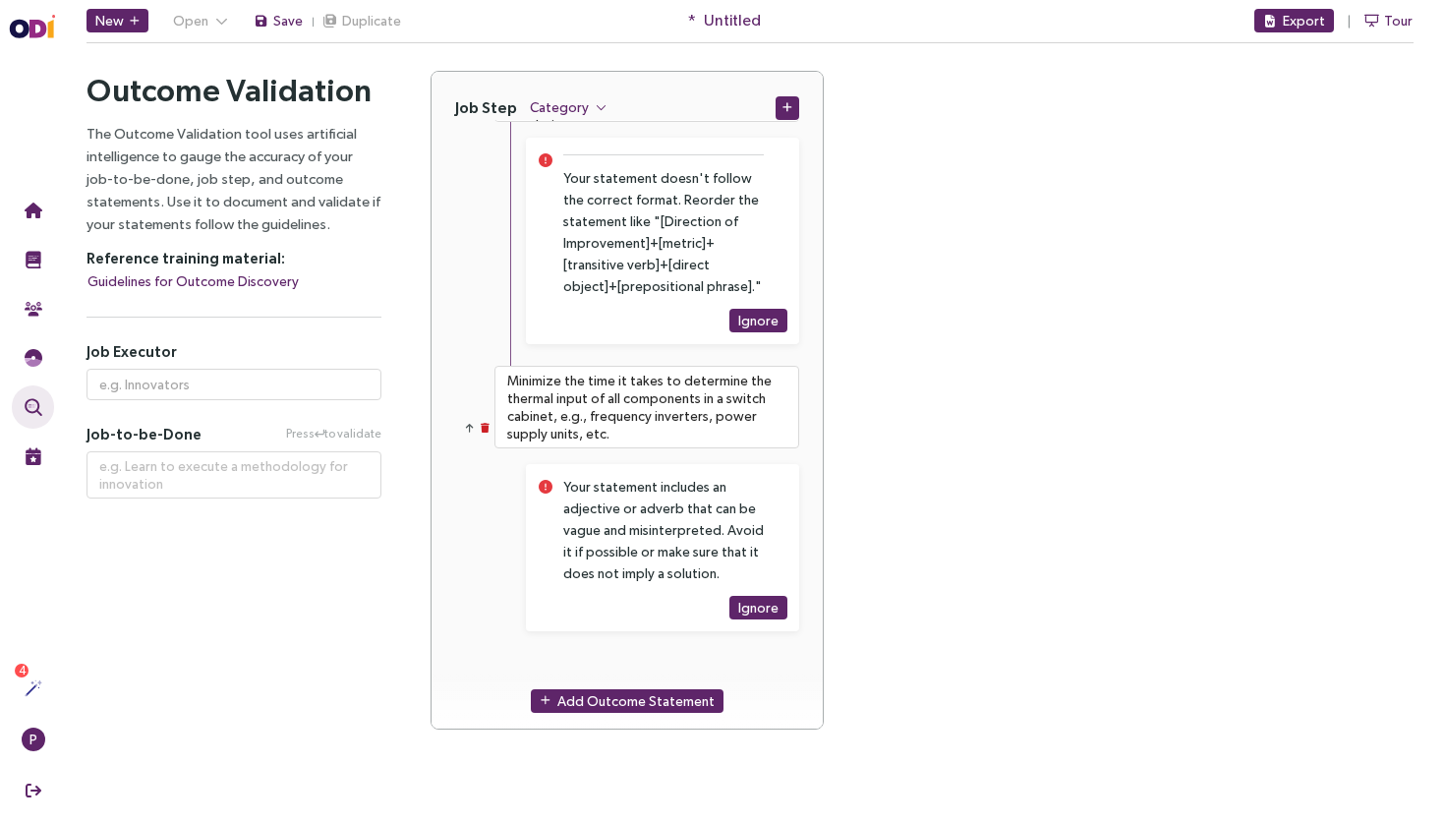
scroll to position [0, 0]
click at [560, 696] on button "Add Outcome Statement" at bounding box center [627, 701] width 193 height 24
click at [580, 673] on div "Add Outcome Statement" at bounding box center [626, 701] width 391 height 56
click at [597, 662] on textarea at bounding box center [646, 682] width 305 height 59
paste textarea "Minimize the time it takes to determine the root cause for negative effects in …"
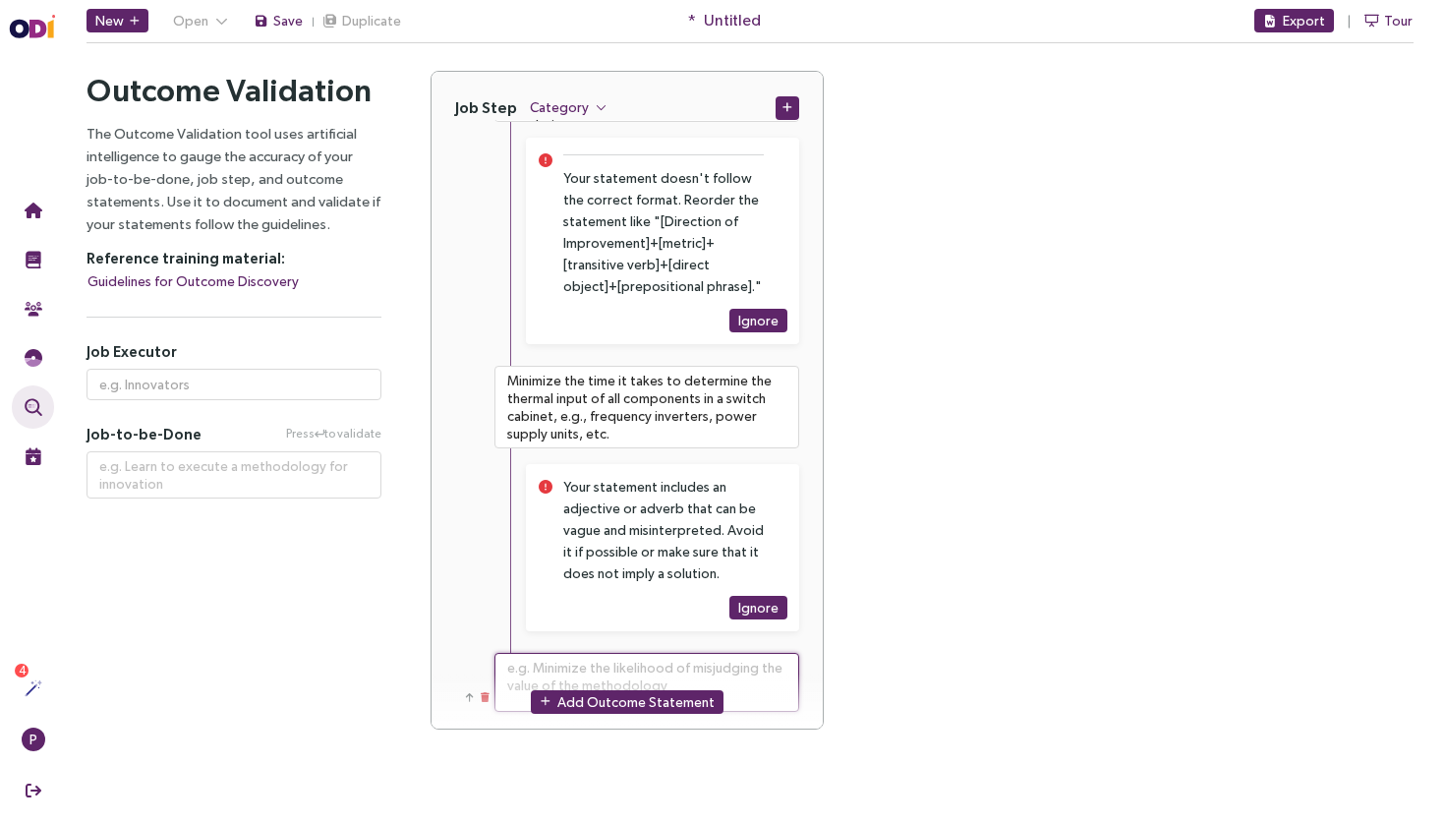
type textarea "**********"
type textarea "Minimize the time it takes to determine the root cause for negative effects in …"
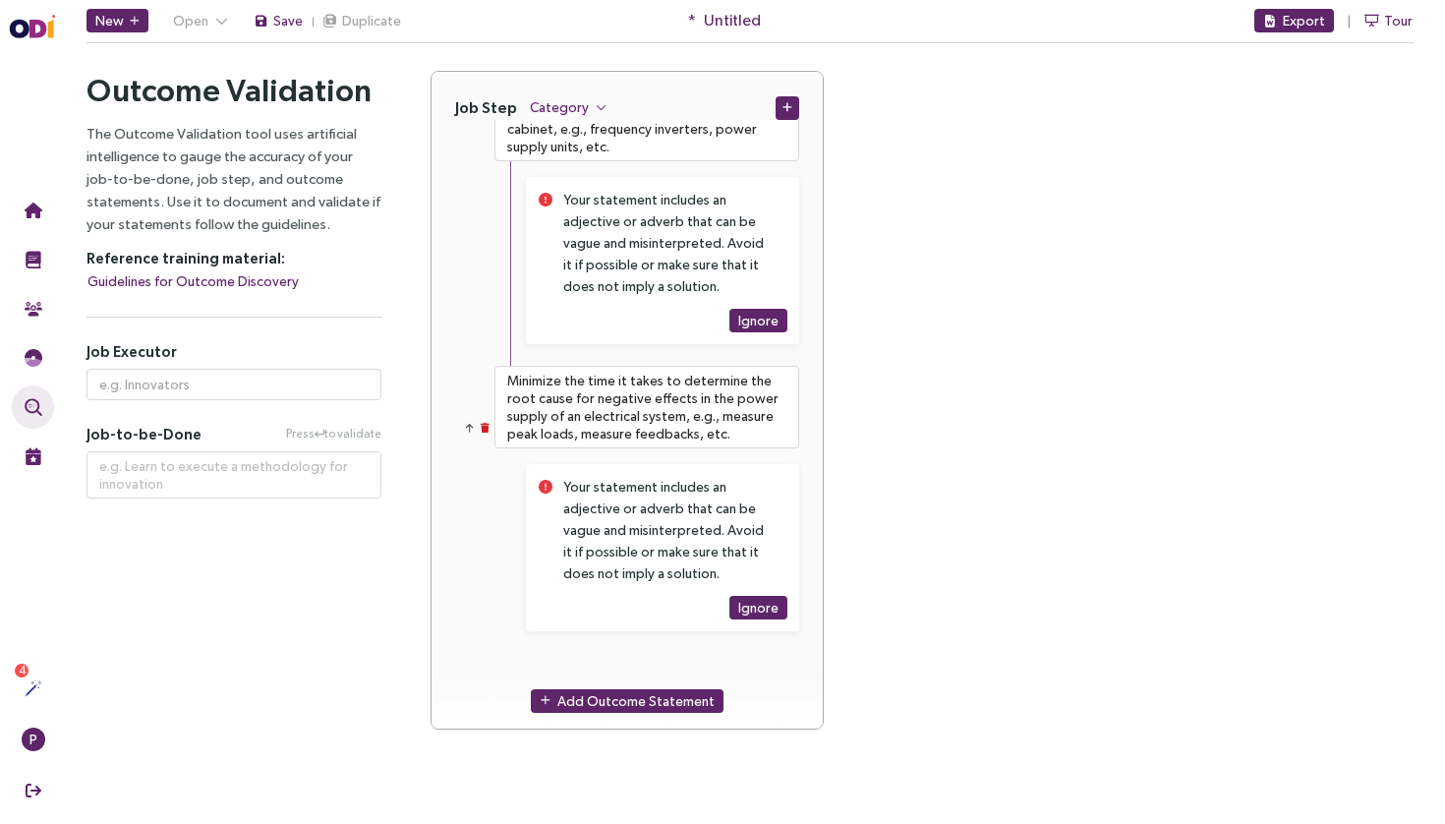
scroll to position [10055, 0]
click at [604, 699] on span "Add Outcome Statement" at bounding box center [635, 701] width 157 height 22
click at [612, 665] on textarea at bounding box center [646, 682] width 305 height 59
paste textarea "Minimize the time it takes to determine the conditions a system will operate in…"
type textarea "**********"
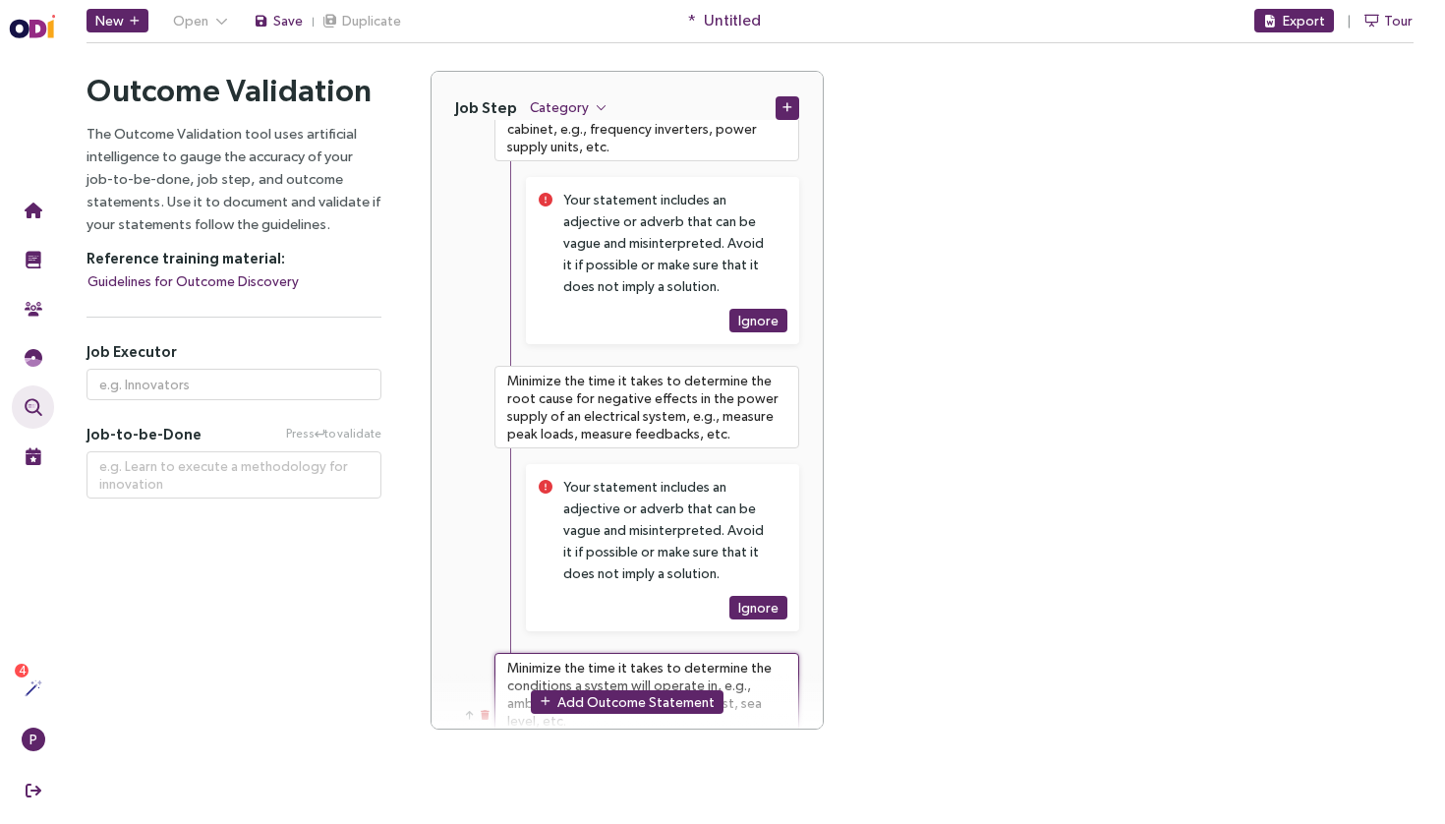
type textarea "Minimize the time it takes to determine the conditions a system will operate in…"
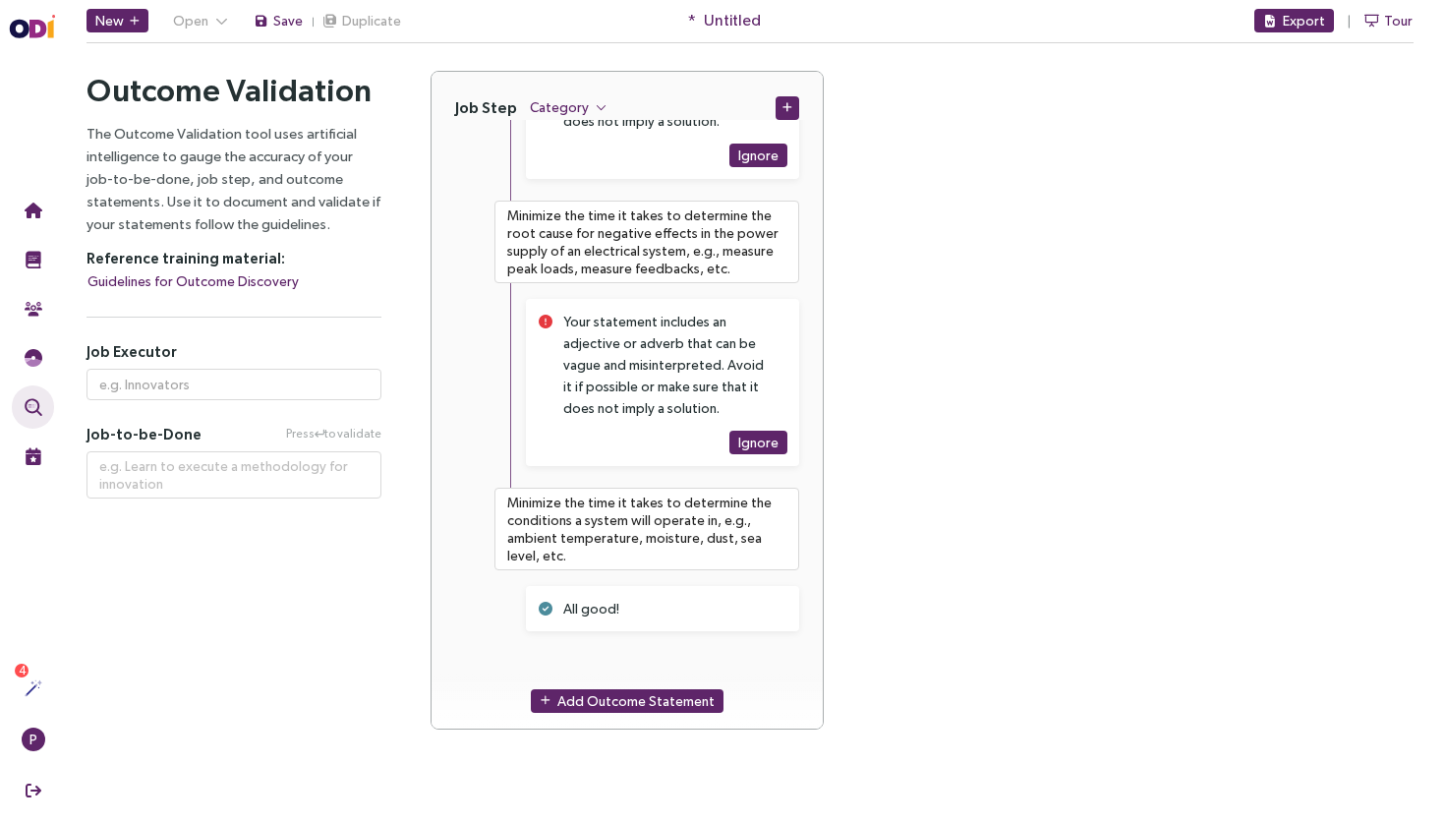
scroll to position [10220, 0]
click at [610, 713] on div "Add Outcome Statement" at bounding box center [626, 700] width 391 height 56
click at [622, 706] on span "Add Outcome Statement" at bounding box center [635, 701] width 157 height 22
click at [647, 668] on textarea at bounding box center [646, 682] width 305 height 59
paste textarea "Minimize the time it takes to determine potential negative effects on the suppl…"
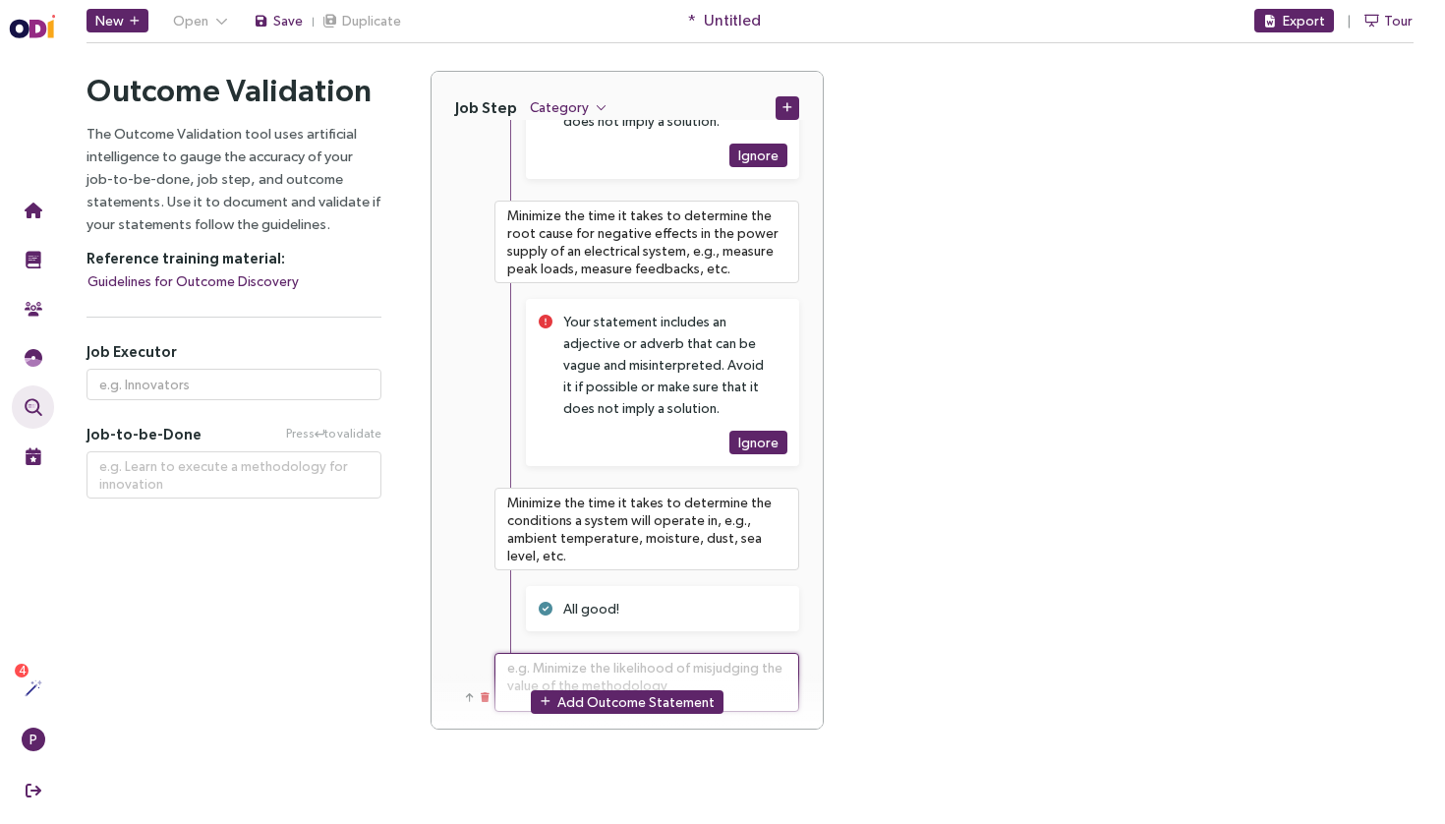
type textarea "**********"
type textarea "Minimize the time it takes to determine potential negative effects on the suppl…"
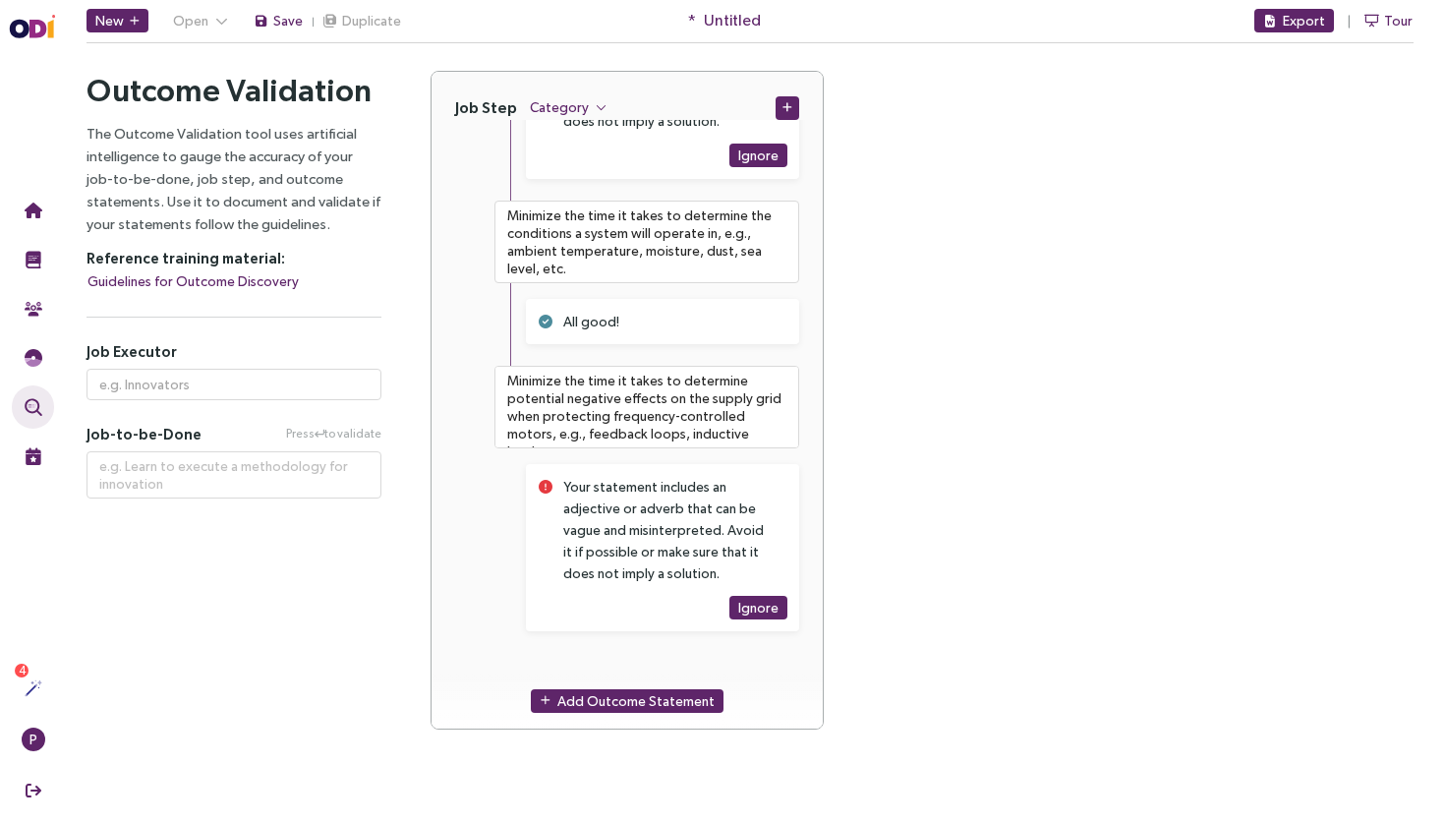
scroll to position [10507, 0]
click at [649, 687] on div "Add Outcome Statement" at bounding box center [626, 700] width 391 height 56
click at [643, 690] on span "Add Outcome Statement" at bounding box center [635, 701] width 157 height 22
click at [668, 669] on textarea at bounding box center [646, 682] width 305 height 59
paste textarea "Minimize the time it takes to determine critical requirements of electricity gr…"
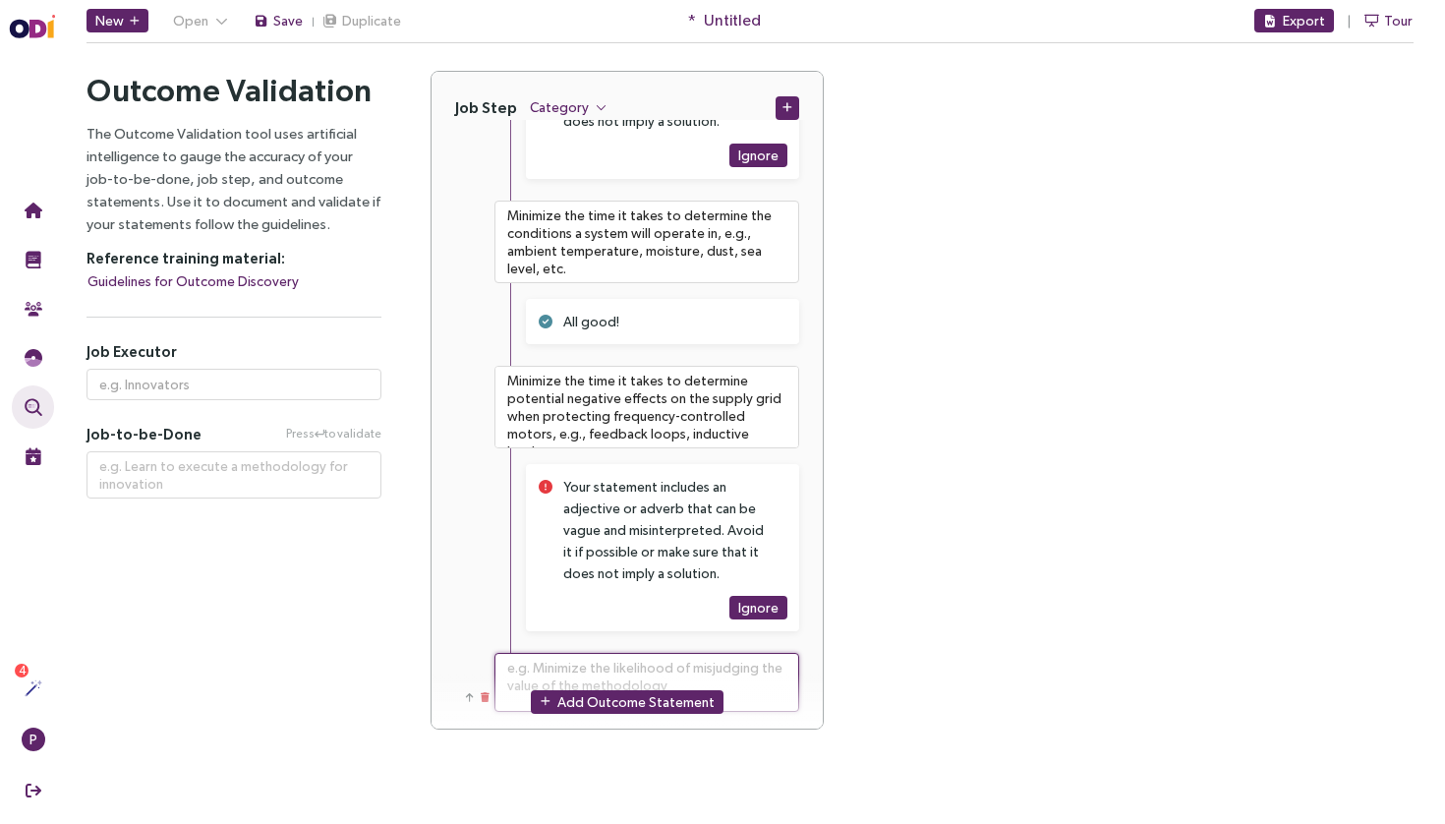
type textarea "**********"
type textarea "Minimize the time it takes to determine critical requirements of electricity gr…"
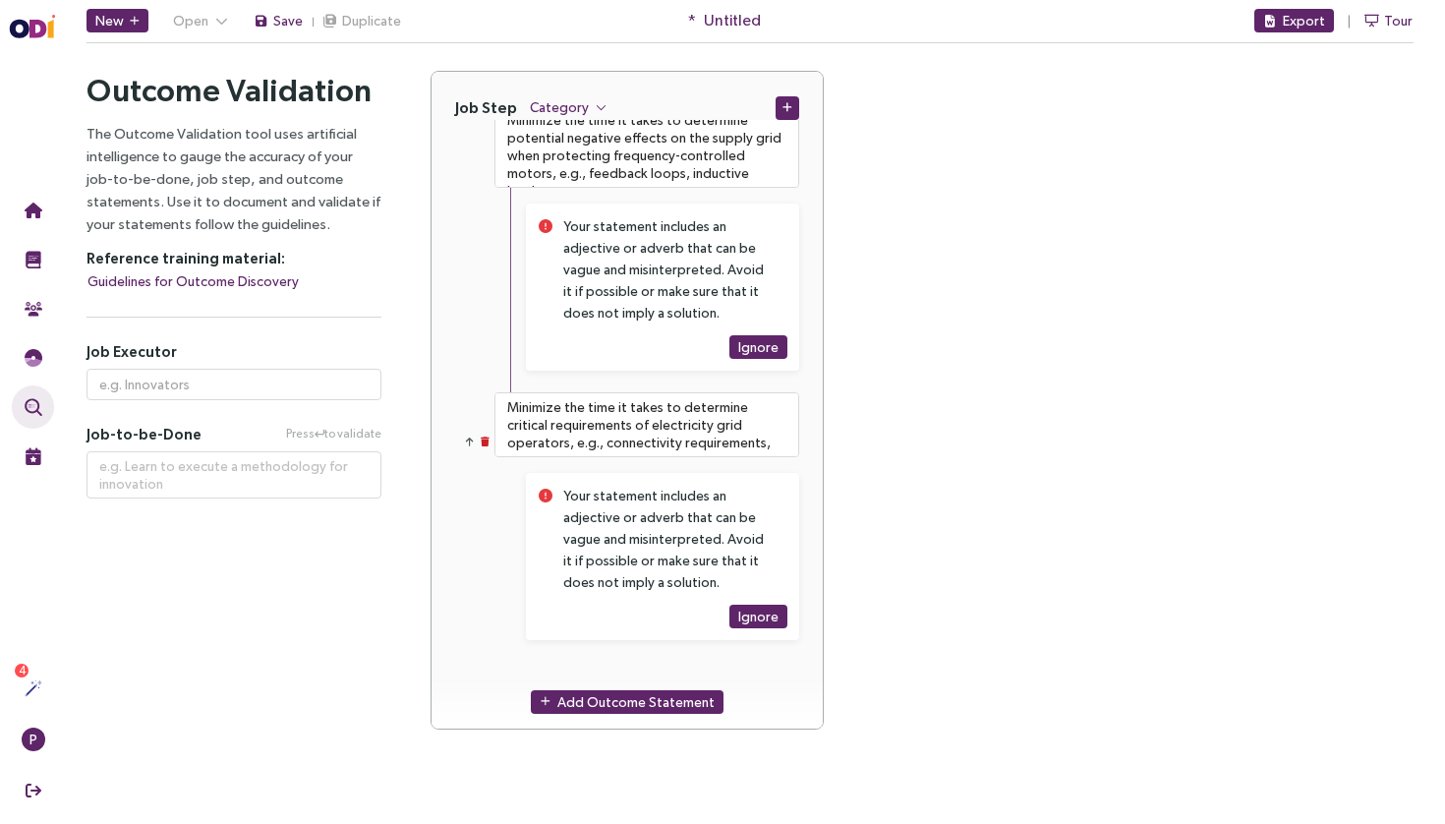
scroll to position [10775, 0]
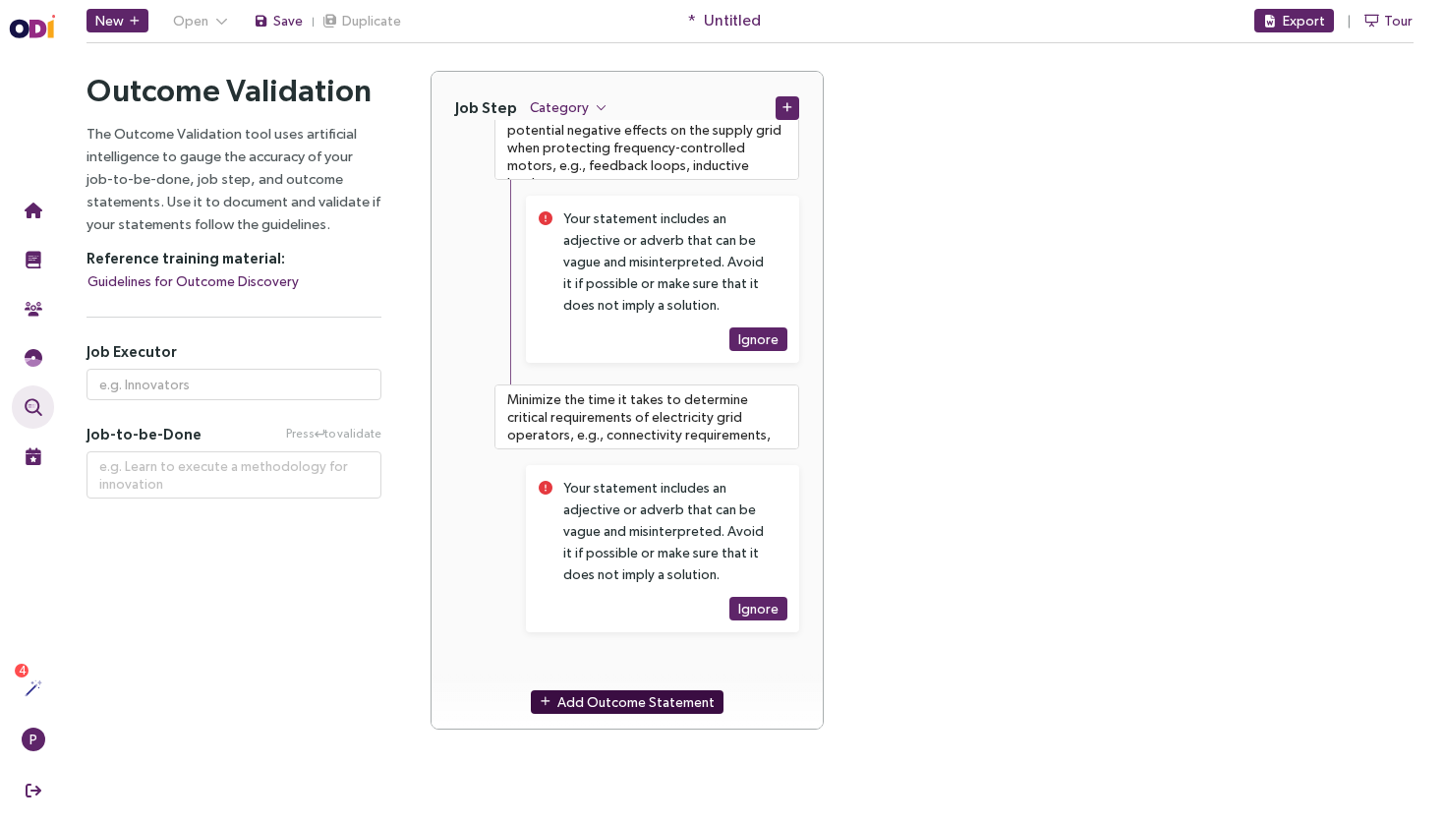
click at [622, 695] on span "Add Outcome Statement" at bounding box center [635, 701] width 157 height 22
click at [635, 661] on textarea at bounding box center [646, 683] width 305 height 59
paste textarea "Minimize the time it takes to create a variant of an existing switch cabinet de…"
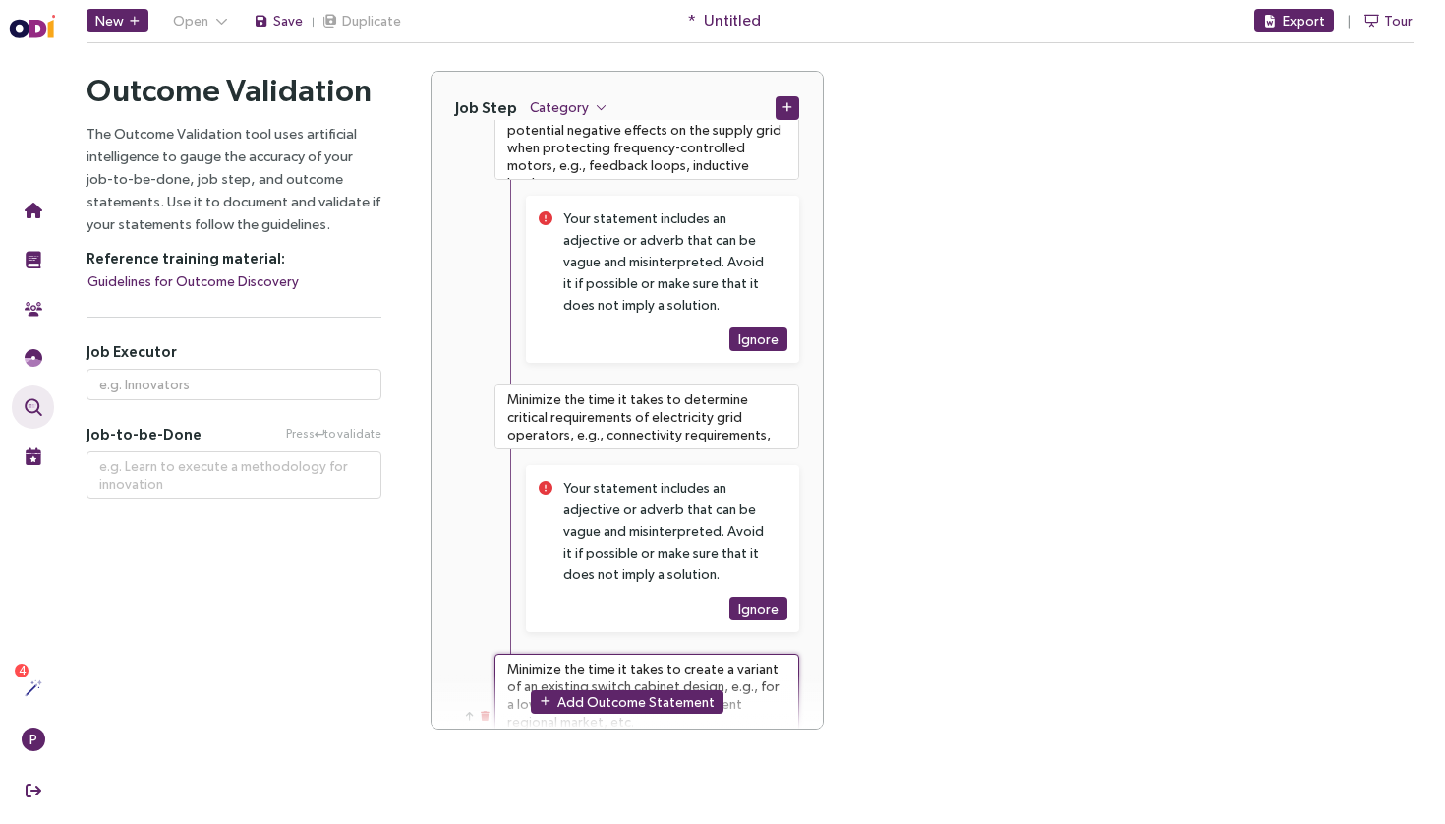
type textarea "**********"
type textarea "Minimize the time it takes to create a variant of an existing switch cabinet de…"
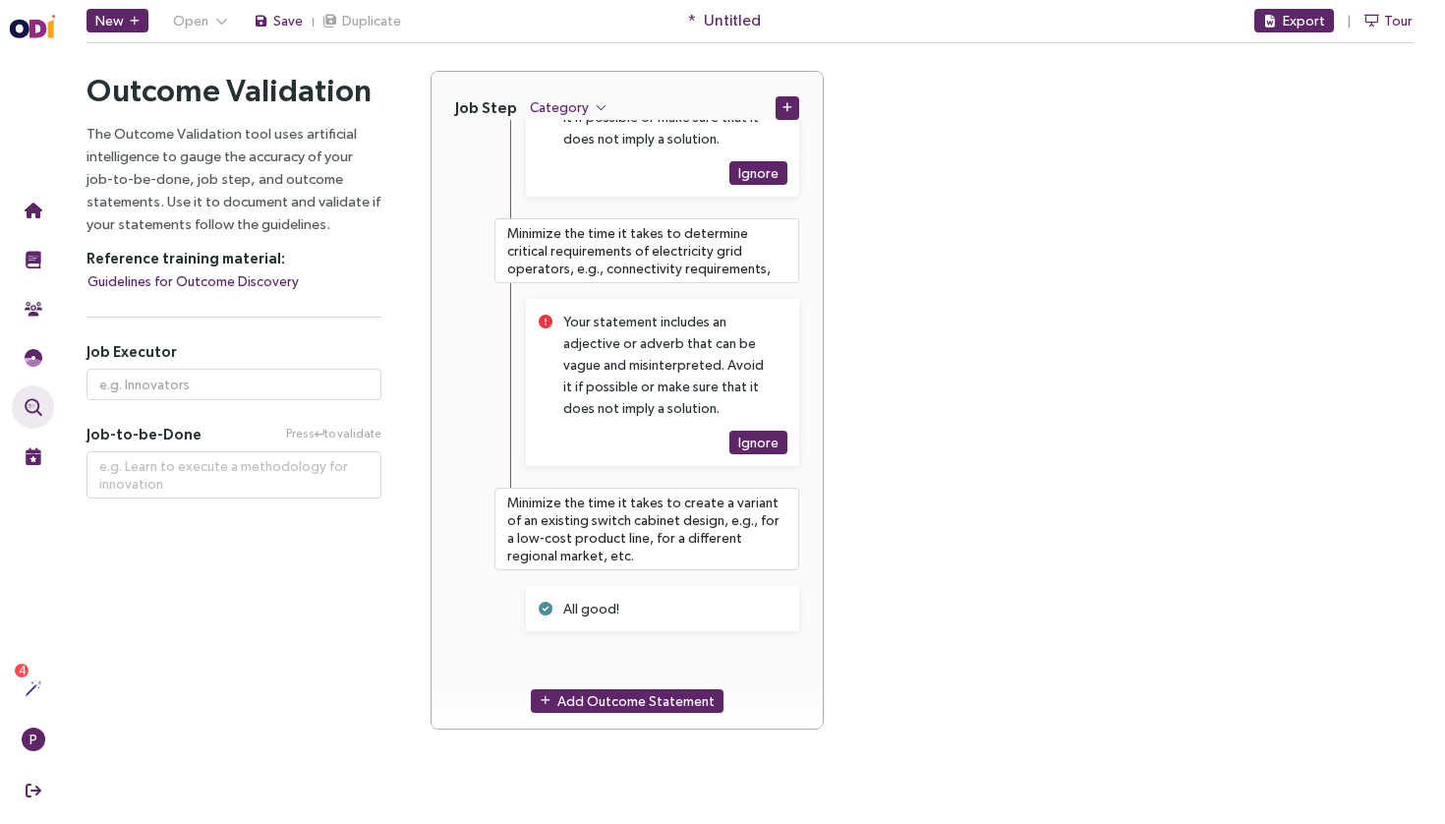
scroll to position [10941, 0]
click at [609, 695] on span "Add Outcome Statement" at bounding box center [635, 701] width 157 height 22
click at [630, 673] on div "Add Outcome Statement" at bounding box center [626, 701] width 391 height 56
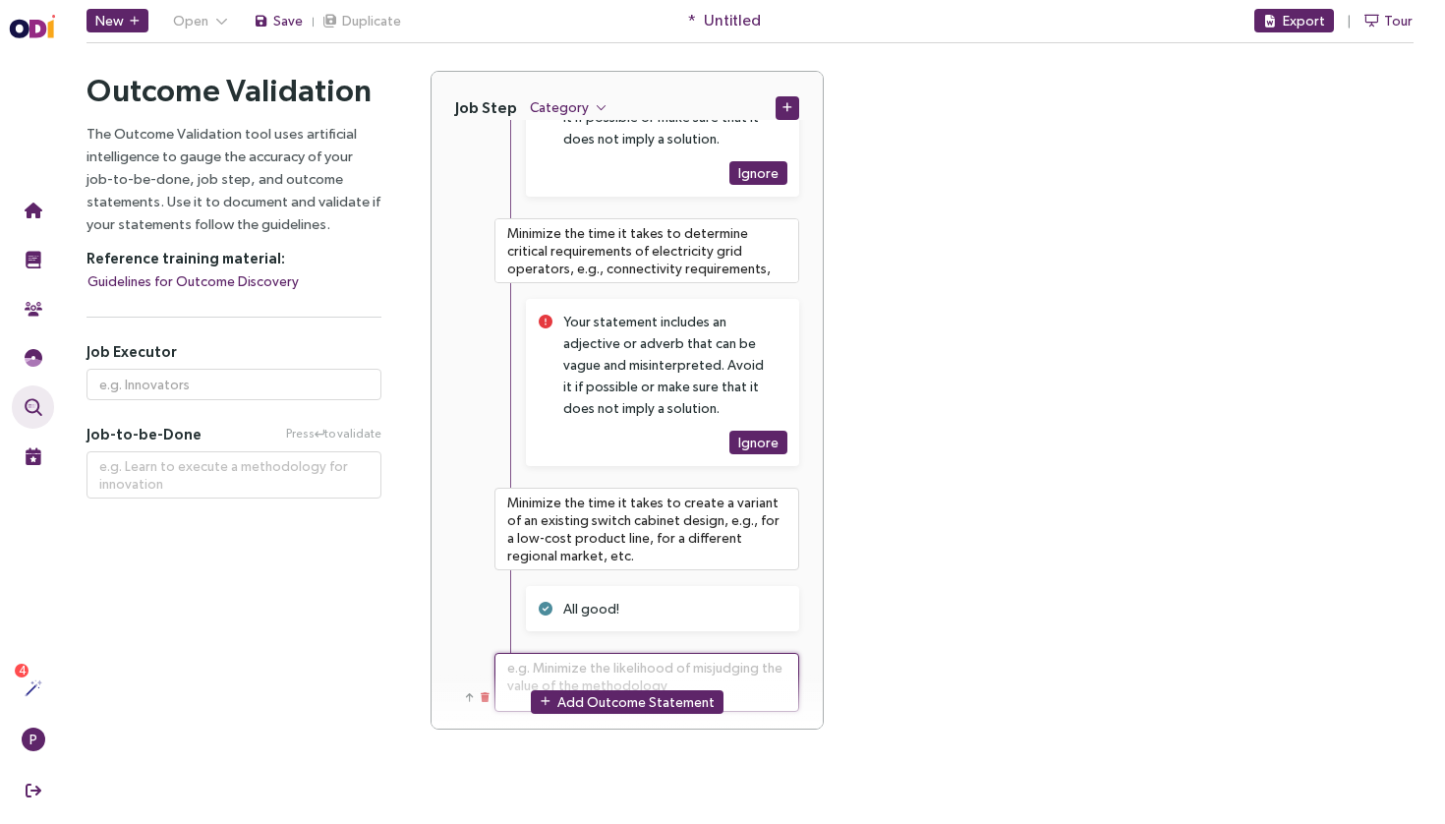
click at [624, 660] on textarea at bounding box center [646, 682] width 305 height 59
paste textarea "Minimize the time it takes to create a test plan for a switch cabinet, e.g., fa…"
type textarea "**********"
type textarea "Minimize the time it takes to create a test plan for a switch cabinet, e.g., fa…"
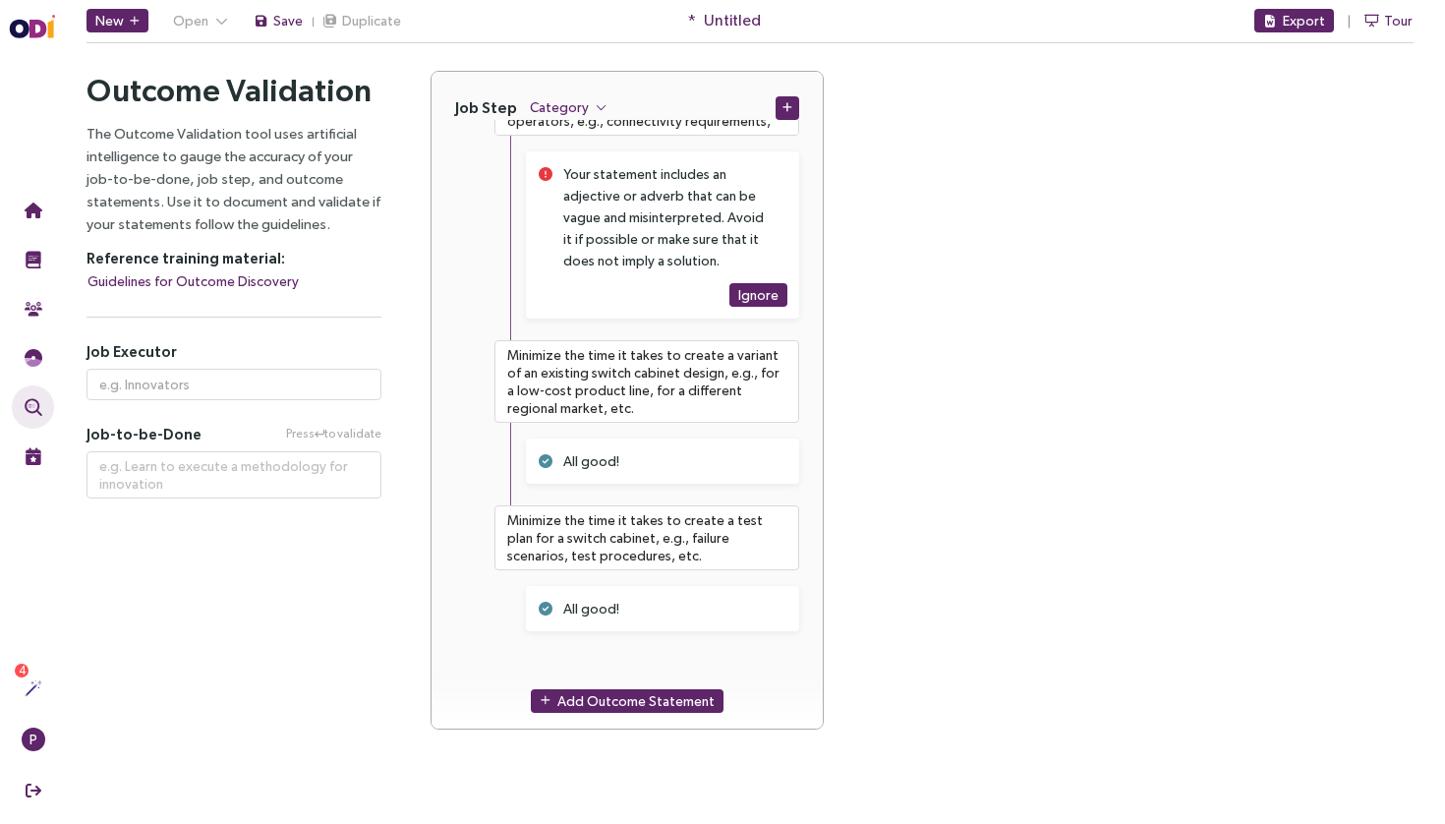
scroll to position [11089, 0]
click at [594, 696] on span "Add Outcome Statement" at bounding box center [635, 701] width 157 height 22
click at [651, 663] on textarea at bounding box center [646, 682] width 305 height 59
paste textarea "Minimize the time it takes to create a switch cabinet plan, e.g., draw, render,…"
type textarea "**********"
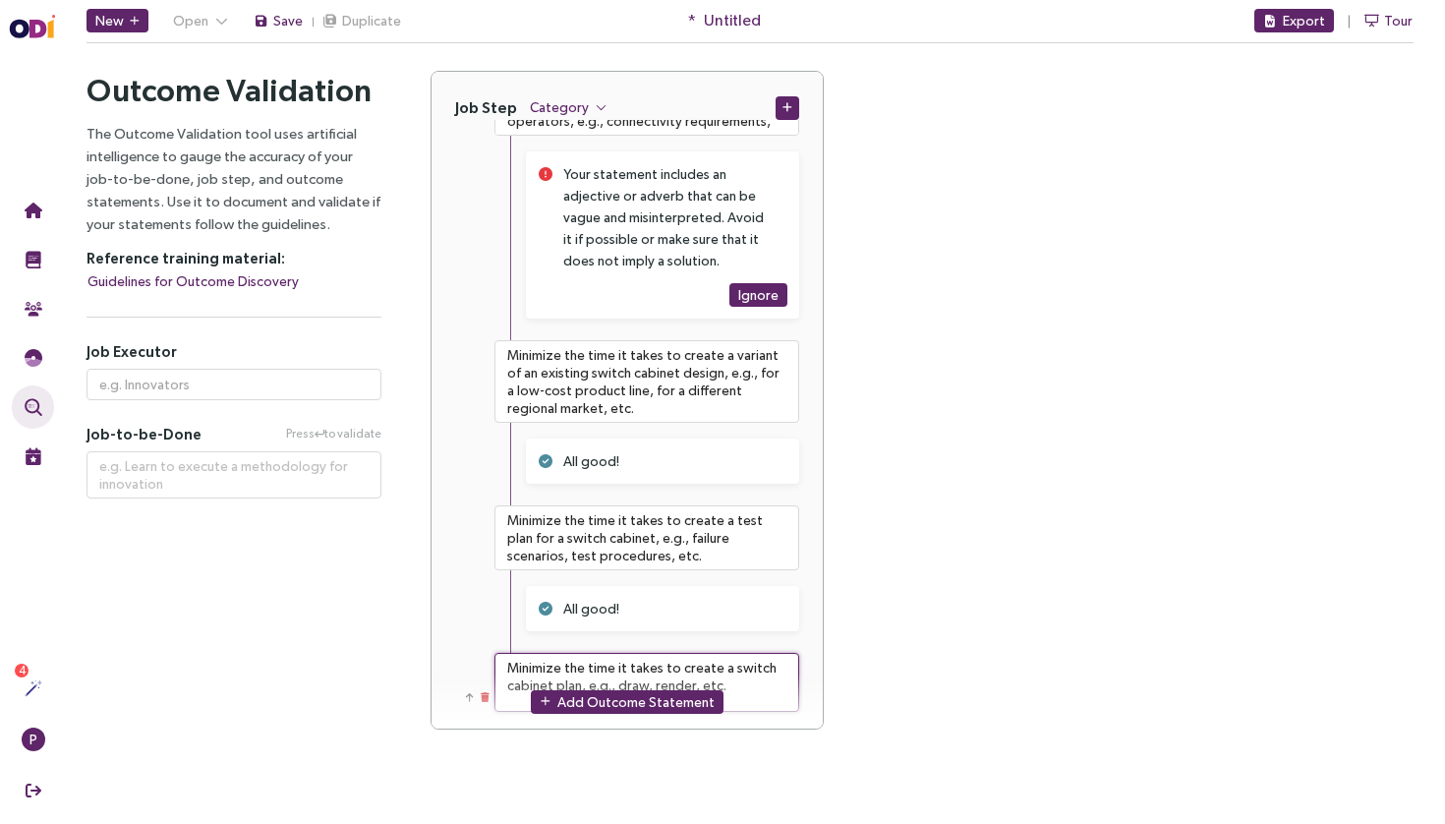
type textarea "Minimize the time it takes to create a switch cabinet plan, e.g., draw, render,…"
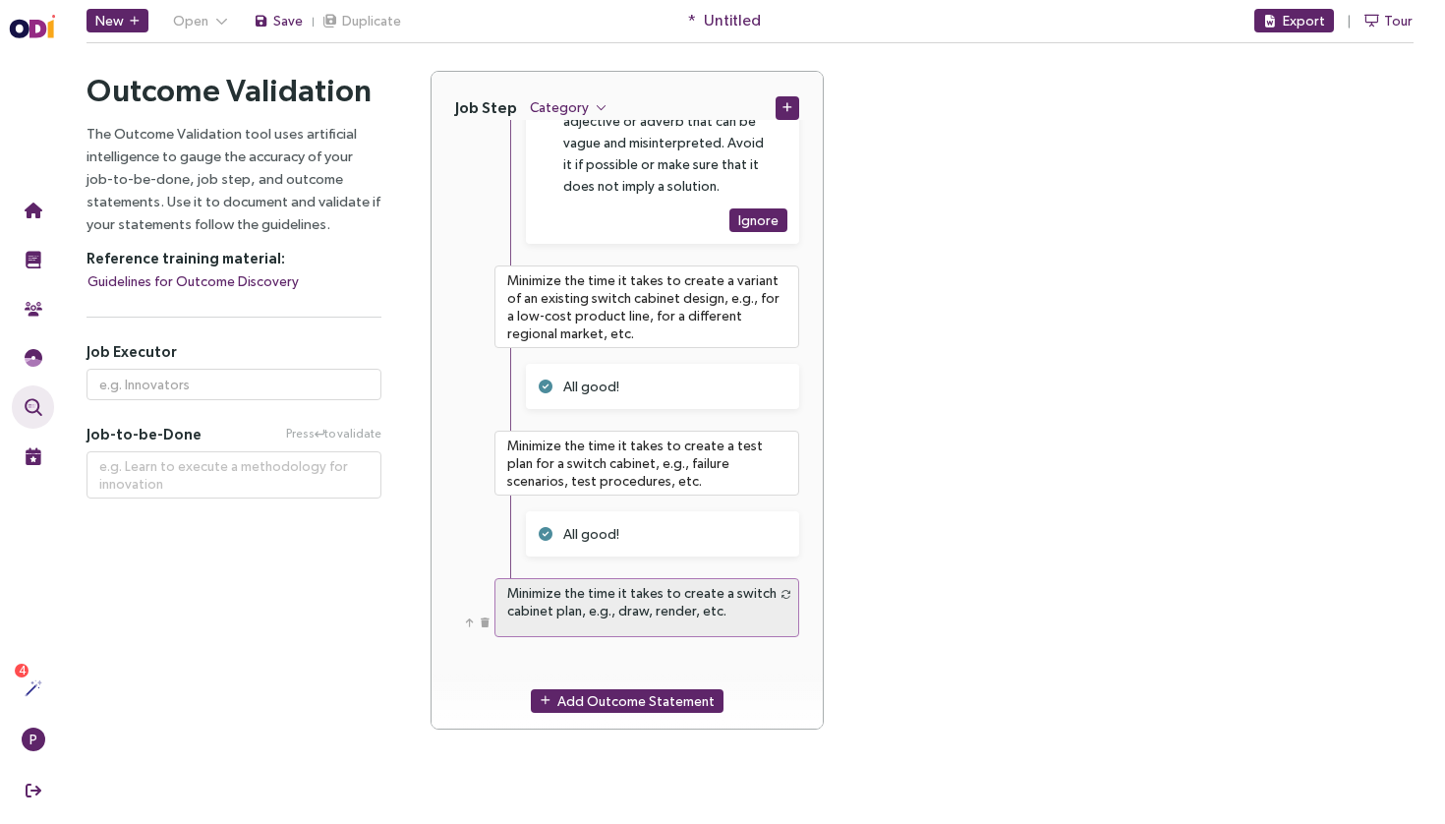
scroll to position [11163, 0]
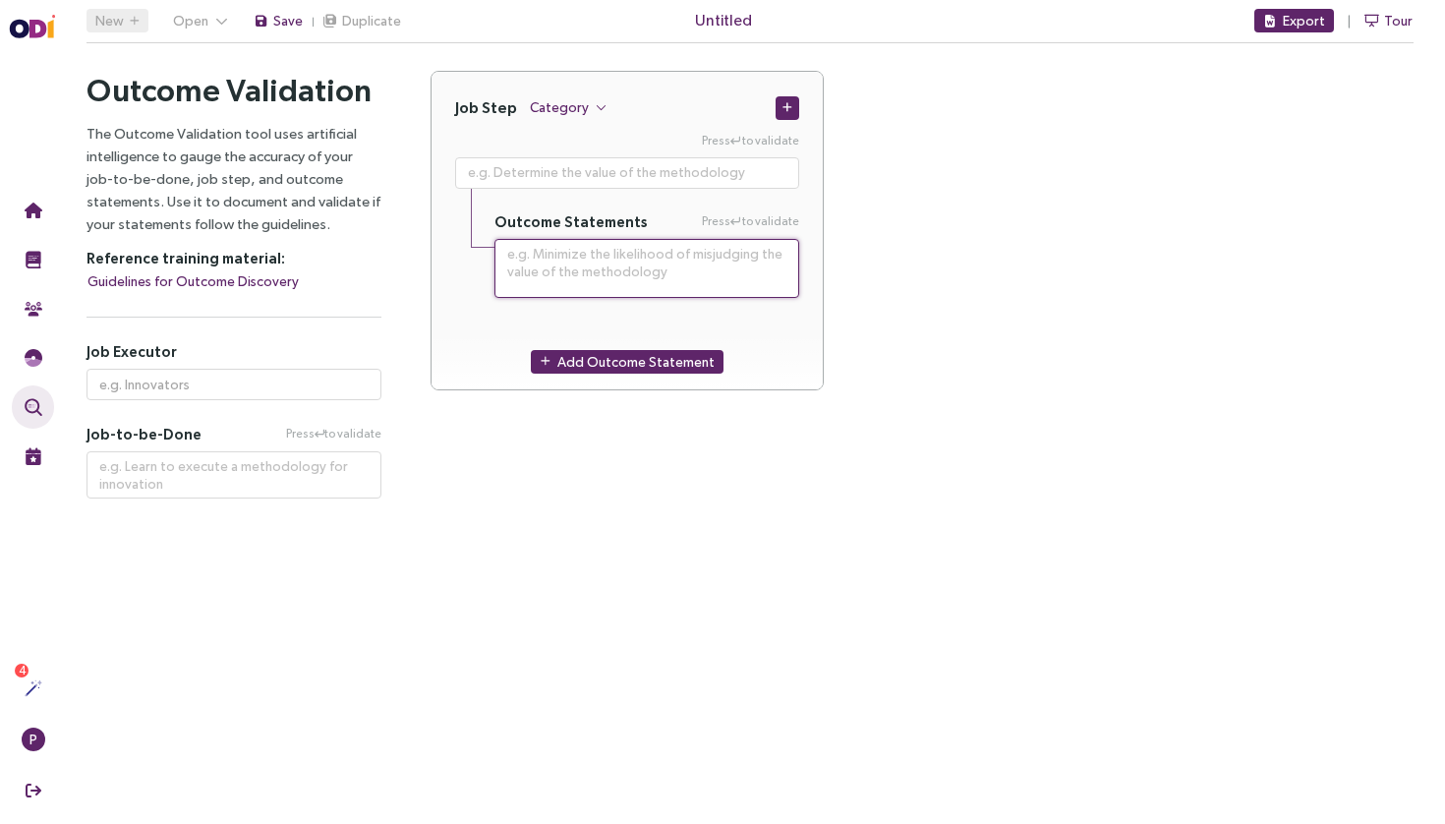
click at [612, 282] on textarea at bounding box center [646, 268] width 305 height 59
paste textarea "Minimize the time it takes to cope with a production delay when planned compone…"
type textarea "**********"
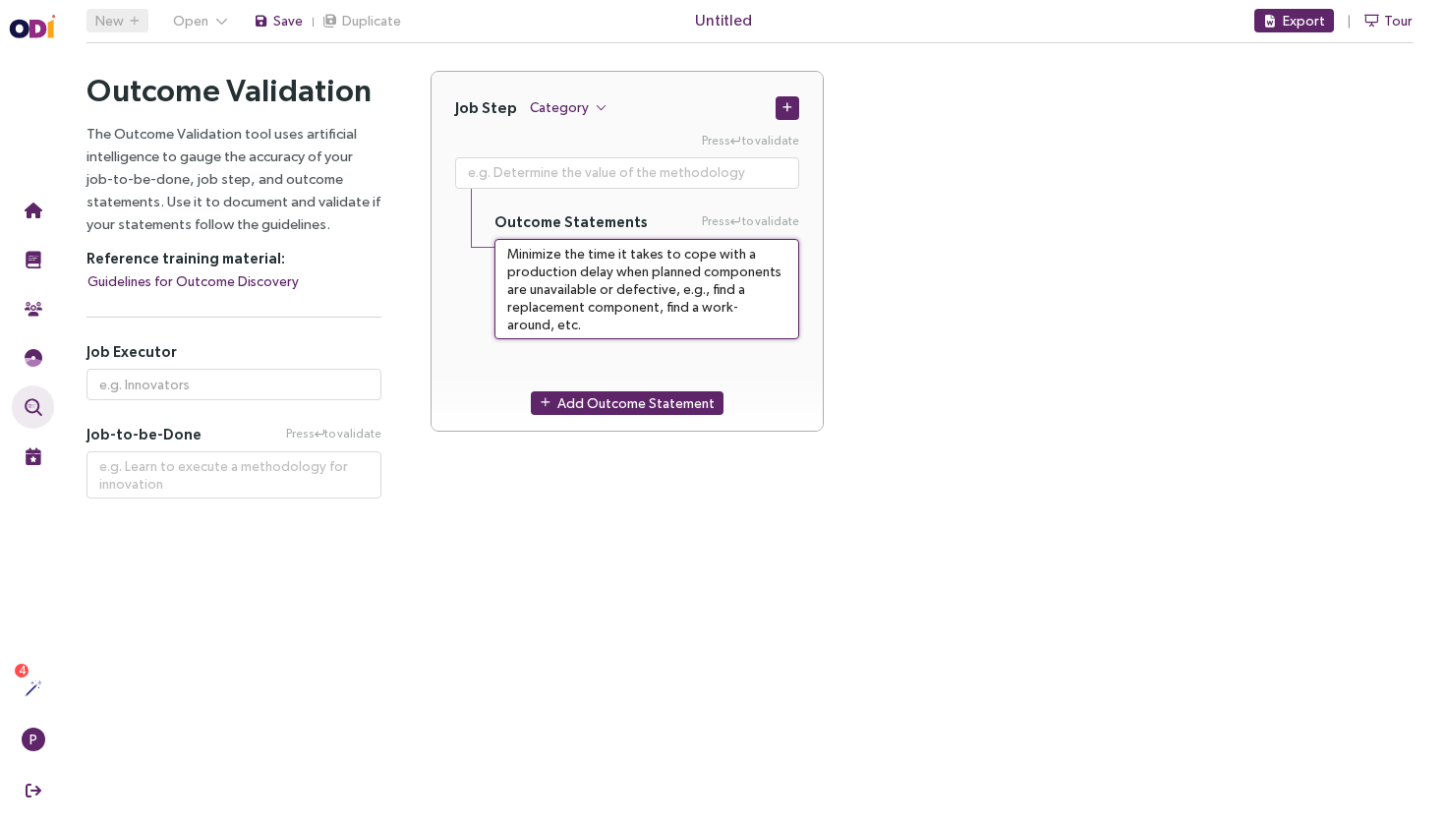
type textarea "Minimize the time it takes to cope with a production delay when planned compone…"
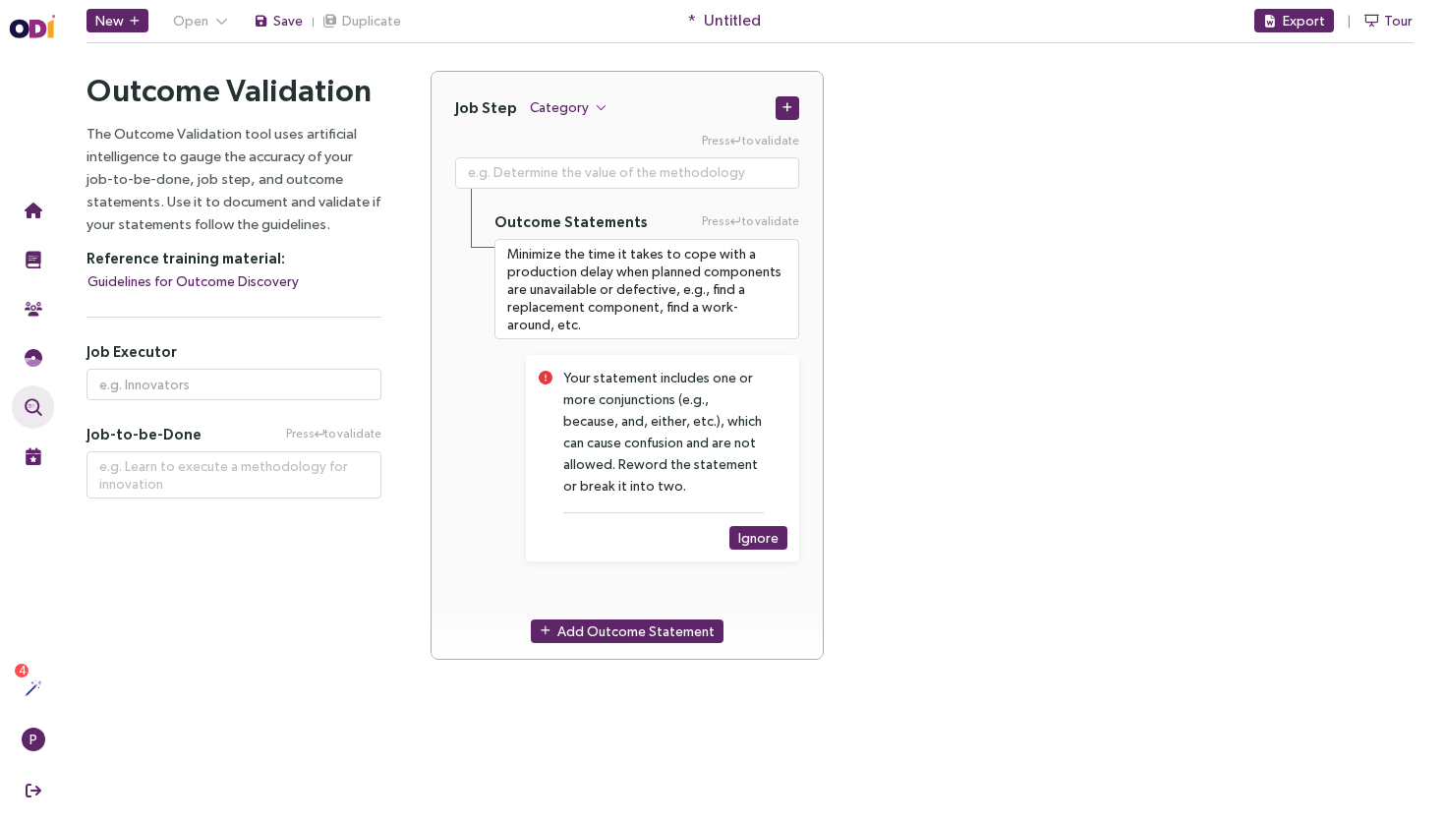
click at [590, 635] on span "Add Outcome Statement" at bounding box center [635, 631] width 157 height 22
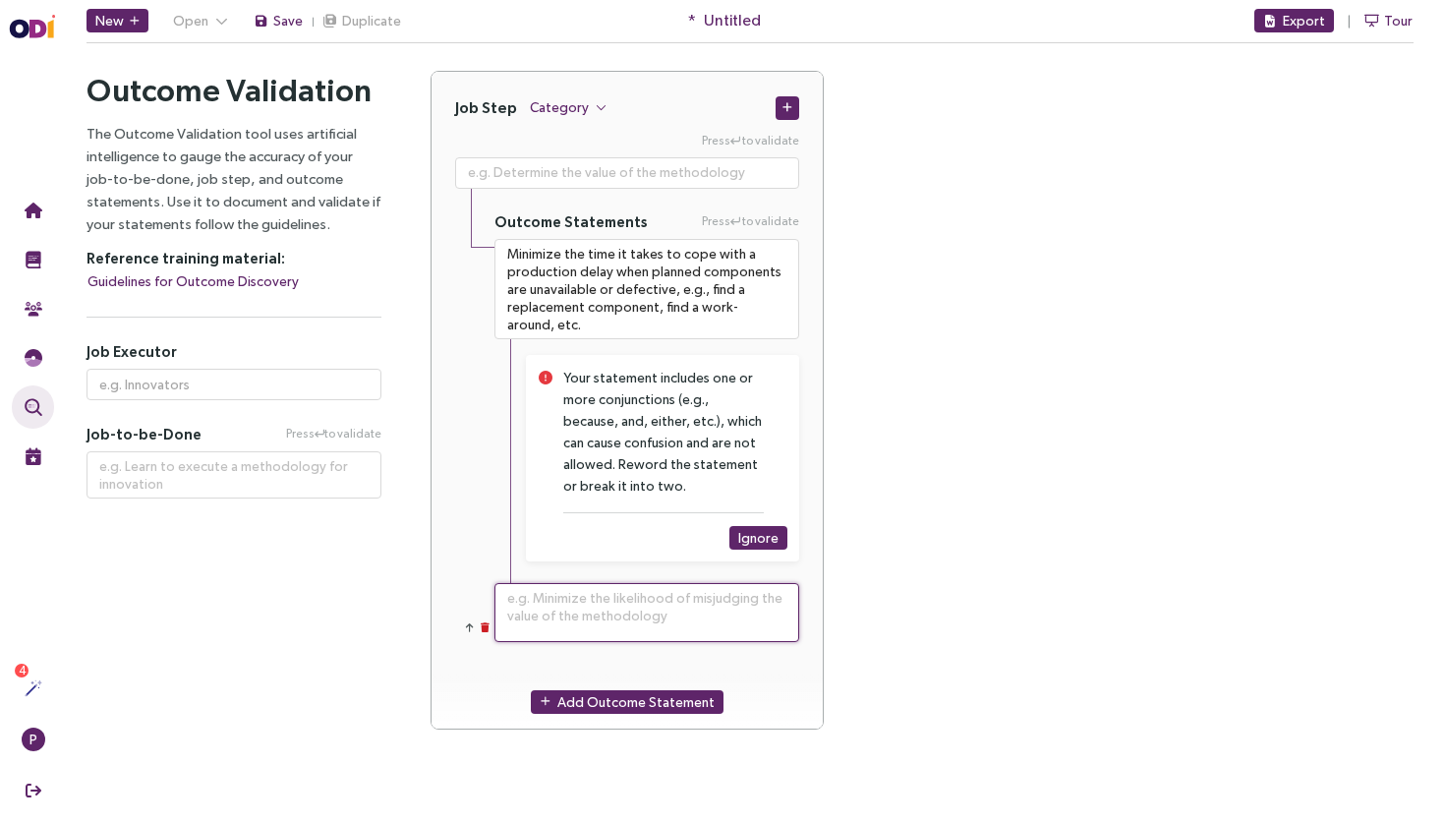
click at [614, 617] on textarea at bounding box center [646, 612] width 305 height 59
paste textarea "Minimize the time it takes to convince an end-customer of a different protectio…"
type textarea "**********"
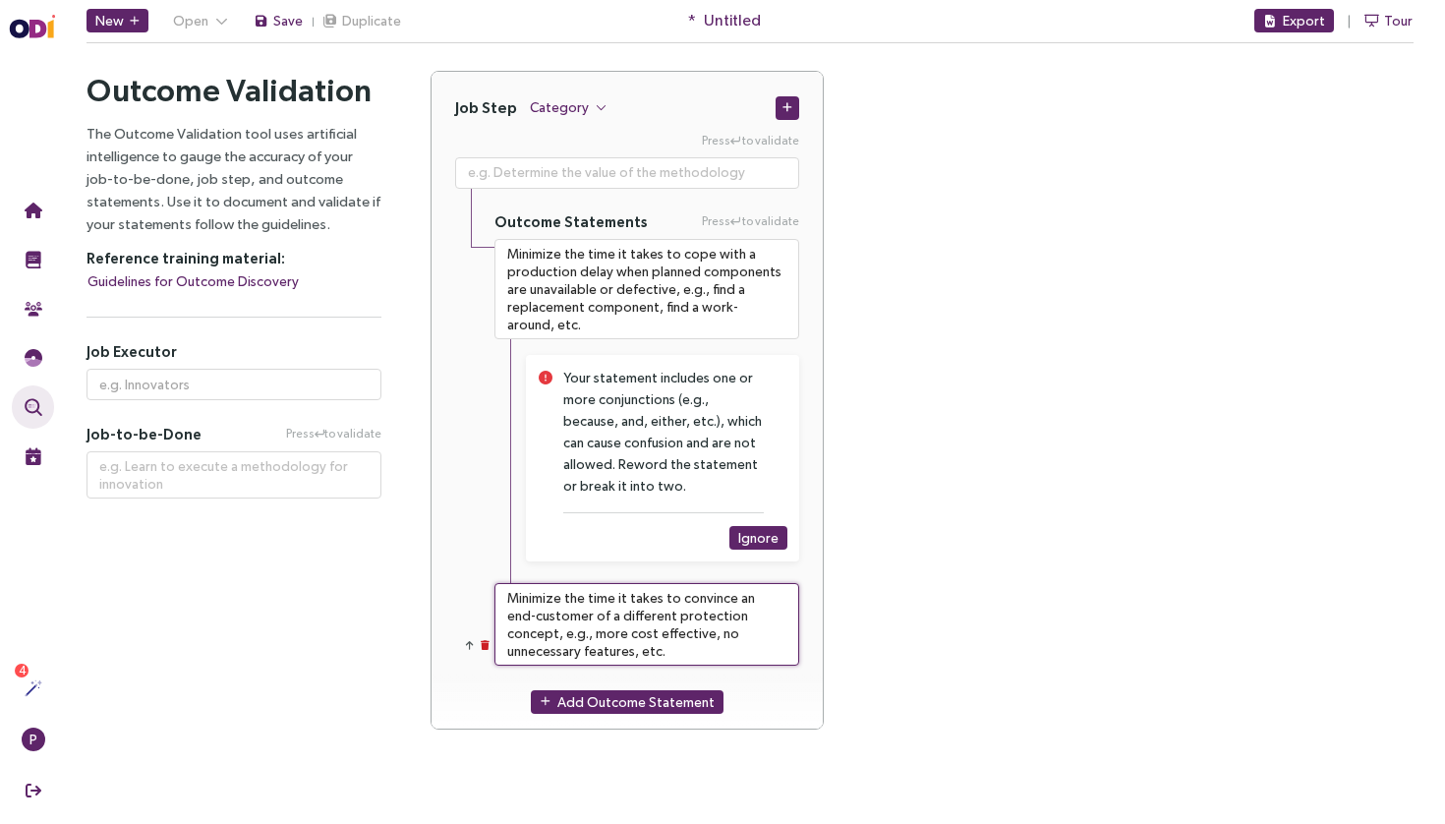
type textarea "Minimize the time it takes to convince an end-customer of a different protectio…"
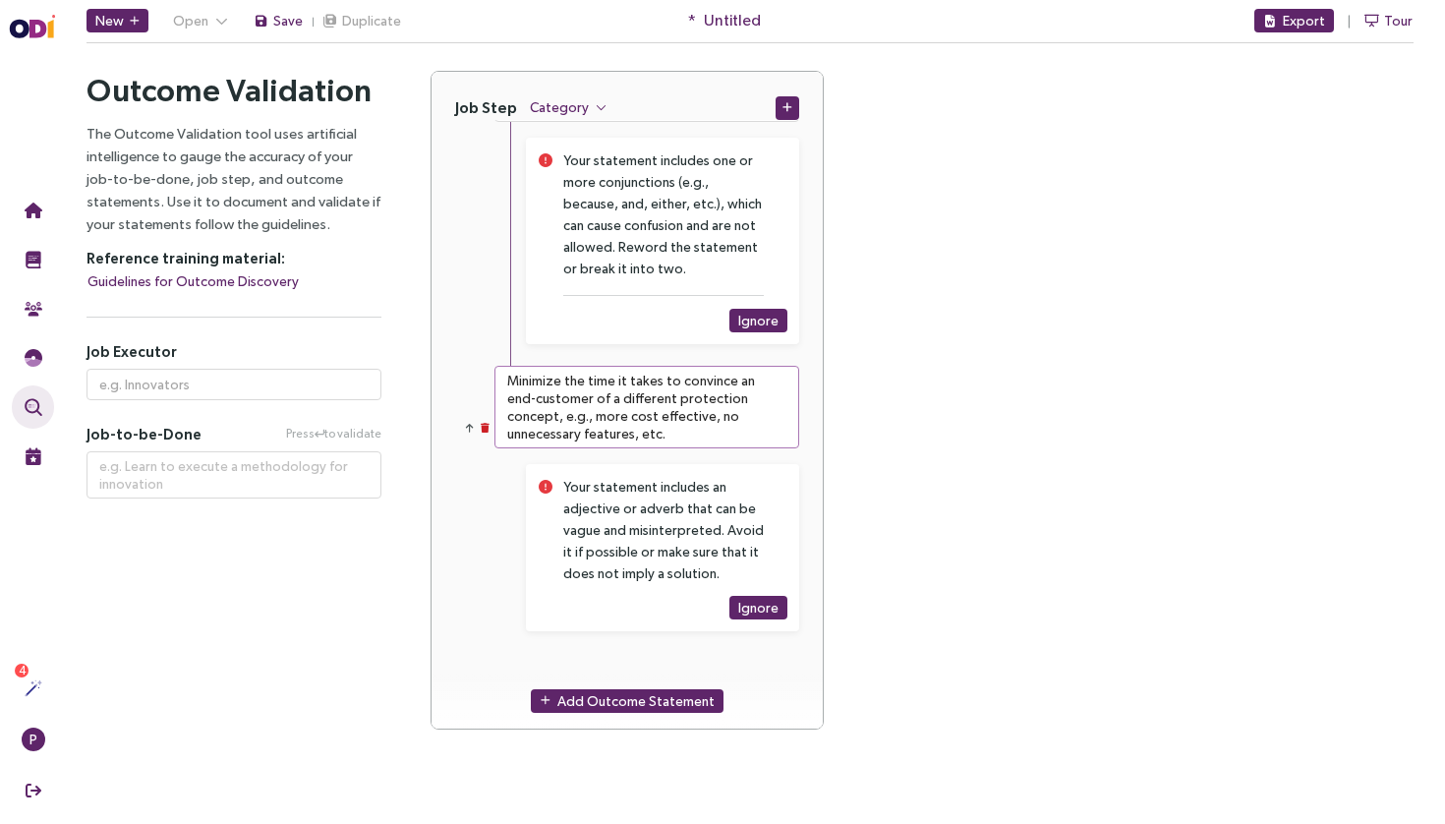
scroll to position [217, 0]
click at [602, 690] on span "Add Outcome Statement" at bounding box center [635, 701] width 157 height 22
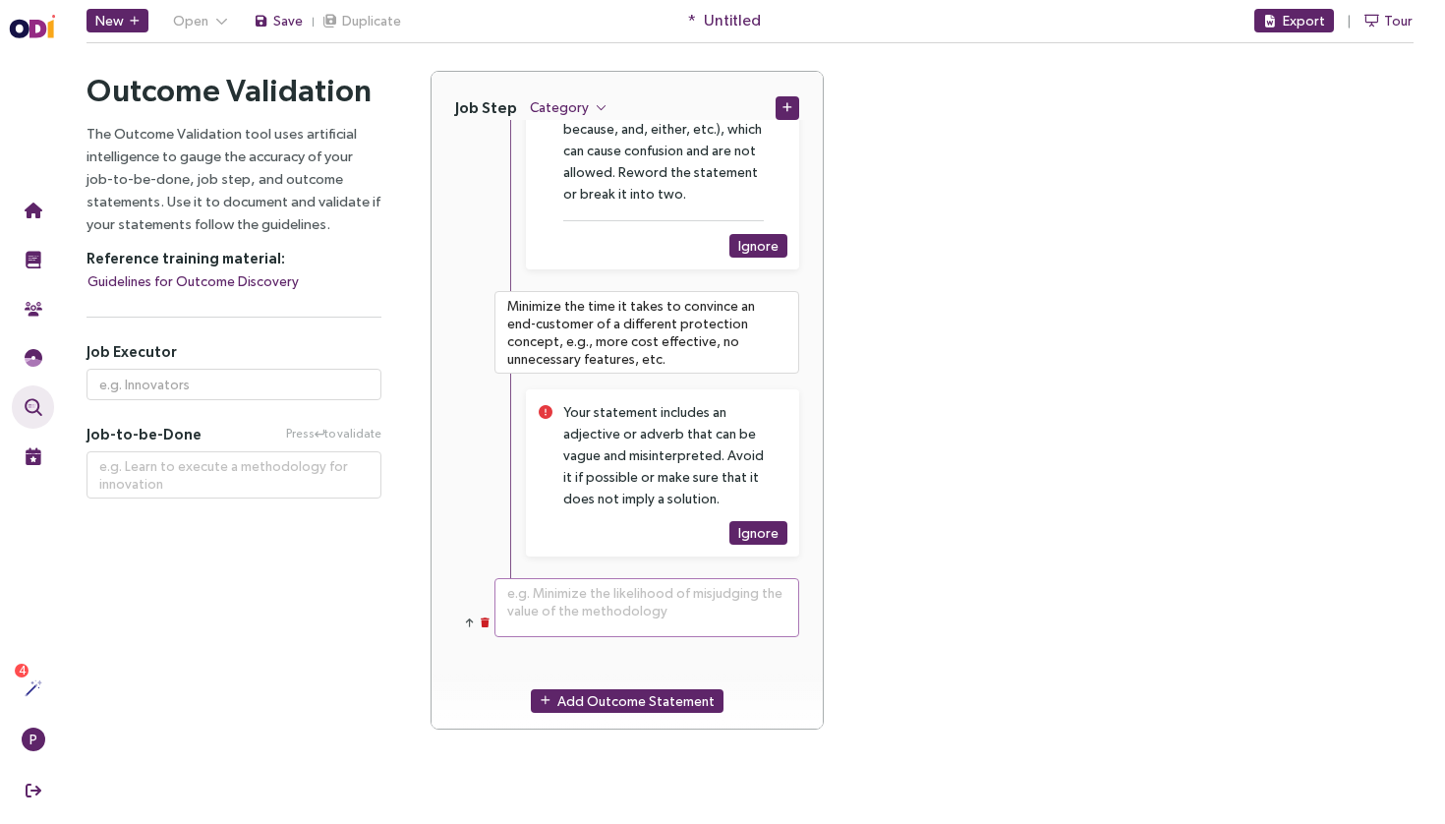
scroll to position [292, 0]
click at [610, 615] on textarea at bounding box center [646, 607] width 305 height 59
paste textarea "Minimize the time it takes to conduct a commissioning of systems, e.g., plan co…"
type textarea "**********"
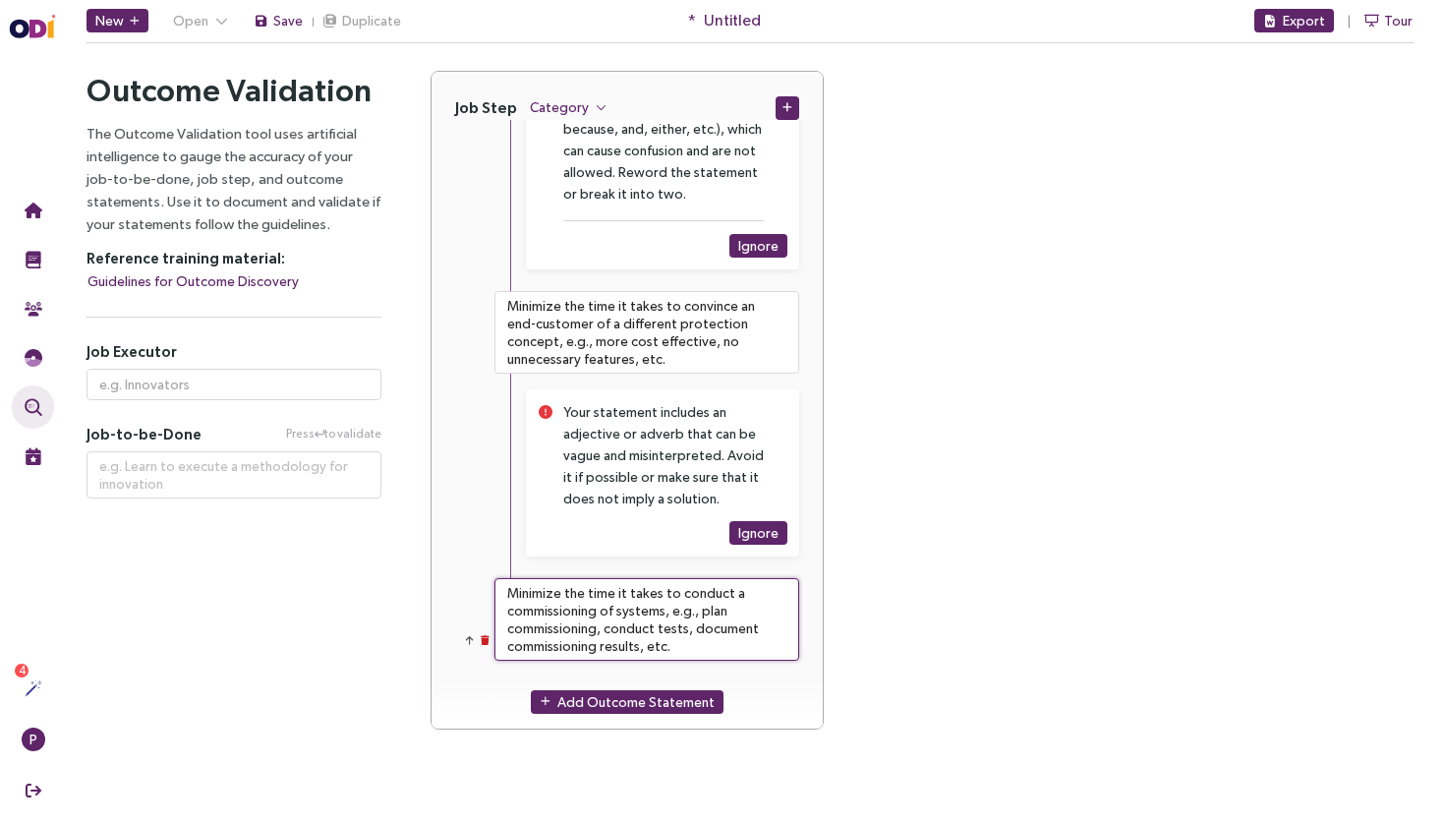
type textarea "Minimize the time it takes to conduct a commissioning of systems, e.g., plan co…"
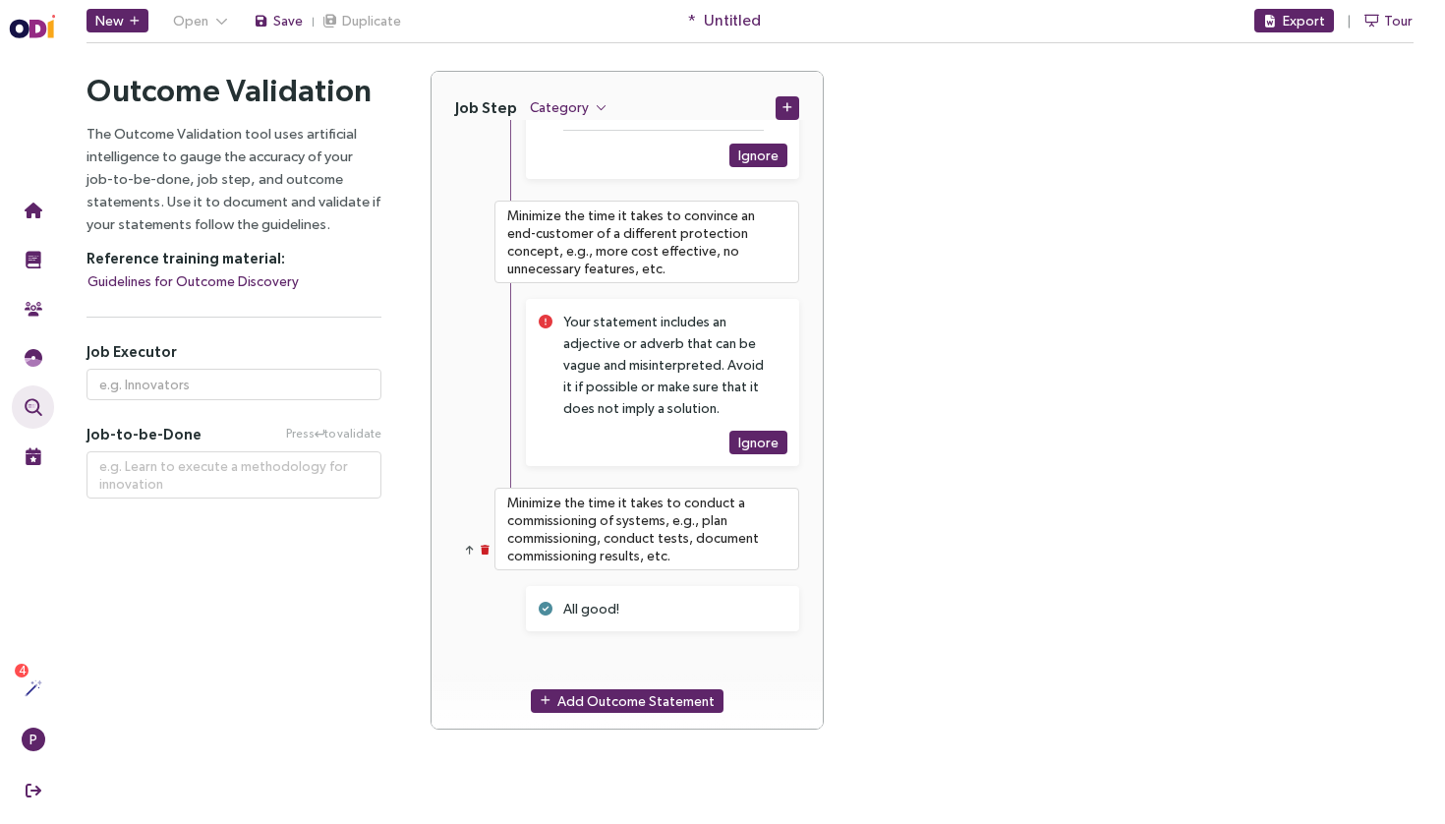
scroll to position [382, 0]
click at [1140, 605] on div "Job Step Category Press to validate Outcome Statements Press to validate Minimi…" at bounding box center [921, 412] width 983 height 682
click at [605, 696] on span "Add Outcome Statement" at bounding box center [635, 701] width 157 height 22
click at [628, 671] on textarea at bounding box center [646, 682] width 305 height 59
paste textarea "Minimize the time it takes to compile documents for the end-customer documentat…"
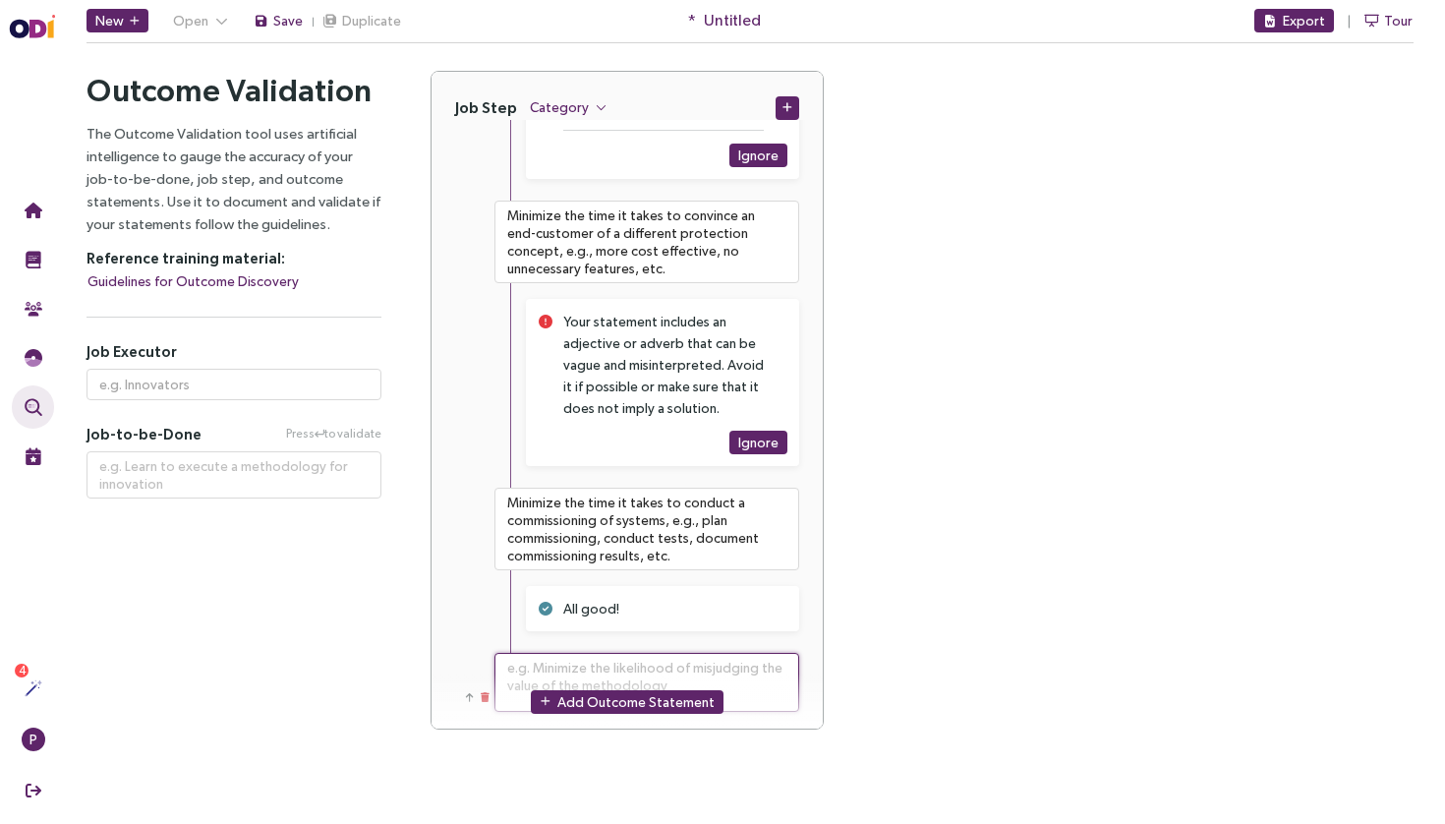
type textarea "**********"
type textarea "Minimize the time it takes to compile documents for the end-customer documentat…"
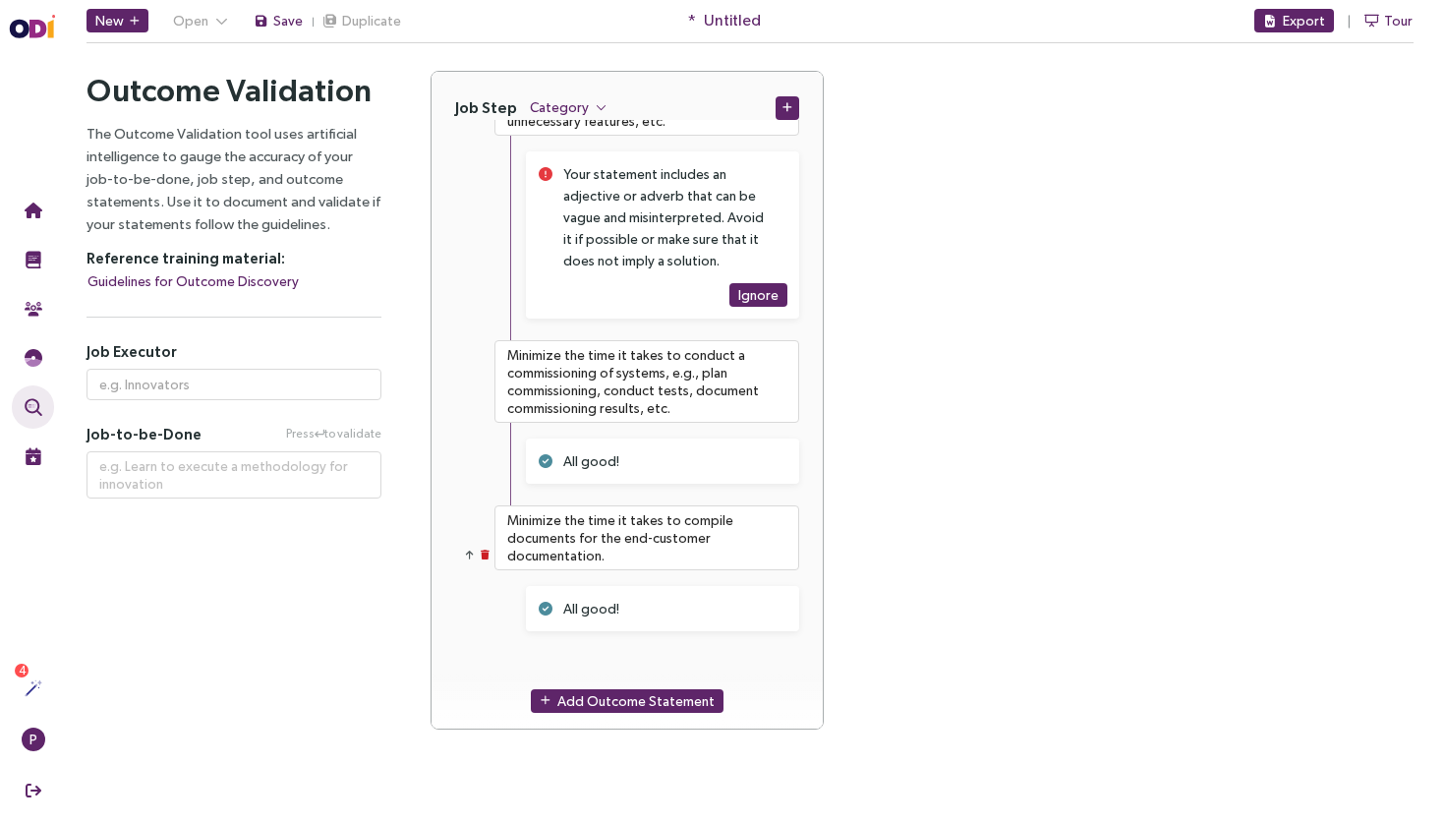
scroll to position [530, 0]
click at [617, 687] on div "Add Outcome Statement" at bounding box center [626, 700] width 391 height 56
click at [617, 699] on span "Add Outcome Statement" at bounding box center [635, 701] width 157 height 22
click at [647, 659] on textarea at bounding box center [646, 682] width 305 height 59
paste textarea "Minimize the time it takes to compile a complete bill of components for price c…"
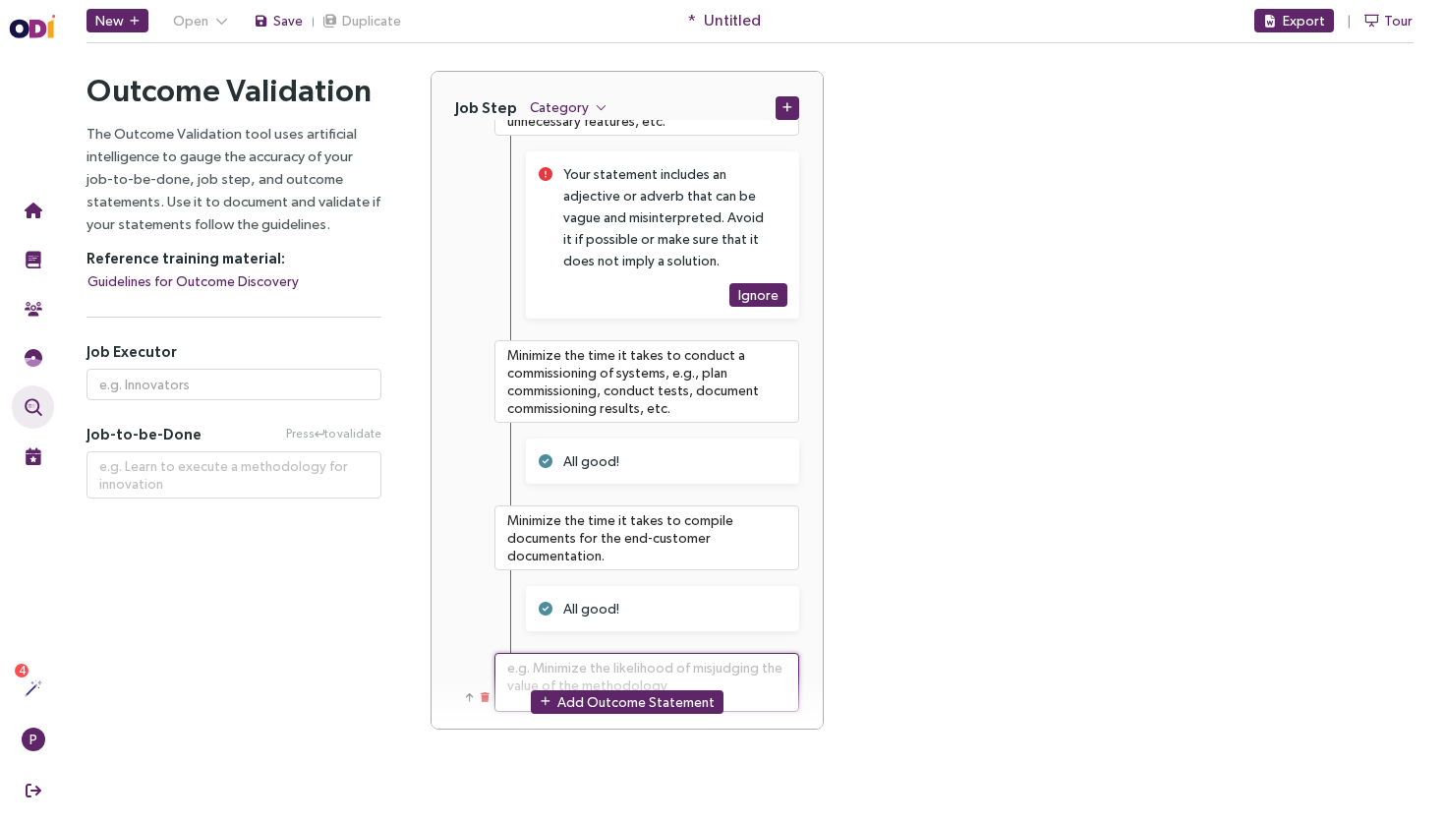
type textarea "**********"
type textarea "Minimize the time it takes to compile a complete bill of components for price c…"
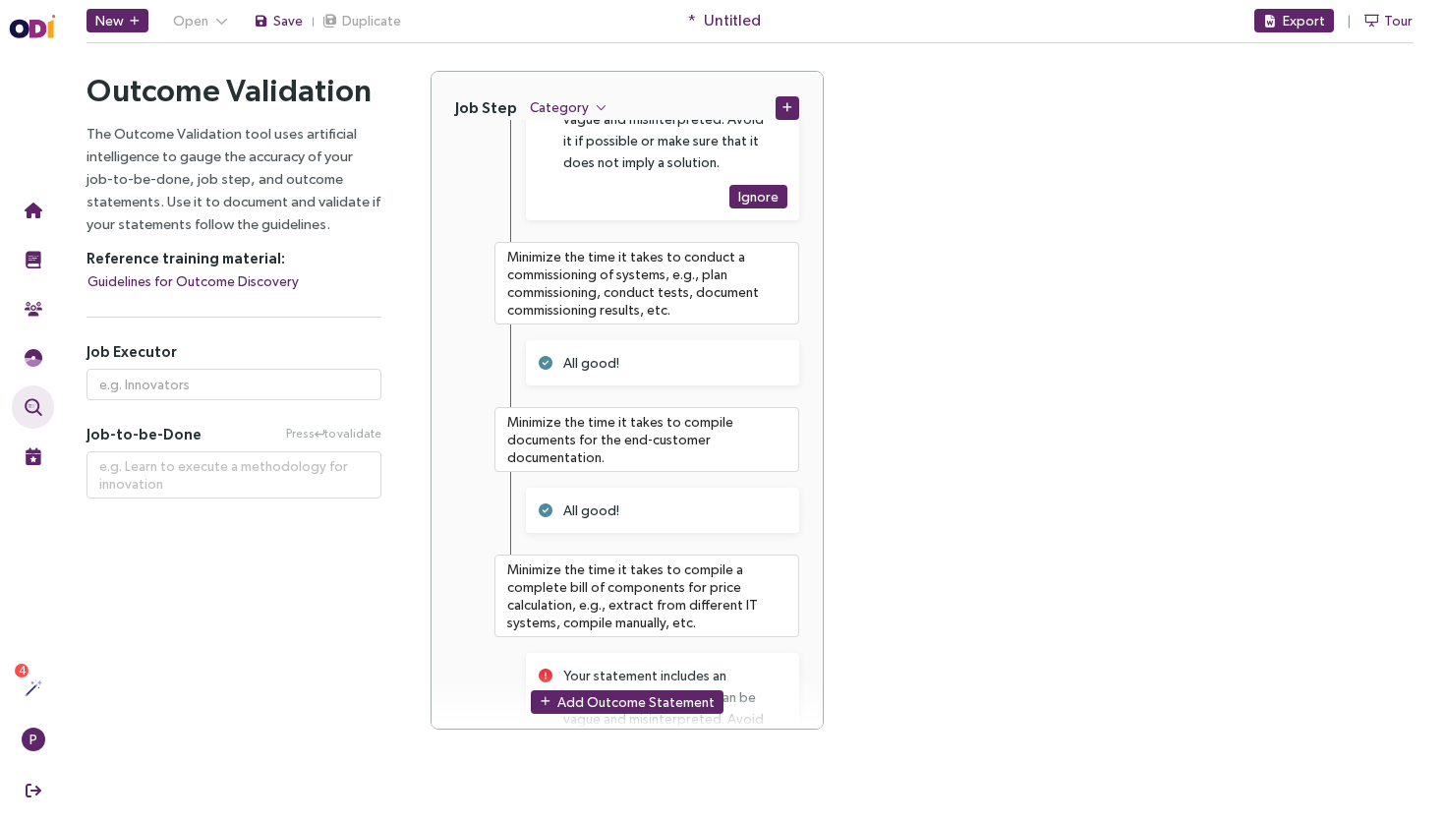
scroll to position [763, 0]
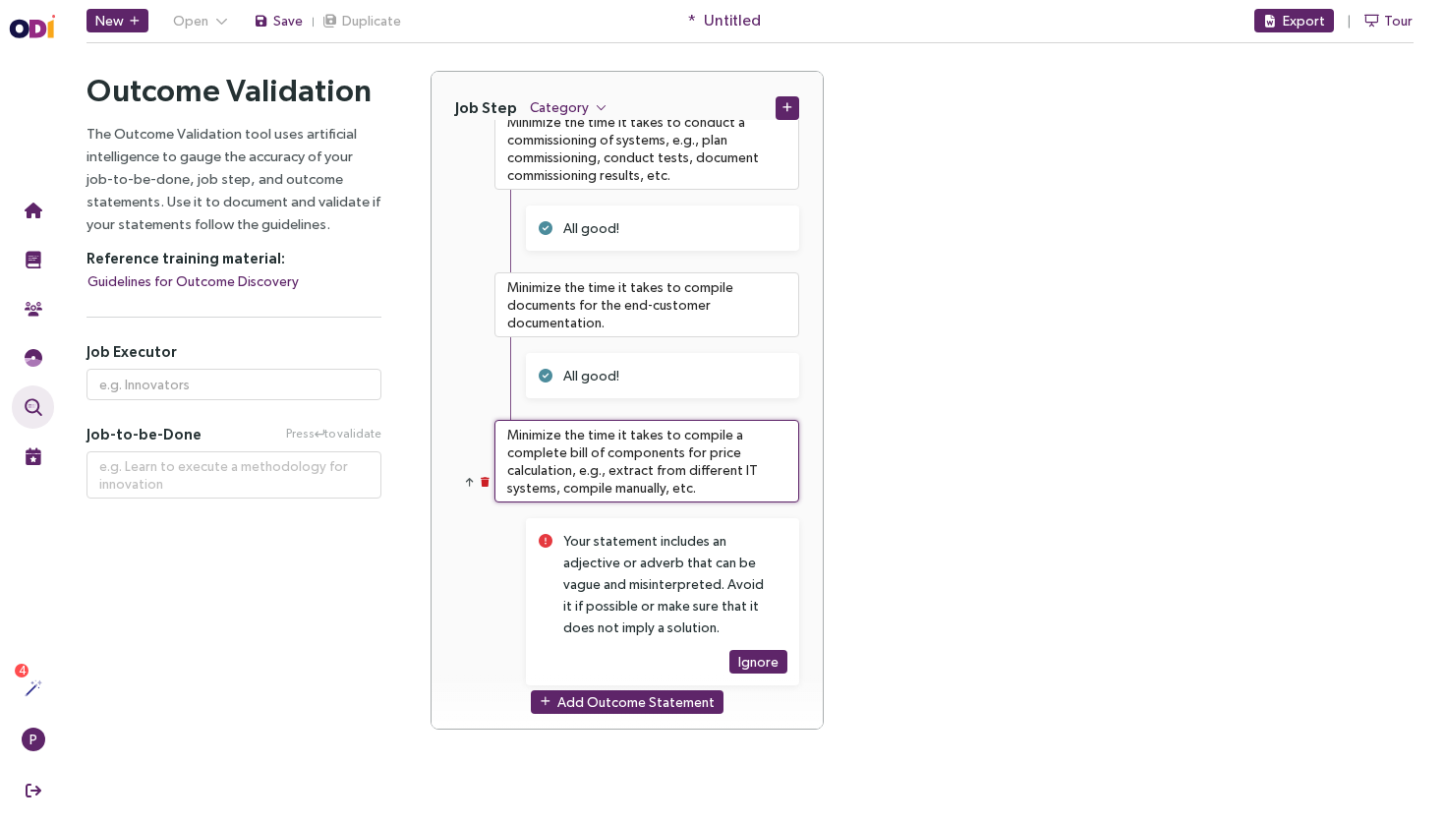
click at [753, 471] on textarea "Minimize the time it takes to compile a complete bill of components for price c…" at bounding box center [646, 461] width 305 height 83
click at [747, 472] on textarea "Minimize the time it takes to compile a complete bill of components for price c…" at bounding box center [646, 461] width 305 height 83
type textarea "**********"
type textarea "Minimize the time it takes to compile a complete bill of components for price c…"
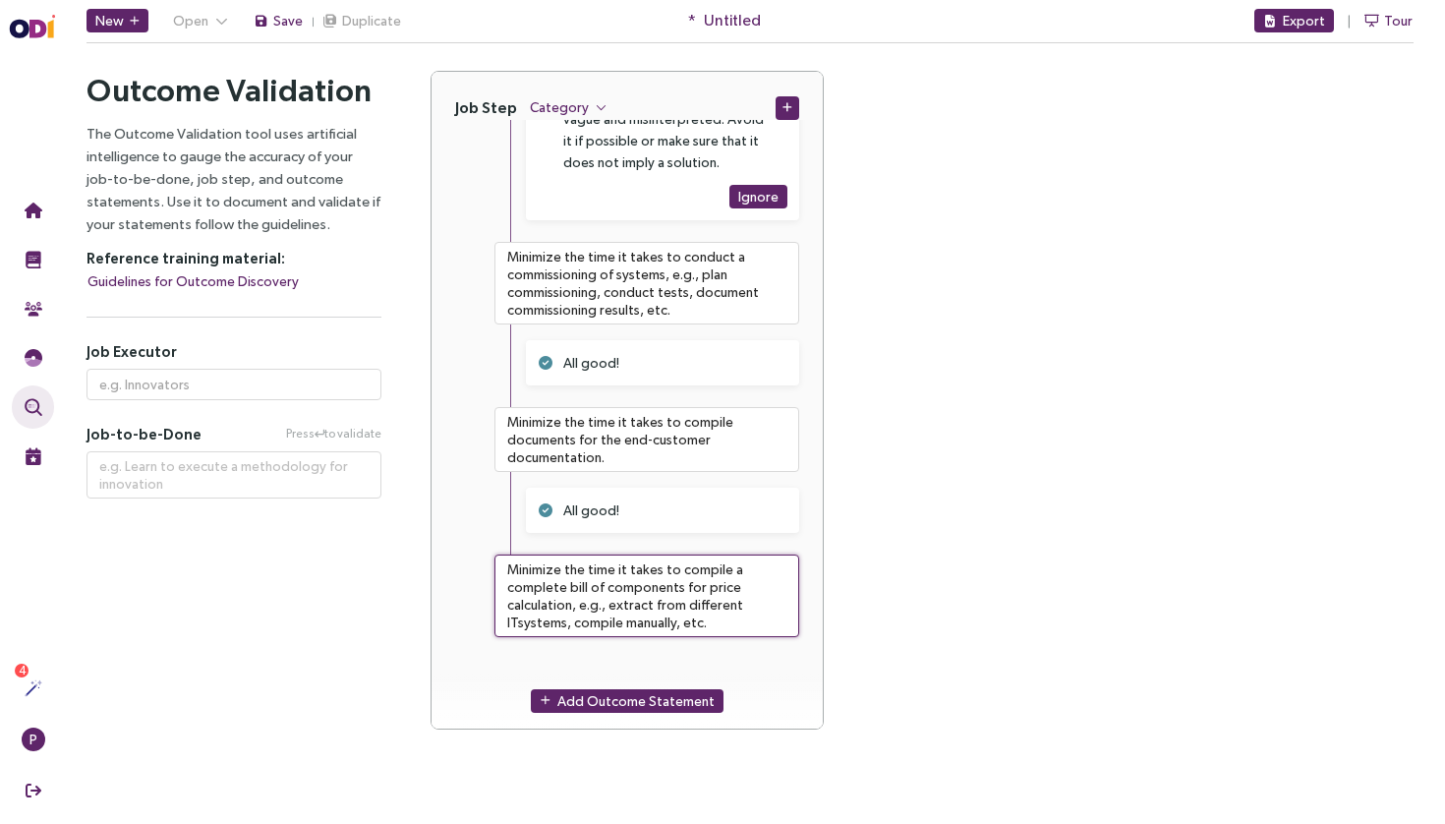
type textarea "**********"
type textarea "Minimize the time it takes to compile a complete bill of components for price c…"
type textarea "**********"
type textarea "Minimize the time it takes to compile a complete bill of components for price c…"
type textarea "**********"
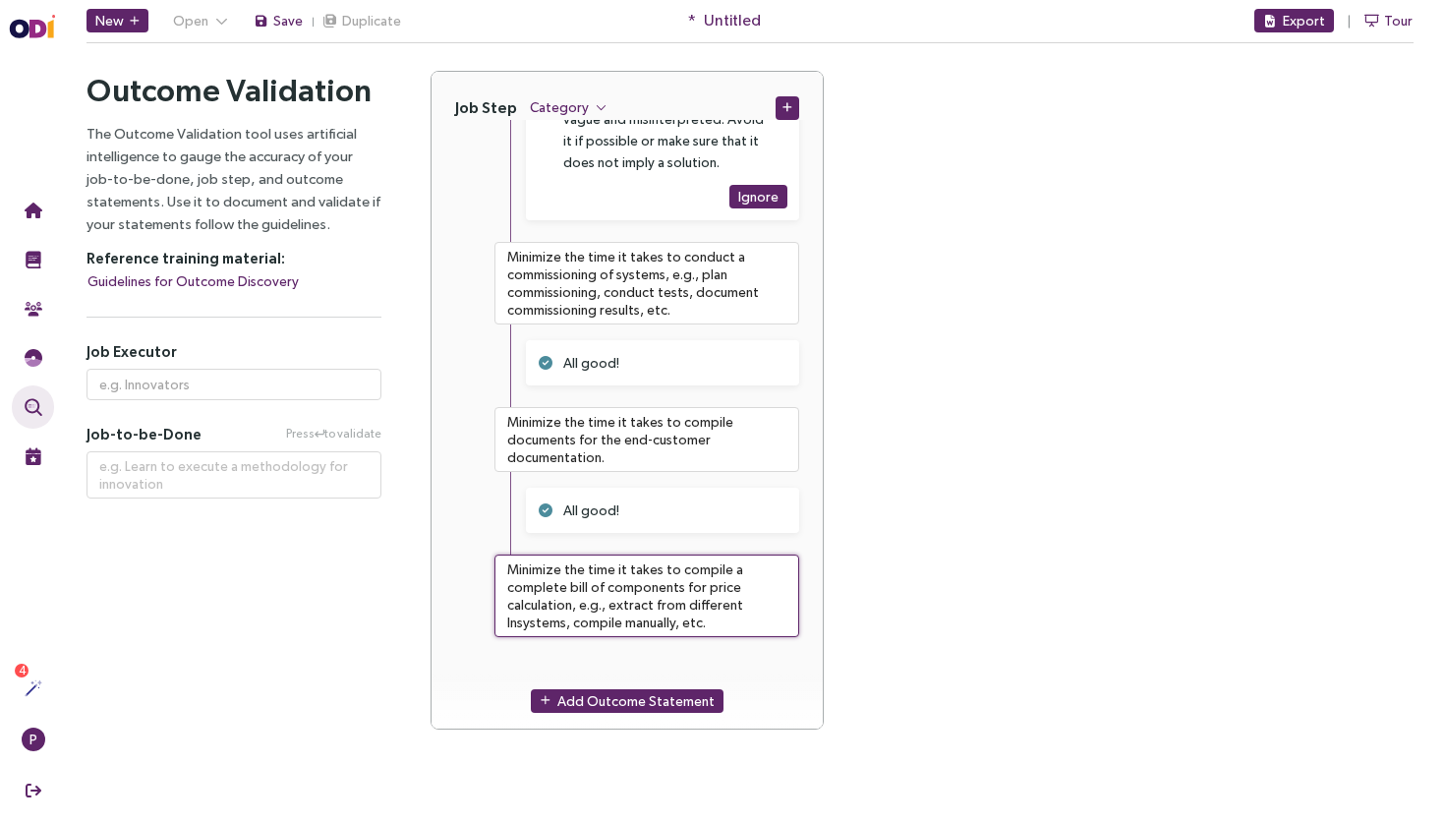
type textarea "Minimize the time it takes to compile a complete bill of components for price c…"
type textarea "**********"
type textarea "Minimize the time it takes to compile a complete bill of components for price c…"
type textarea "**********"
type textarea "Minimize the time it takes to compile a complete bill of components for price c…"
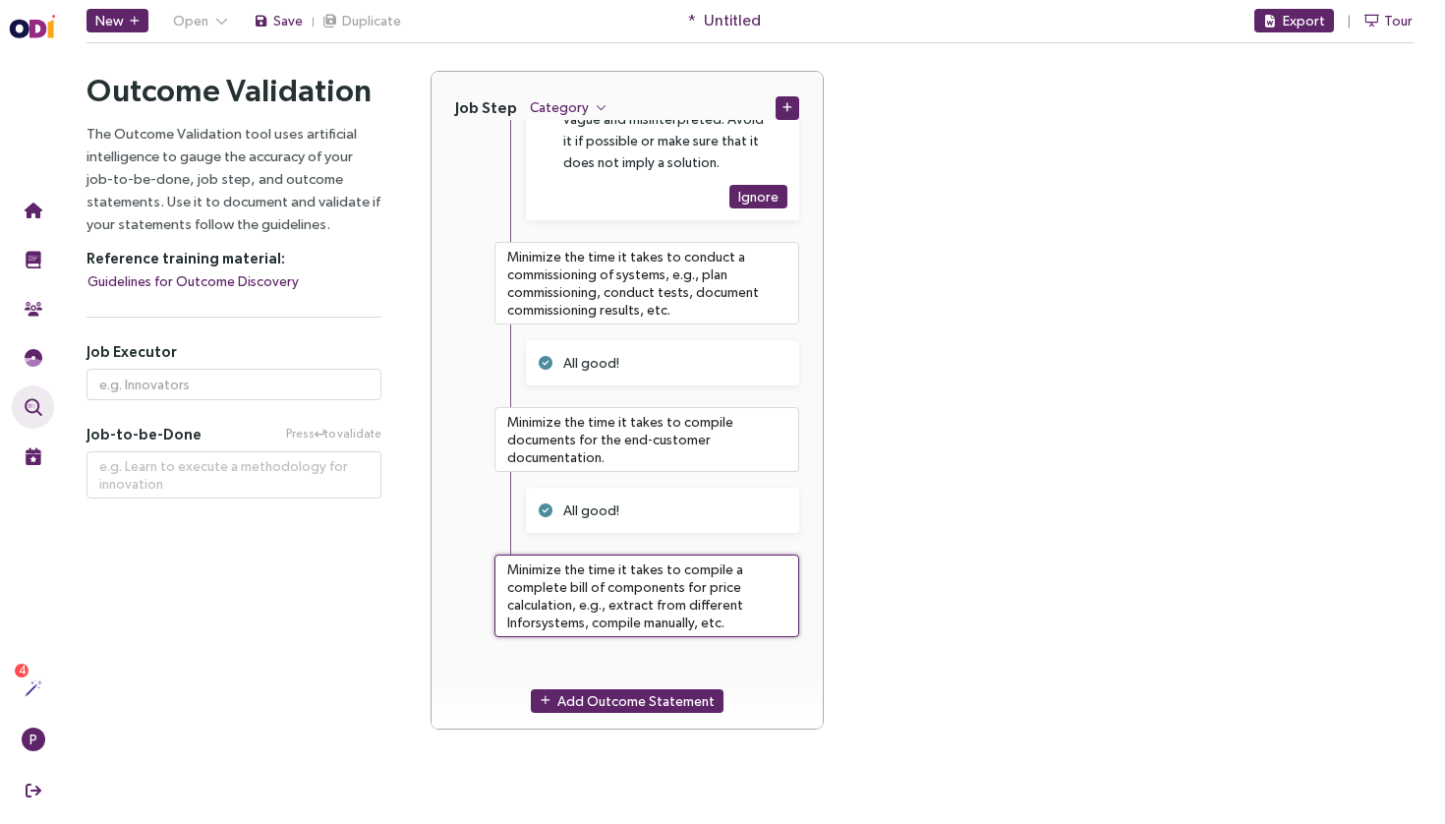
type textarea "**********"
type textarea "Minimize the time it takes to compile a complete bill of components for price c…"
type textarea "**********"
type textarea "Minimize the time it takes to compile a complete bill of components for price c…"
type textarea "**********"
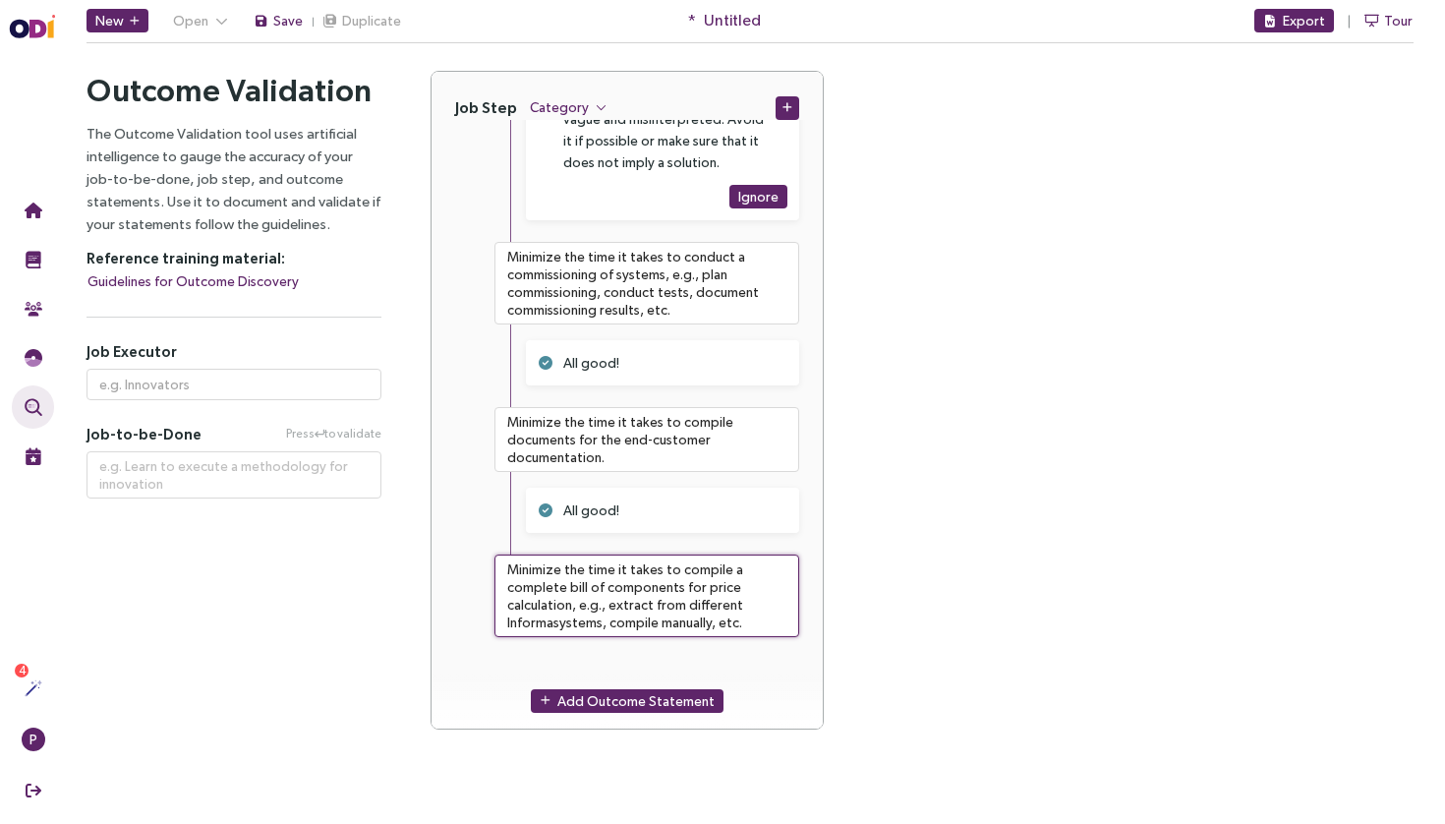
type textarea "Minimize the time it takes to compile a complete bill of components for price c…"
type textarea "**********"
type textarea "Minimize the time it takes to compile a complete bill of components for price c…"
type textarea "**********"
type textarea "Minimize the time it takes to compile a complete bill of components for price c…"
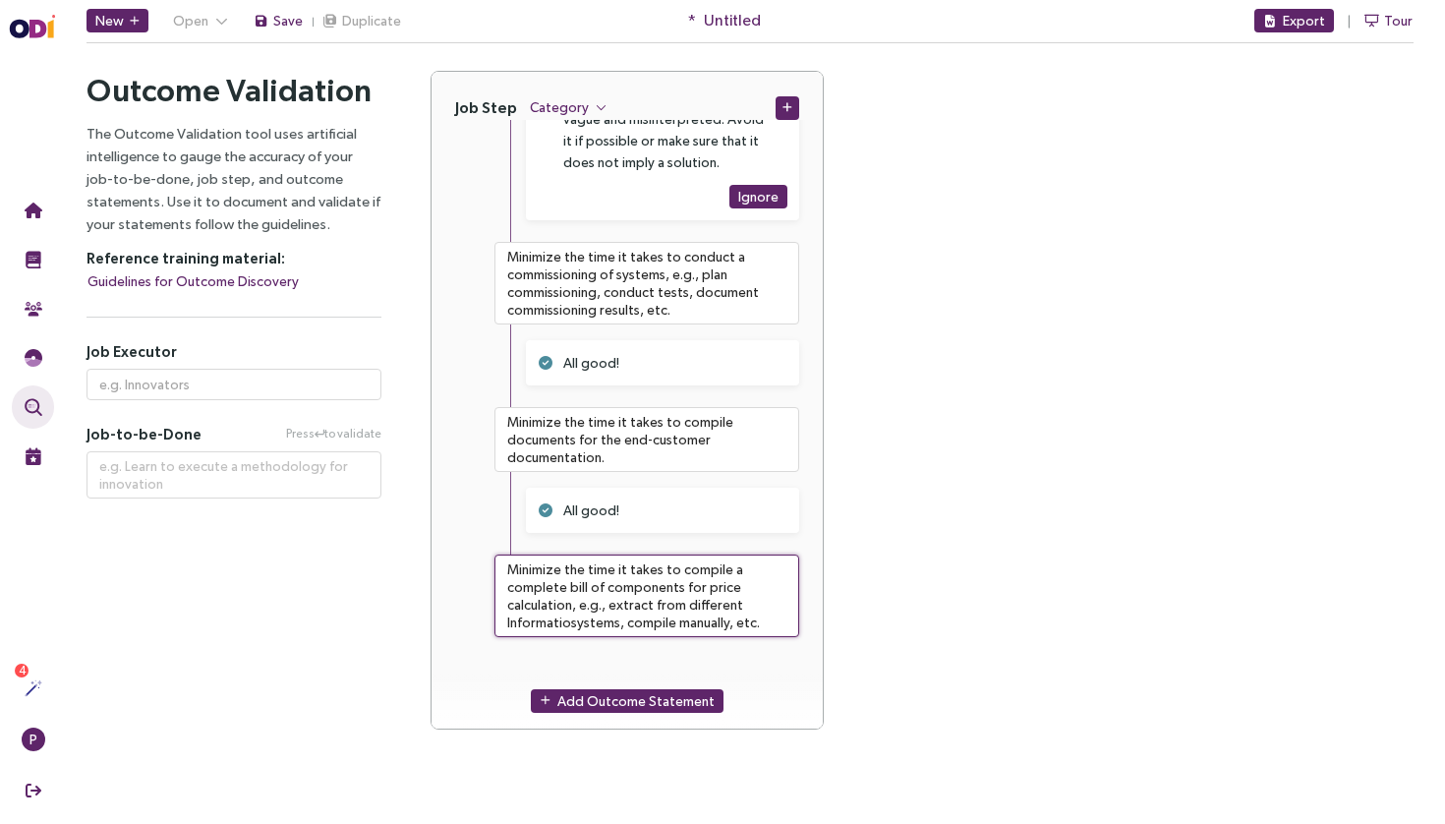
type textarea "**********"
type textarea "Minimize the time it takes to compile a complete bill of components for price c…"
type textarea "**********"
type textarea "Minimize the time it takes to compile a complete bill of components for price c…"
type textarea "**********"
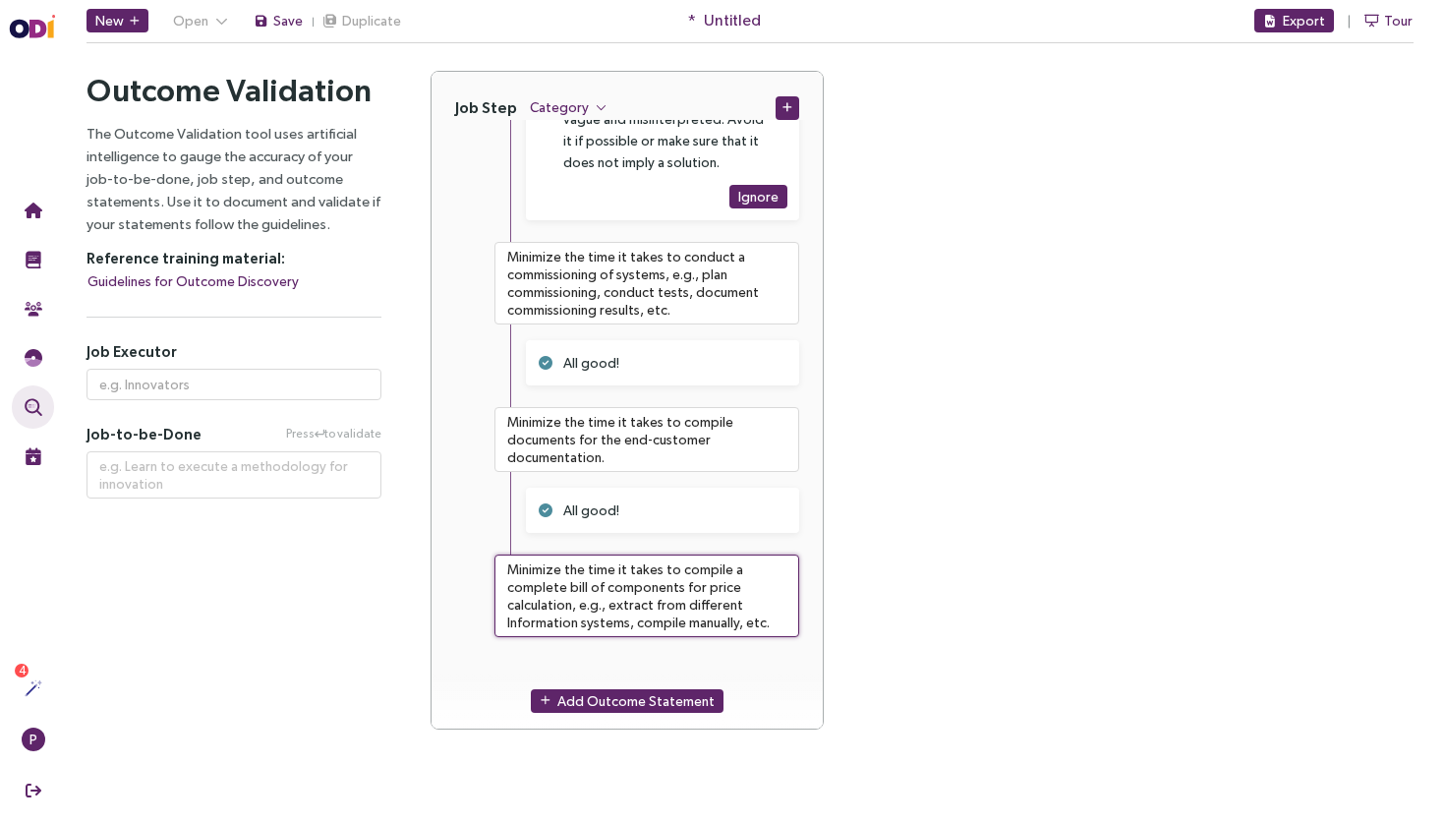
type textarea "Minimize the time it takes to compile a complete bill of components for price c…"
type textarea "**********"
type textarea "Minimize the time it takes to compile a complete bill of components for price c…"
type textarea "**********"
type textarea "Minimize the time it takes to compile a complete bill of components for price c…"
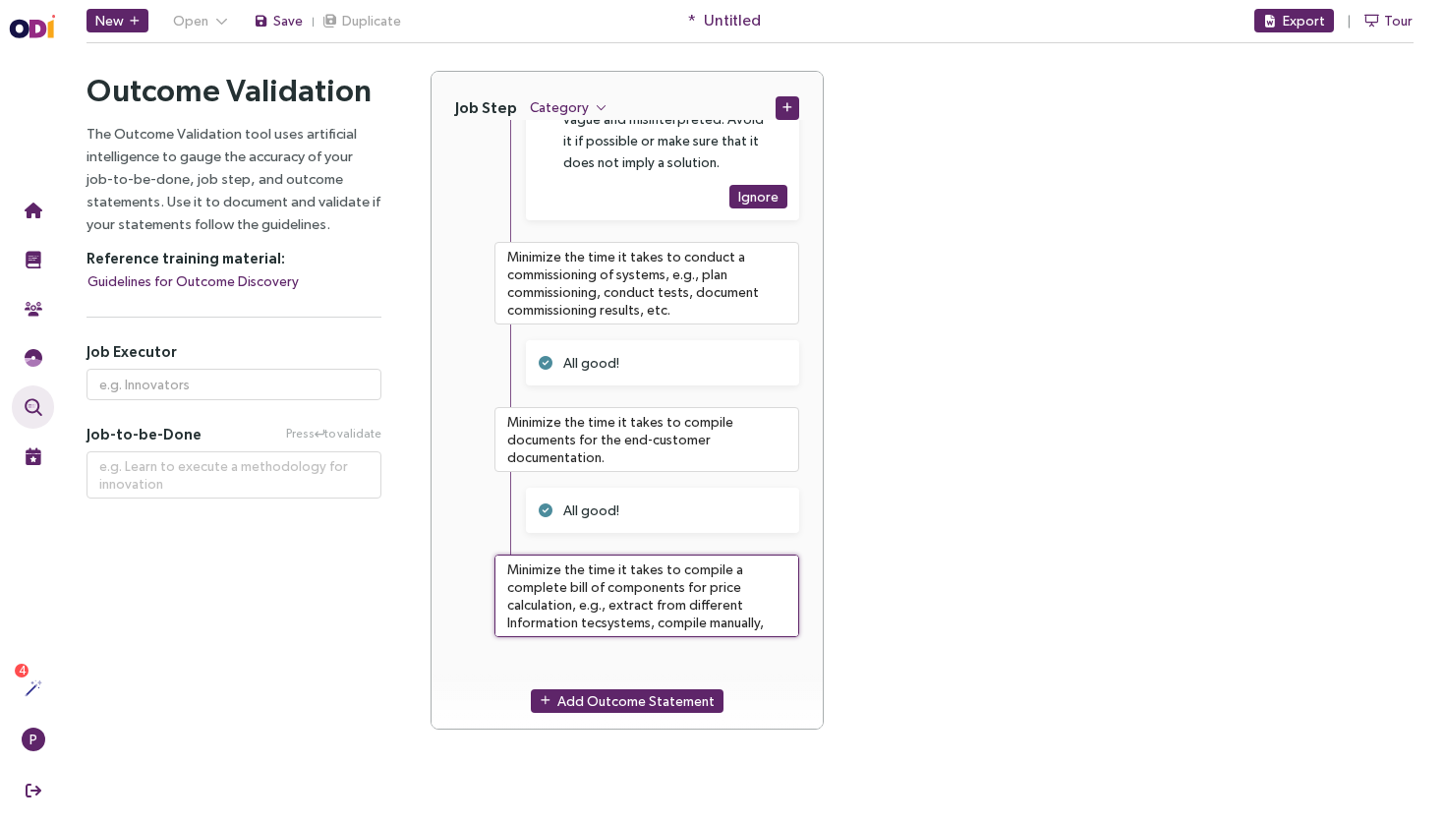
type textarea "**********"
type textarea "Minimize the time it takes to compile a complete bill of components for price c…"
type textarea "**********"
type textarea "Minimize the time it takes to compile a complete bill of components for price c…"
type textarea "**********"
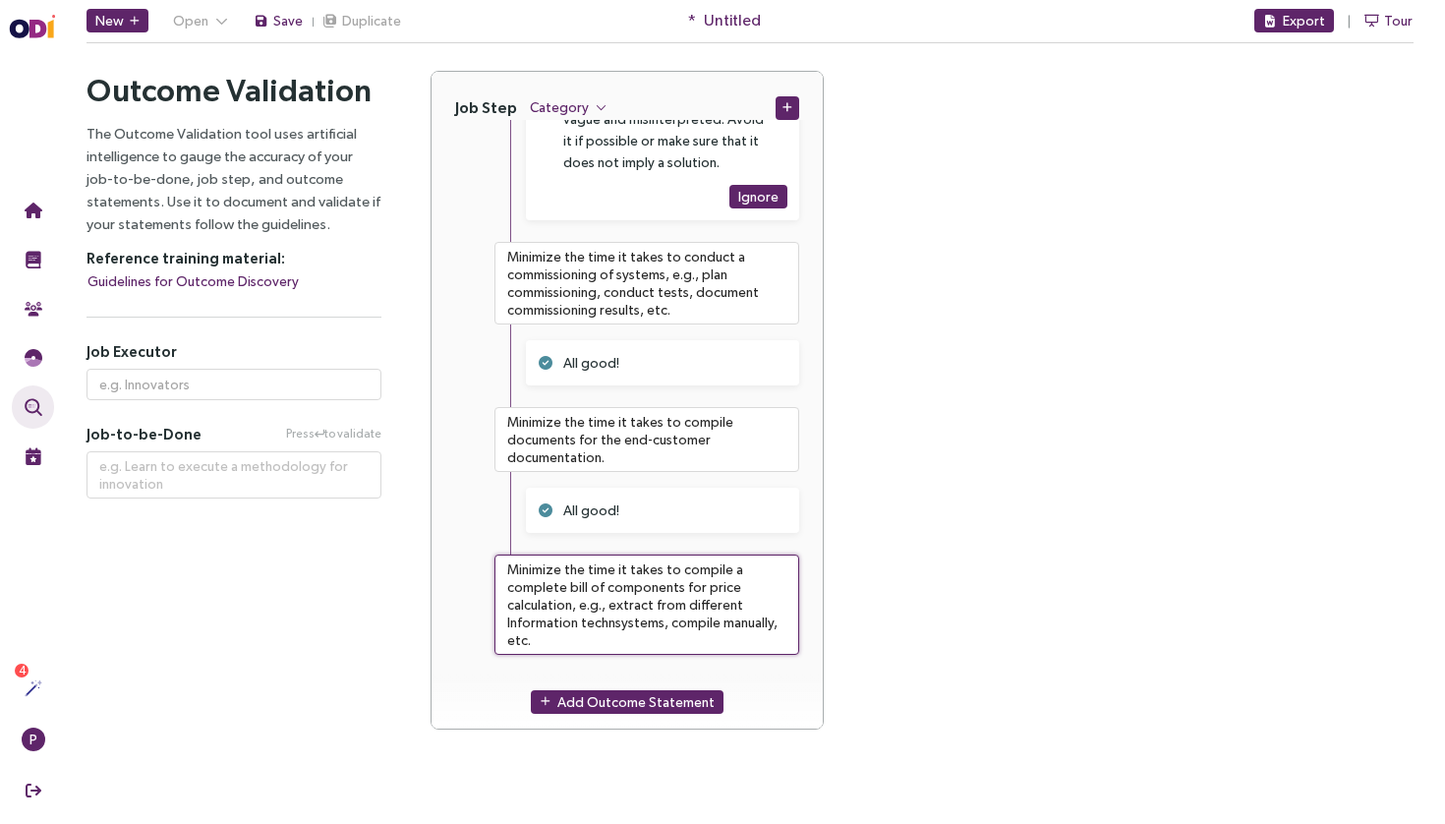
type textarea "Minimize the time it takes to compile a complete bill of components for price c…"
type textarea "**********"
type textarea "Minimize the time it takes to compile a complete bill of components for price c…"
type textarea "**********"
type textarea "Minimize the time it takes to compile a complete bill of components for price c…"
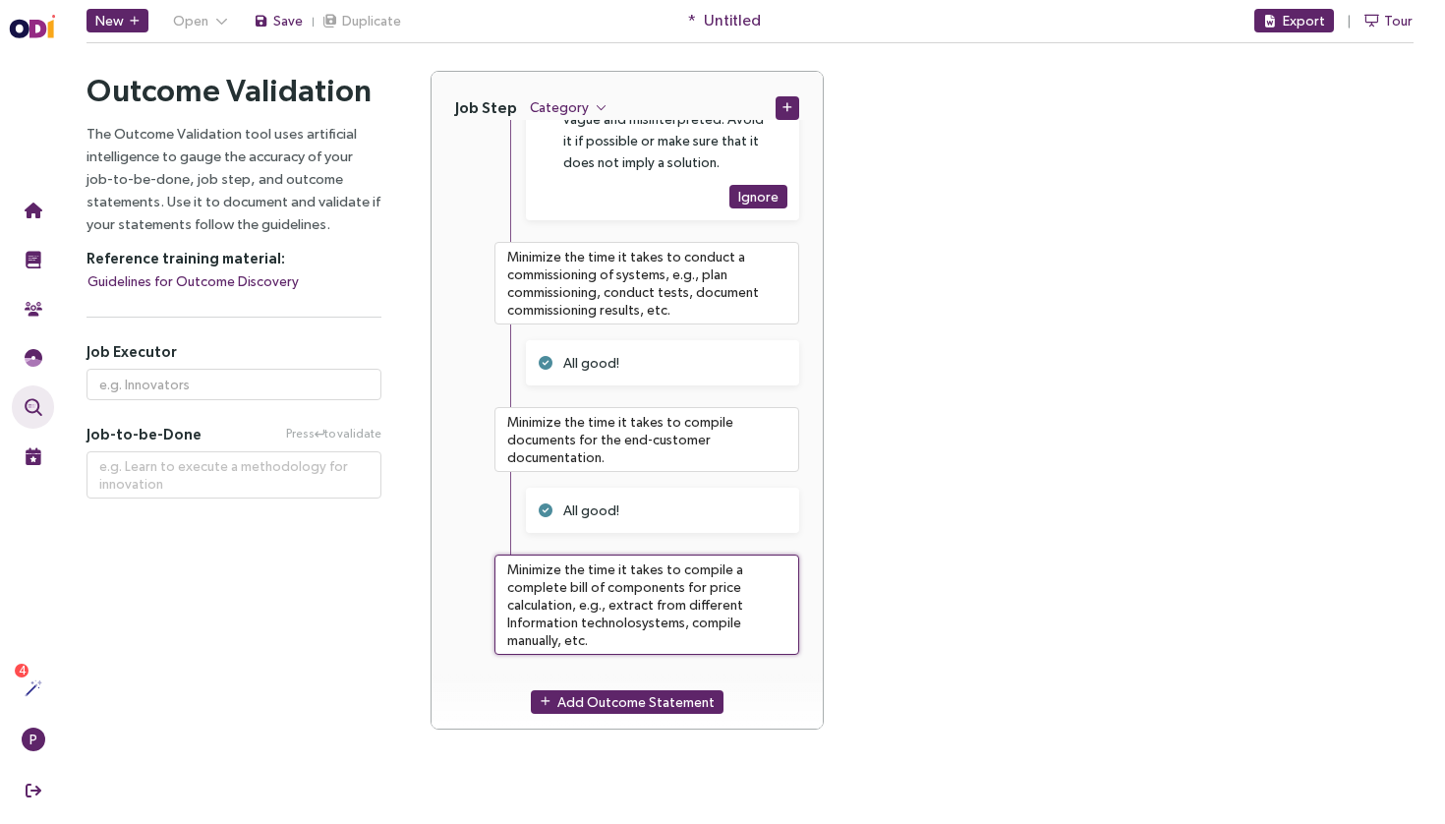
type textarea "**********"
type textarea "Minimize the time it takes to compile a complete bill of components for price c…"
type textarea "**********"
type textarea "Minimize the time it takes to compile a complete bill of components for price c…"
type textarea "**********"
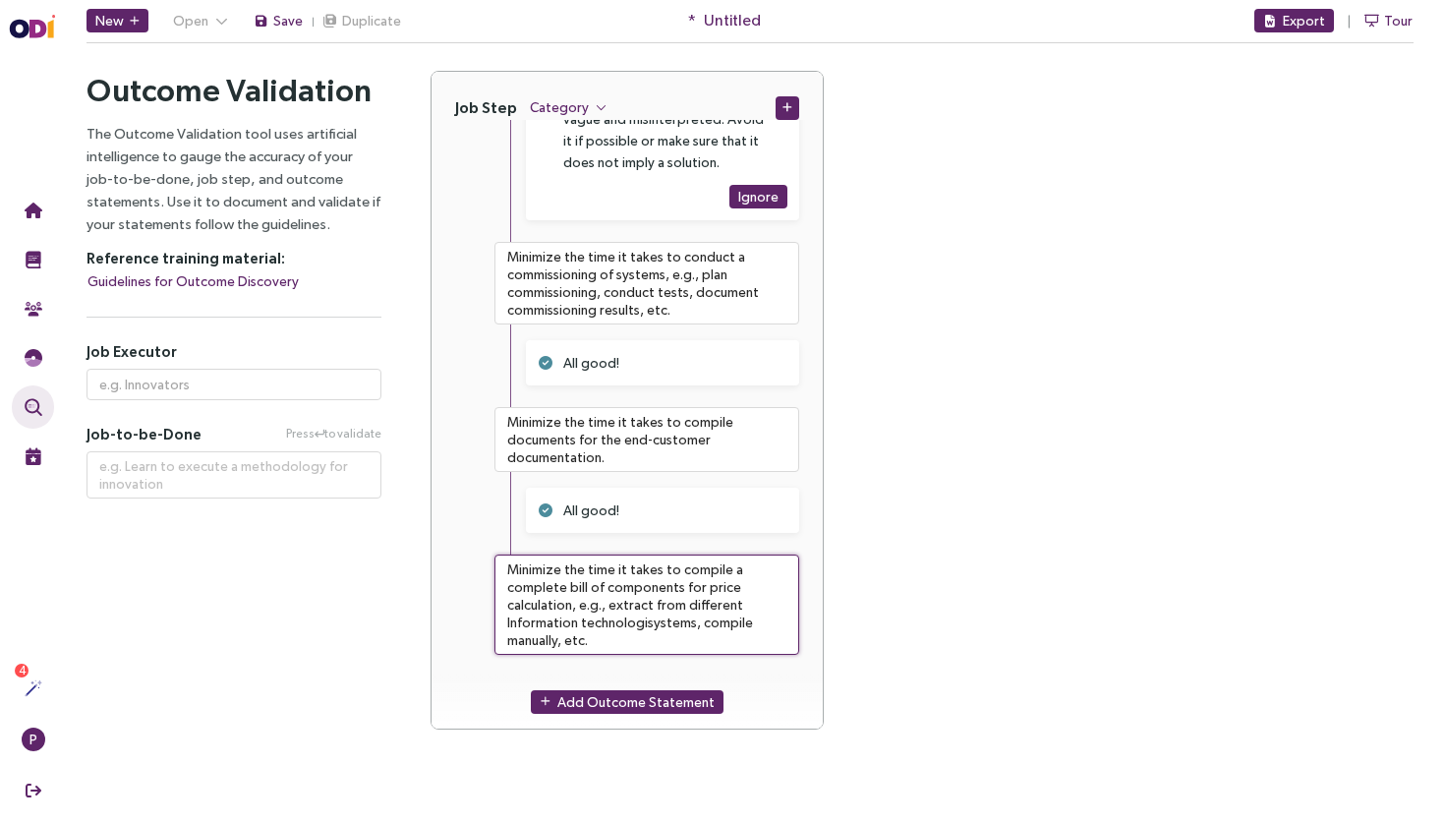
type textarea "Minimize the time it takes to compile a complete bill of components for price c…"
type textarea "**********"
type textarea "Minimize the time it takes to compile a complete bill of components for price c…"
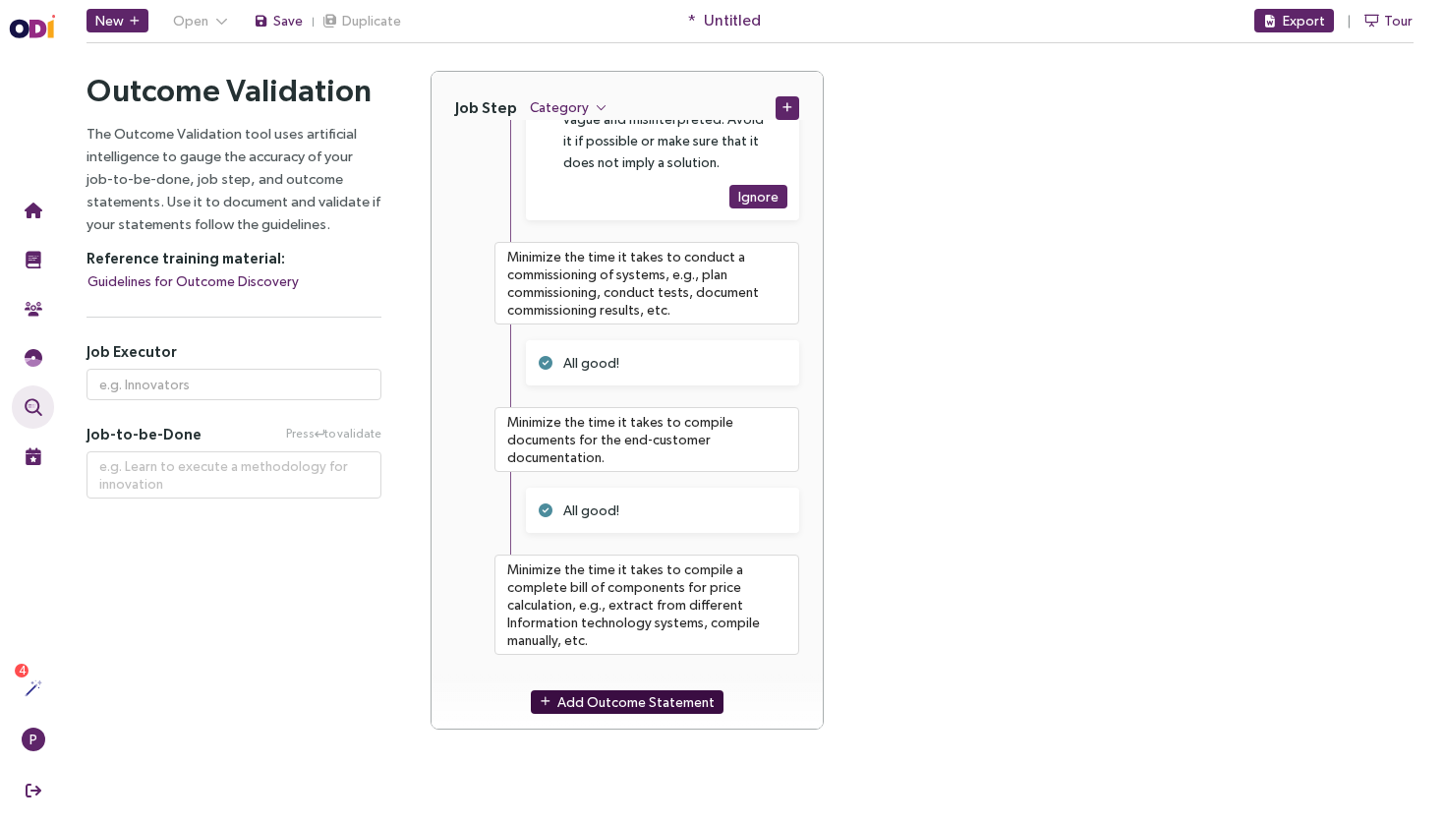
click at [663, 703] on span "Add Outcome Statement" at bounding box center [635, 701] width 157 height 22
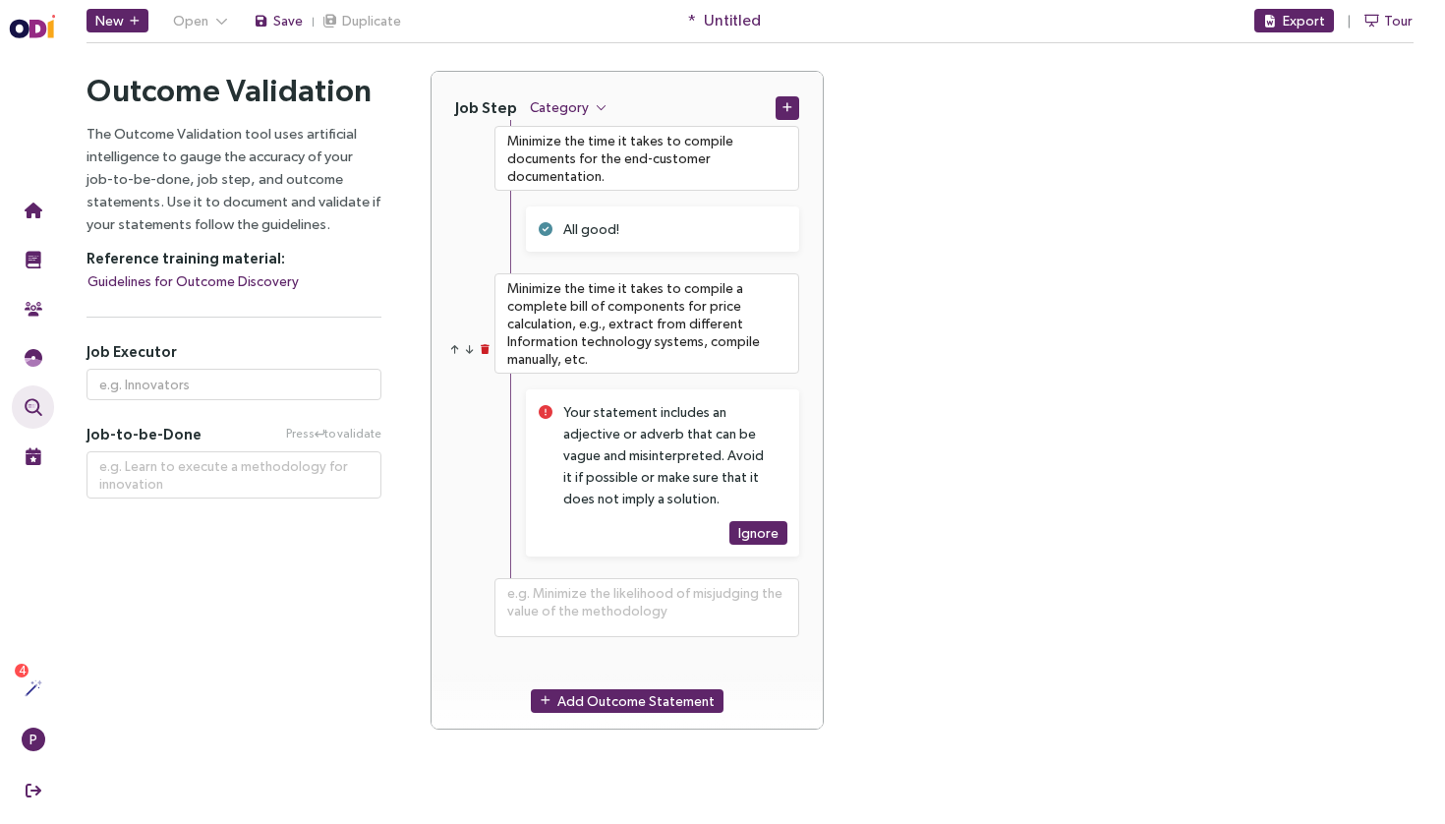
scroll to position [909, 0]
click at [660, 626] on textarea at bounding box center [646, 607] width 305 height 59
paste textarea "Minimize the time it takes to collect requirements related to the user interact…"
type textarea "**********"
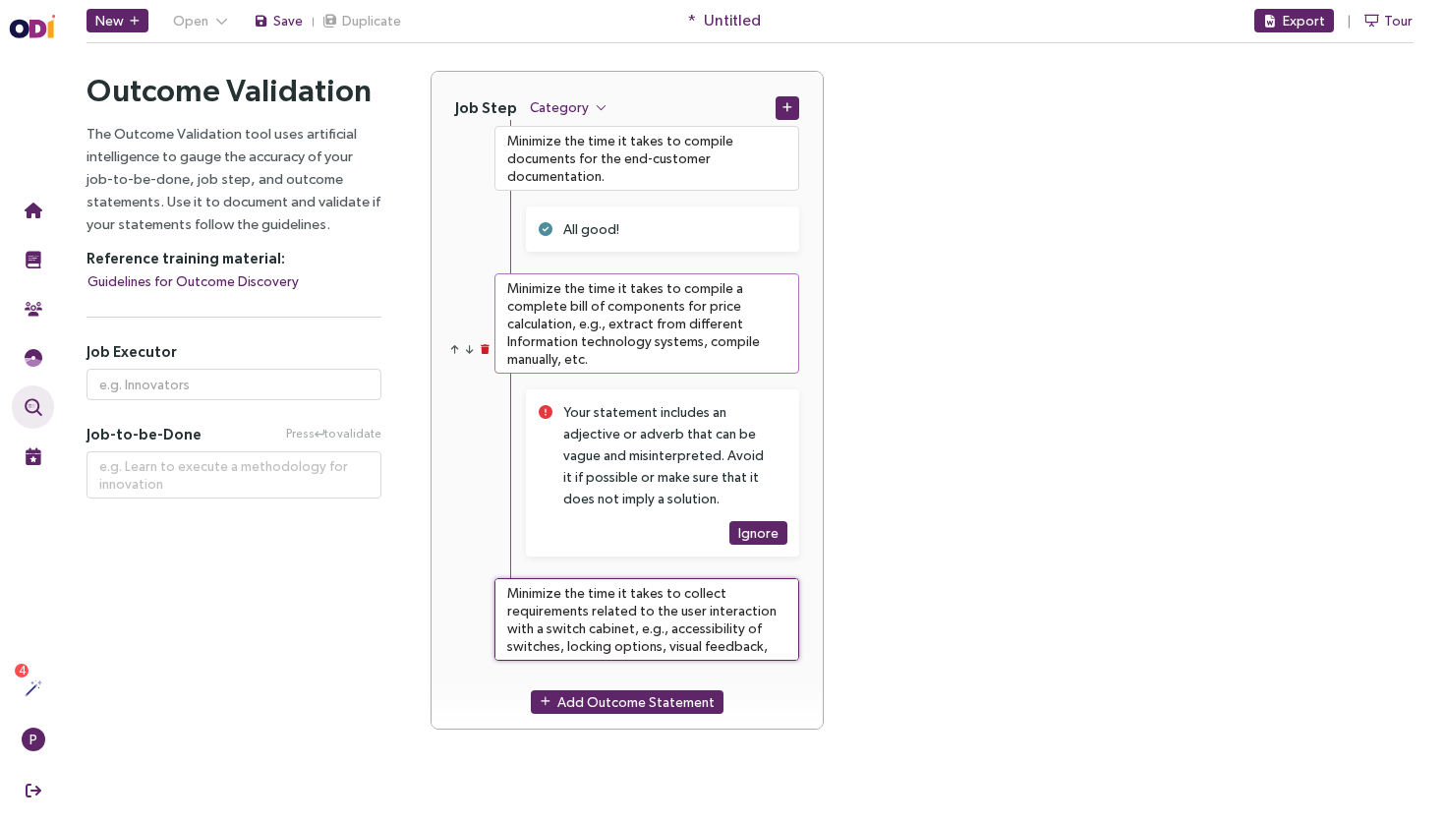
type textarea "Minimize the time it takes to collect requirements related to the user interact…"
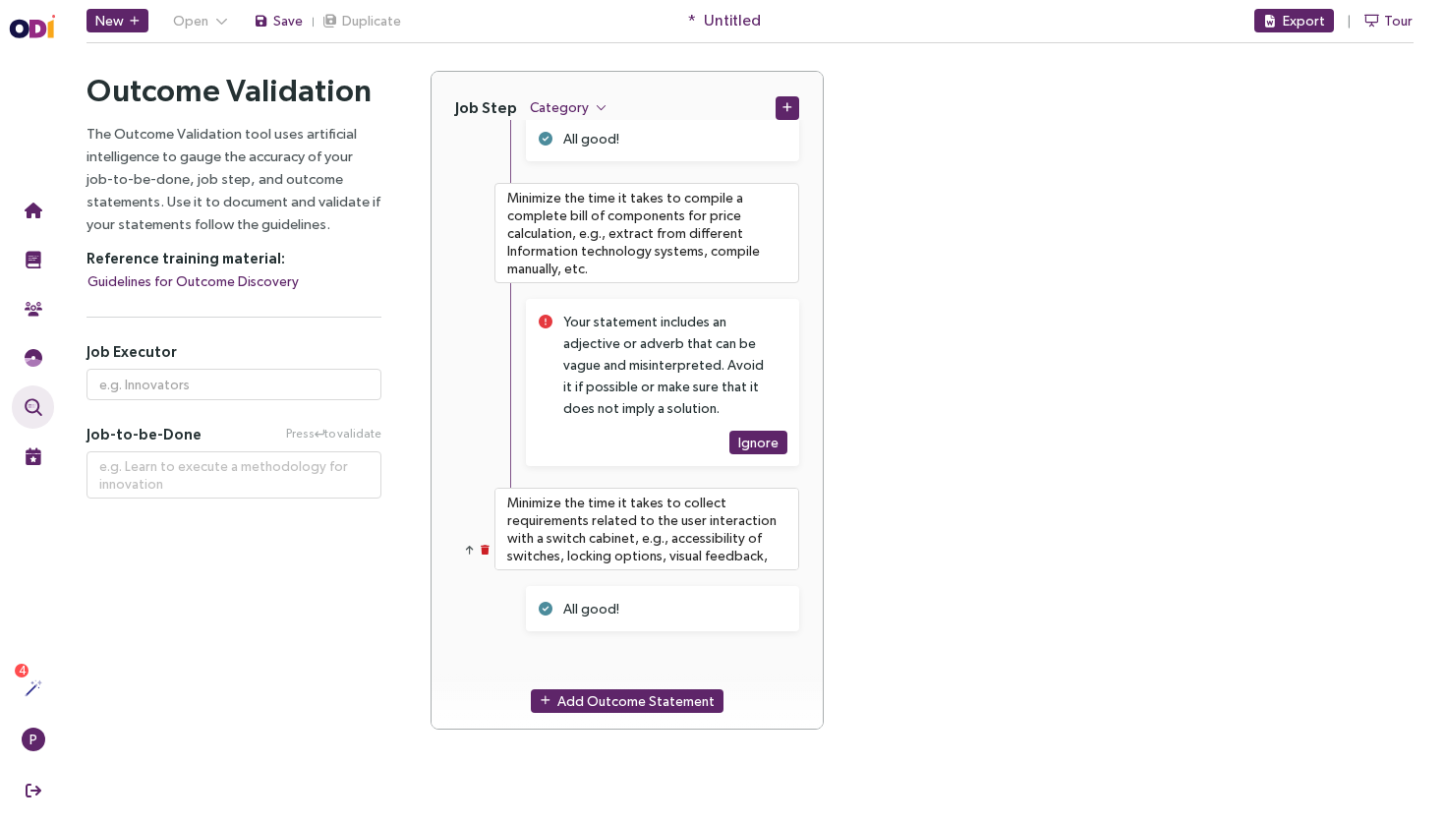
scroll to position [999, 0]
click at [595, 690] on span "Add Outcome Statement" at bounding box center [635, 701] width 157 height 22
click at [627, 670] on textarea at bounding box center [646, 682] width 305 height 59
paste textarea "Minimize the time it takes to collect customer requirements related to automati…"
type textarea "**********"
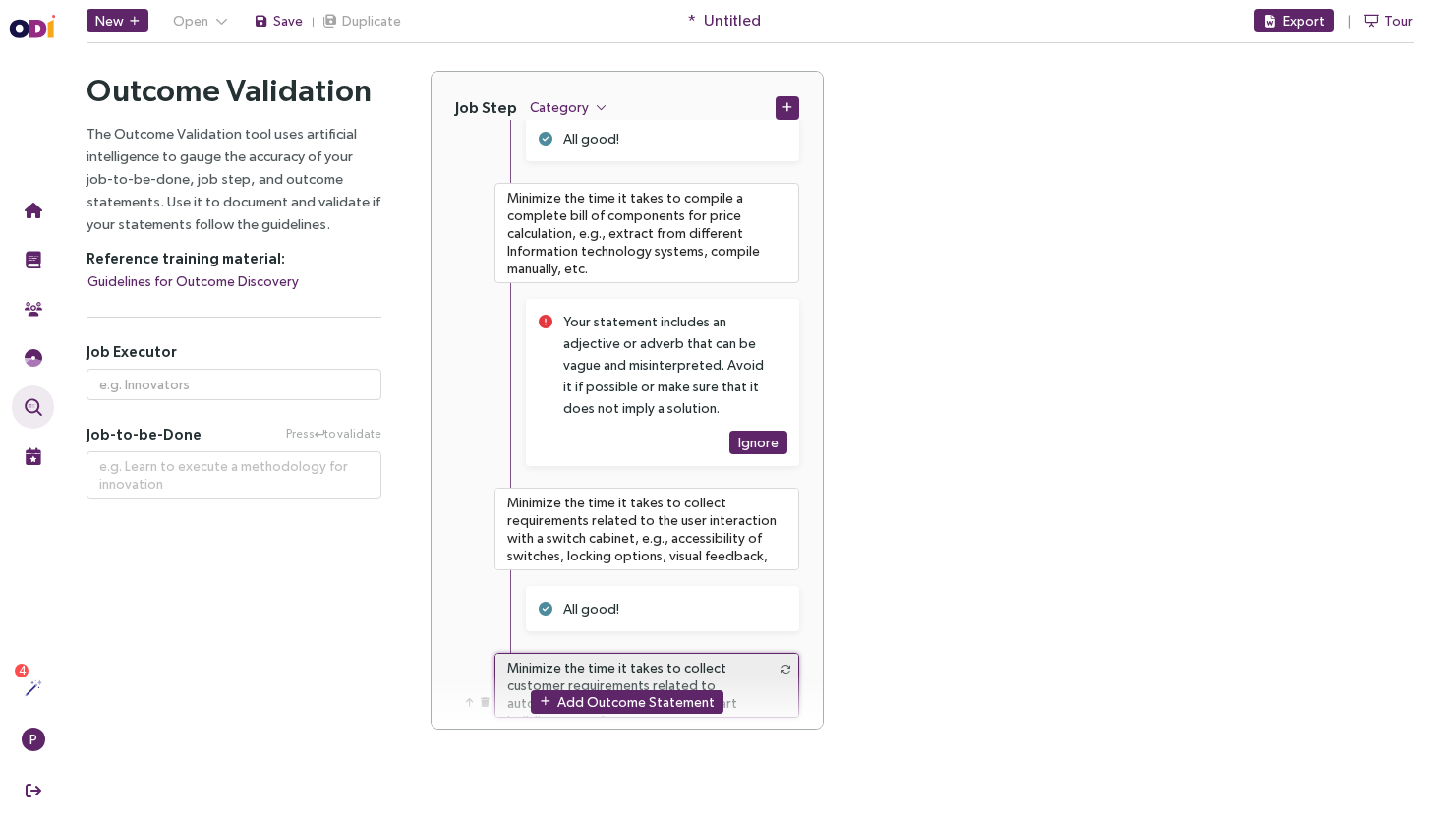
type textarea "Minimize the time it takes to collect customer requirements related to automati…"
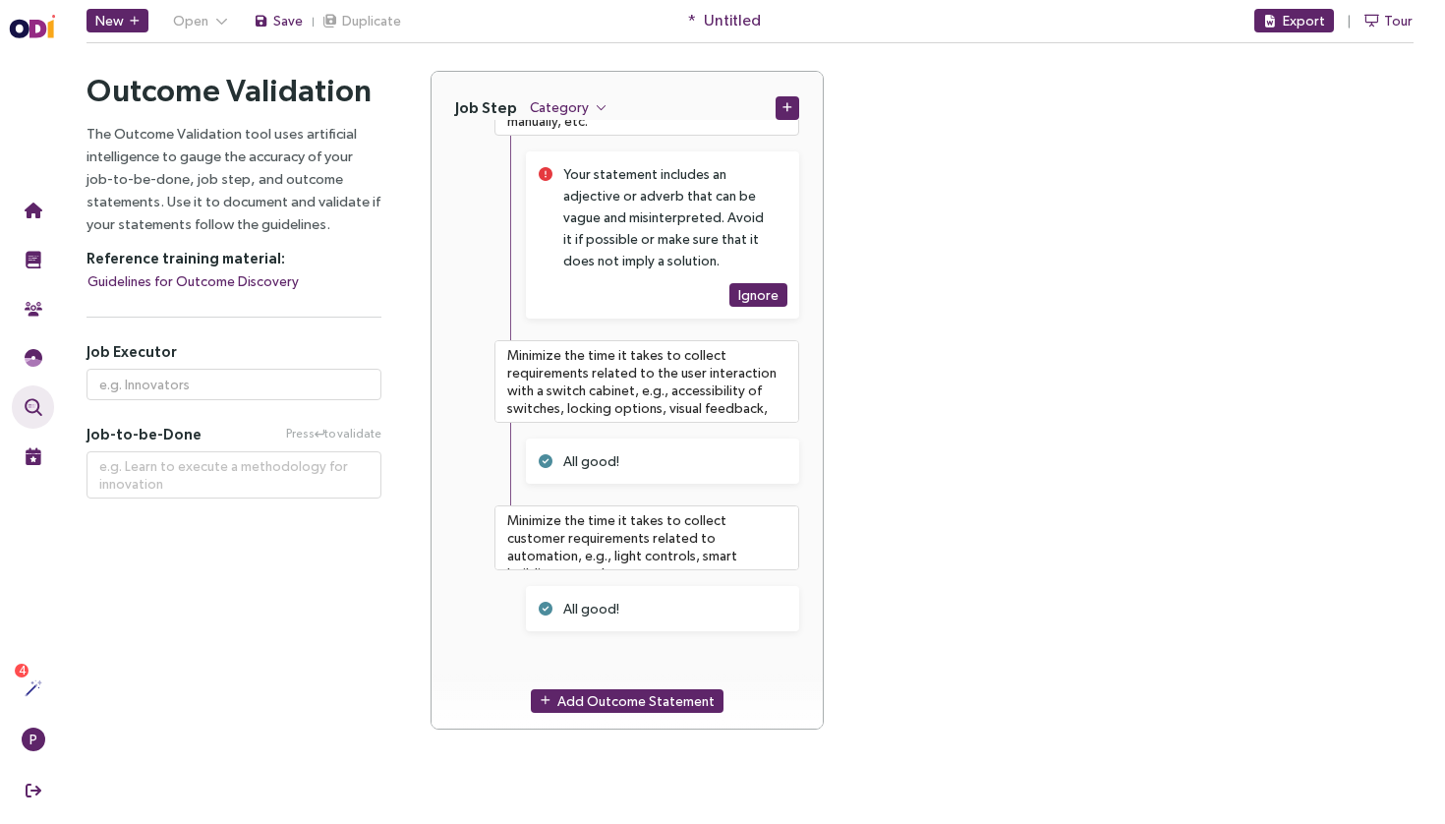
scroll to position [1147, 0]
click at [622, 740] on div "Job Step Category Press to validate Outcome Statements Press to validate Minimi…" at bounding box center [921, 412] width 983 height 682
click at [657, 707] on span "Add Outcome Statement" at bounding box center [635, 701] width 157 height 22
click at [677, 668] on textarea at bounding box center [646, 682] width 305 height 59
paste textarea "Minimize the time it takes to calculate the total costs of a switch cabinet, e.…"
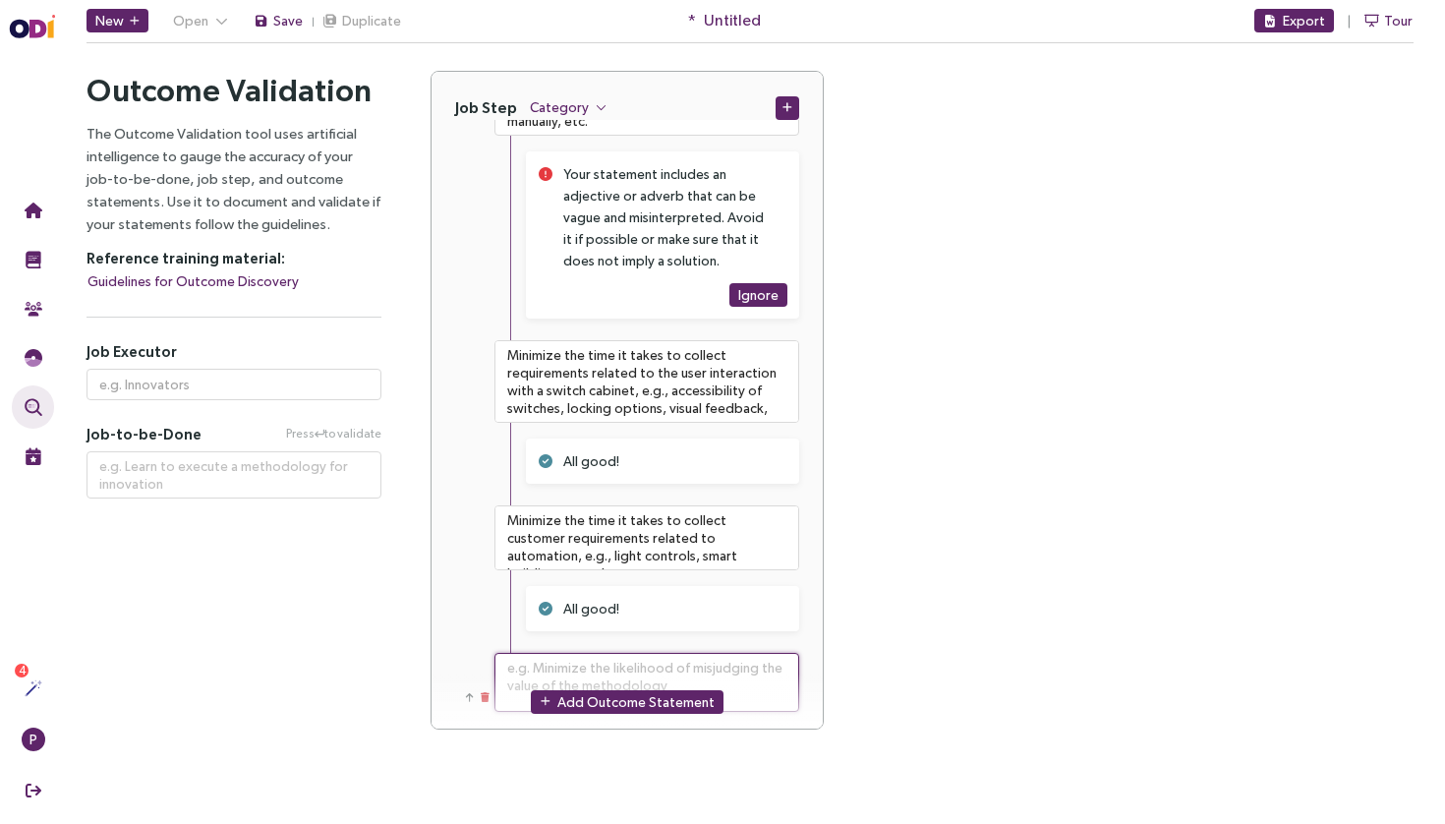
type textarea "**********"
type textarea "Minimize the time it takes to calculate the total costs of a switch cabinet, e.…"
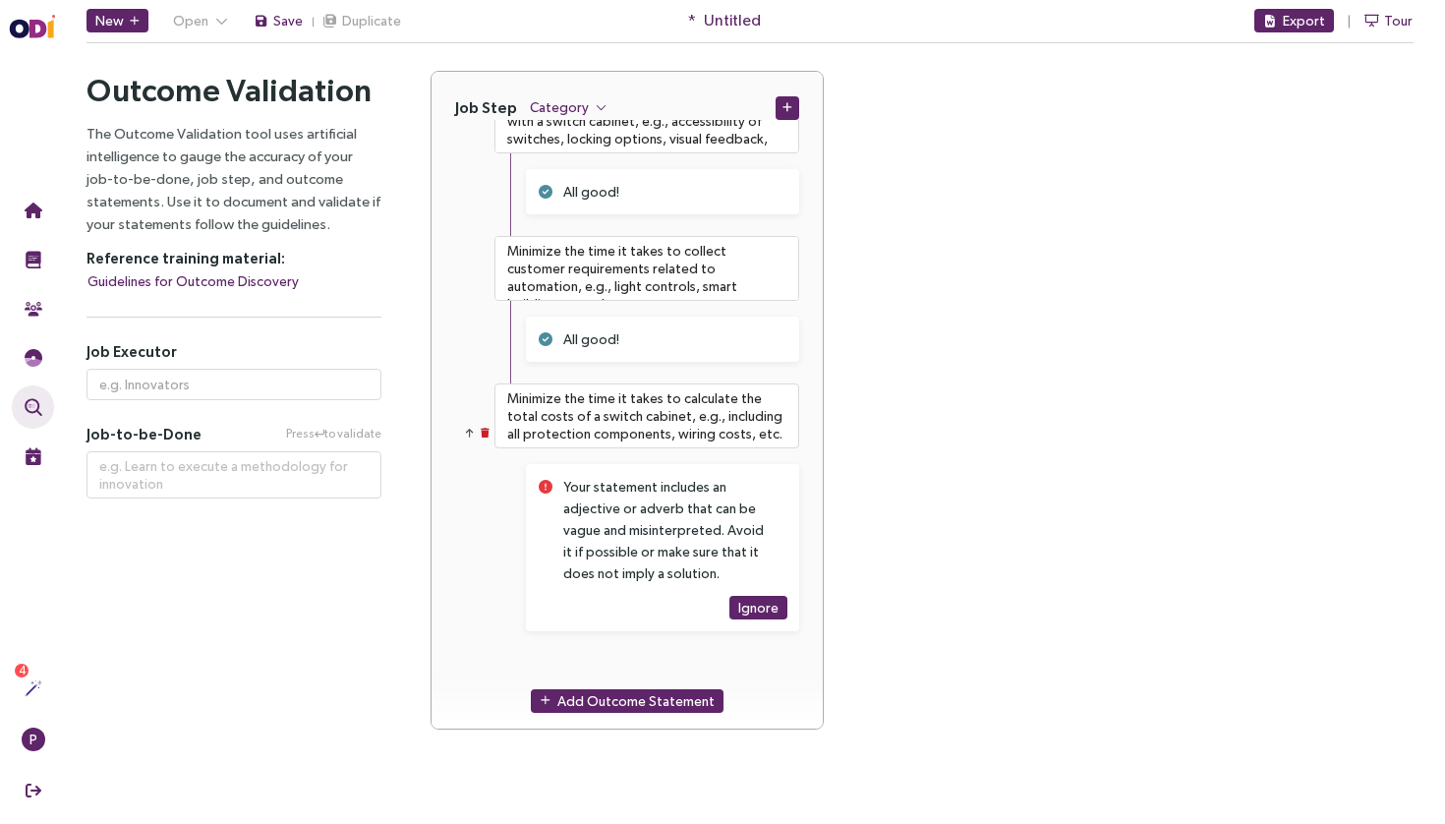
scroll to position [1416, 0]
click at [590, 696] on span "Add Outcome Statement" at bounding box center [635, 701] width 157 height 22
click at [637, 656] on textarea at bounding box center [646, 682] width 305 height 59
paste textarea "Minimize the time it takes to calculate a price for a switch cabinet that uses …"
type textarea "**********"
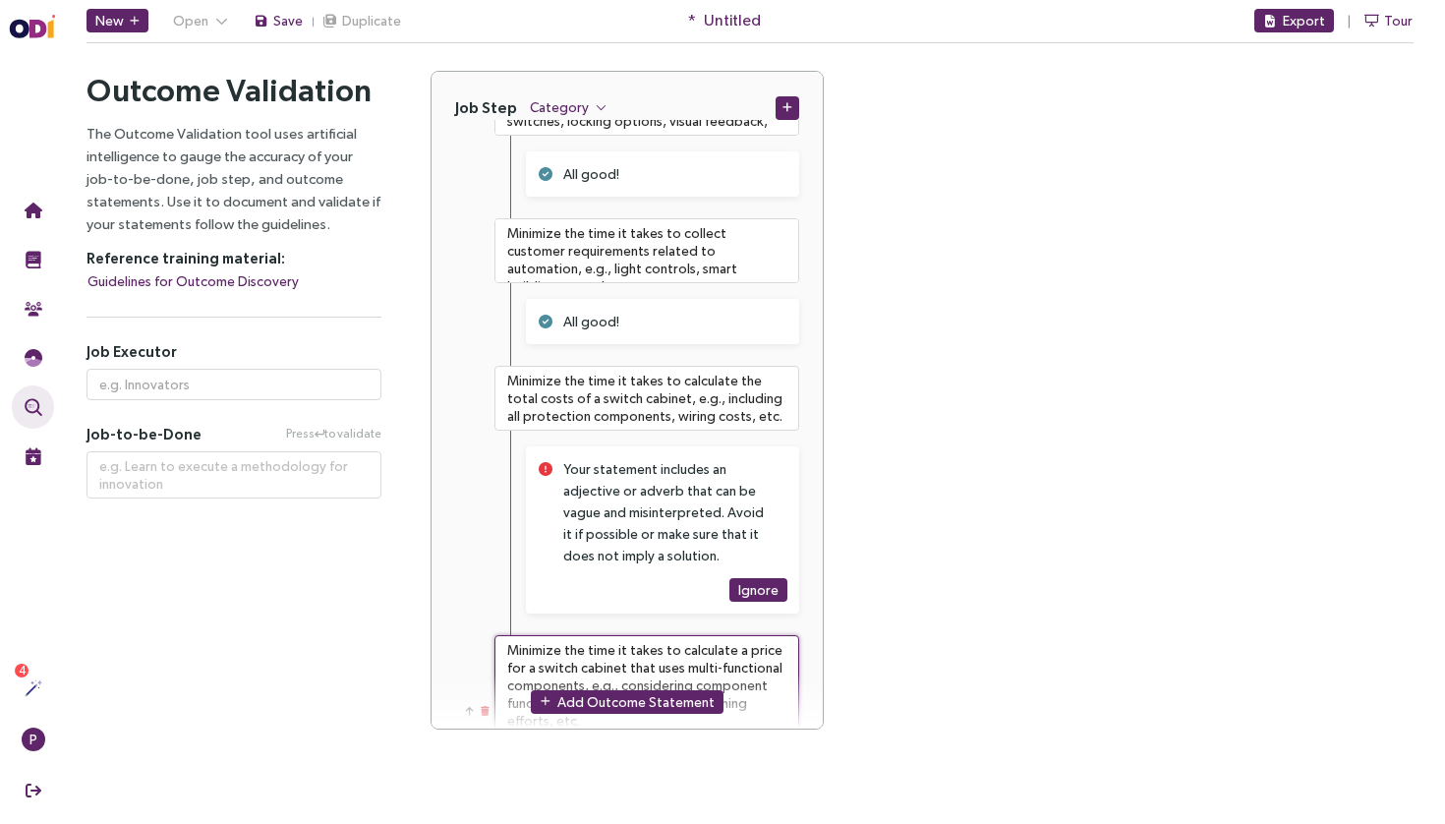
type textarea "Minimize the time it takes to calculate a price for a switch cabinet that uses …"
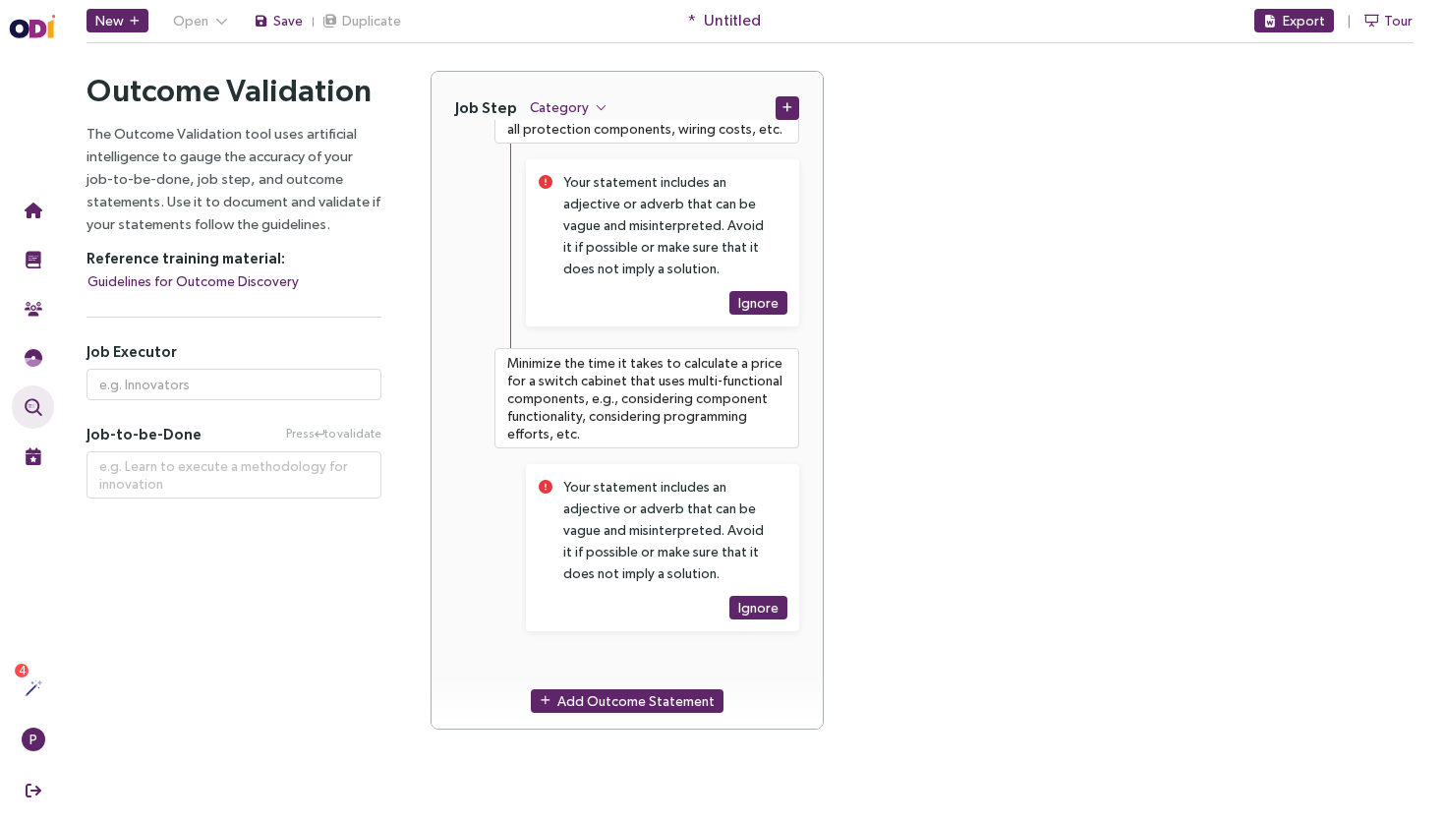
scroll to position [1721, 0]
click at [667, 696] on span "Add Outcome Statement" at bounding box center [635, 701] width 157 height 22
click at [678, 674] on div "Add Outcome Statement" at bounding box center [626, 701] width 391 height 56
click at [666, 660] on textarea at bounding box center [646, 682] width 305 height 59
paste textarea "Minimize the time it takes to calculate a maintenance price for a multi-functio…"
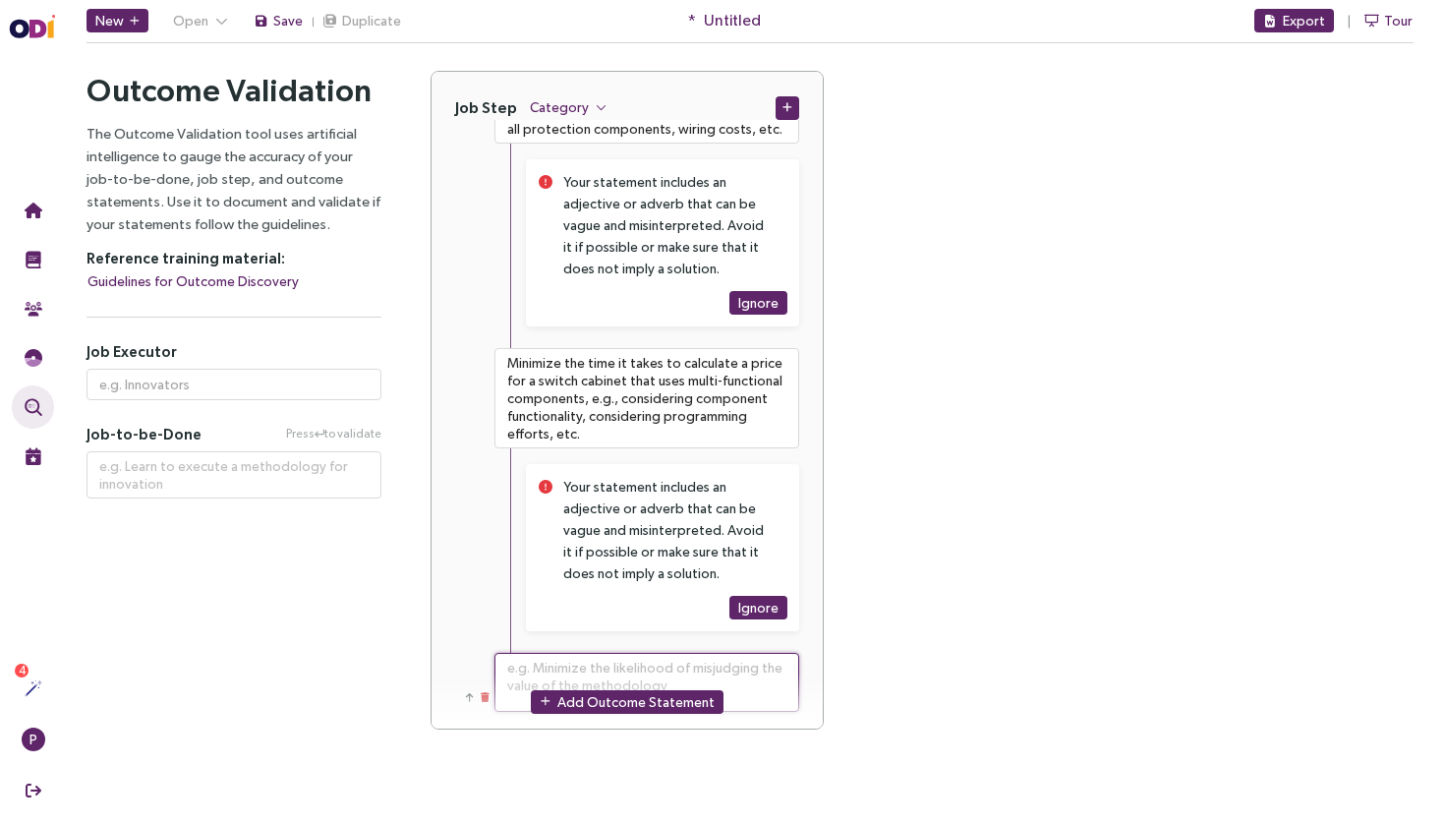
type textarea "**********"
type textarea "Minimize the time it takes to calculate a maintenance price for a multi-functio…"
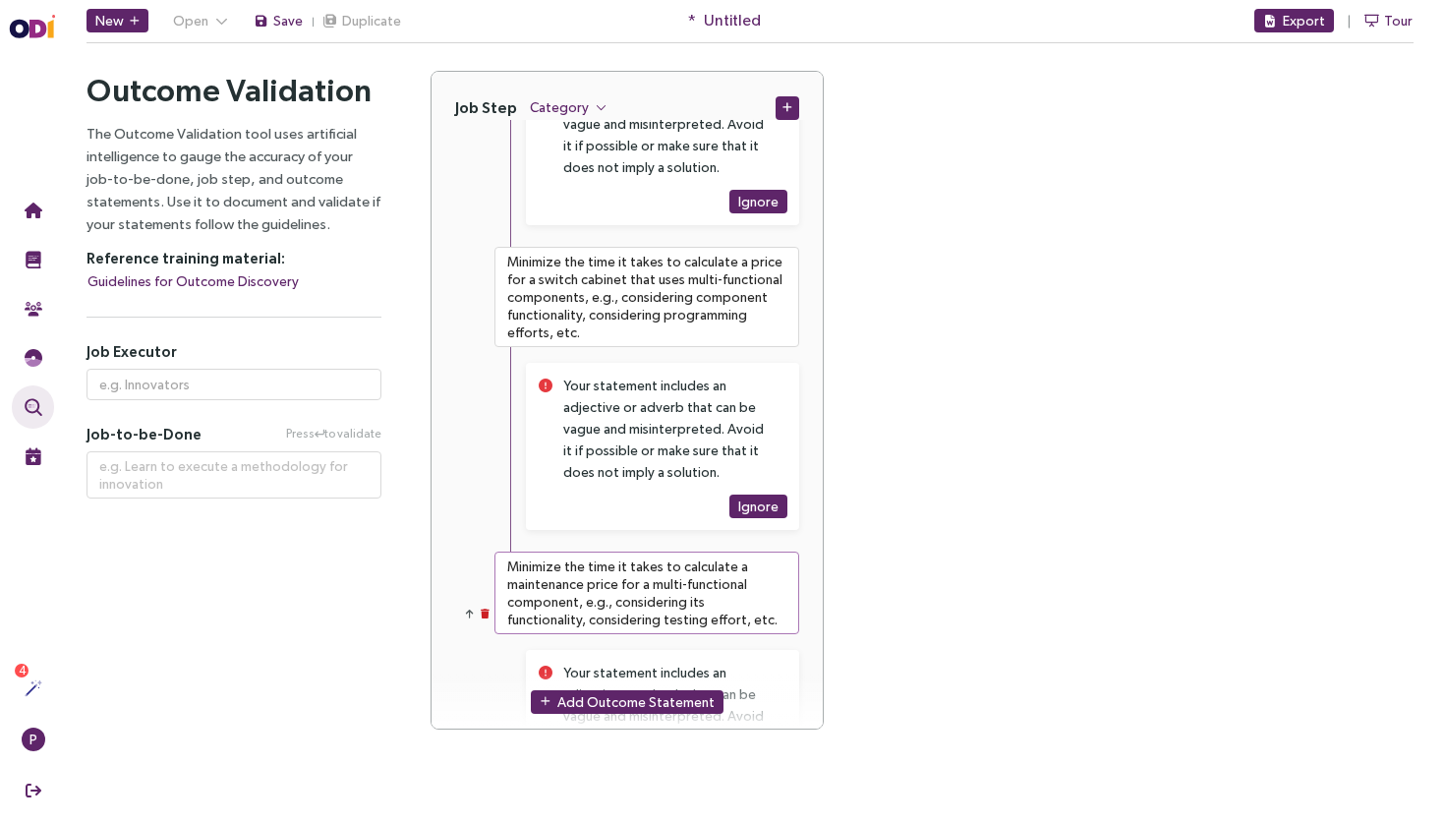
scroll to position [1827, 0]
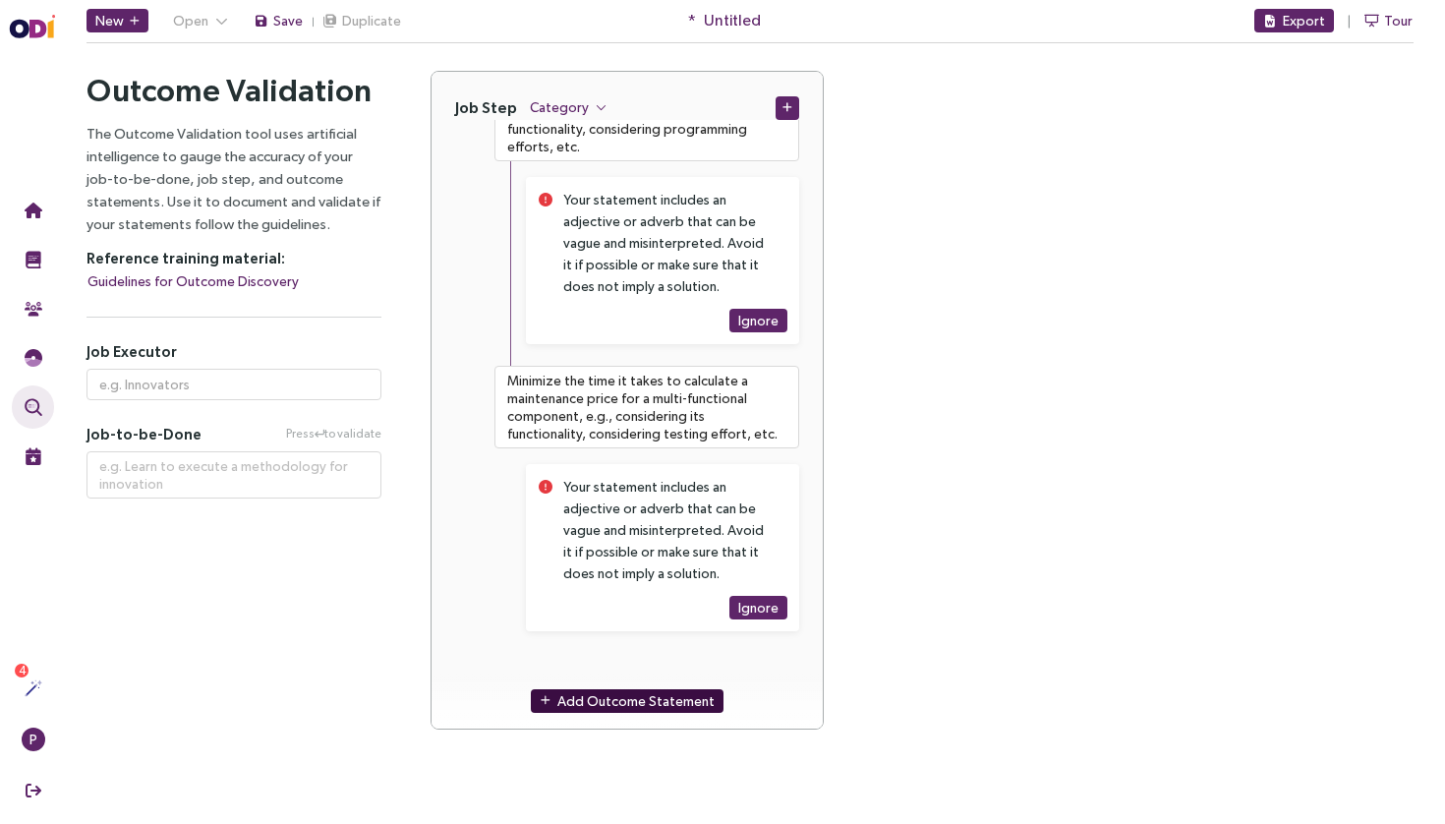
click at [626, 681] on div "Add Outcome Statement" at bounding box center [626, 700] width 391 height 56
click at [626, 696] on span "Add Outcome Statement" at bounding box center [635, 701] width 157 height 22
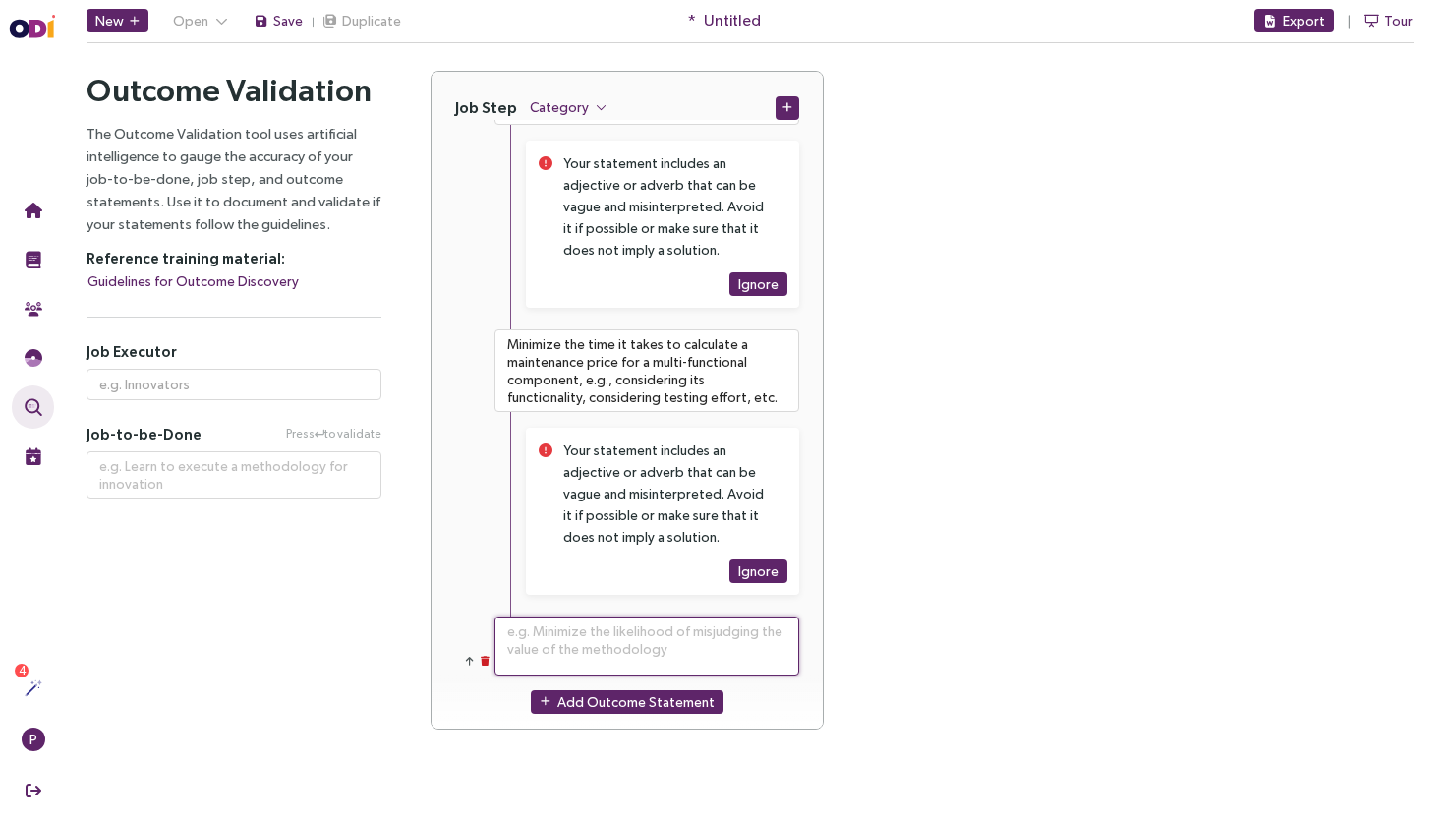
click at [603, 653] on textarea at bounding box center [646, 645] width 305 height 59
paste textarea "Minimize the time it takes to adjust a switch cabinet design when one protectio…"
type textarea "**********"
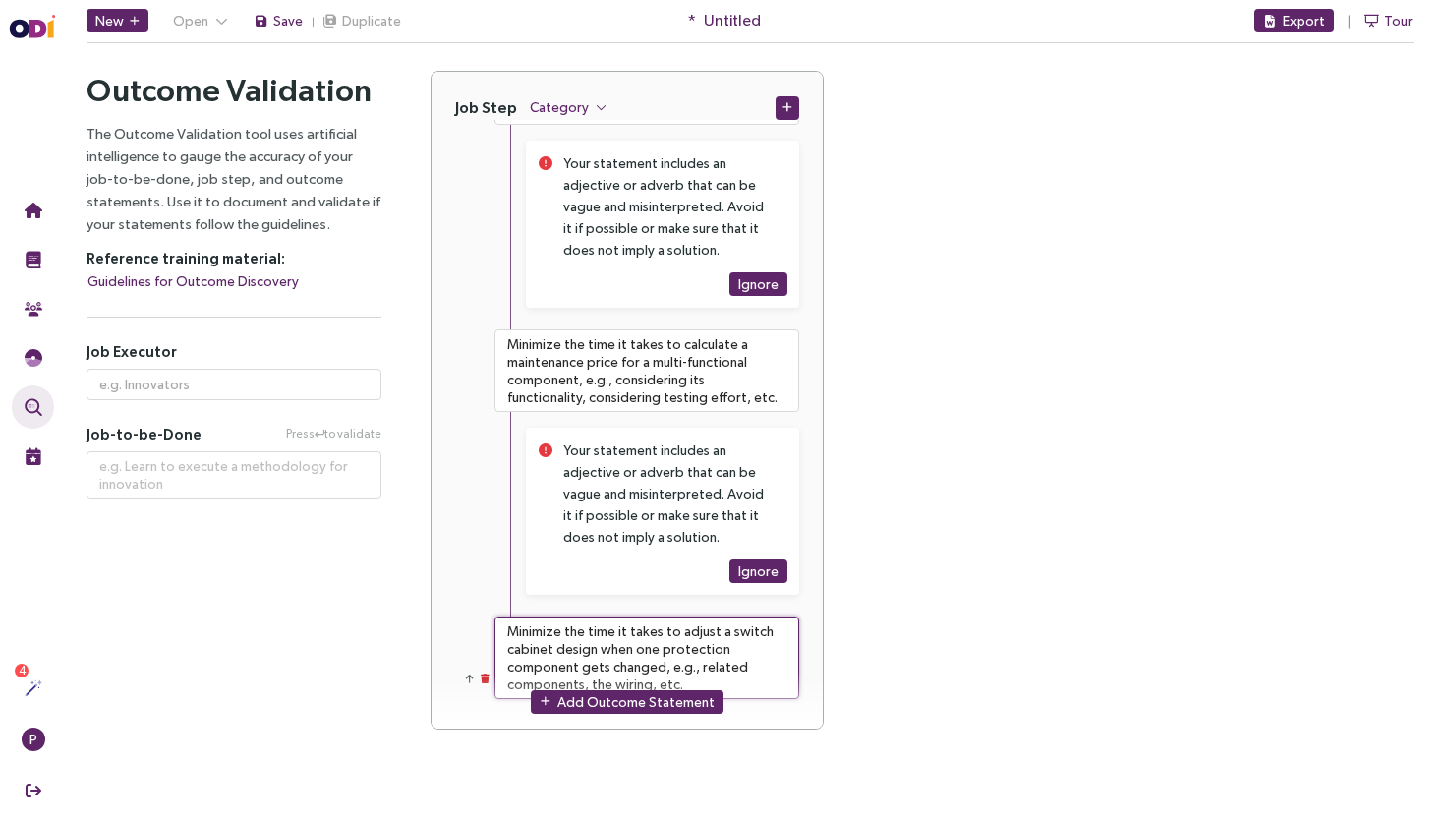
type textarea "Minimize the time it takes to adjust a switch cabinet design when one protectio…"
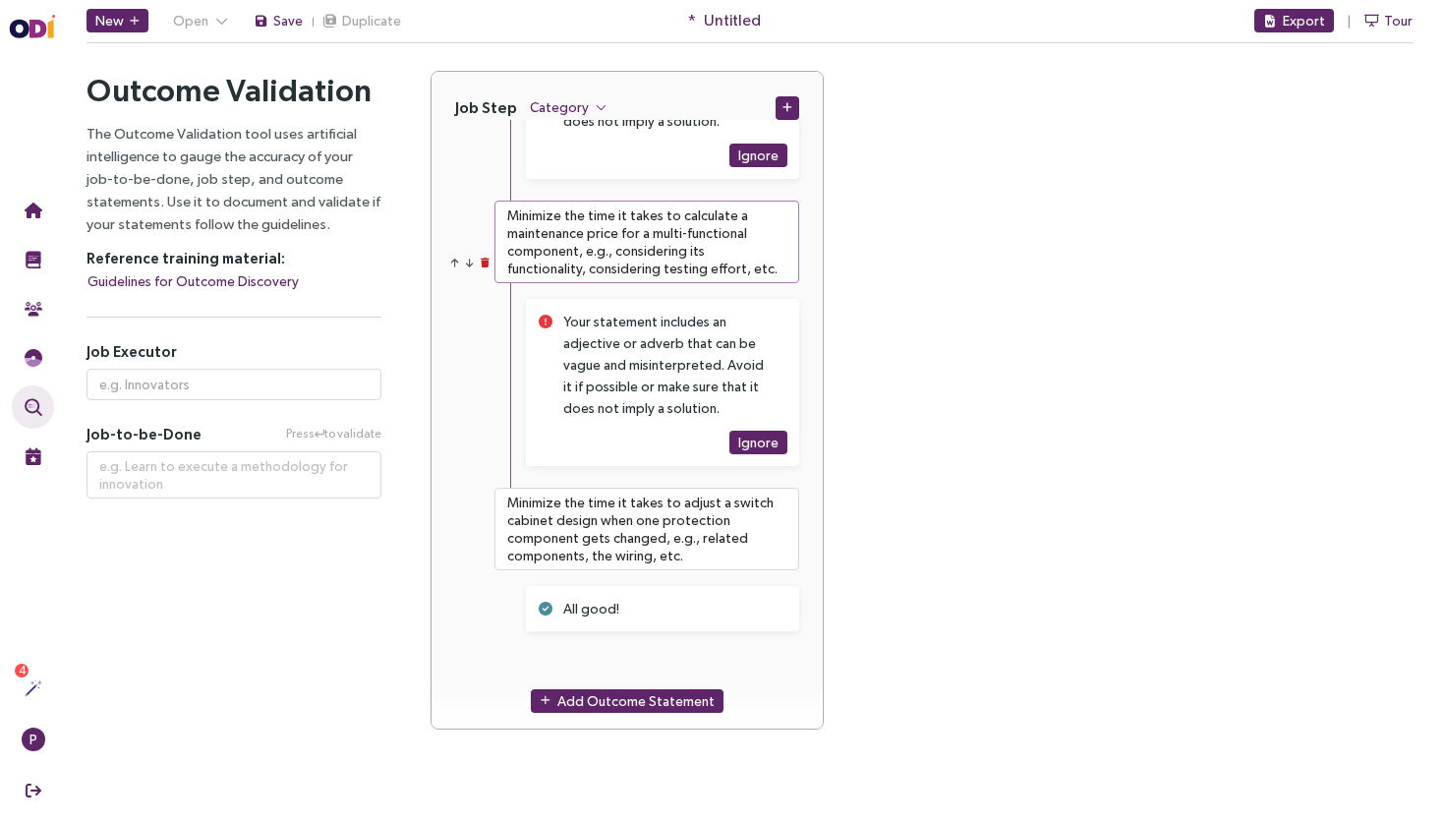
scroll to position [2173, 0]
click at [579, 694] on span "Add Outcome Statement" at bounding box center [635, 701] width 157 height 22
click at [606, 660] on textarea at bounding box center [646, 682] width 305 height 59
paste textarea "Minimize the likelihood that true product parameters vary from the information …"
type textarea "**********"
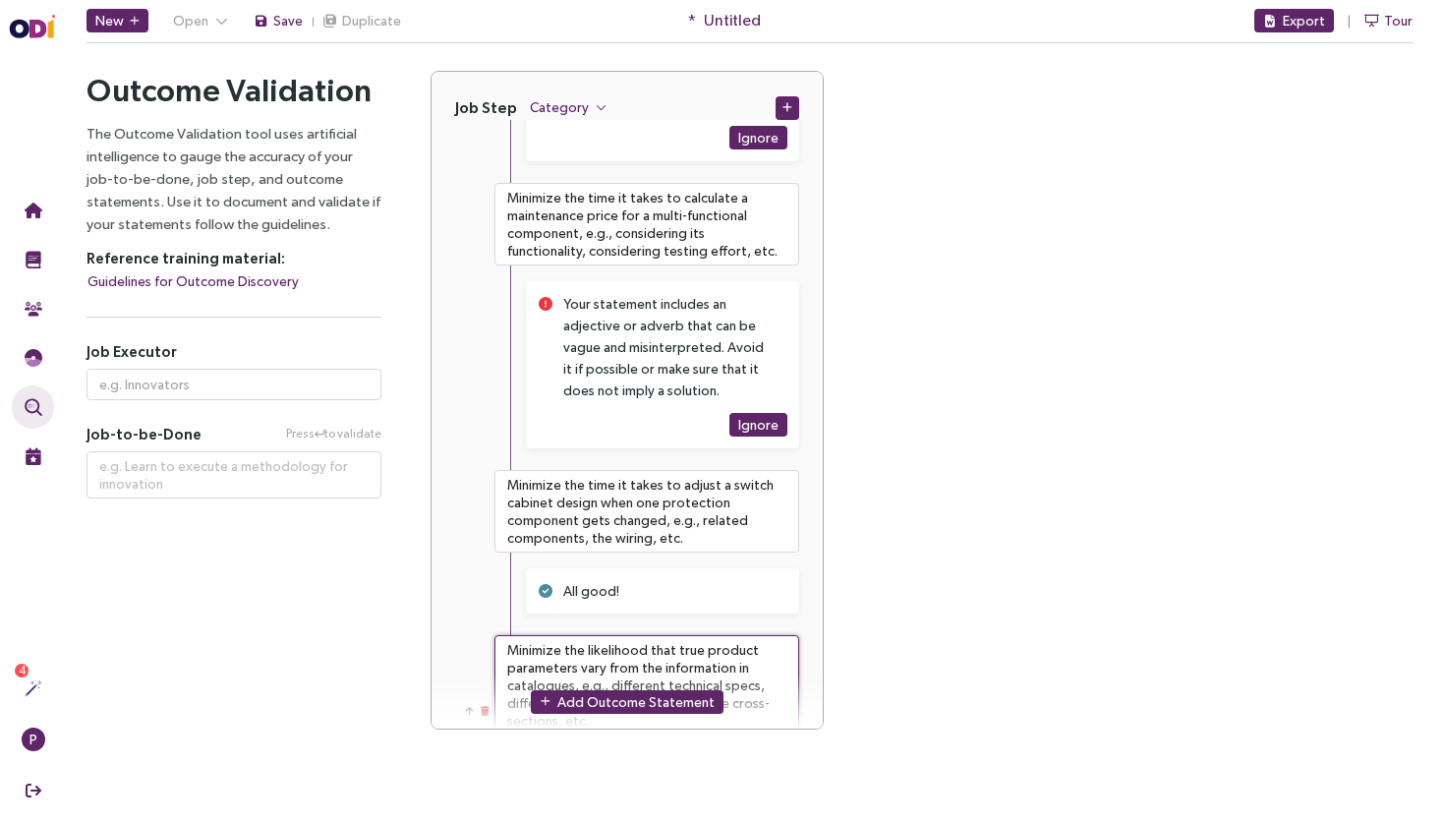
type textarea "Minimize the likelihood that true product parameters vary from the information …"
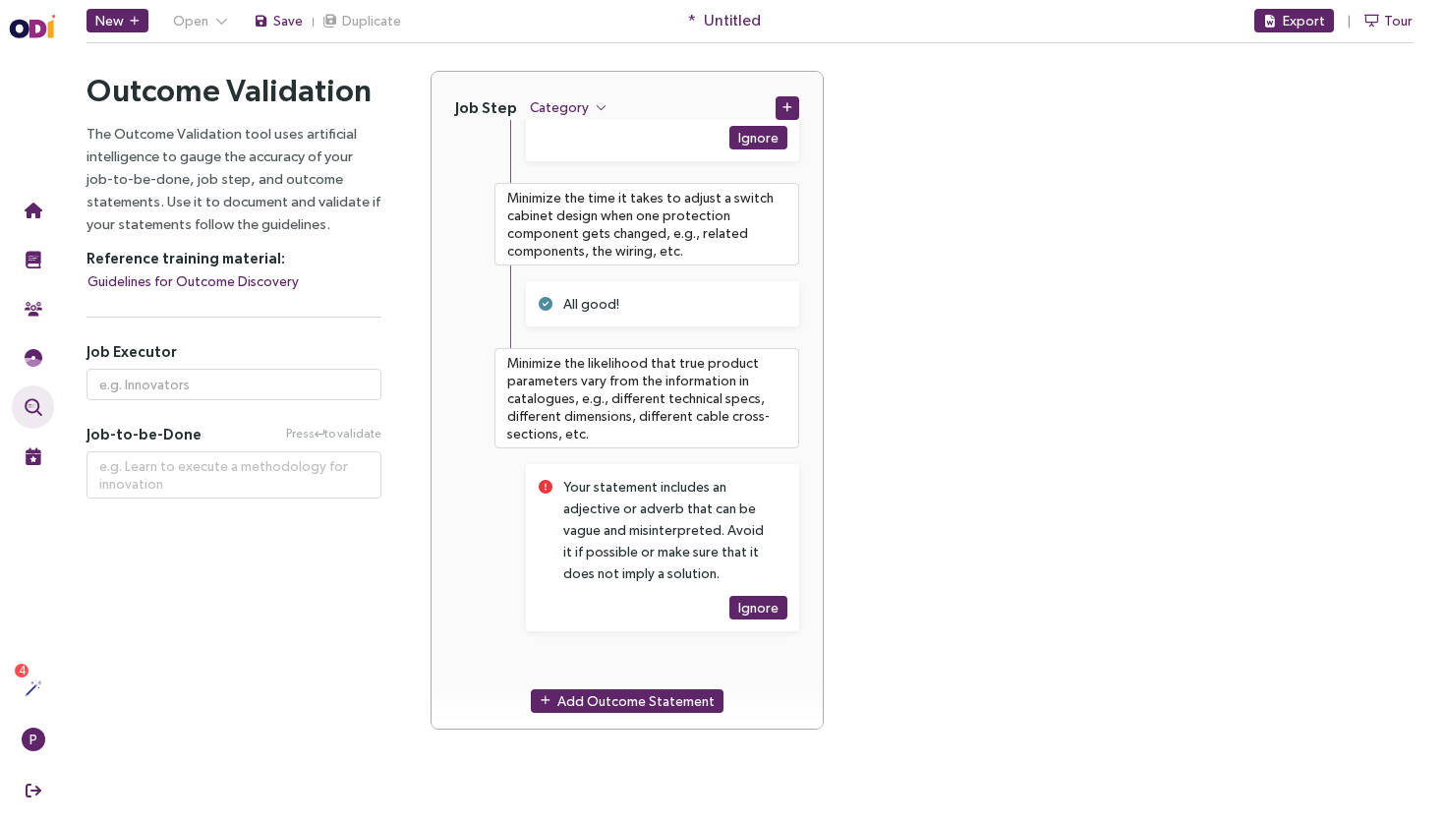
scroll to position [2478, 0]
click at [547, 705] on icon "button" at bounding box center [546, 700] width 10 height 11
click at [615, 678] on div "Add Outcome Statement" at bounding box center [626, 701] width 391 height 56
click at [626, 668] on textarea at bounding box center [646, 682] width 305 height 59
paste textarea "Minimize the likelihood that the initial proposed cost of a project cannot be g…"
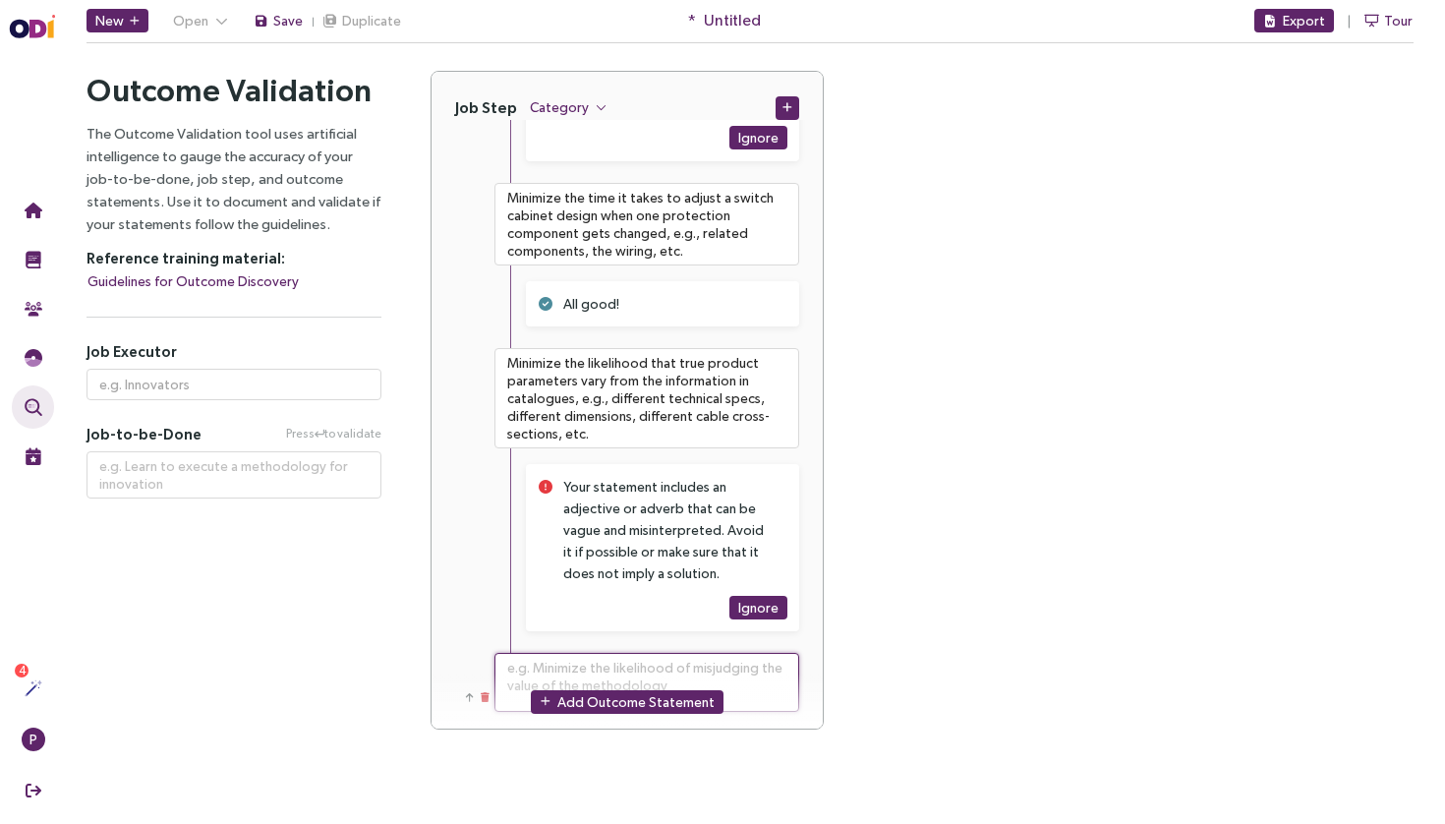
type textarea "**********"
type textarea "Minimize the likelihood that the initial proposed cost of a project cannot be g…"
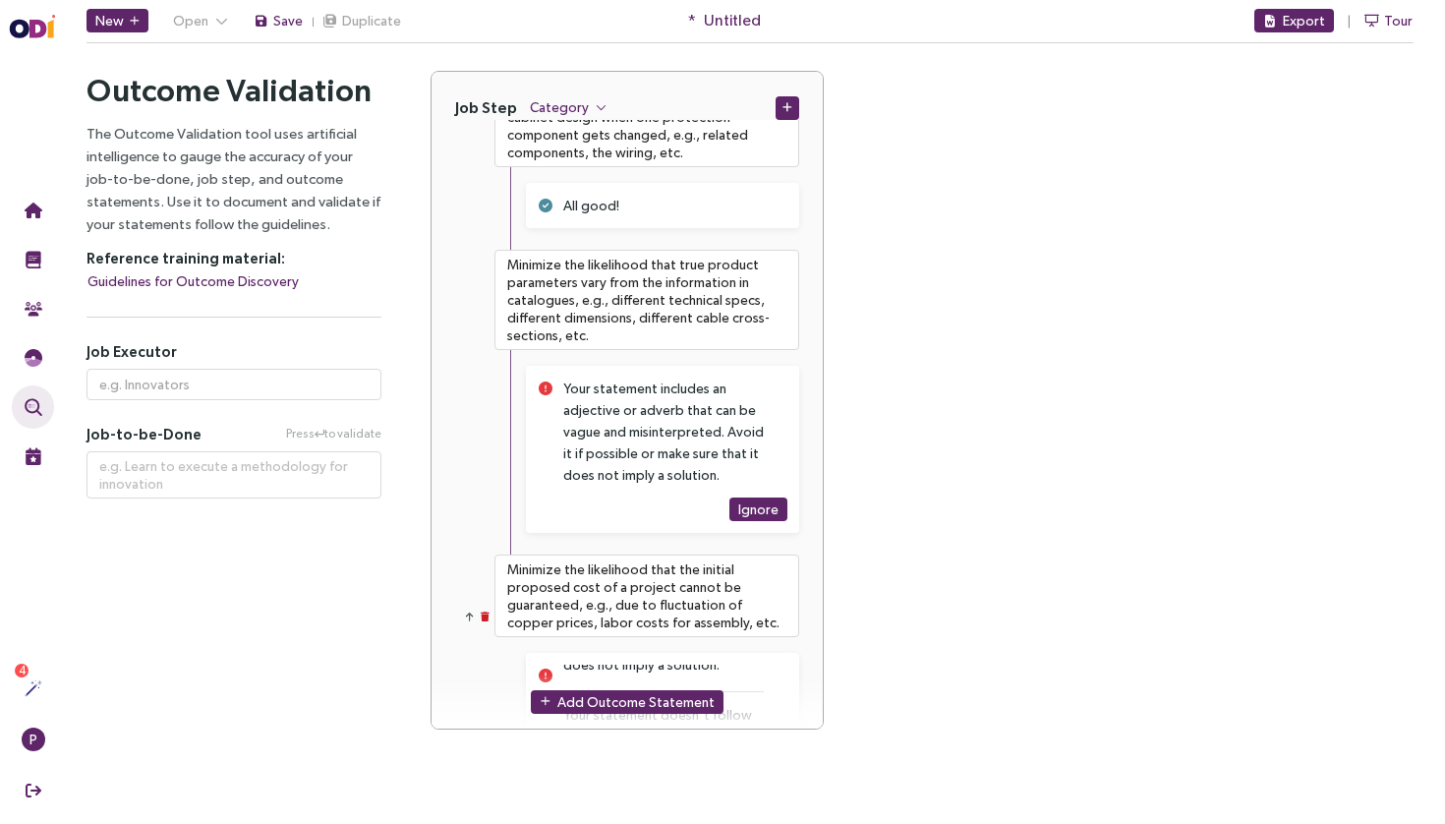
scroll to position [97, 0]
click at [567, 694] on span "Add Outcome Statement" at bounding box center [635, 701] width 157 height 22
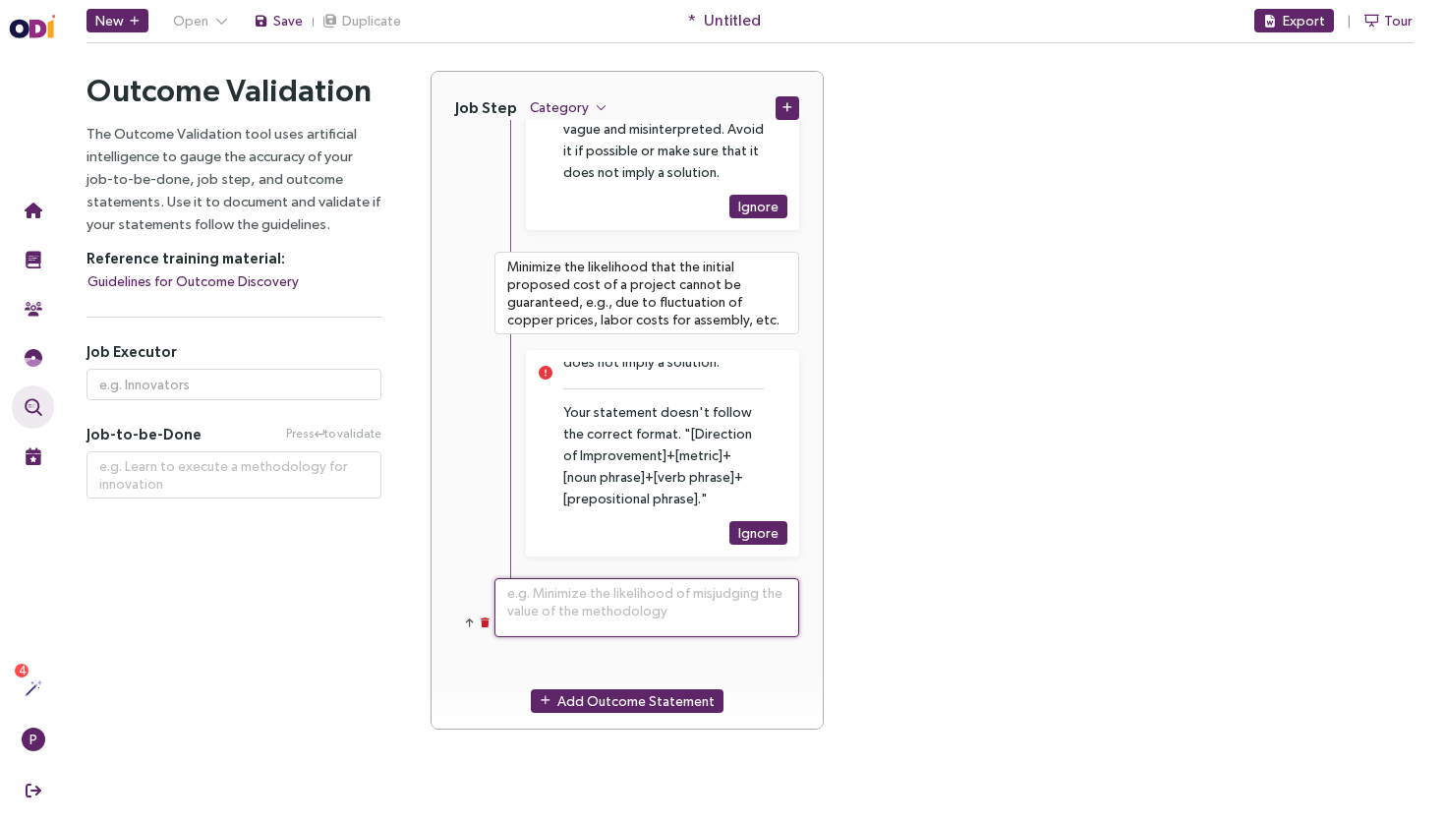
click at [612, 623] on textarea at bounding box center [646, 607] width 305 height 59
paste textarea "Minimize the likelihood that the functionality of components cannot be tested u…"
type textarea "**********"
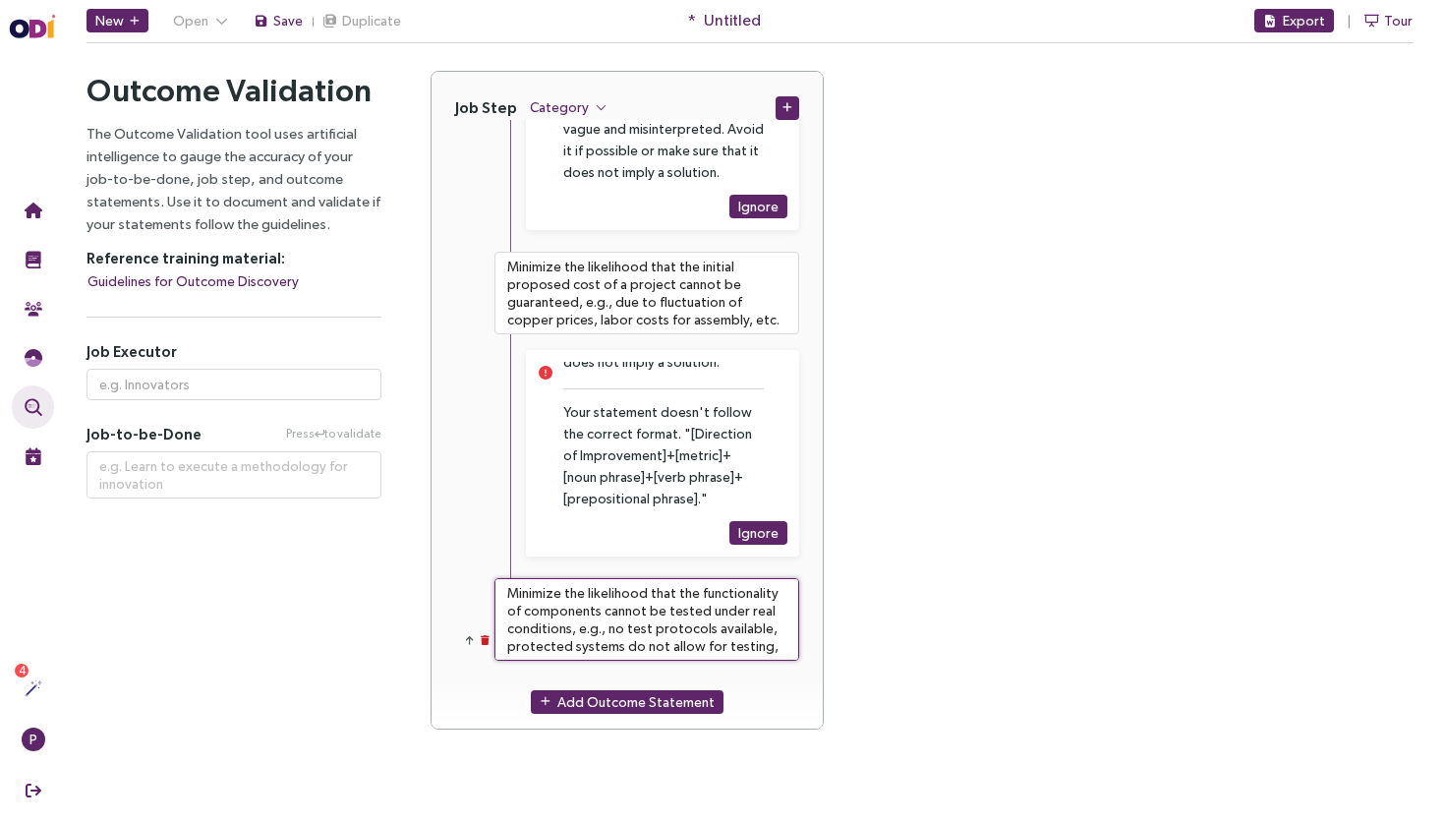
type textarea "Minimize the likelihood that the functionality of components cannot be tested u…"
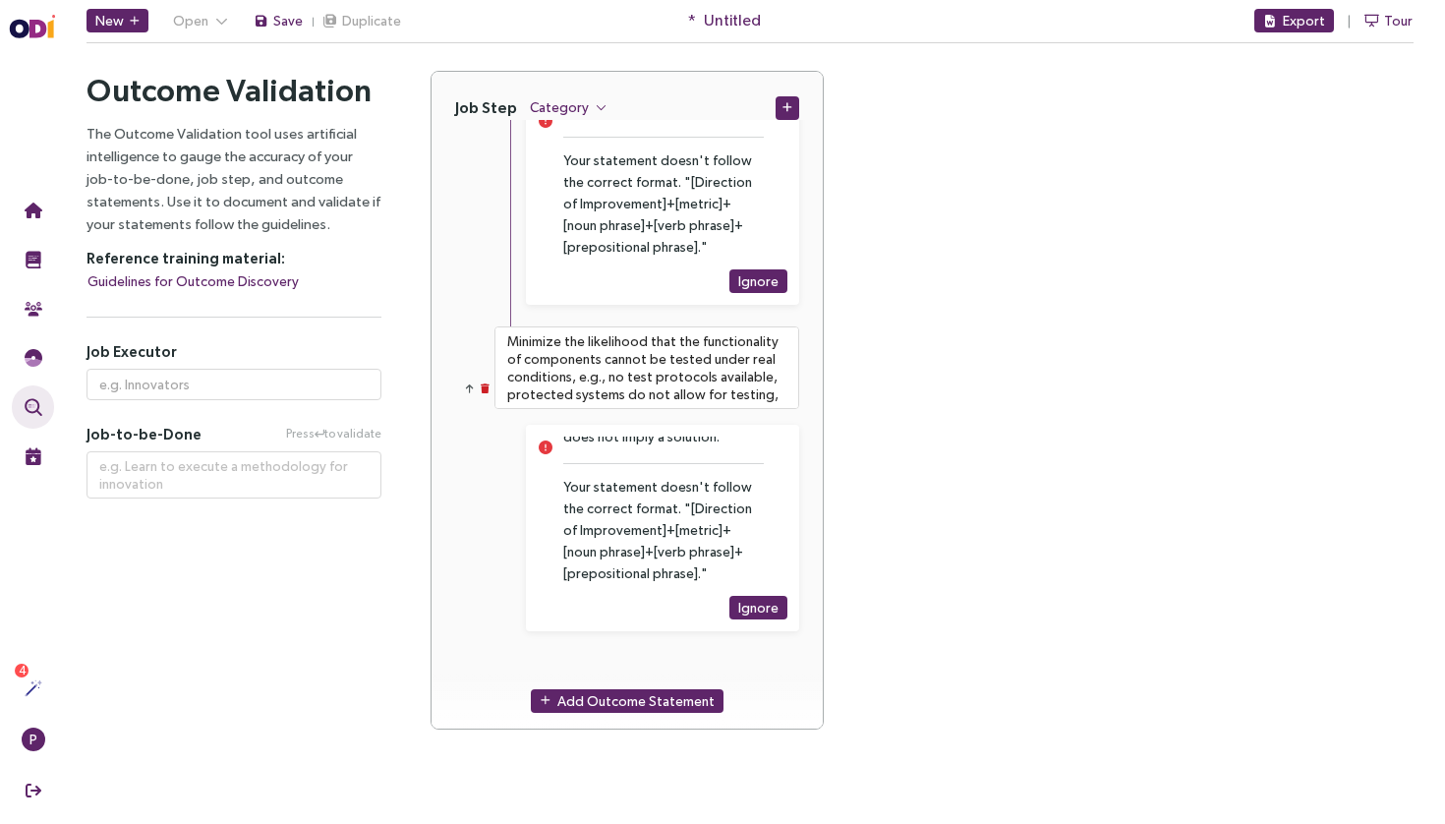
scroll to position [97, 0]
click at [622, 684] on div "Add Outcome Statement" at bounding box center [626, 700] width 391 height 56
click at [632, 697] on span "Add Outcome Statement" at bounding box center [635, 701] width 157 height 22
click at [645, 671] on textarea at bounding box center [646, 682] width 305 height 59
paste textarea "Minimize the likelihood that space for feeder lines is not considered."
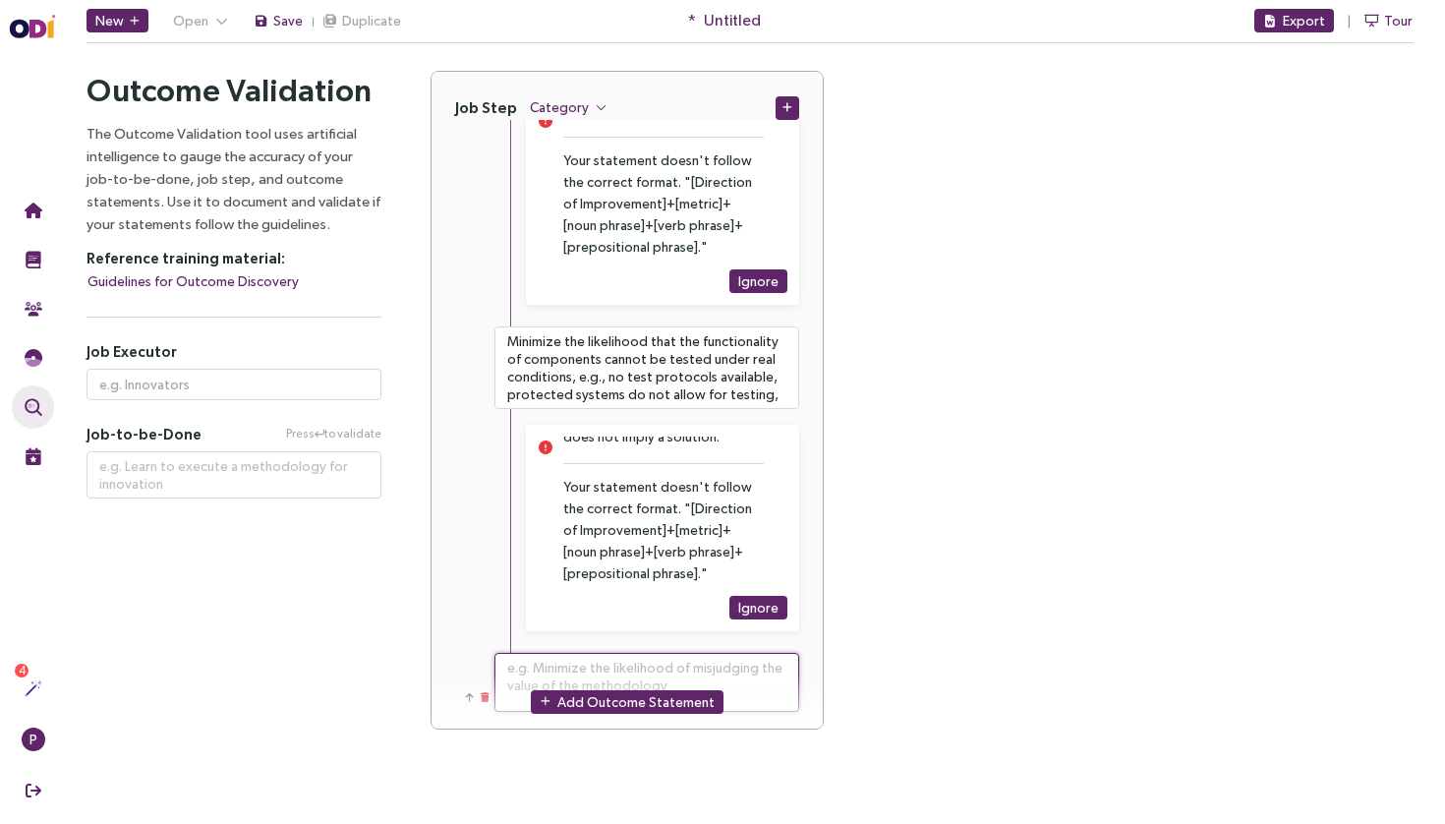
type textarea "**********"
type textarea "Minimize the likelihood that space for feeder lines is not considered."
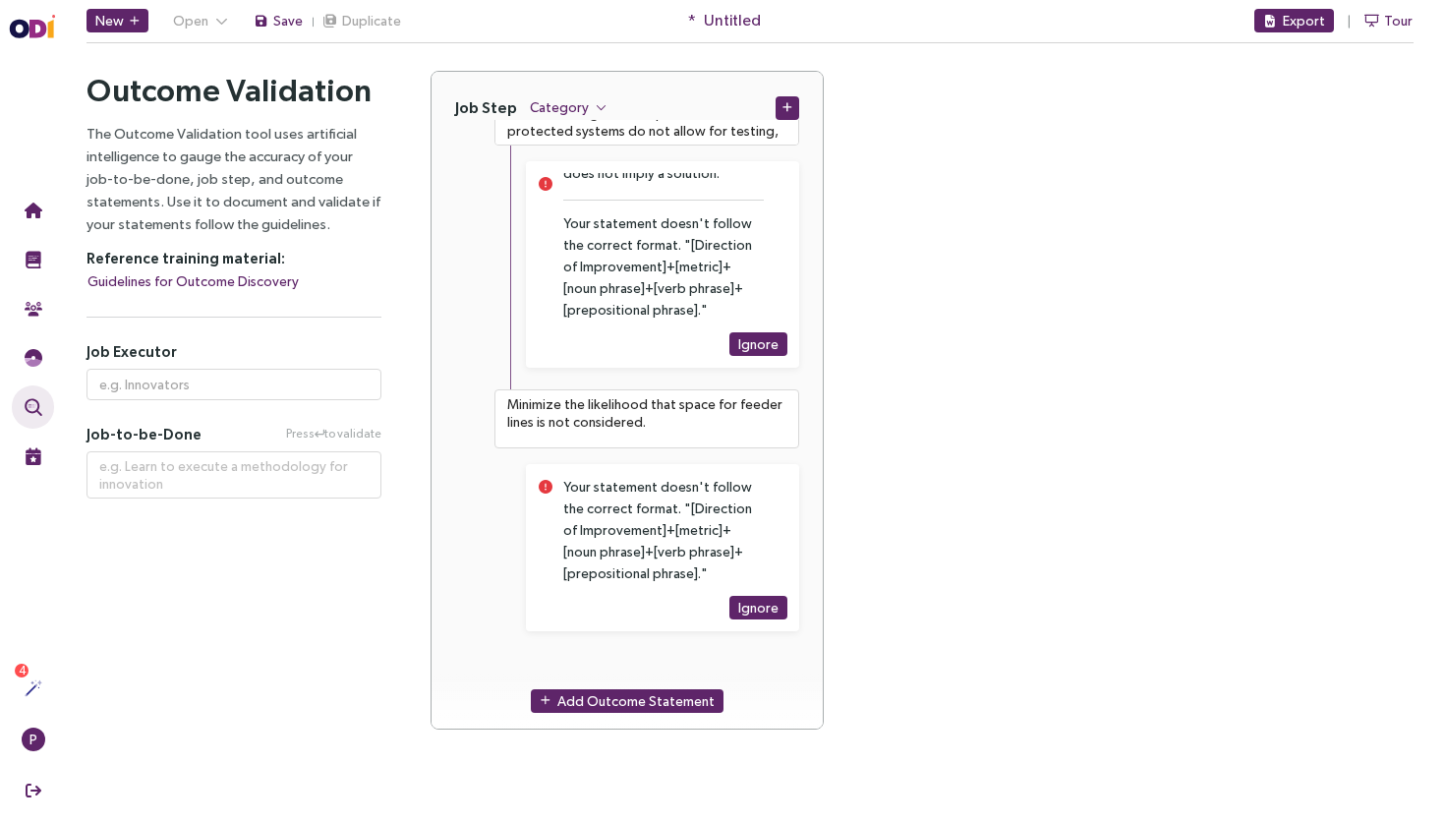
scroll to position [3393, 0]
click at [705, 404] on textarea "Minimize the likelihood that space for feeder lines is not considered." at bounding box center [646, 418] width 305 height 59
type textarea "**********"
type textarea "Minimize the likelihood that space for feeder lines is not considered."
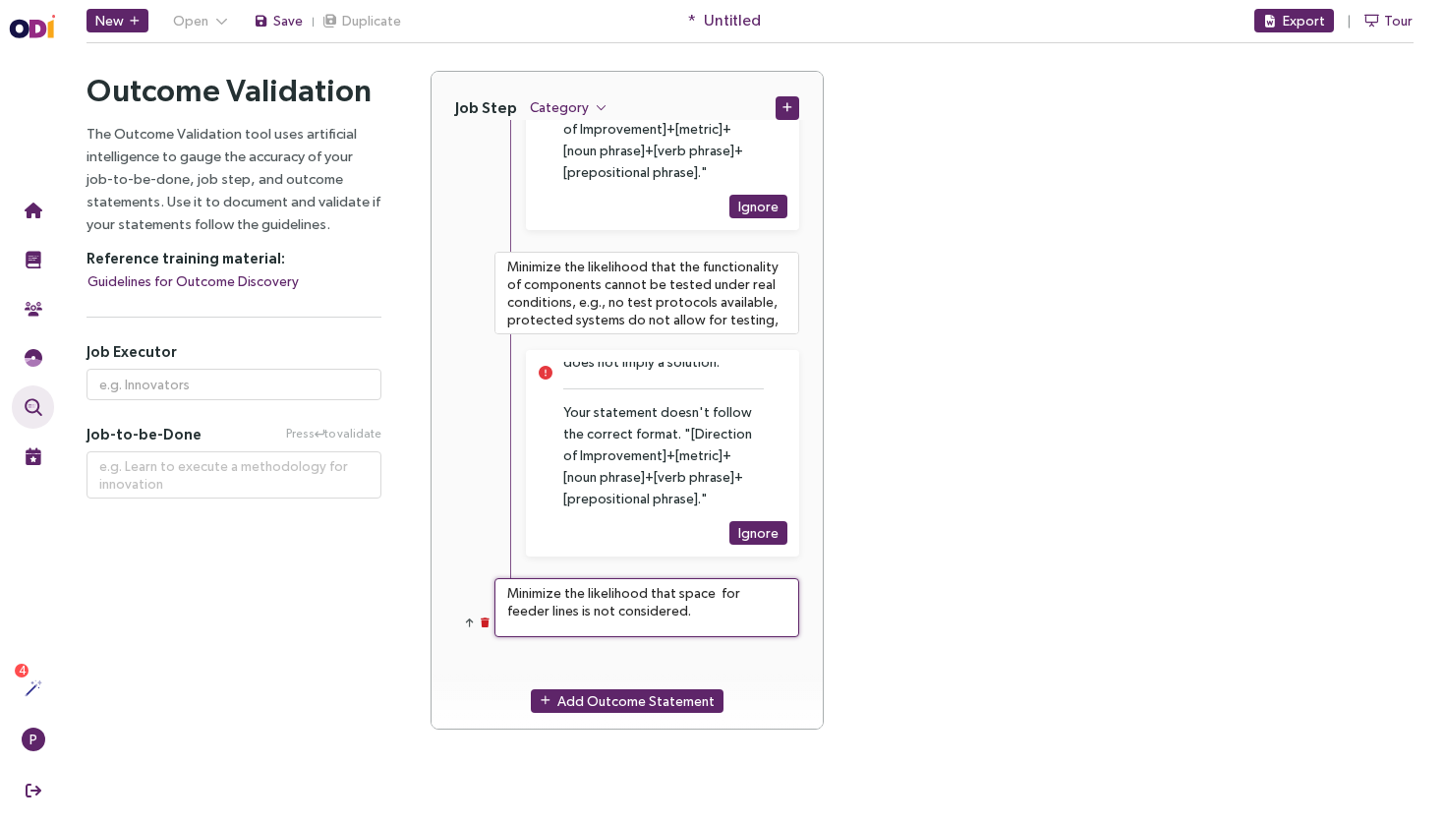
scroll to position [3205, 0]
type textarea "**********"
type textarea "Minimize the likelihood that space r for feeder lines is not considered."
type textarea "**********"
type textarea "Minimize the likelihood that space re for feeder lines is not considered."
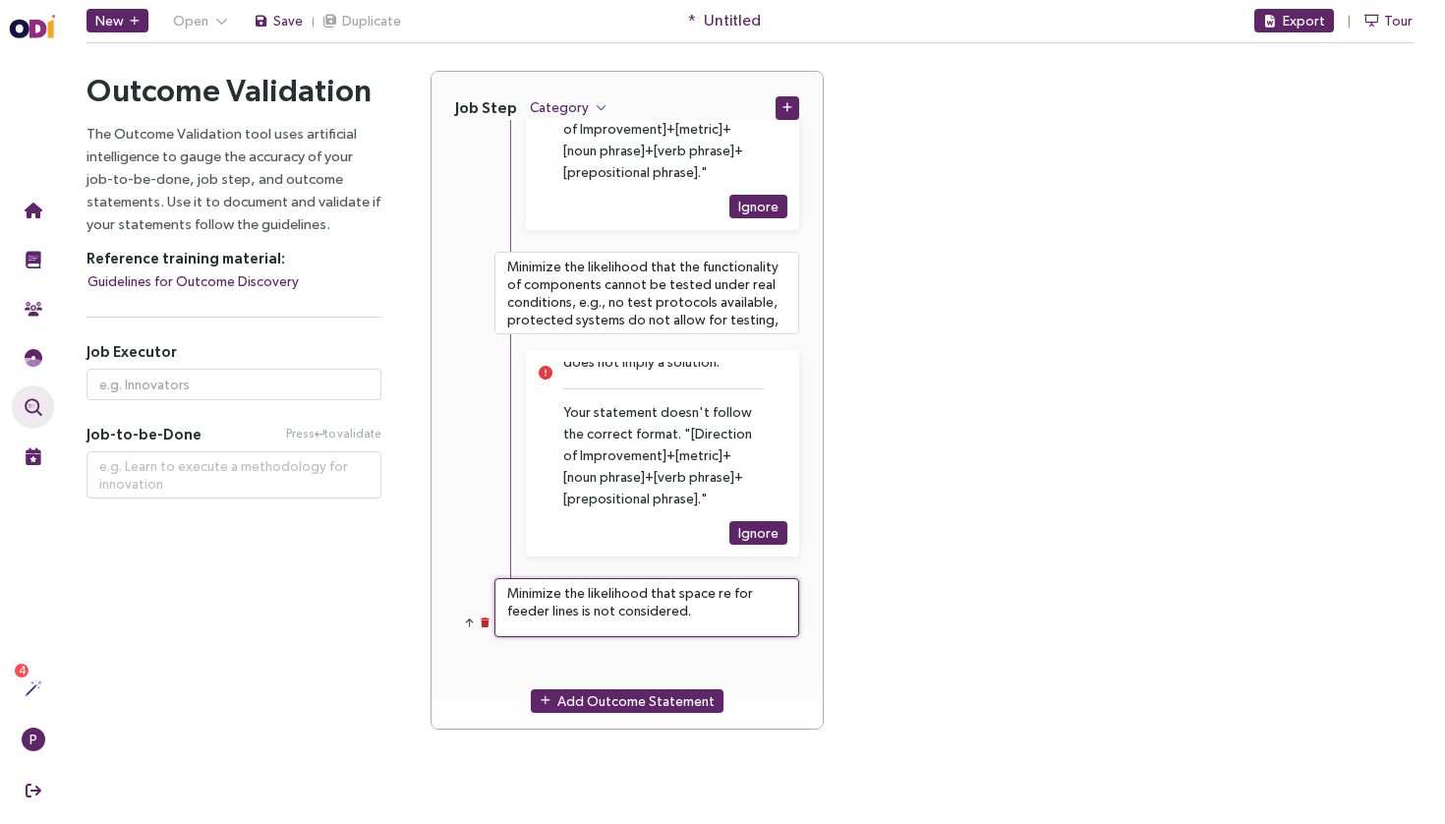
type textarea "**********"
type textarea "Minimize the likelihood that space req for feeder lines is not considered."
type textarea "**********"
type textarea "Minimize the likelihood that space requ for feeder lines is not considered."
type textarea "**********"
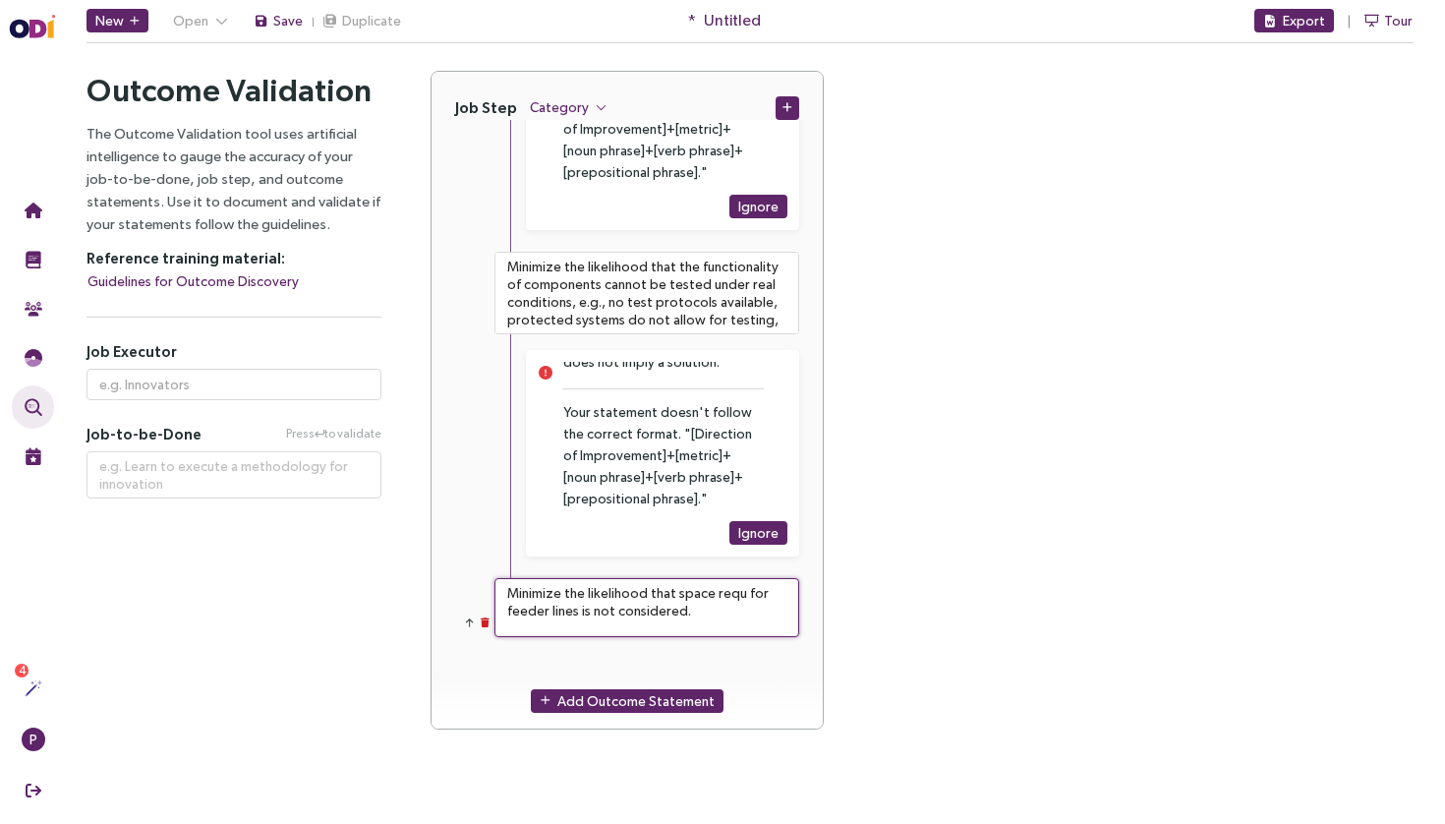
type textarea "Minimize the likelihood that space requi for feeder lines is not considered."
type textarea "**********"
type textarea "Minimize the likelihood that space requie for feeder lines is not considered."
type textarea "**********"
type textarea "Minimize the likelihood that space requier for feeder lines is not considered."
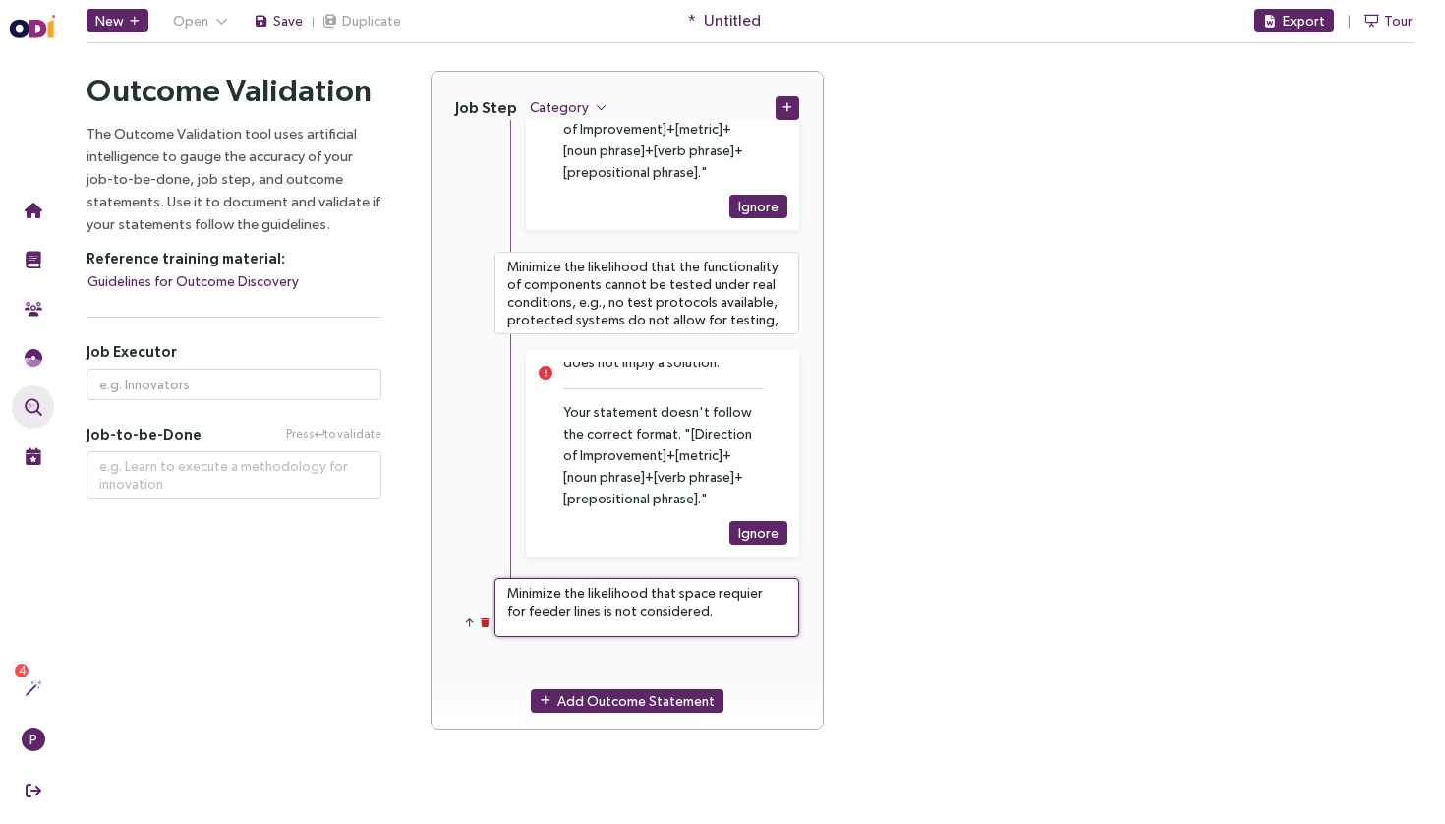
type textarea "**********"
type textarea "Minimize the likelihood that space requiere for feeder lines is not considered."
type textarea "**********"
type textarea "Minimize the likelihood that space requiered for feeder lines is not considered."
type textarea "**********"
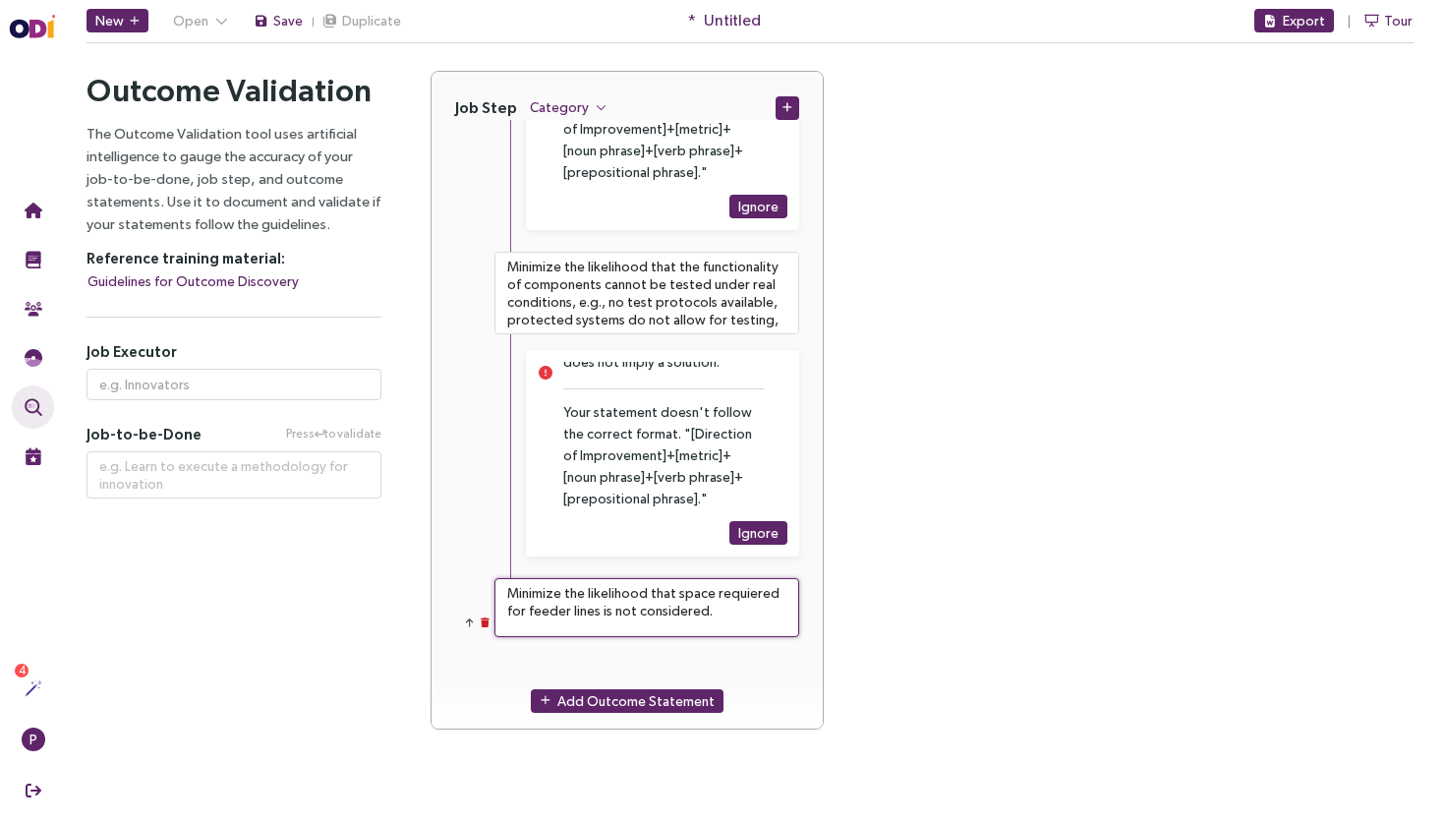
type textarea "Minimize the likelihood that space required for feeder lines is not considered."
type textarea "**********"
type textarea "Minimize the likelihood that space required for feeder lines is not considered."
type textarea "**********"
type textarea "Minimize the likelihood that space required for feeder lines is not considered."
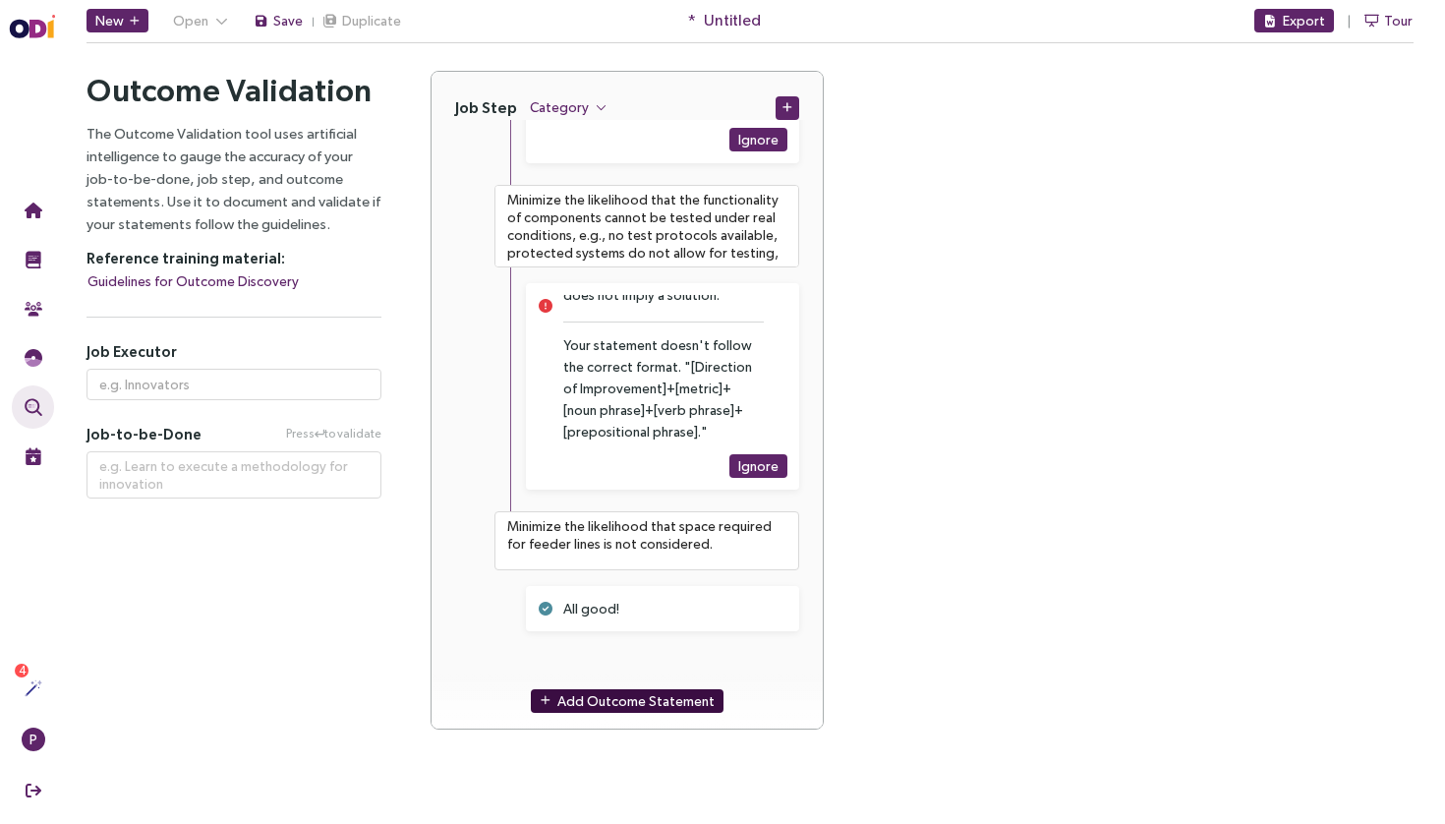
scroll to position [0, 0]
click at [622, 690] on span "Add Outcome Statement" at bounding box center [635, 701] width 157 height 22
click at [649, 659] on textarea at bounding box center [646, 682] width 305 height 59
paste textarea "Minimize the likelihood that one cannot determine the maximum possible short ci…"
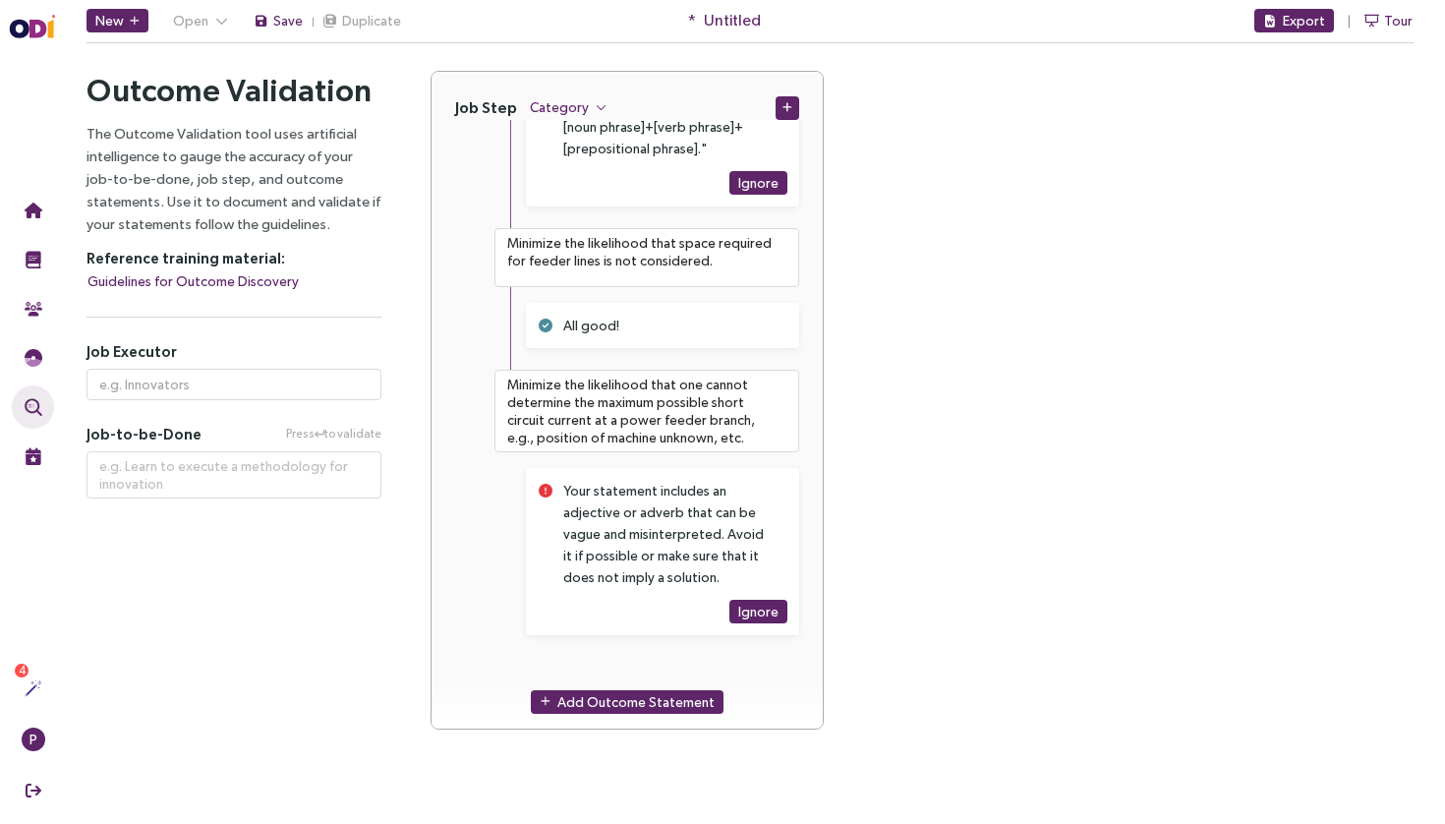
scroll to position [3558, 0]
click at [609, 705] on span "Add Outcome Statement" at bounding box center [635, 701] width 157 height 22
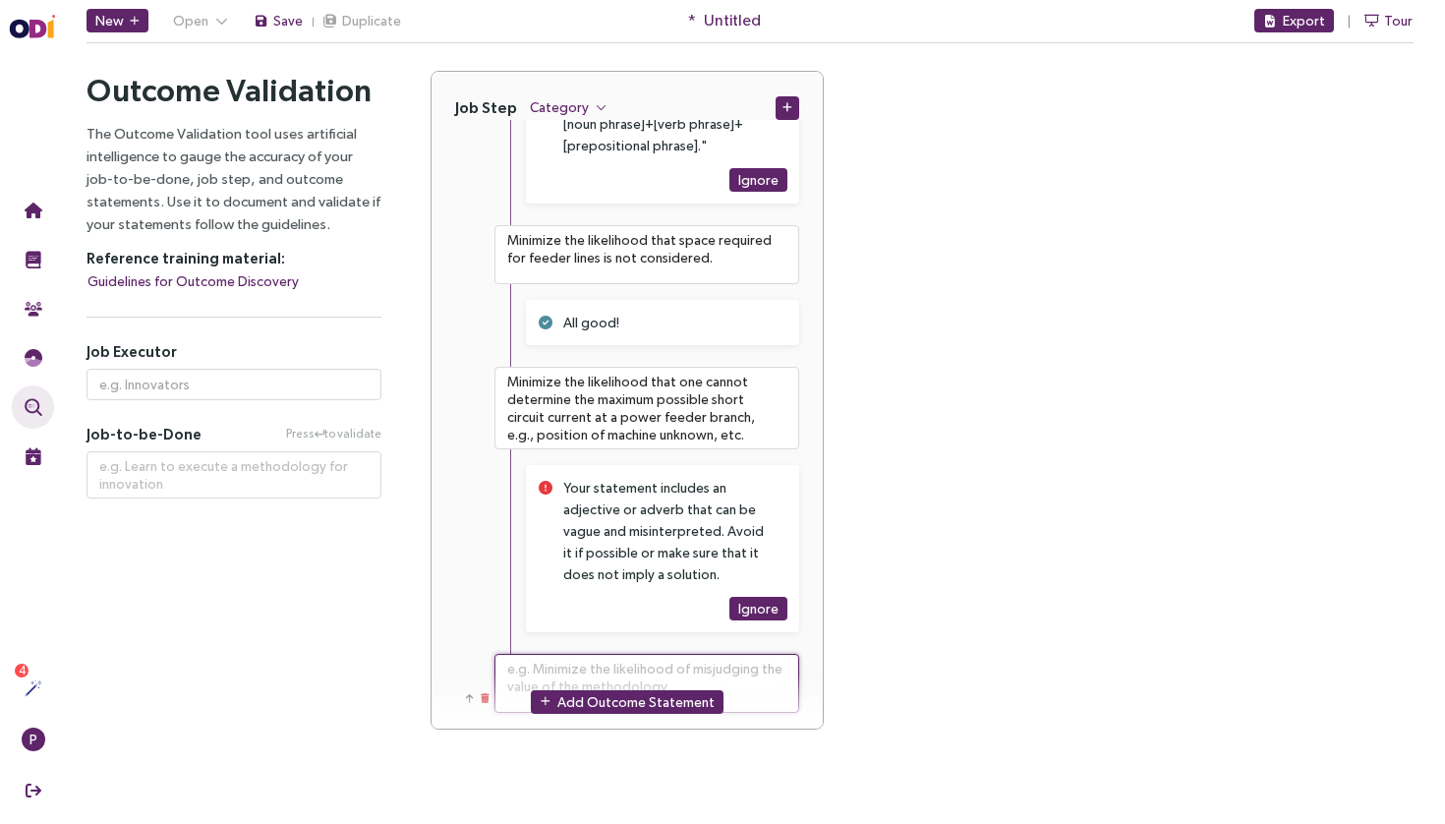
click at [666, 667] on textarea at bounding box center [646, 683] width 305 height 59
paste textarea "Minimize the likelihood that delivery times for a protection component are inac…"
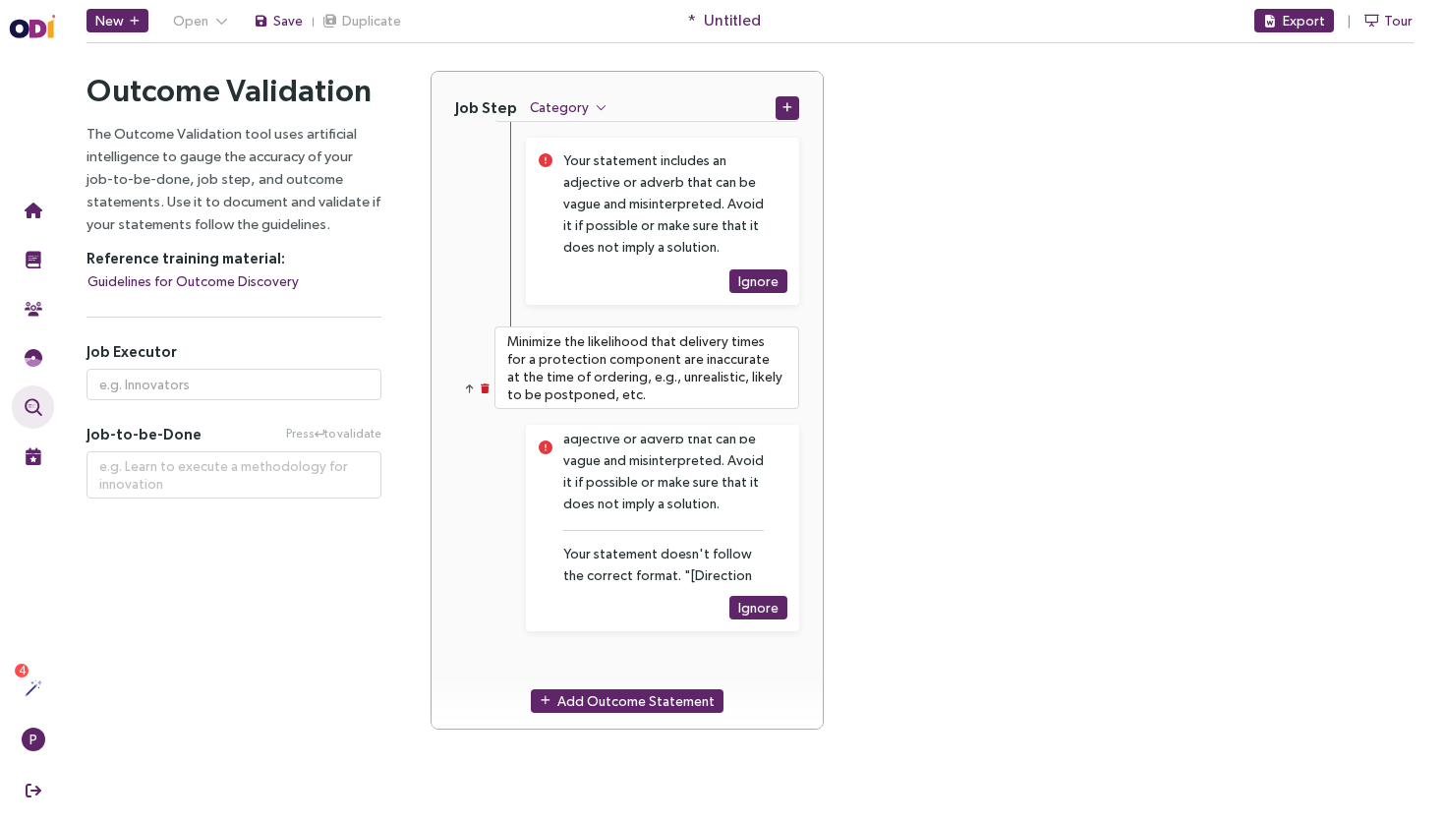
scroll to position [0, 0]
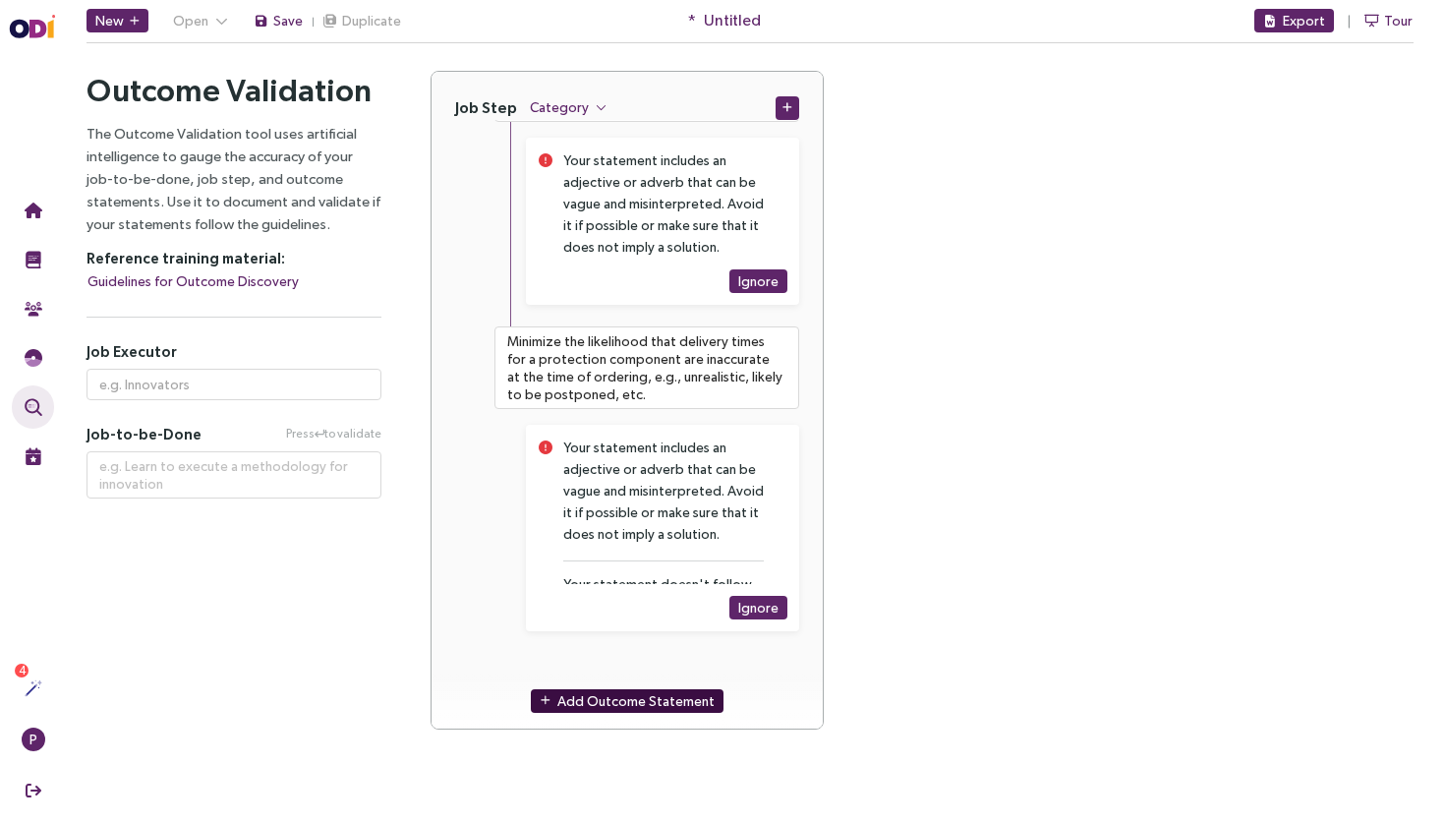
click at [638, 690] on span "Add Outcome Statement" at bounding box center [635, 701] width 157 height 22
click at [668, 656] on textarea at bounding box center [646, 682] width 305 height 59
paste textarea "Minimize the likelihood that component deliveries derange the assembly process,…"
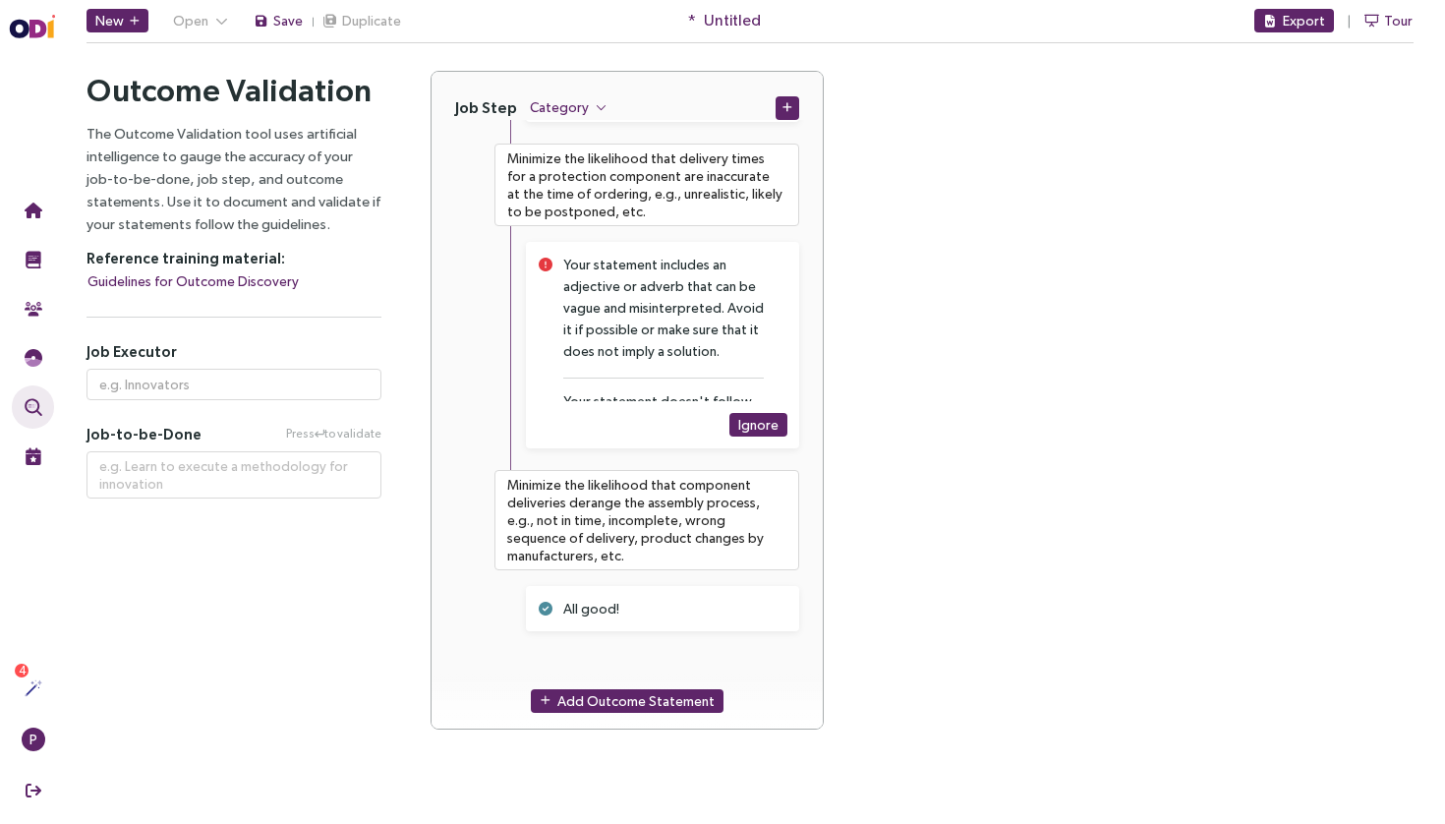
scroll to position [4068, 0]
click at [635, 708] on span "Add Outcome Statement" at bounding box center [635, 701] width 157 height 22
click at [689, 656] on textarea at bounding box center [646, 682] width 305 height 59
paste textarea "Minimize the likelihood that auxiliary parts (not protection components) for sw…"
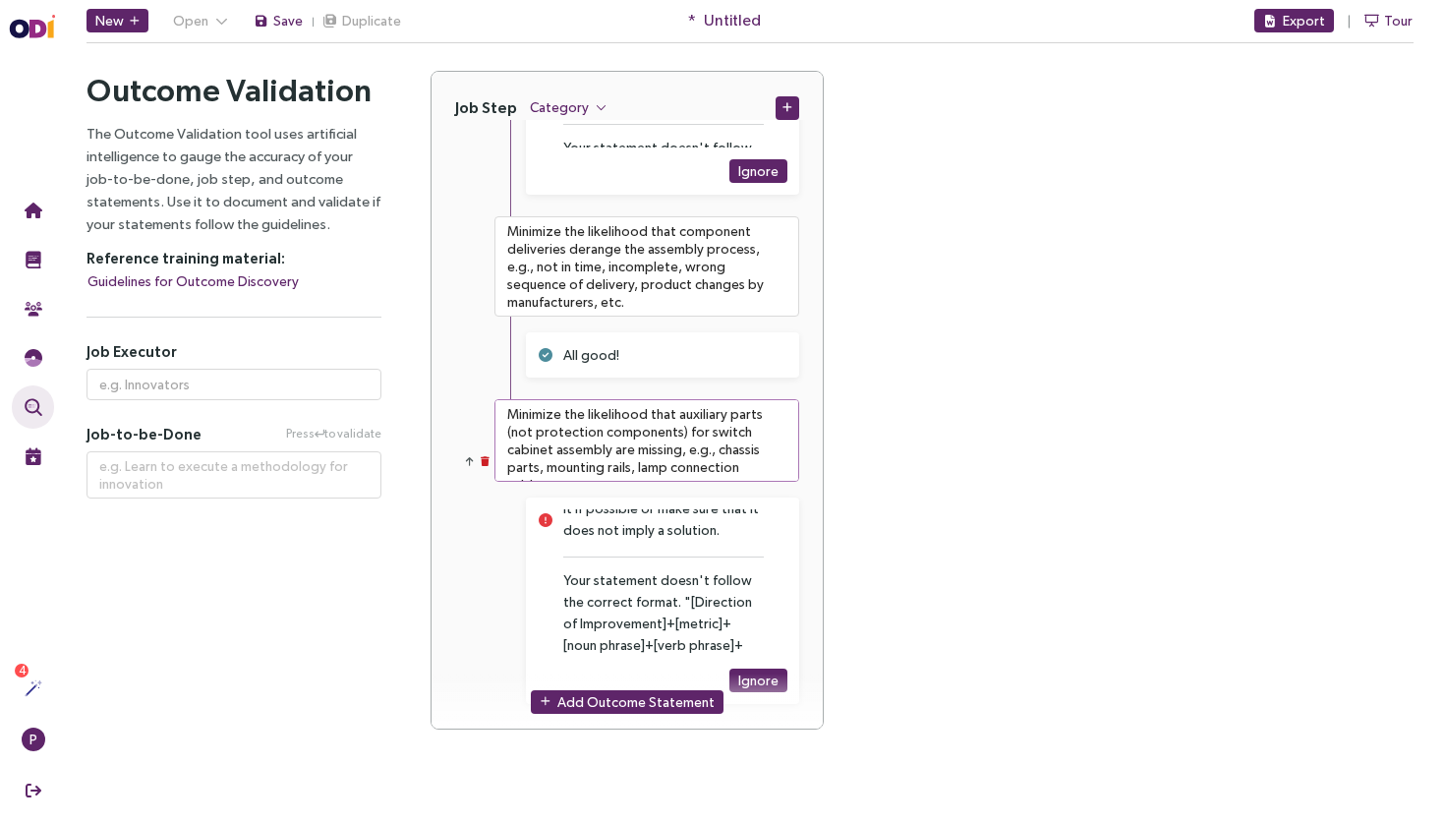
scroll to position [212, 0]
drag, startPoint x: 648, startPoint y: 430, endPoint x: 756, endPoint y: 408, distance: 110.4
click at [756, 408] on textarea "Minimize the likelihood that auxiliary parts (not protection components) for sw…" at bounding box center [646, 440] width 305 height 83
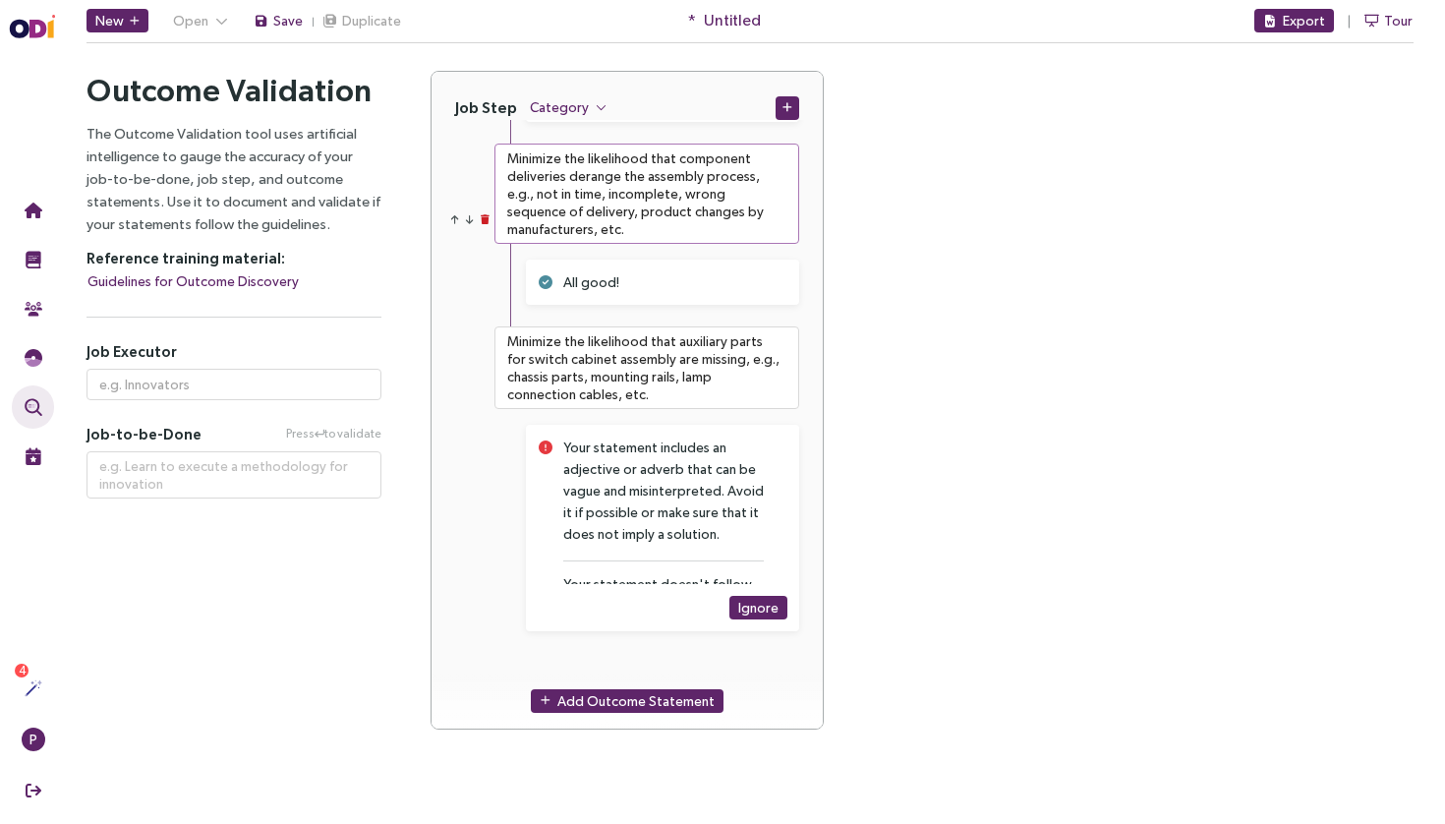
scroll to position [0, 0]
click at [665, 702] on span "Add Outcome Statement" at bounding box center [635, 701] width 157 height 22
click at [663, 663] on textarea at bounding box center [646, 682] width 305 height 59
paste textarea "Minimize the likelihood that a proposed price for all protection components in …"
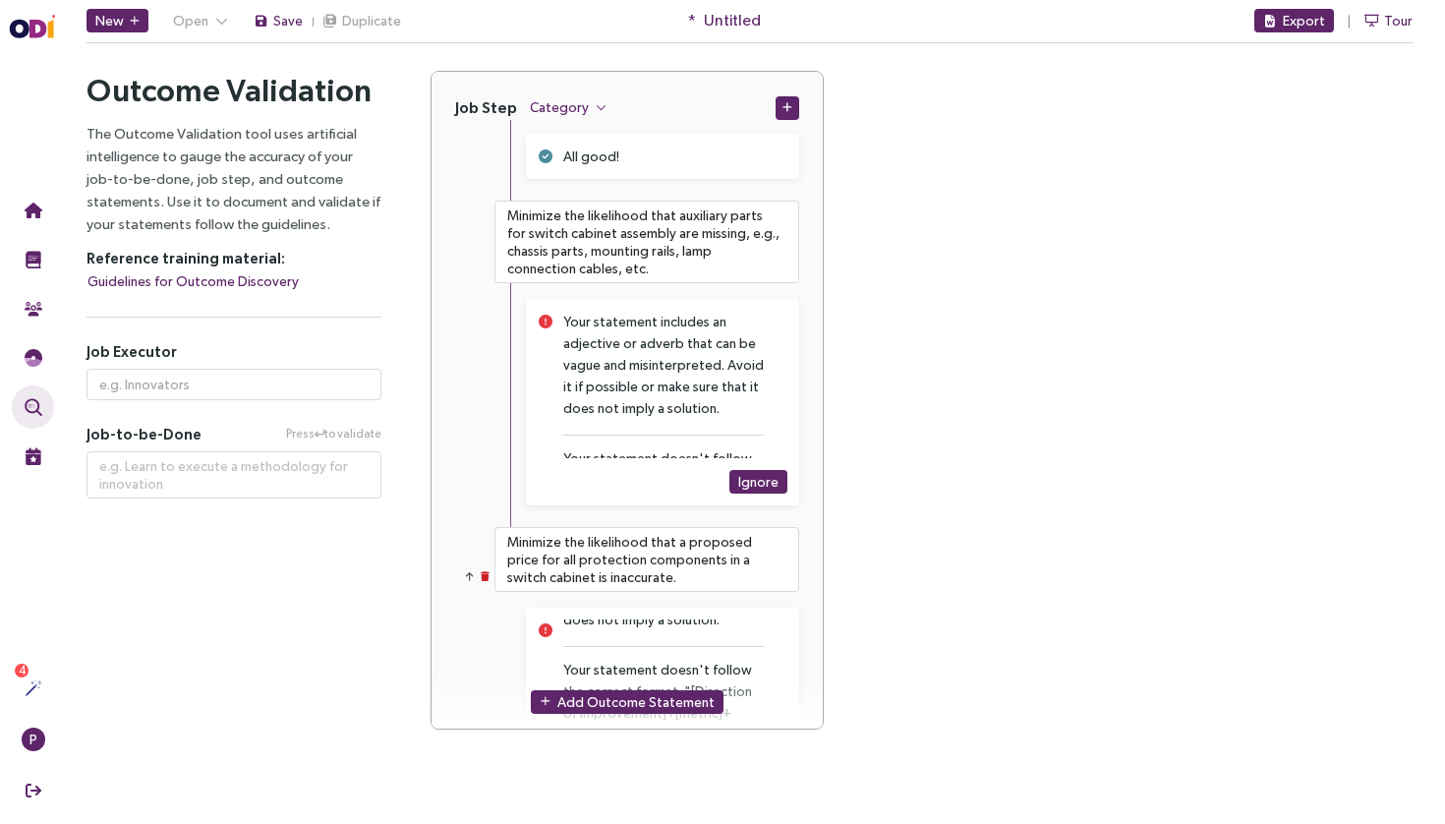
scroll to position [97, 0]
click at [582, 709] on span "Add Outcome Statement" at bounding box center [635, 701] width 157 height 22
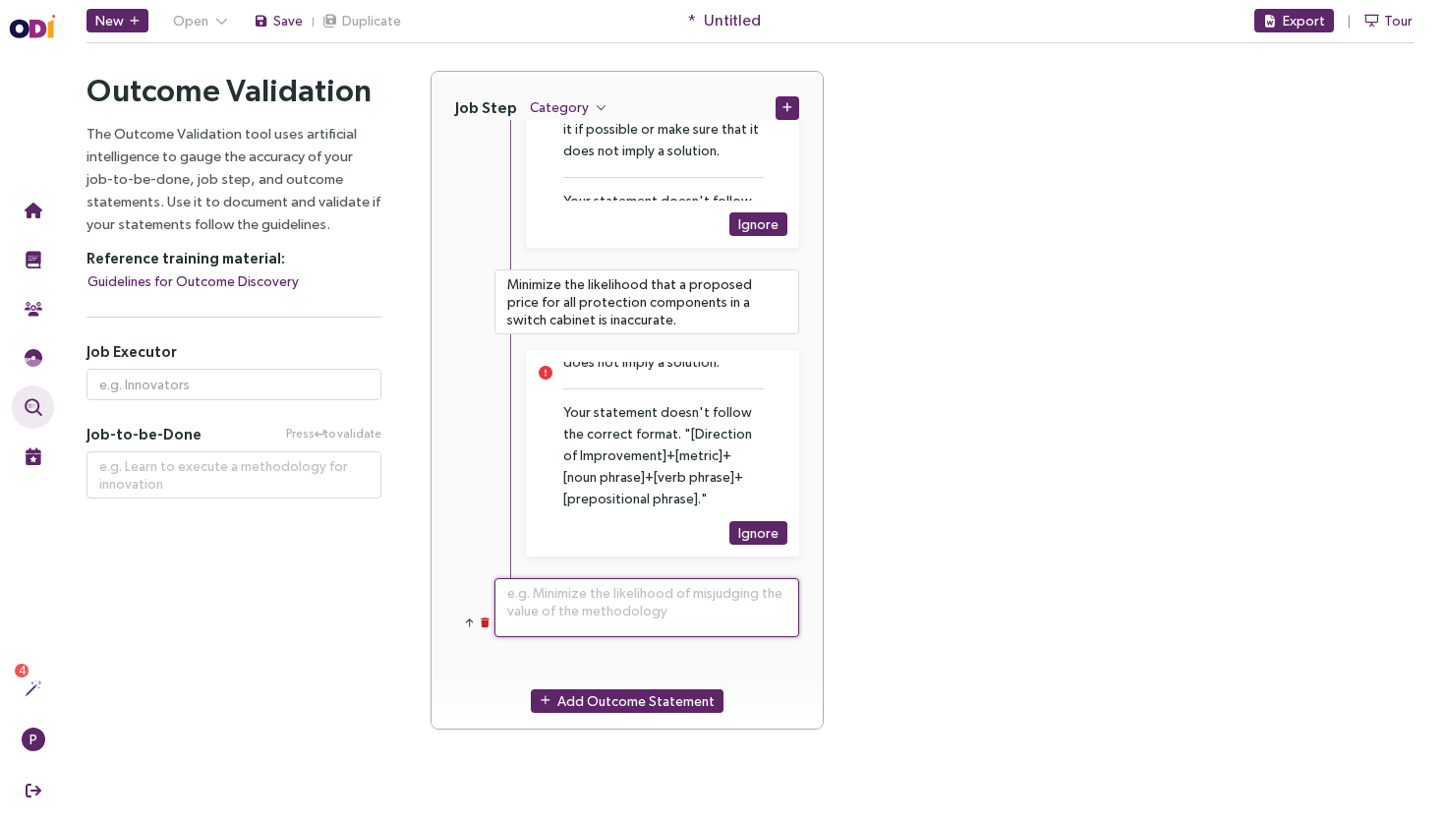
click at [634, 617] on textarea at bounding box center [646, 607] width 305 height 59
paste textarea "Minimize the likelihood of using protection components that do not allow for th…"
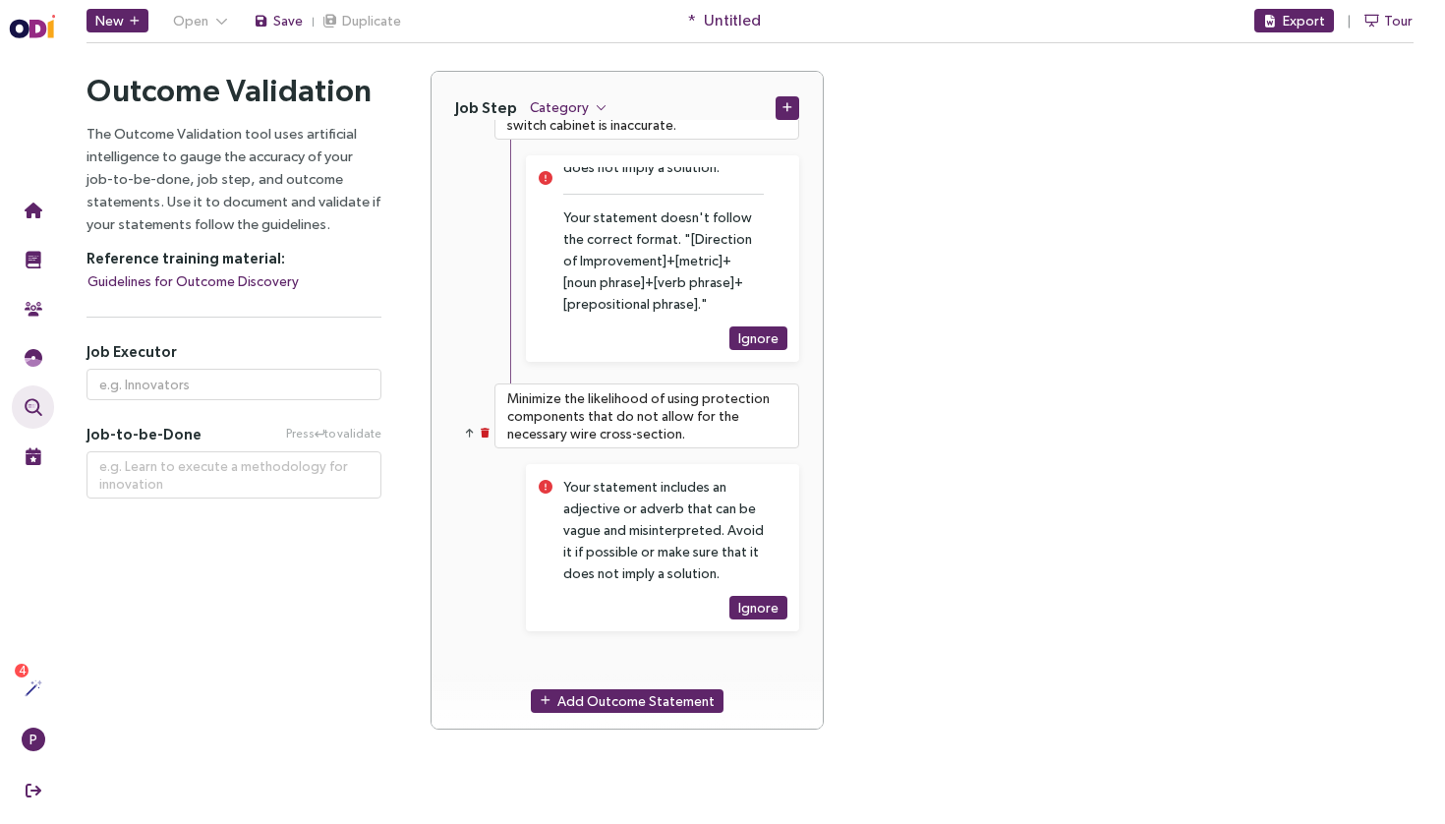
scroll to position [0, 0]
click at [578, 698] on span "Add Outcome Statement" at bounding box center [635, 701] width 157 height 22
click at [636, 668] on textarea at bounding box center [646, 682] width 305 height 59
paste textarea "Minimize the likelihood of using a protection component that is not available f…"
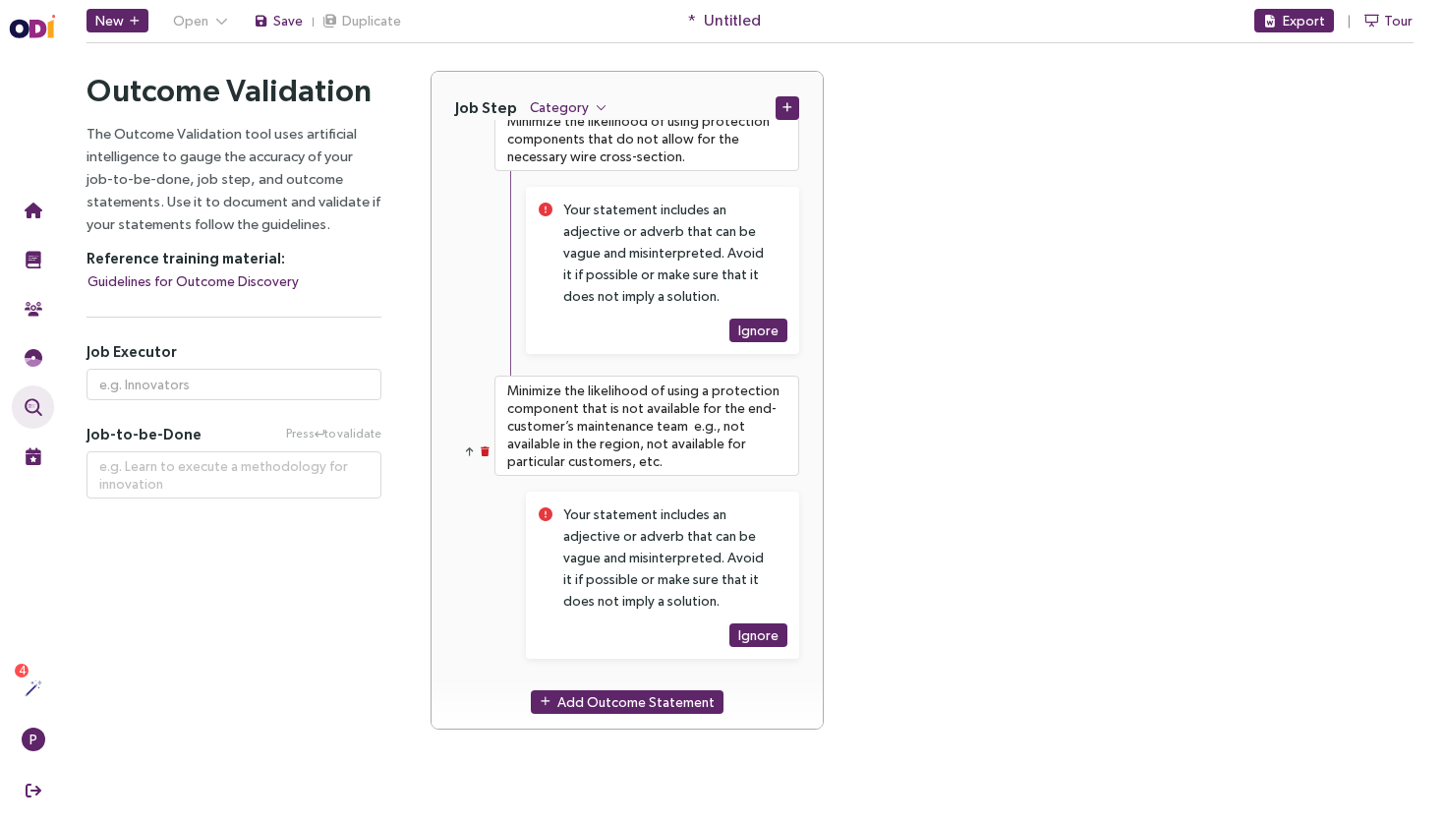
scroll to position [5263, 0]
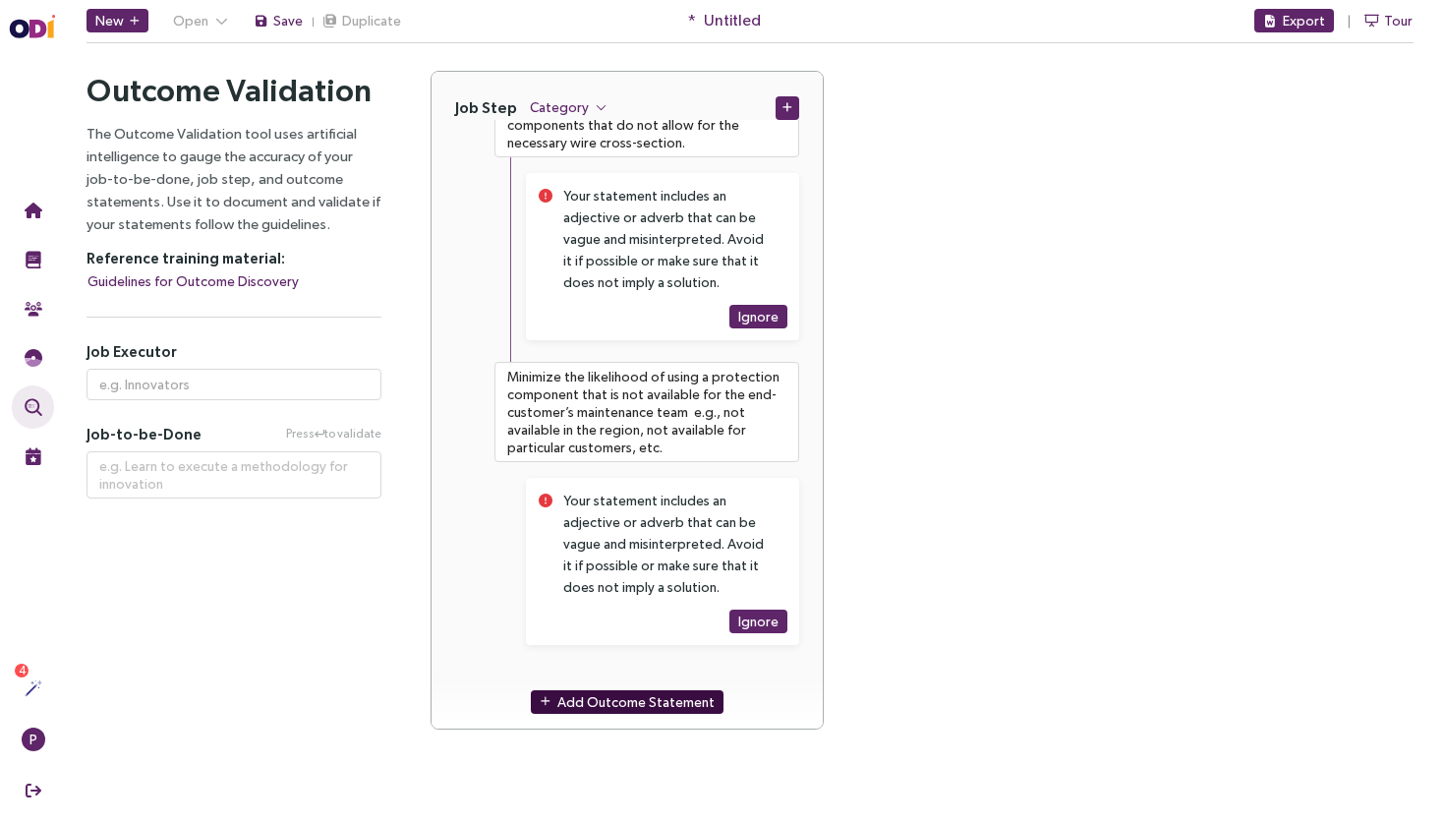
click at [638, 691] on span "Add Outcome Statement" at bounding box center [635, 701] width 157 height 22
click at [664, 669] on textarea at bounding box center [646, 695] width 305 height 59
paste textarea "Minimize the likelihood of selecting a protection component manufacturer who fa…"
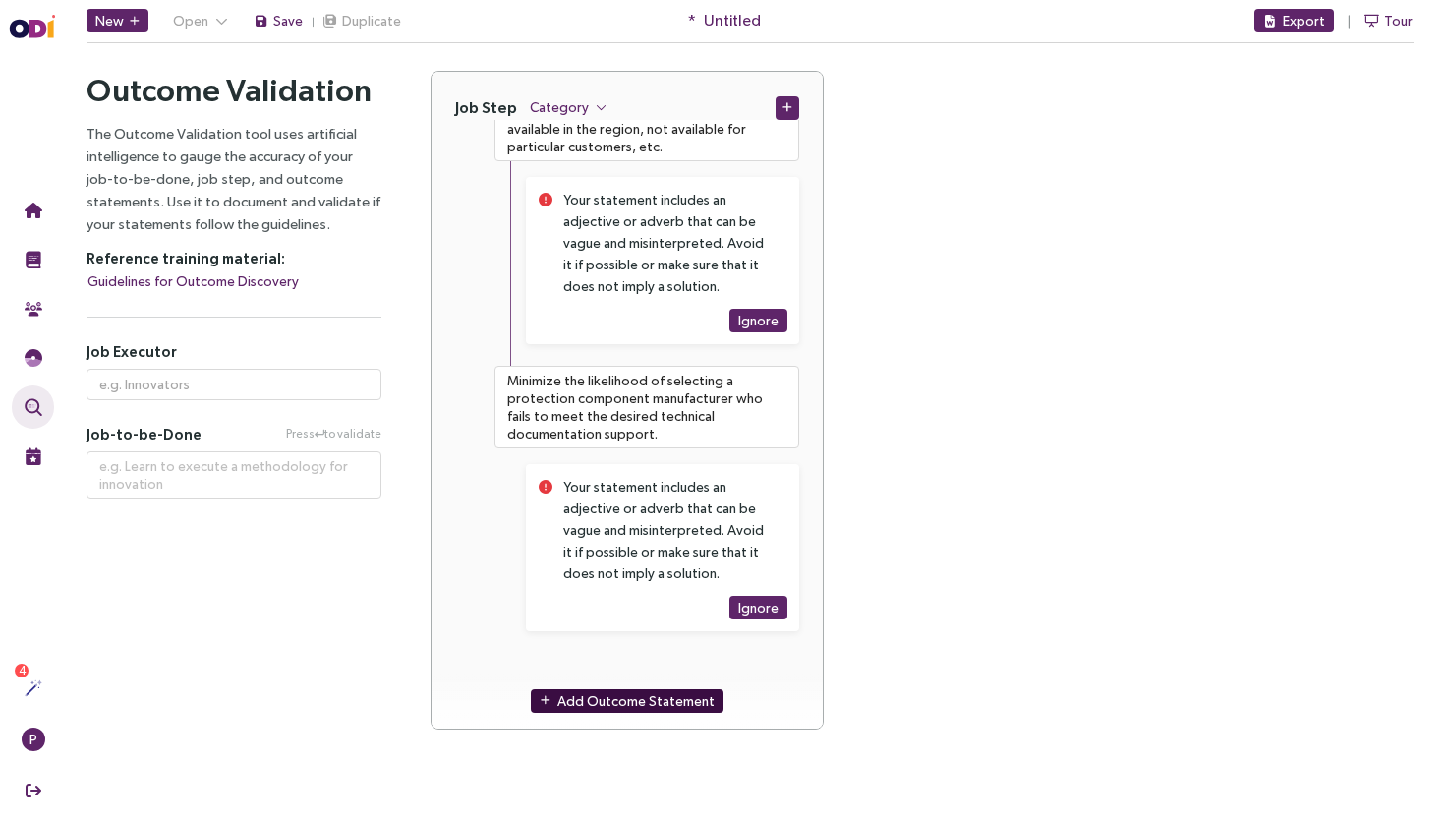
scroll to position [0, 0]
click at [606, 700] on span "Add Outcome Statement" at bounding box center [635, 701] width 157 height 22
click at [655, 661] on textarea at bounding box center [646, 682] width 305 height 59
paste textarea "Minimize the likelihood of selecting a protection component manufacturer who fa…"
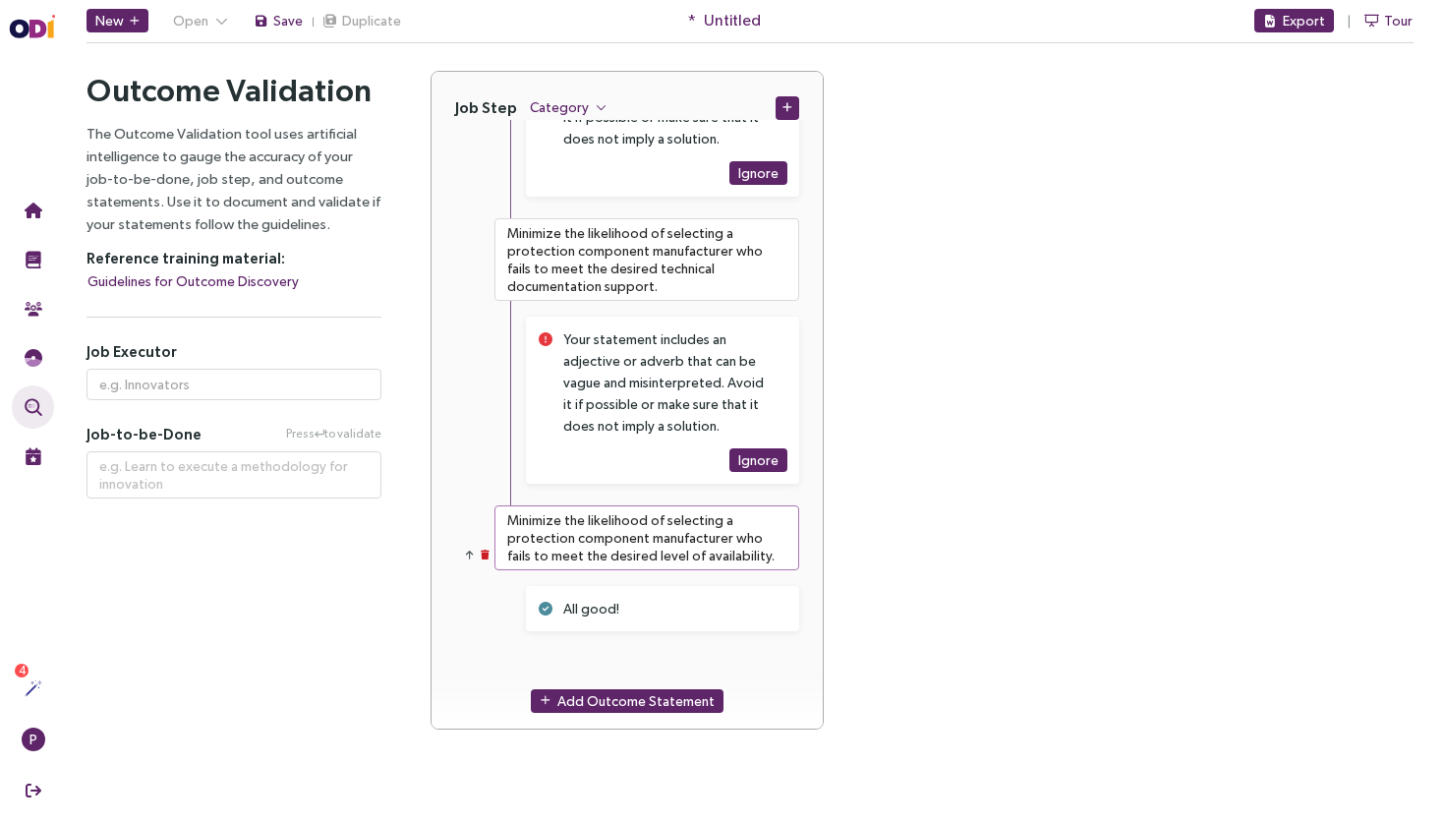
scroll to position [5711, 0]
click at [638, 704] on span "Add Outcome Statement" at bounding box center [635, 701] width 157 height 22
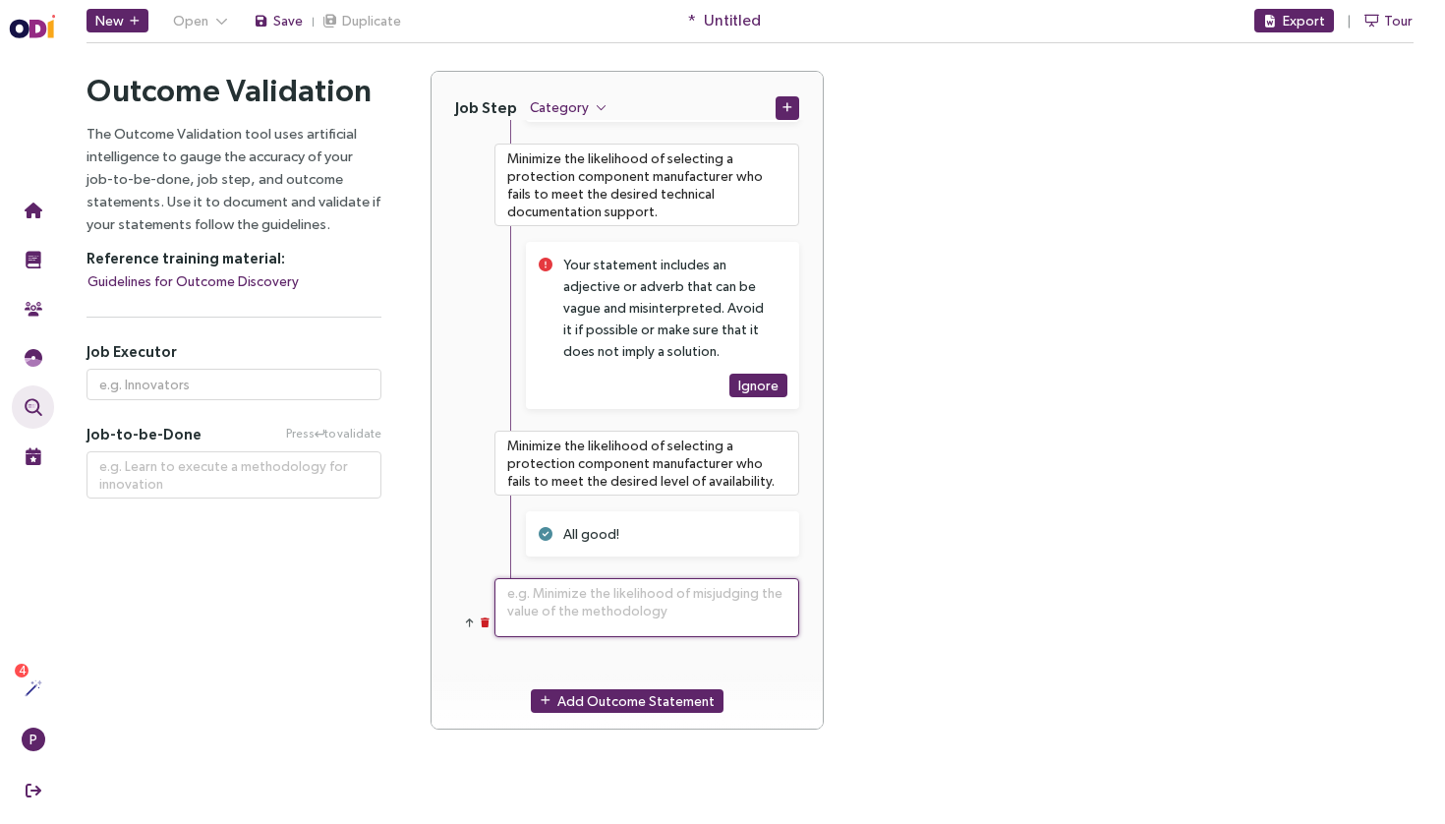
click at [606, 604] on textarea at bounding box center [646, 607] width 305 height 59
paste textarea "Minimize the likelihood of overlooking maintainability requirements for a switc…"
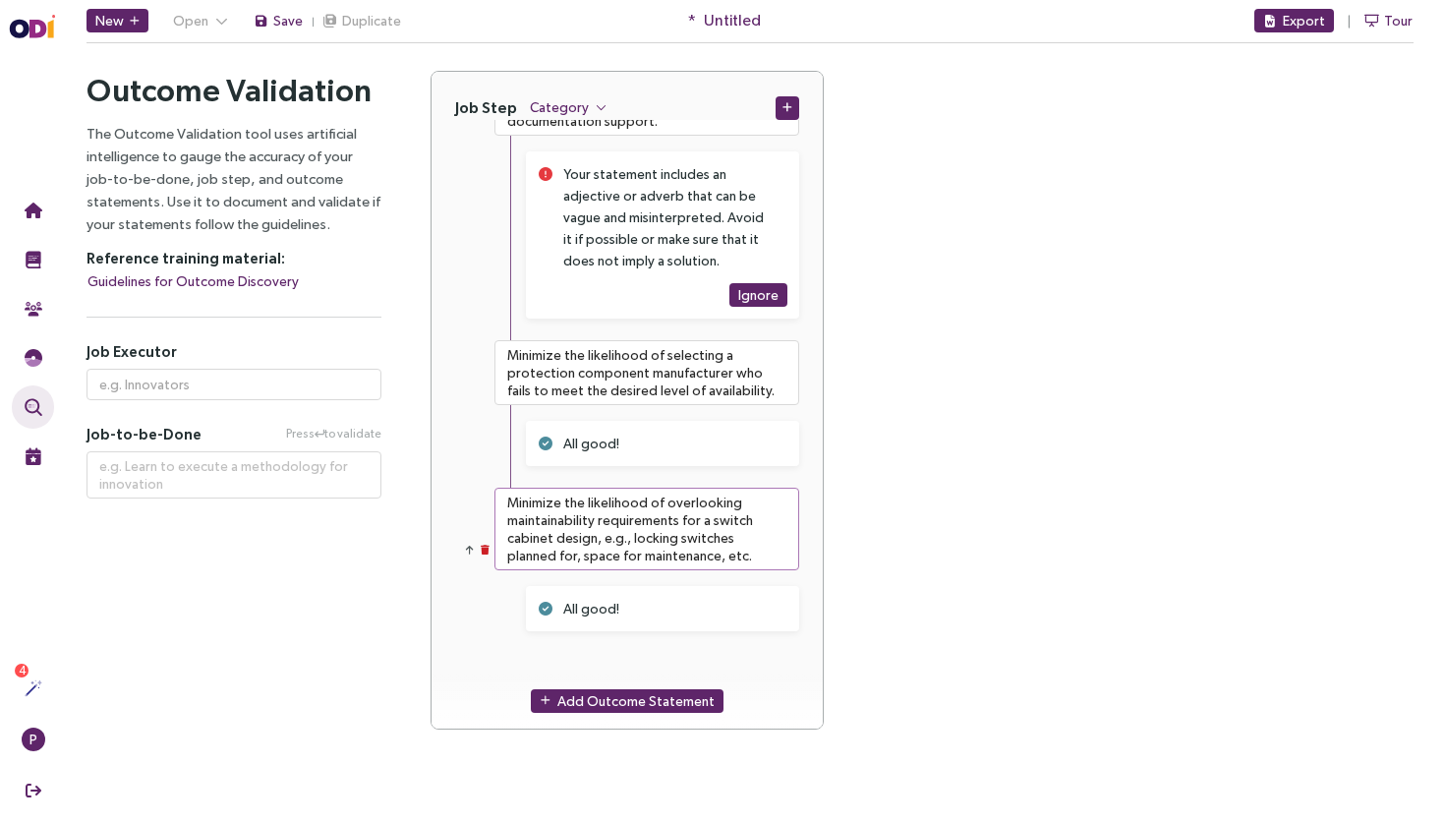
scroll to position [5876, 0]
click at [598, 701] on span "Add Outcome Statement" at bounding box center [635, 701] width 157 height 22
click at [646, 669] on textarea at bounding box center [646, 682] width 305 height 59
paste textarea "Minimize the likelihood of overlooking field units the customer wants to protec…"
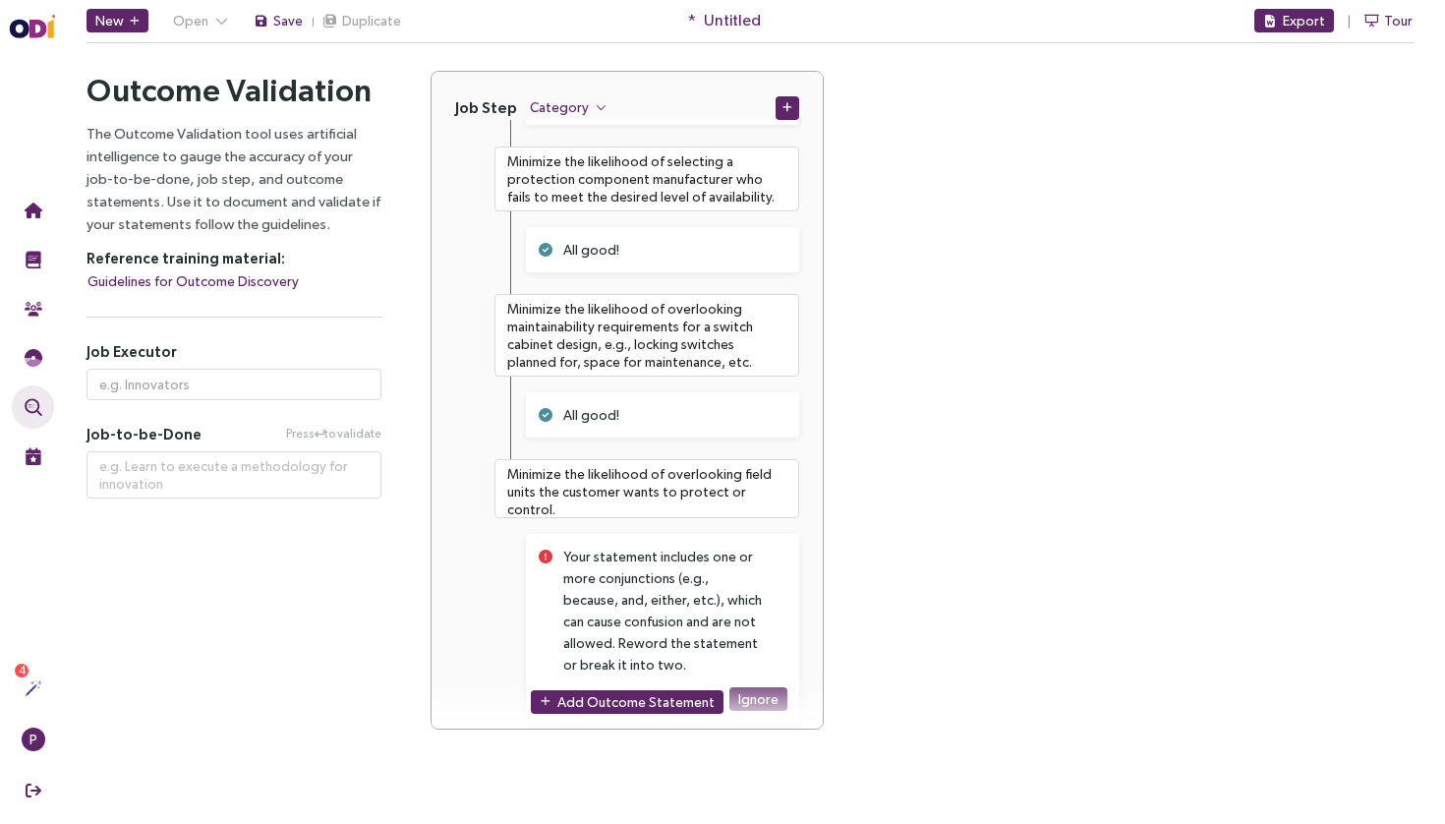
scroll to position [6093, 0]
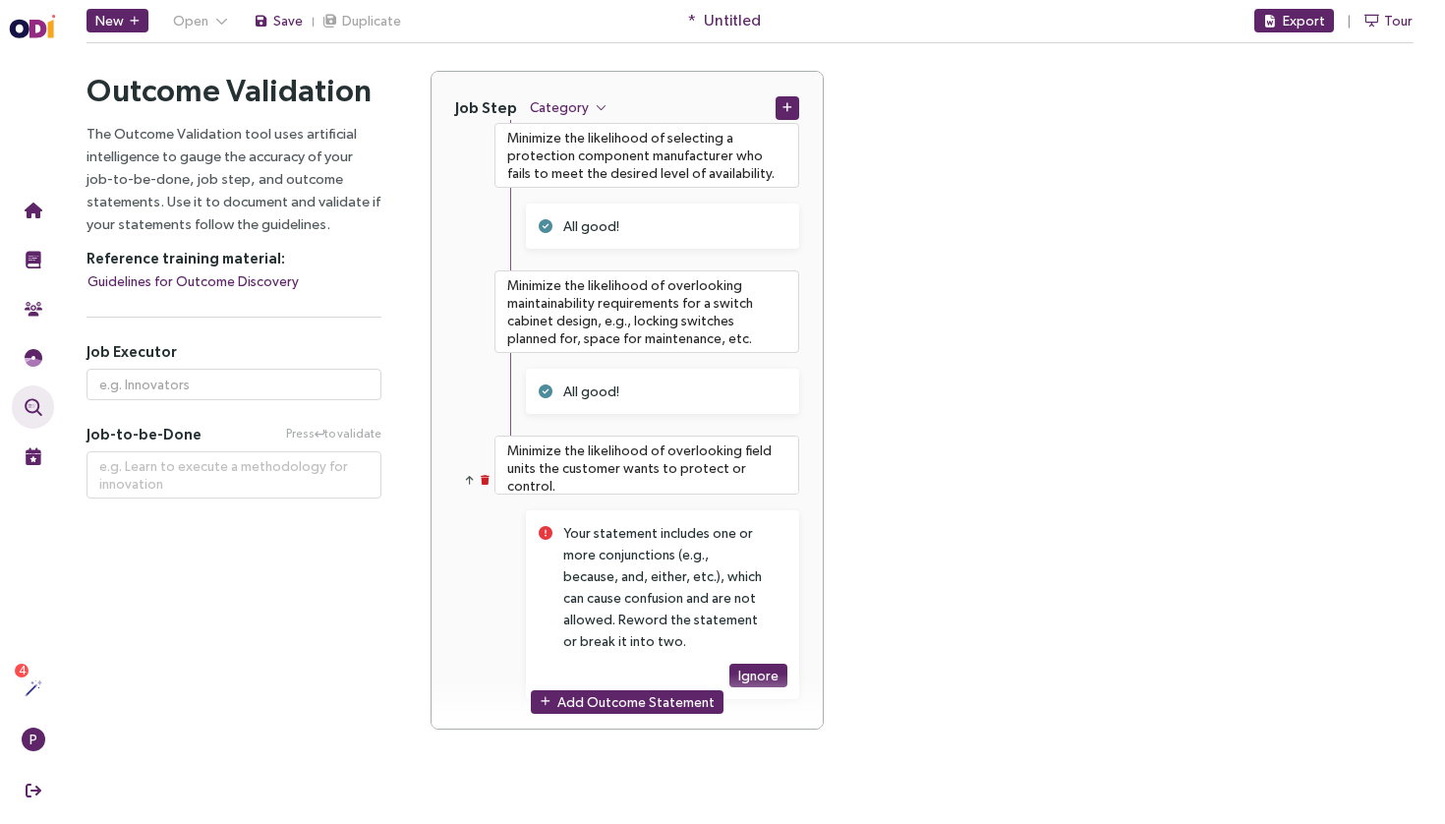
click at [628, 713] on div "Add Outcome Statement" at bounding box center [626, 701] width 391 height 56
click at [641, 695] on span "Add Outcome Statement" at bounding box center [635, 701] width 157 height 22
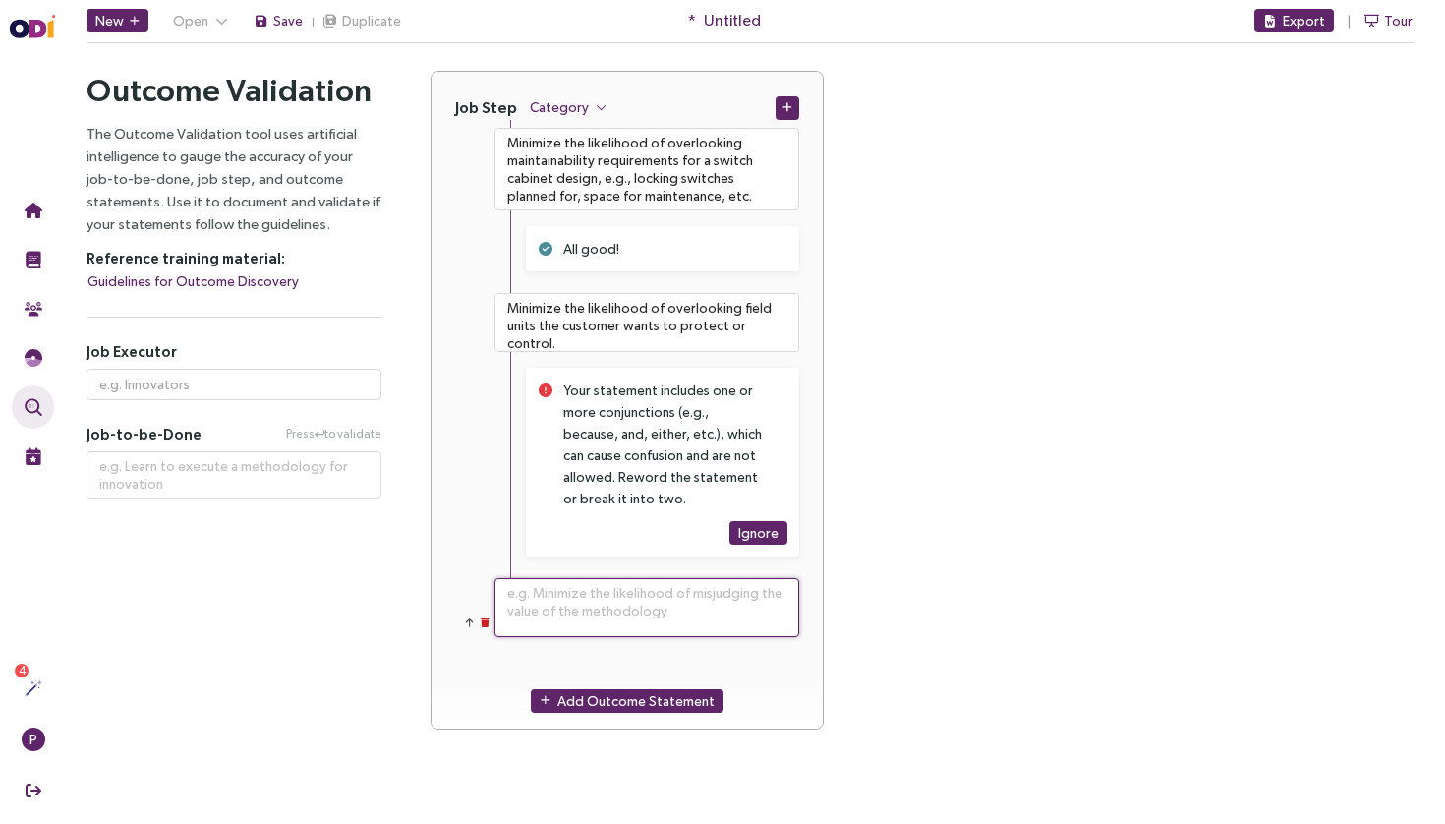
click at [630, 609] on textarea at bounding box center [646, 607] width 305 height 59
paste textarea "Minimize the likelihood of loosing a project that has already been planned."
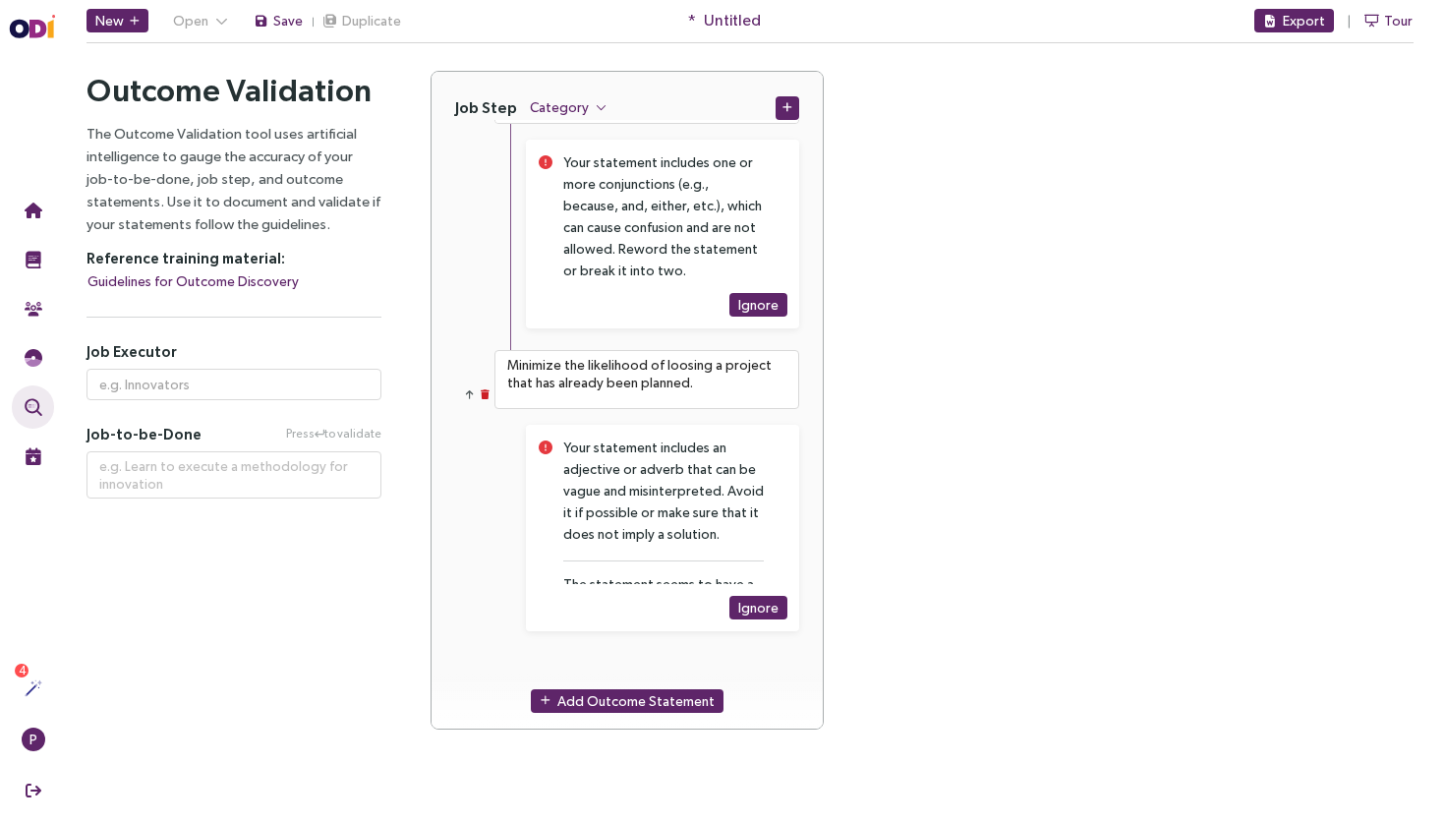
scroll to position [0, 0]
click at [618, 699] on span "Add Outcome Statement" at bounding box center [635, 701] width 157 height 22
click at [638, 663] on textarea at bounding box center [646, 682] width 305 height 59
paste textarea "Minimize the likelihood of discrepancies between the electrical plan and the bi…"
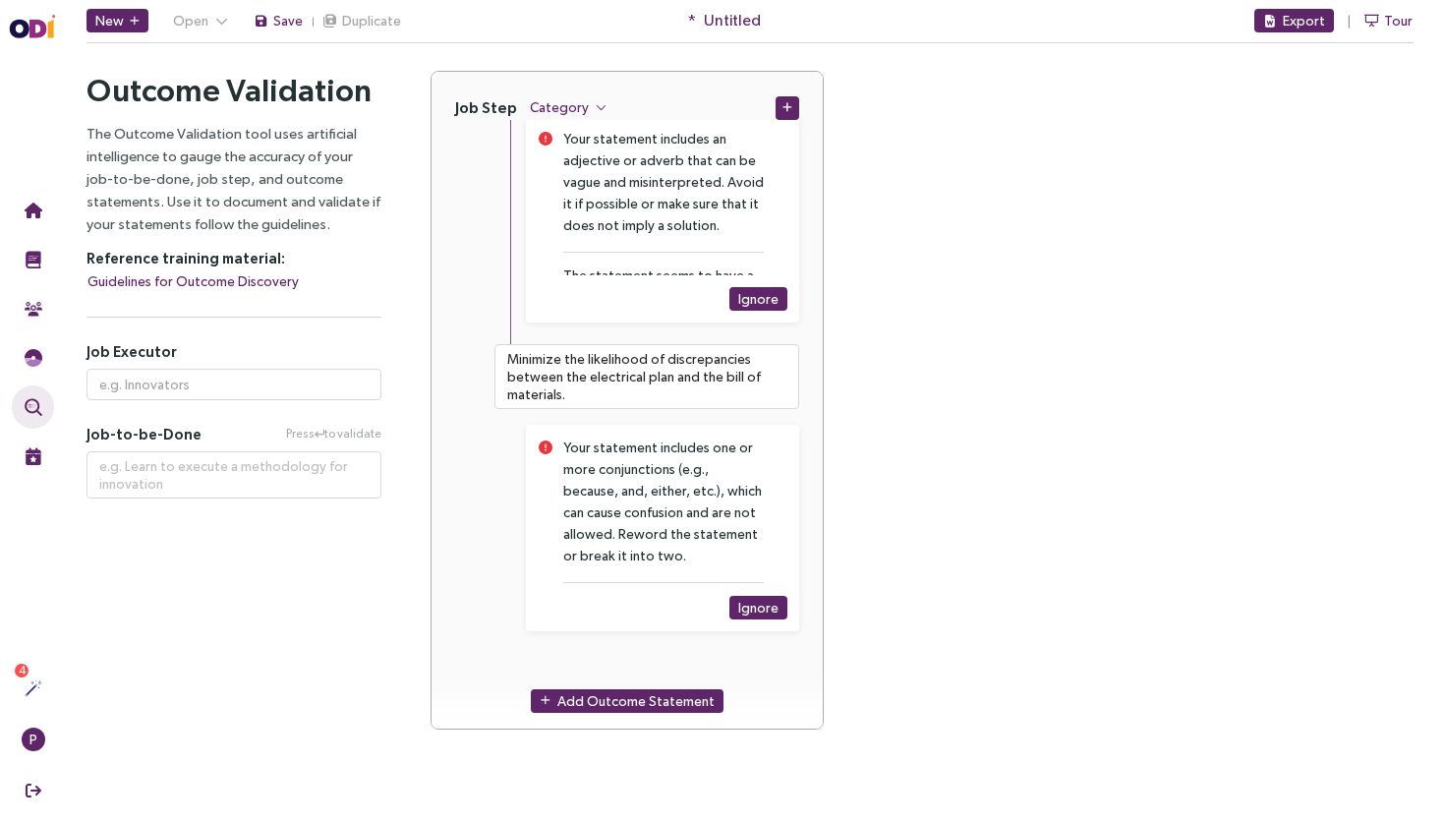
scroll to position [6772, 0]
click at [664, 705] on span "Add Outcome Statement" at bounding box center [635, 701] width 157 height 22
click at [687, 679] on div "Add Outcome Statement" at bounding box center [626, 701] width 391 height 56
click at [699, 666] on textarea at bounding box center [646, 682] width 305 height 59
paste textarea "Minimize the cost of changing to a new protection component manufacturer, e.g.,…"
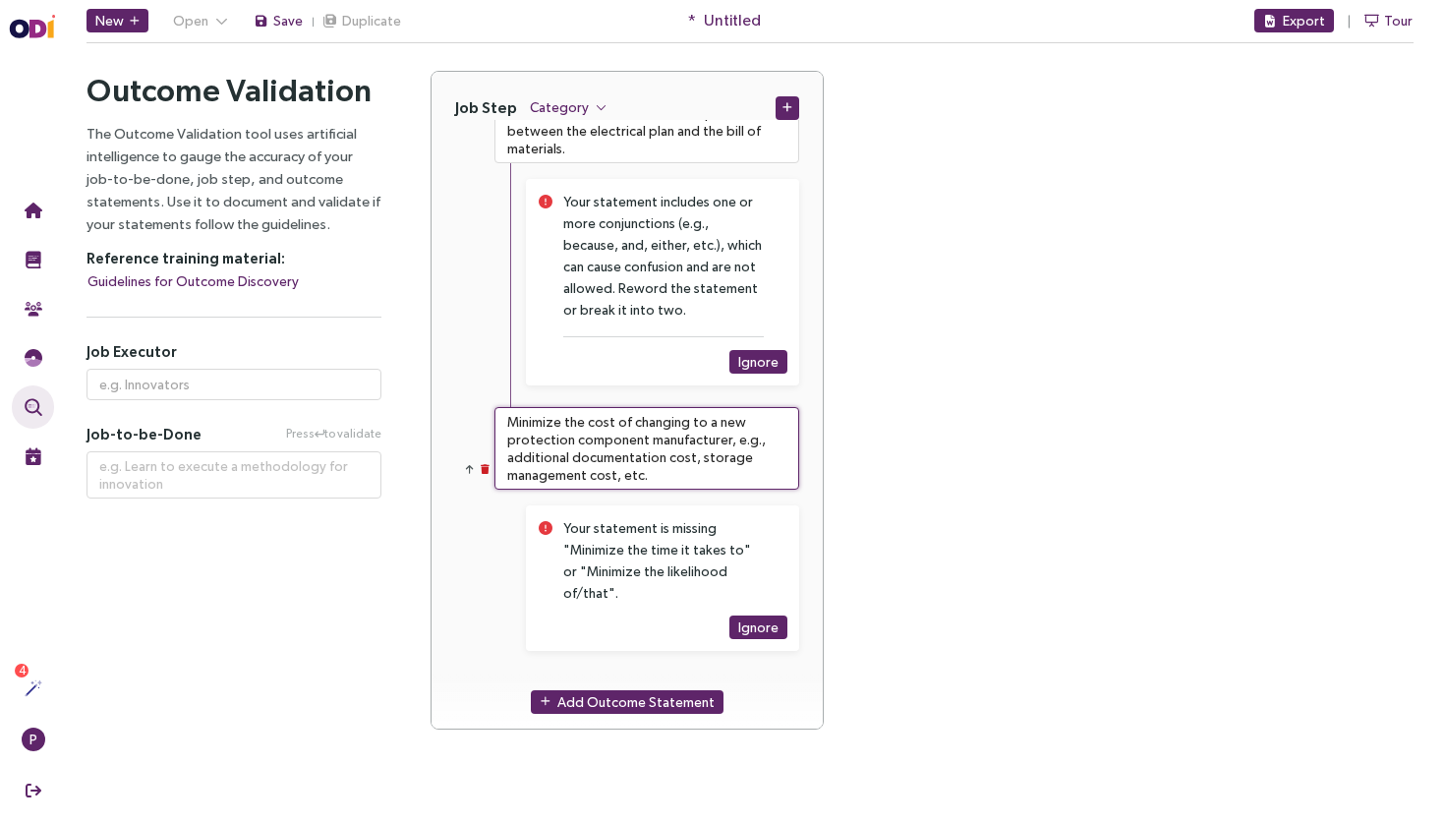
scroll to position [7016, 0]
